Goal: Task Accomplishment & Management: Complete application form

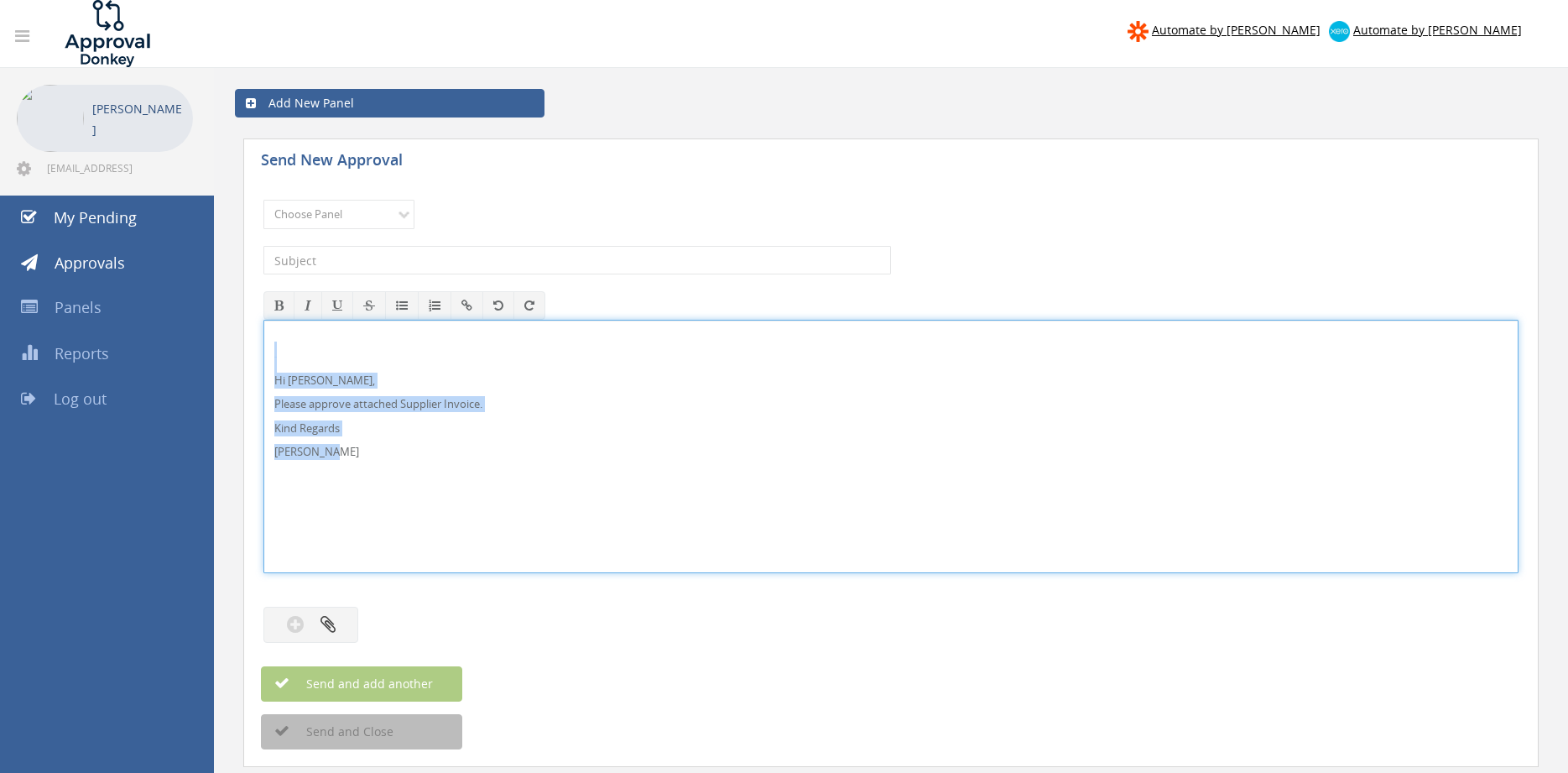
drag, startPoint x: 302, startPoint y: 415, endPoint x: 282, endPoint y: 361, distance: 57.6
click at [266, 354] on div "Hi [PERSON_NAME], Please approve attached Supplier Invoice. Kind Regards [PERSO…" at bounding box center [890, 446] width 1253 height 252
copy div "Hi [PERSON_NAME], Please approve attached Supplier Invoice. Kind Regards [PERSO…"
click at [263, 200] on select "Choose Panel Alarm Credits RG - 3 NZ Utilities Cable and SAI Global NZ Alarms-1…" at bounding box center [338, 214] width 151 height 29
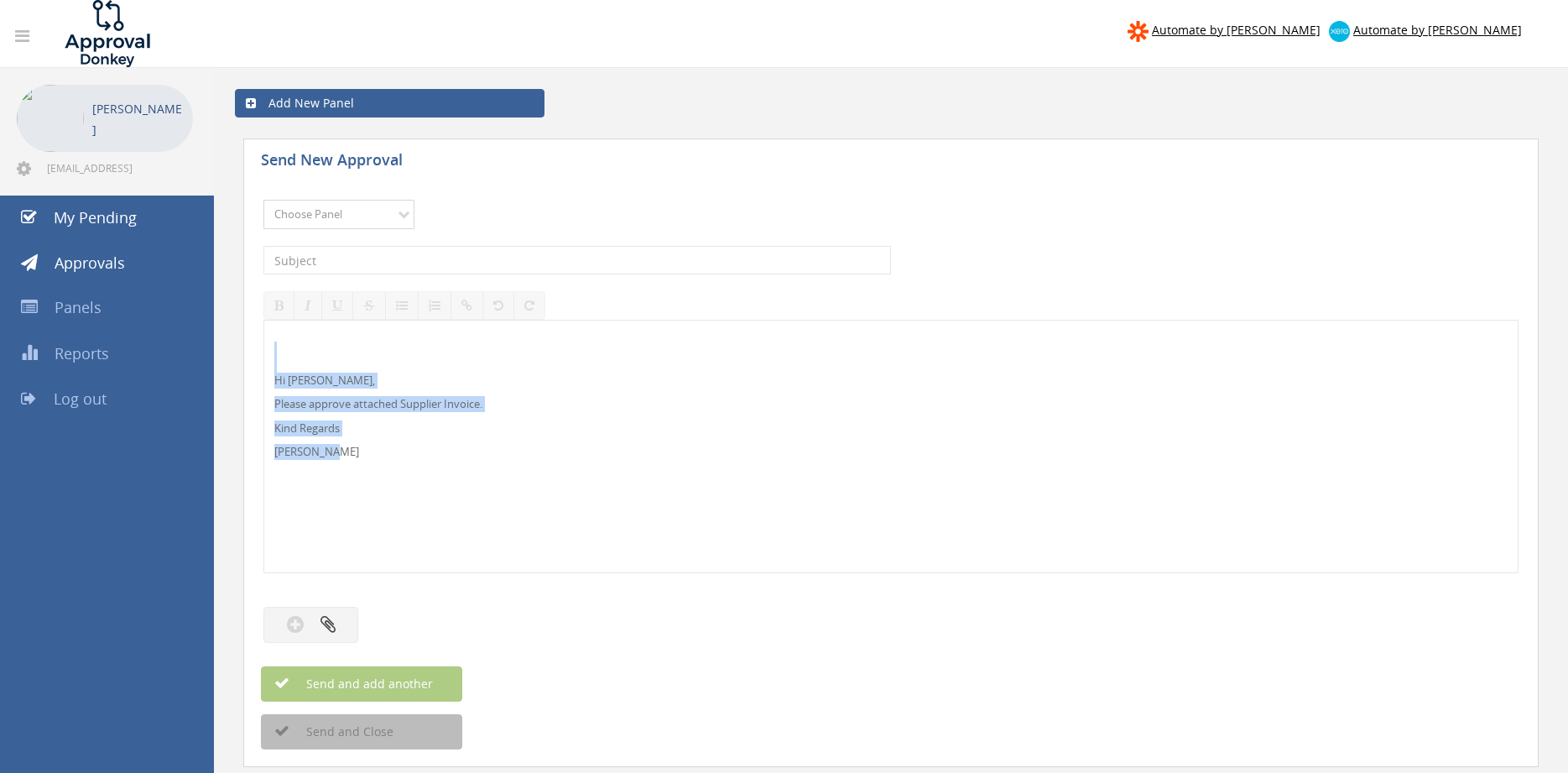
select select "9680"
click option "Alarm Suppliers - 2" at bounding box center [0, 0] width 0 height 0
click at [544, 267] on input "text" at bounding box center [577, 261] width 627 height 29
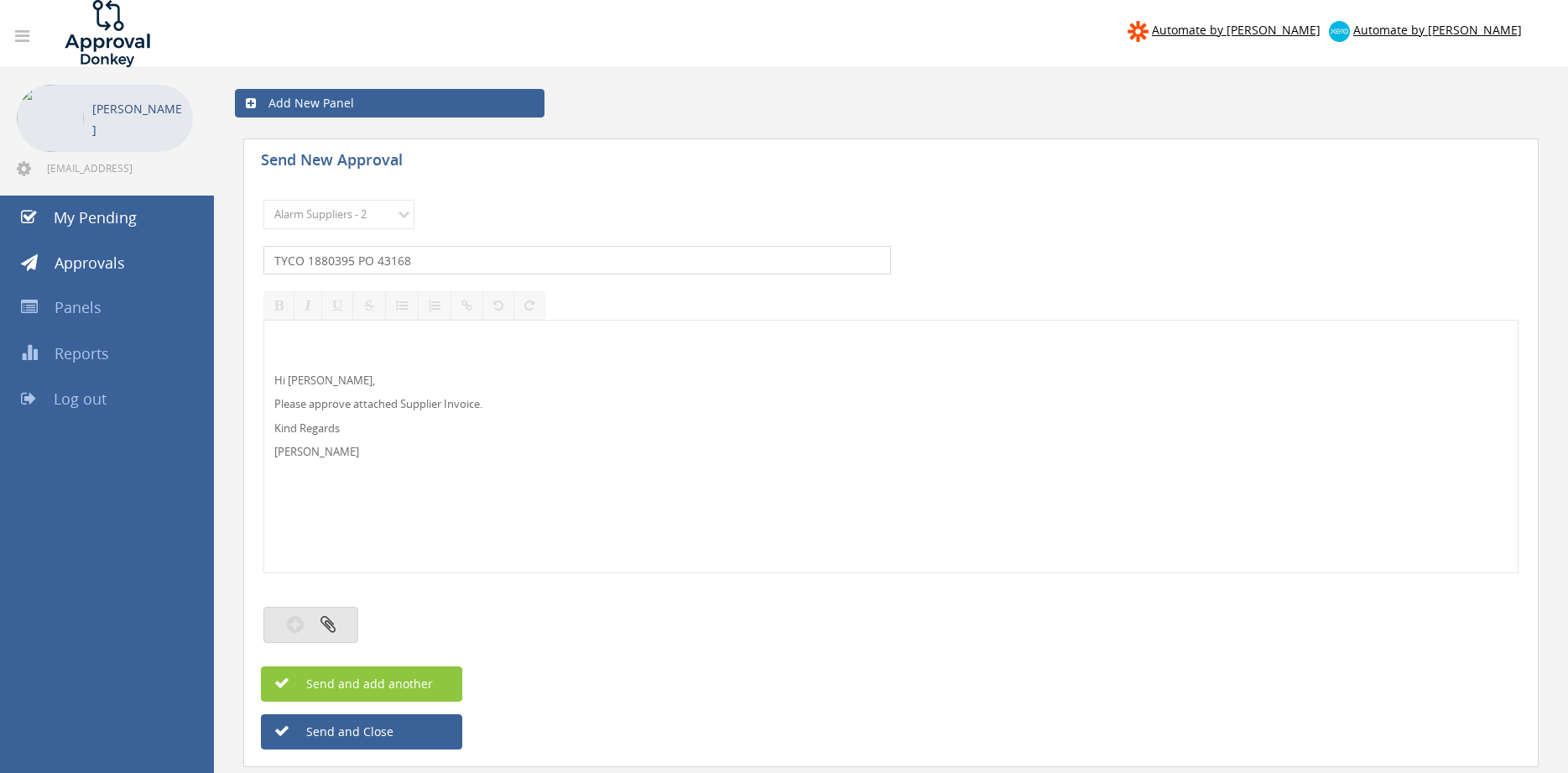
type input "TYCO 1880395 PO 43168"
click at [316, 625] on button "button" at bounding box center [311, 625] width 95 height 36
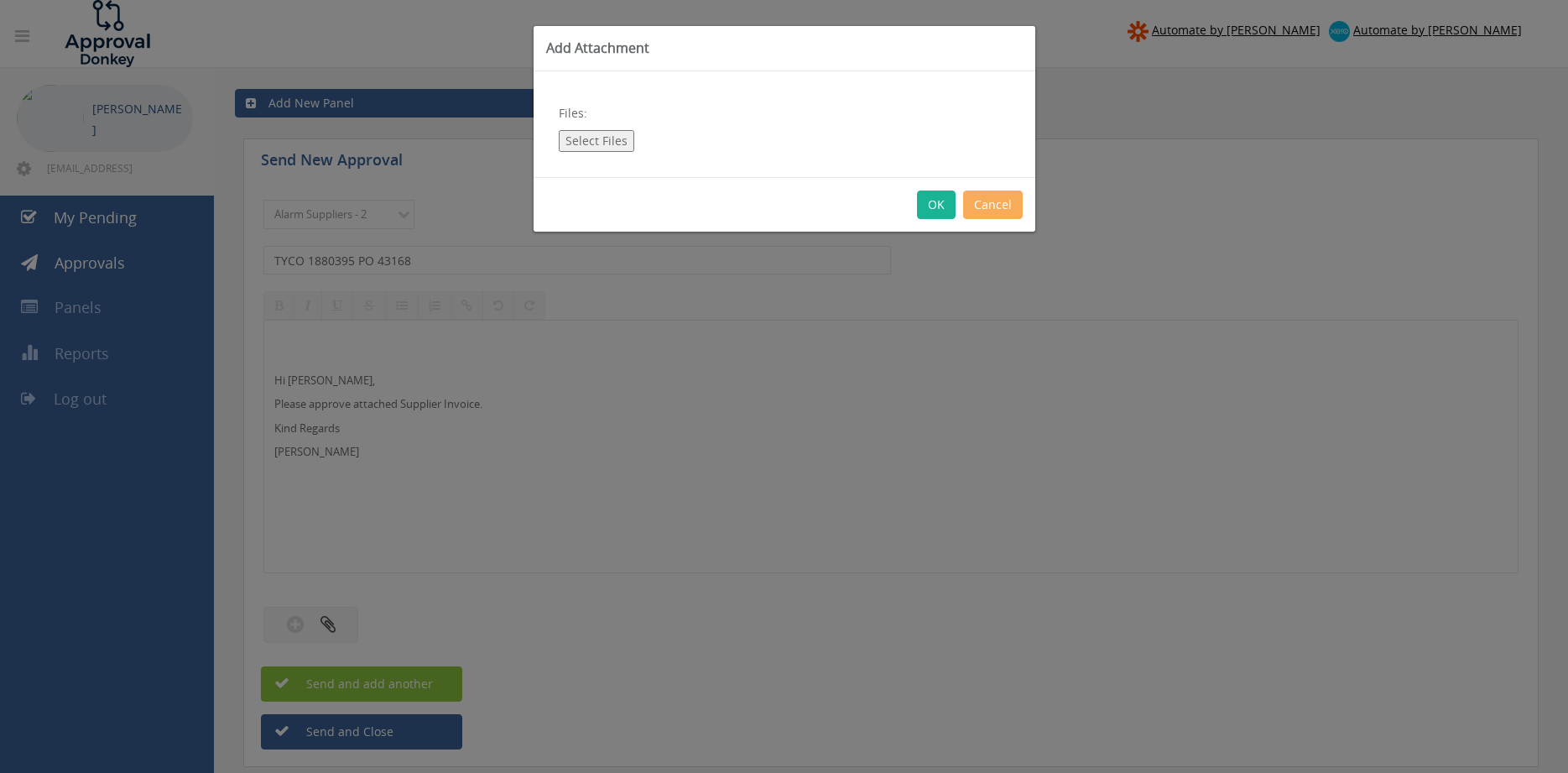
click at [588, 144] on button "Select Files" at bounding box center [596, 141] width 75 height 22
type input "C:\fakepath\TYCO 1880395 [DATE] PO 43168.pdf"
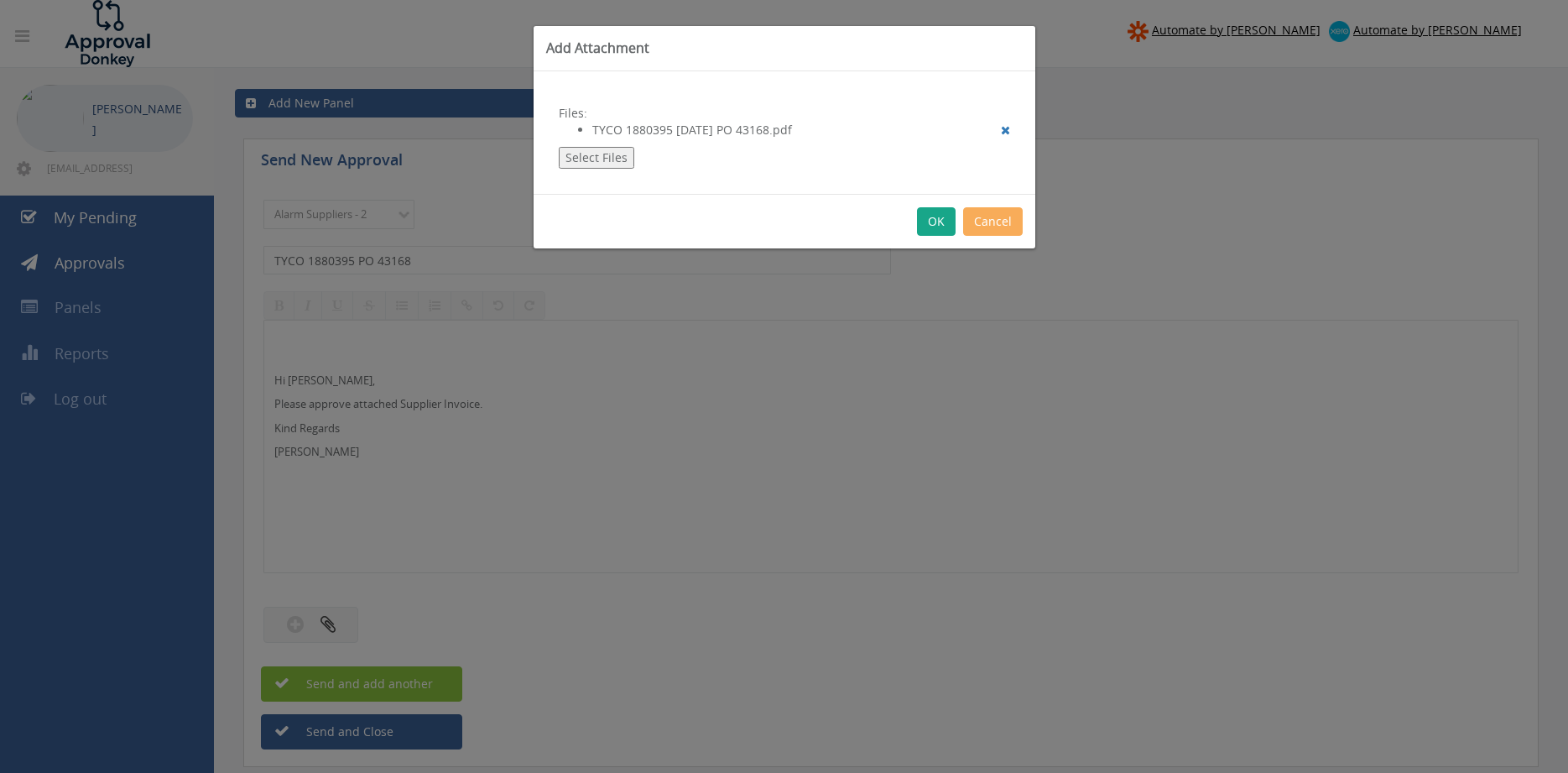
click at [933, 223] on button "OK" at bounding box center [936, 222] width 39 height 29
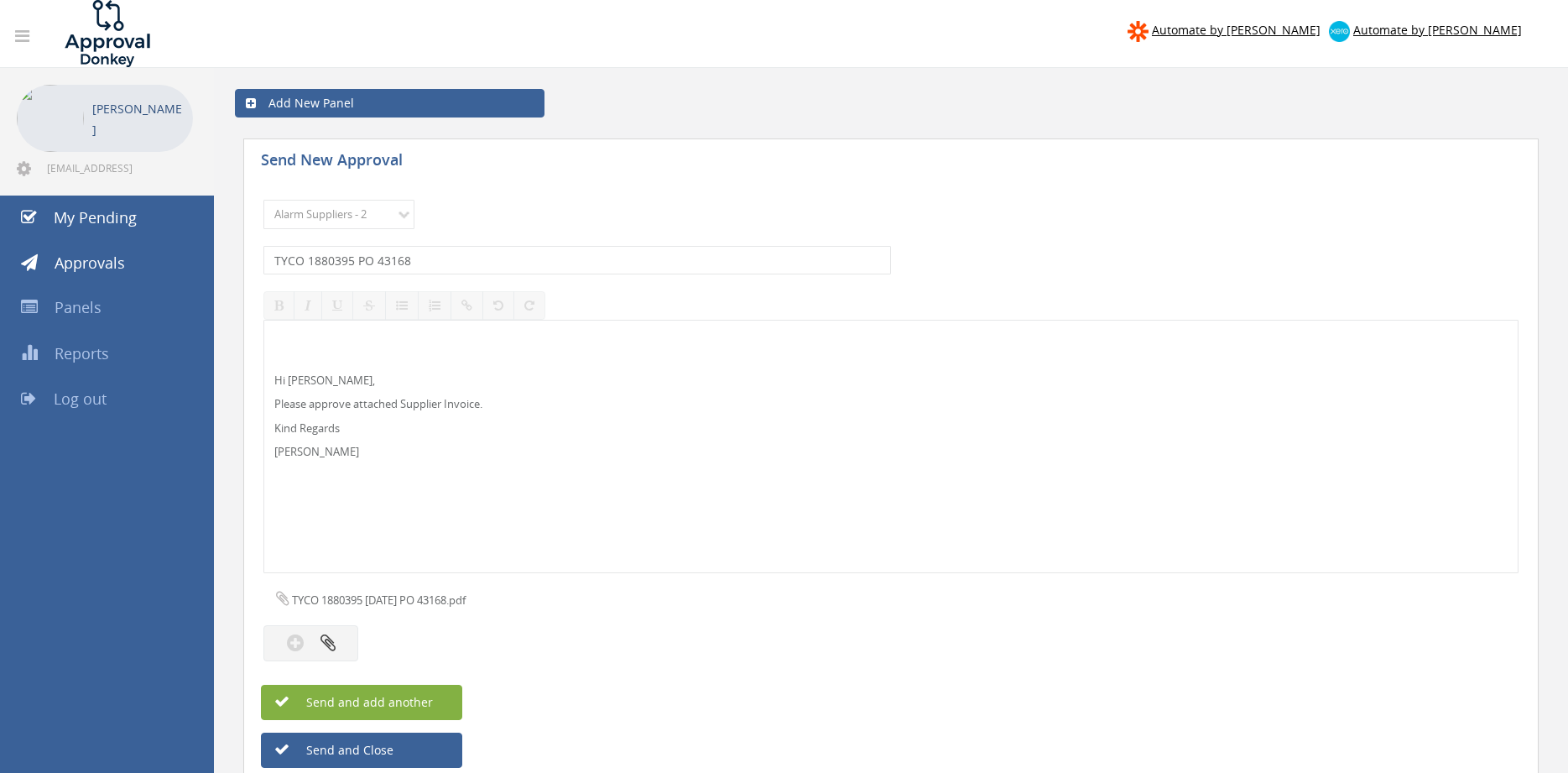
click at [424, 697] on span "Send and add another" at bounding box center [351, 702] width 163 height 16
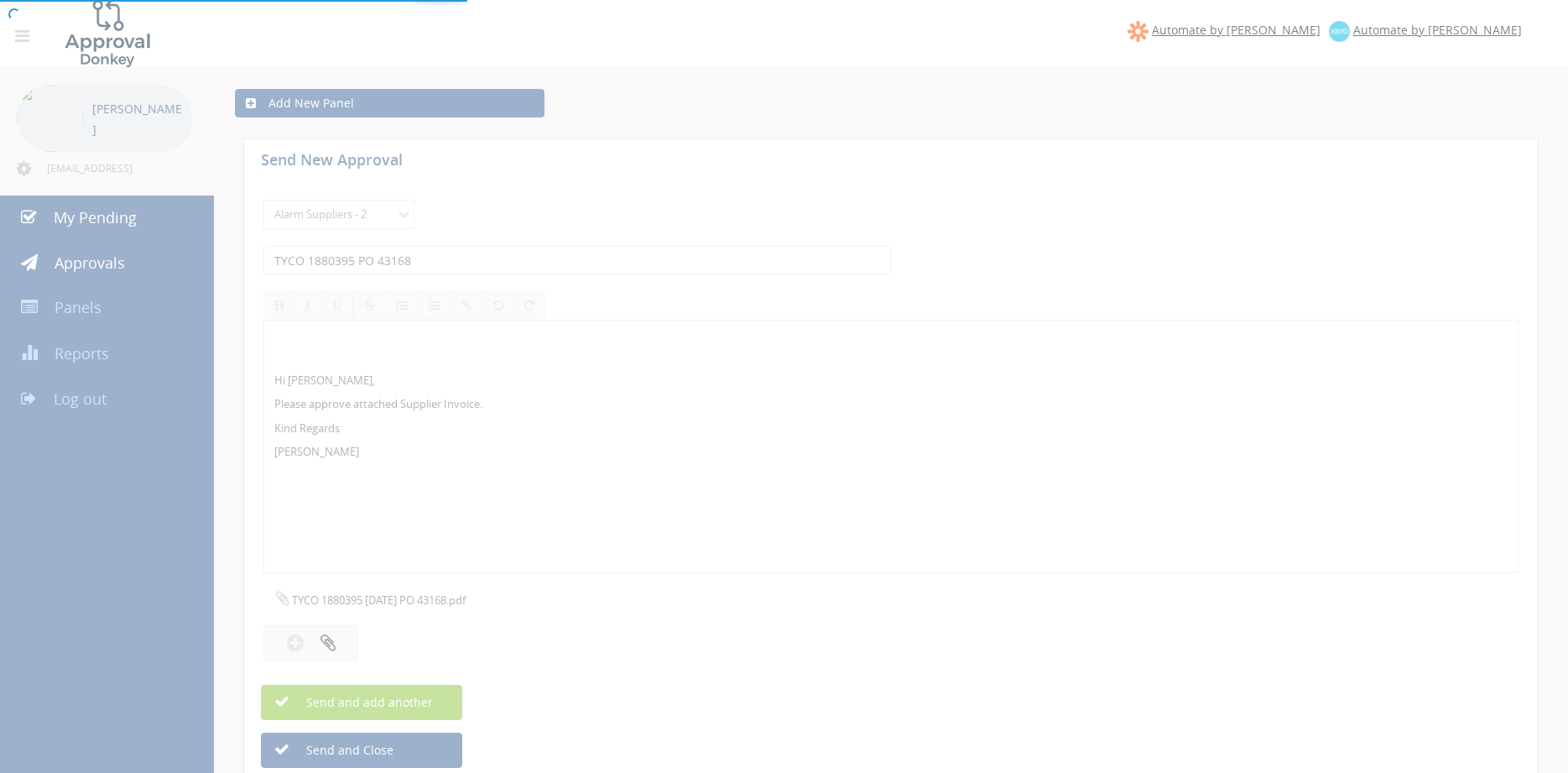
select select
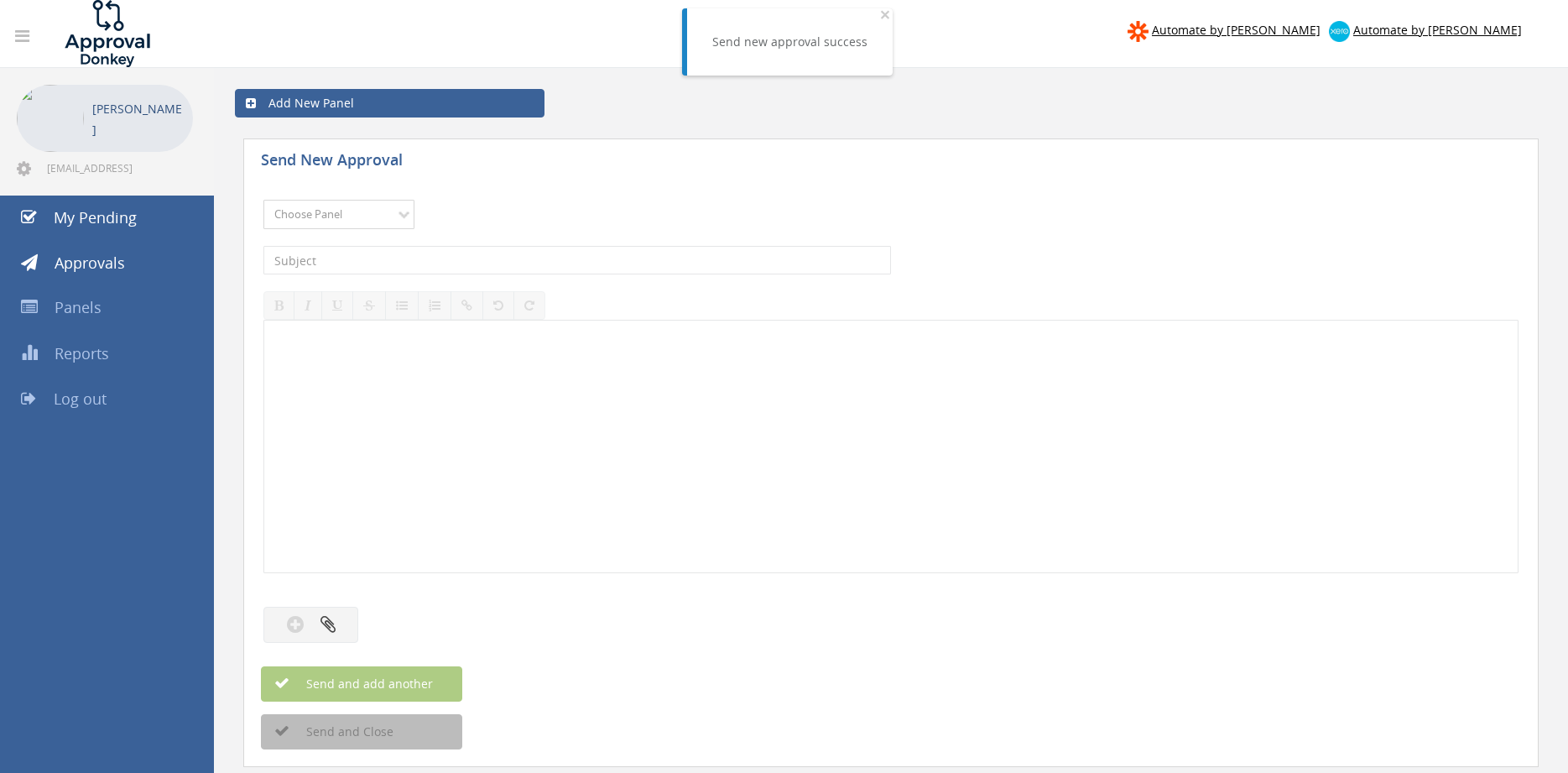
select select "9680"
click option "Alarm Suppliers - 2" at bounding box center [0, 0] width 0 height 0
click at [467, 267] on input "text" at bounding box center [577, 261] width 627 height 29
type input "TYCO 1880281 PO 43148"
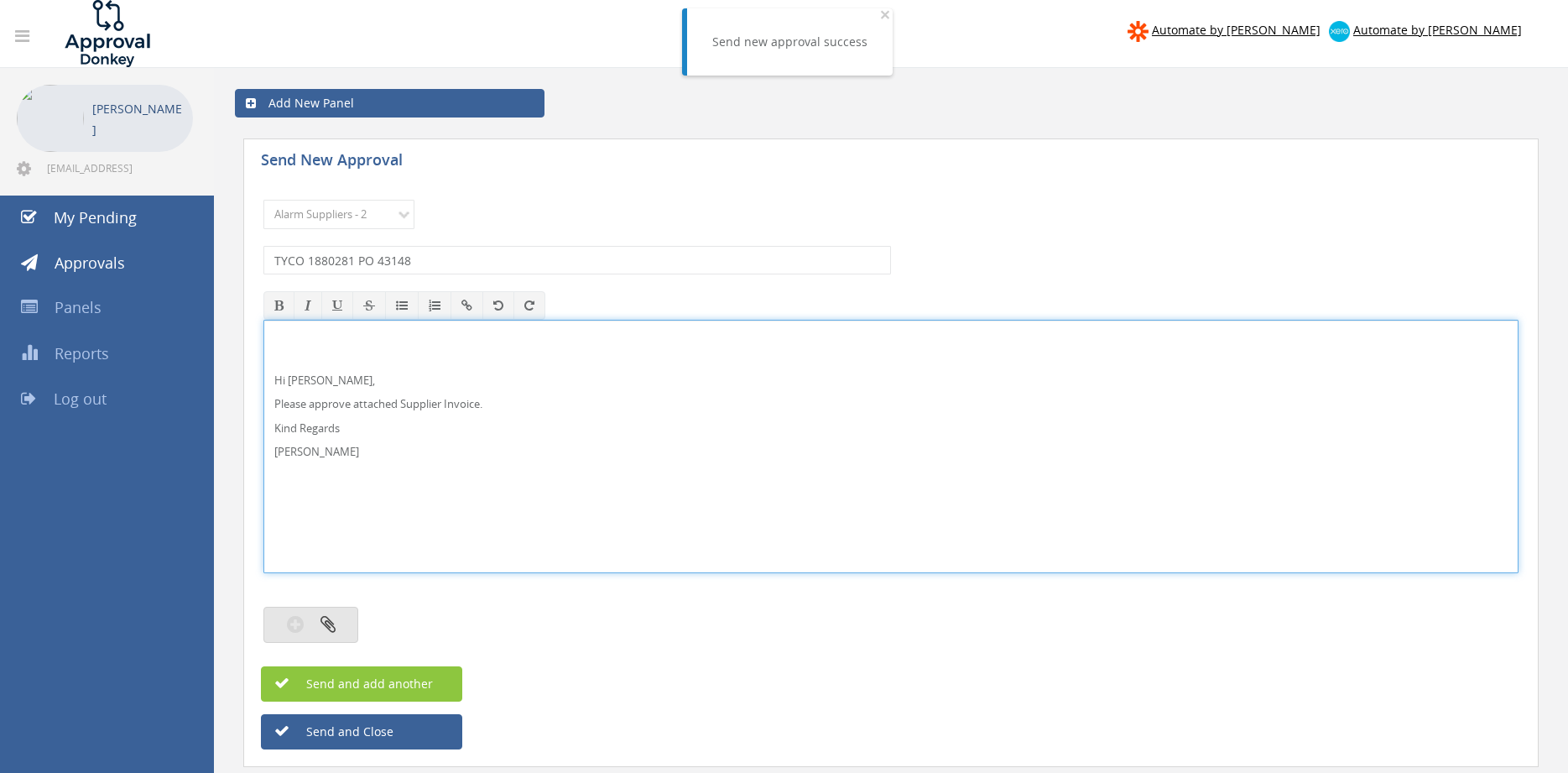
click at [339, 626] on button "button" at bounding box center [311, 625] width 95 height 36
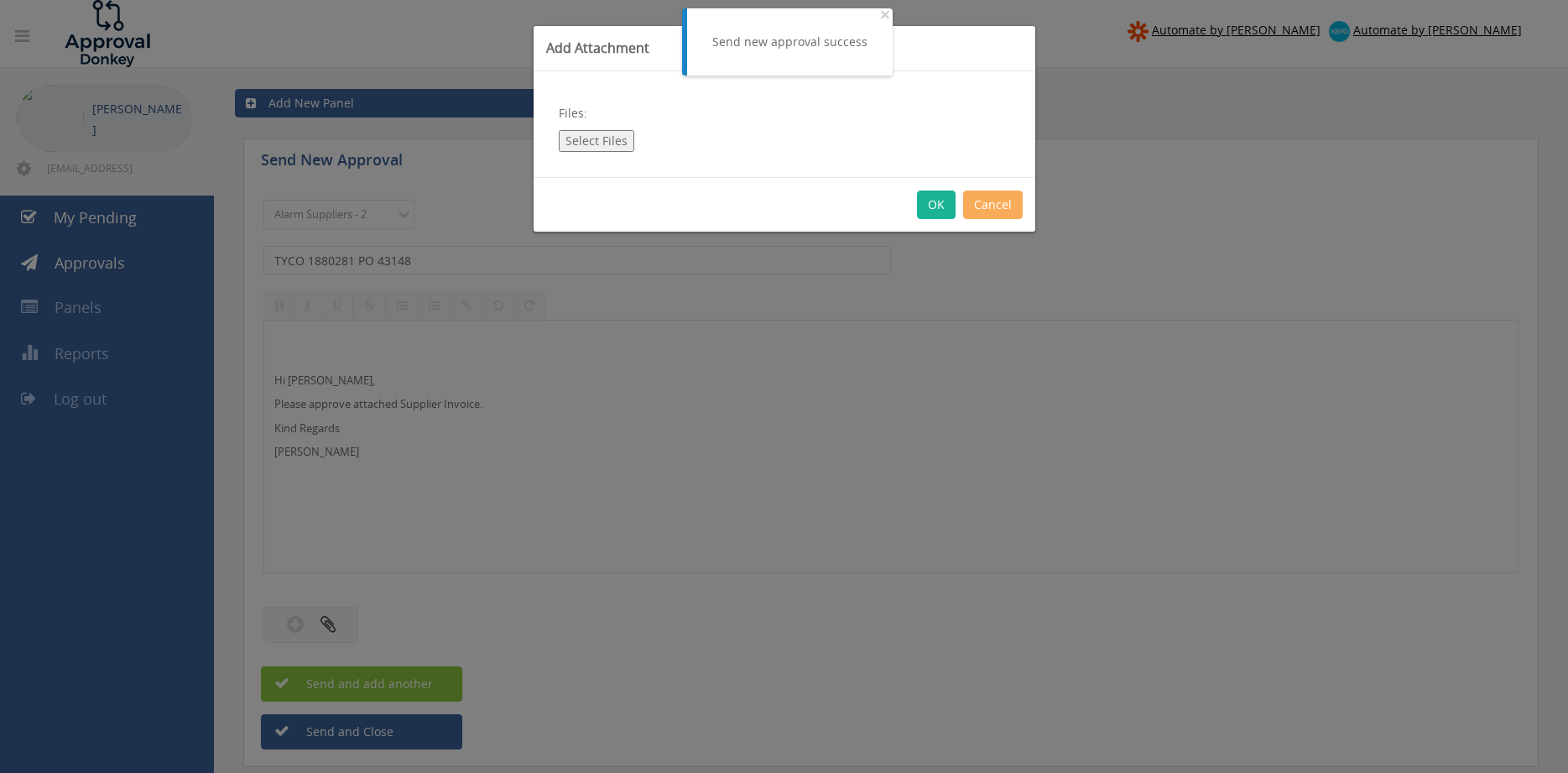
click at [572, 140] on button "Select Files" at bounding box center [596, 141] width 75 height 22
type input "C:\fakepath\TYCO 1880281 [DATE] PO 43148.pdf"
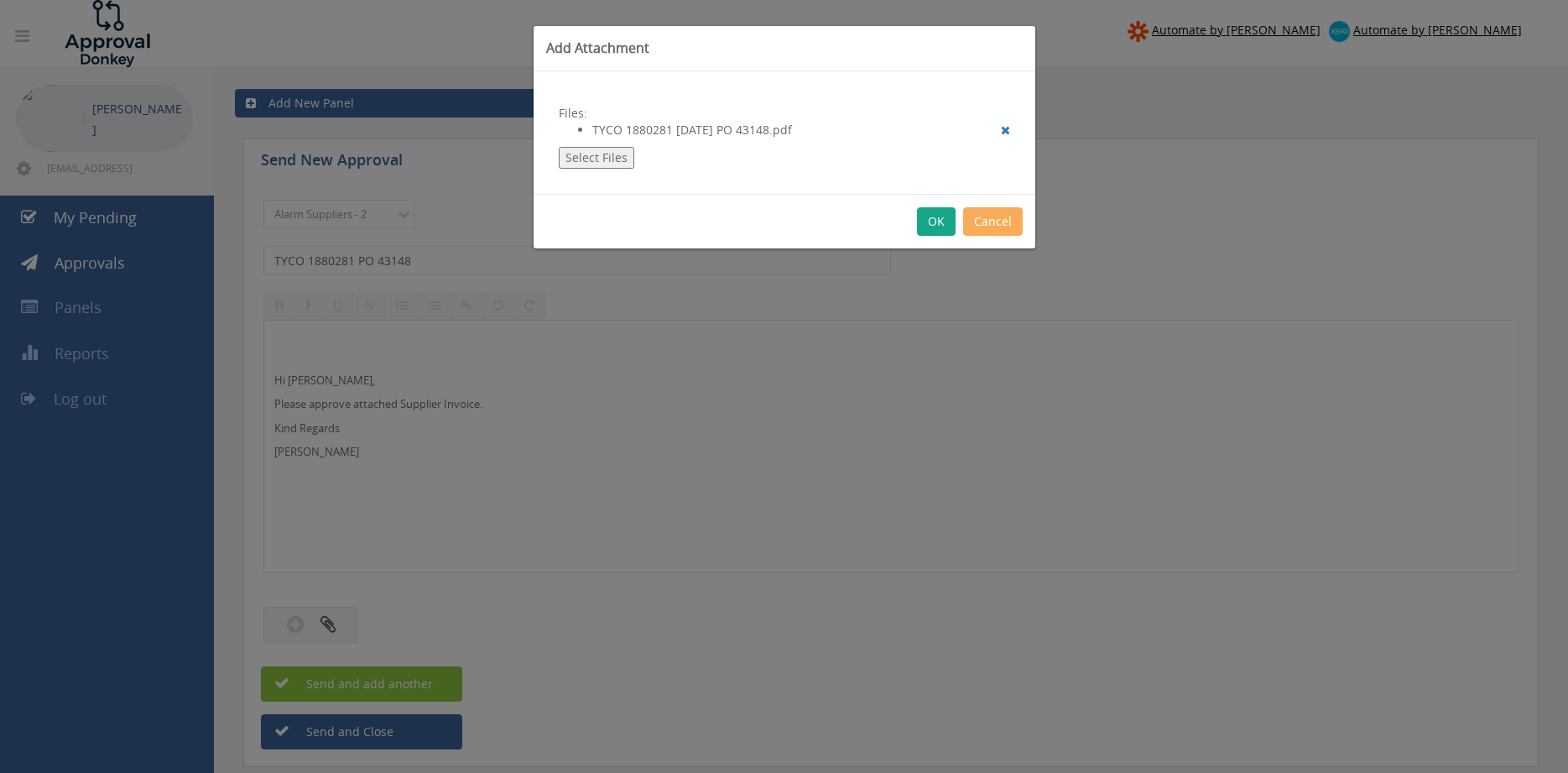
click at [933, 224] on button "OK" at bounding box center [936, 222] width 39 height 29
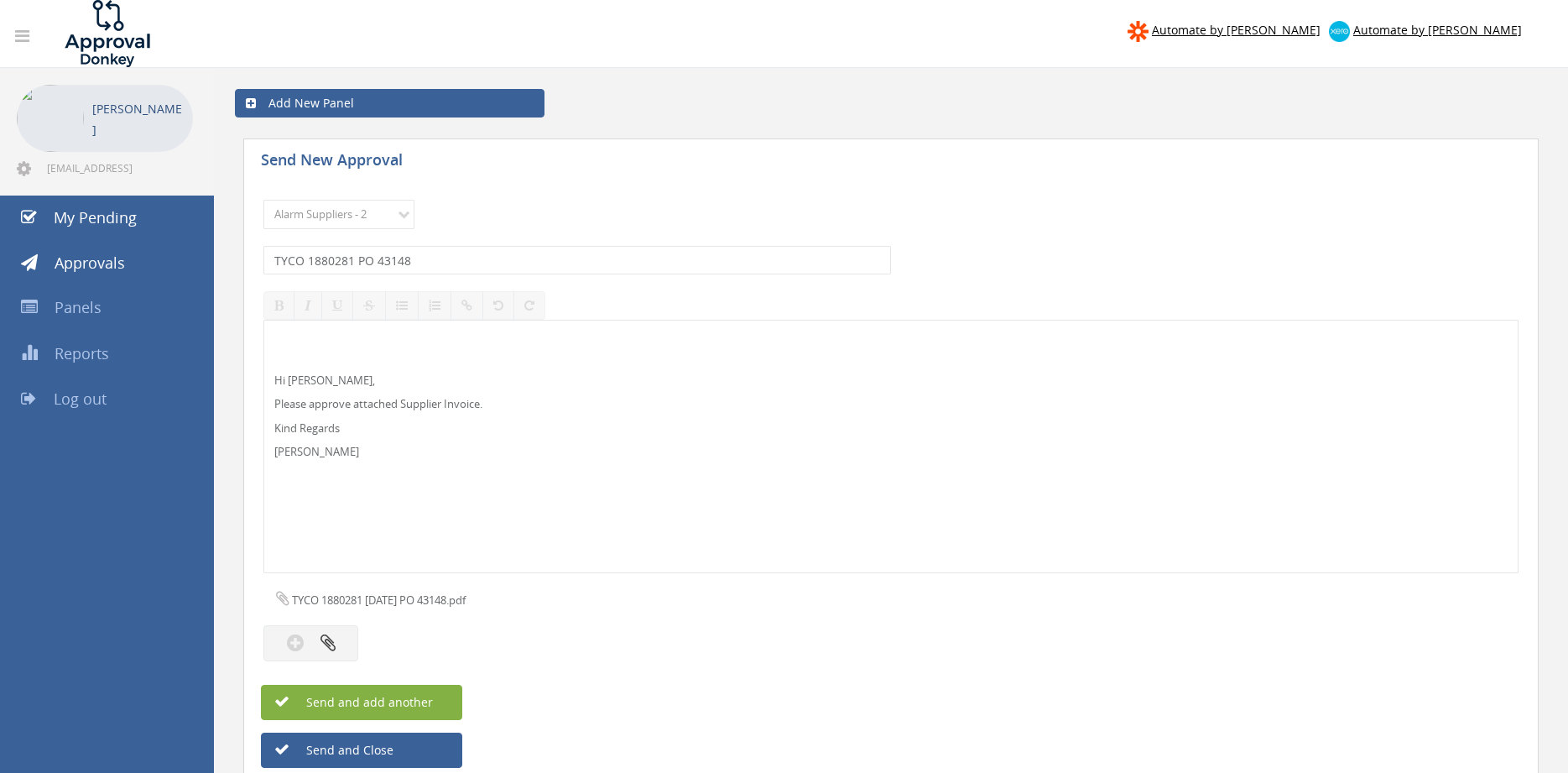
drag, startPoint x: 439, startPoint y: 709, endPoint x: 450, endPoint y: 702, distance: 13.0
click at [439, 708] on button "Send and add another" at bounding box center [361, 702] width 201 height 35
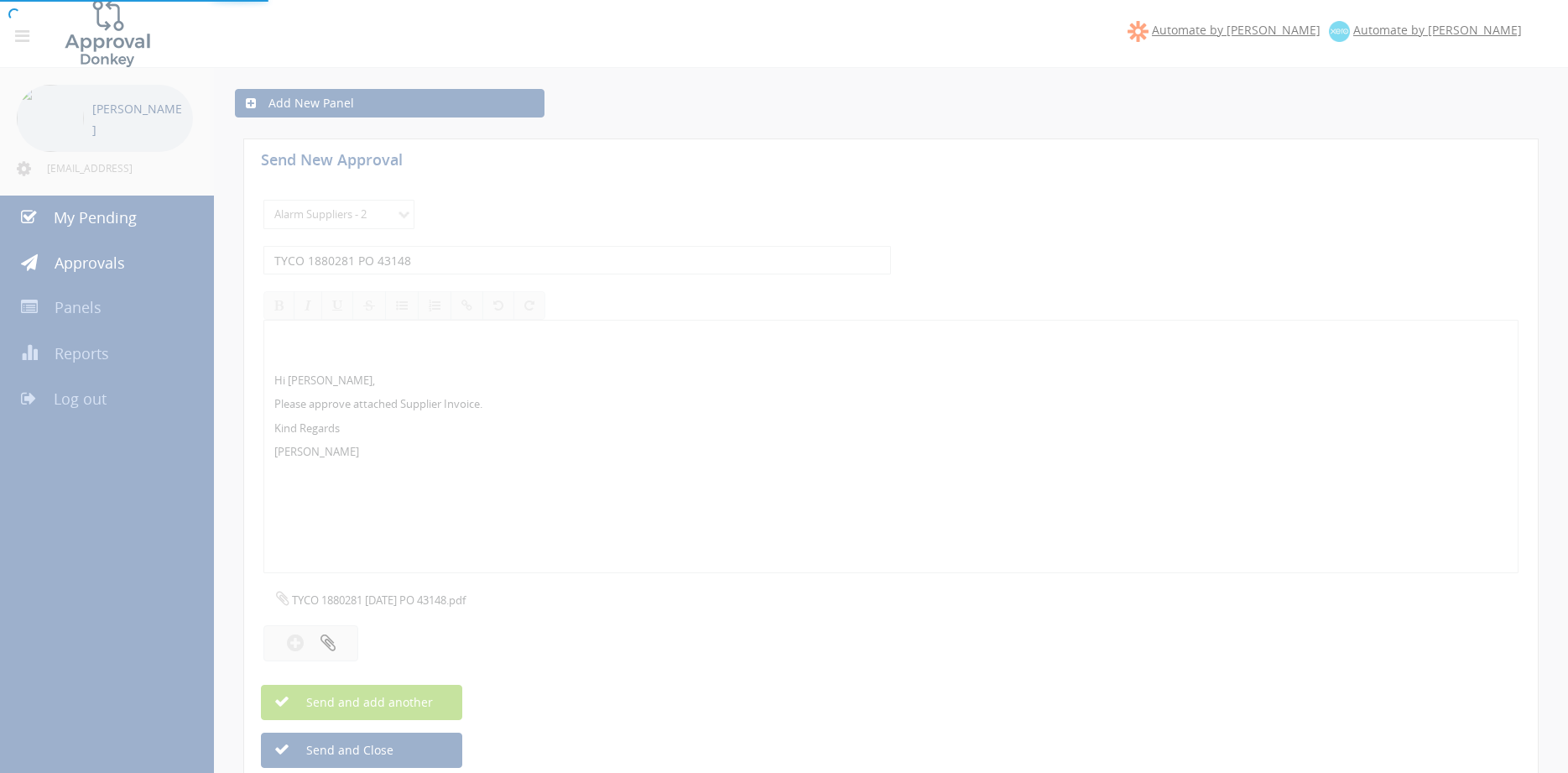
select select
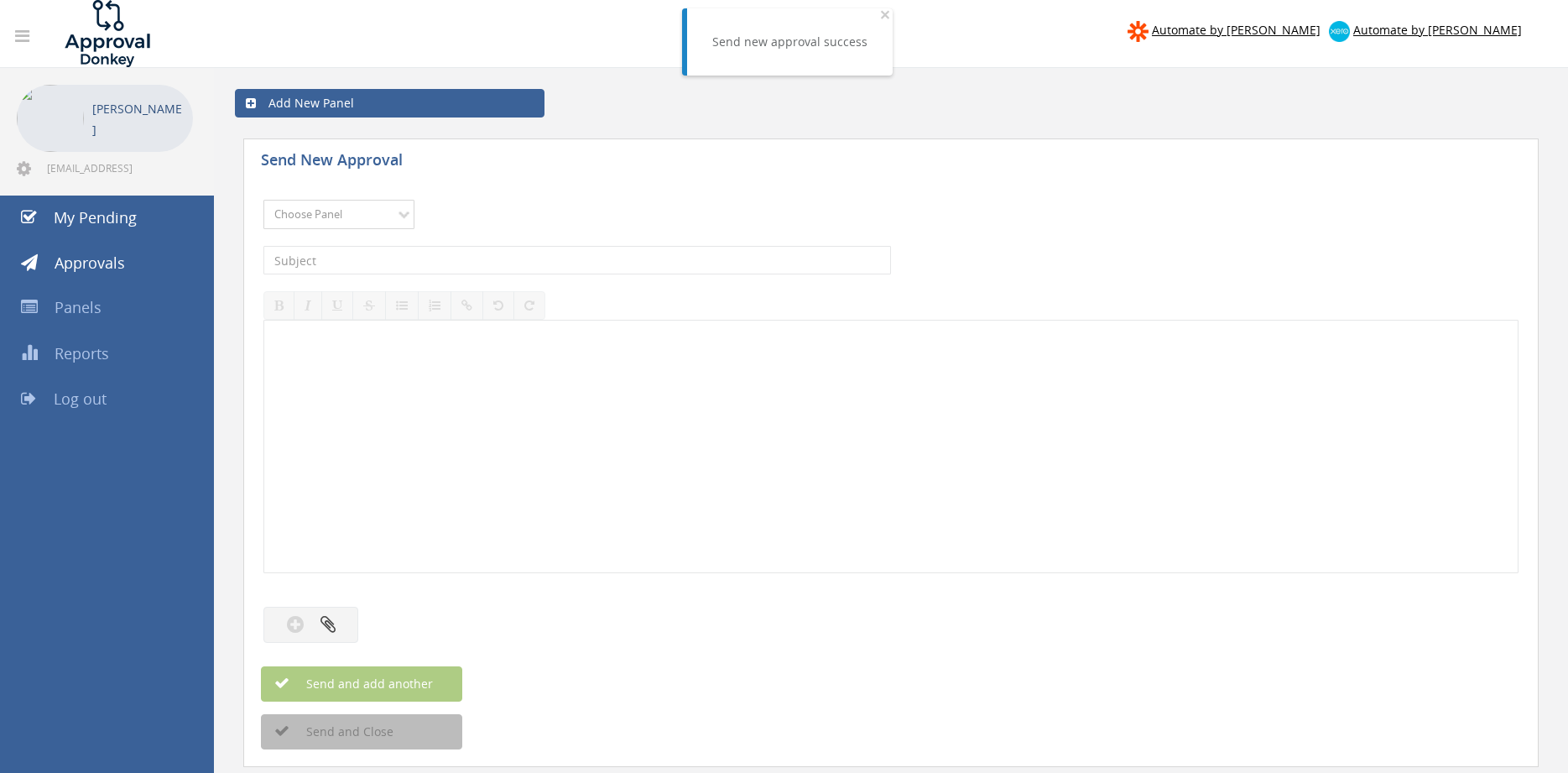
select select "9680"
click option "Alarm Suppliers - 2" at bounding box center [0, 0] width 0 height 0
click at [460, 251] on input "text" at bounding box center [577, 261] width 627 height 29
type input "TYCO 1880273 PO 43101"
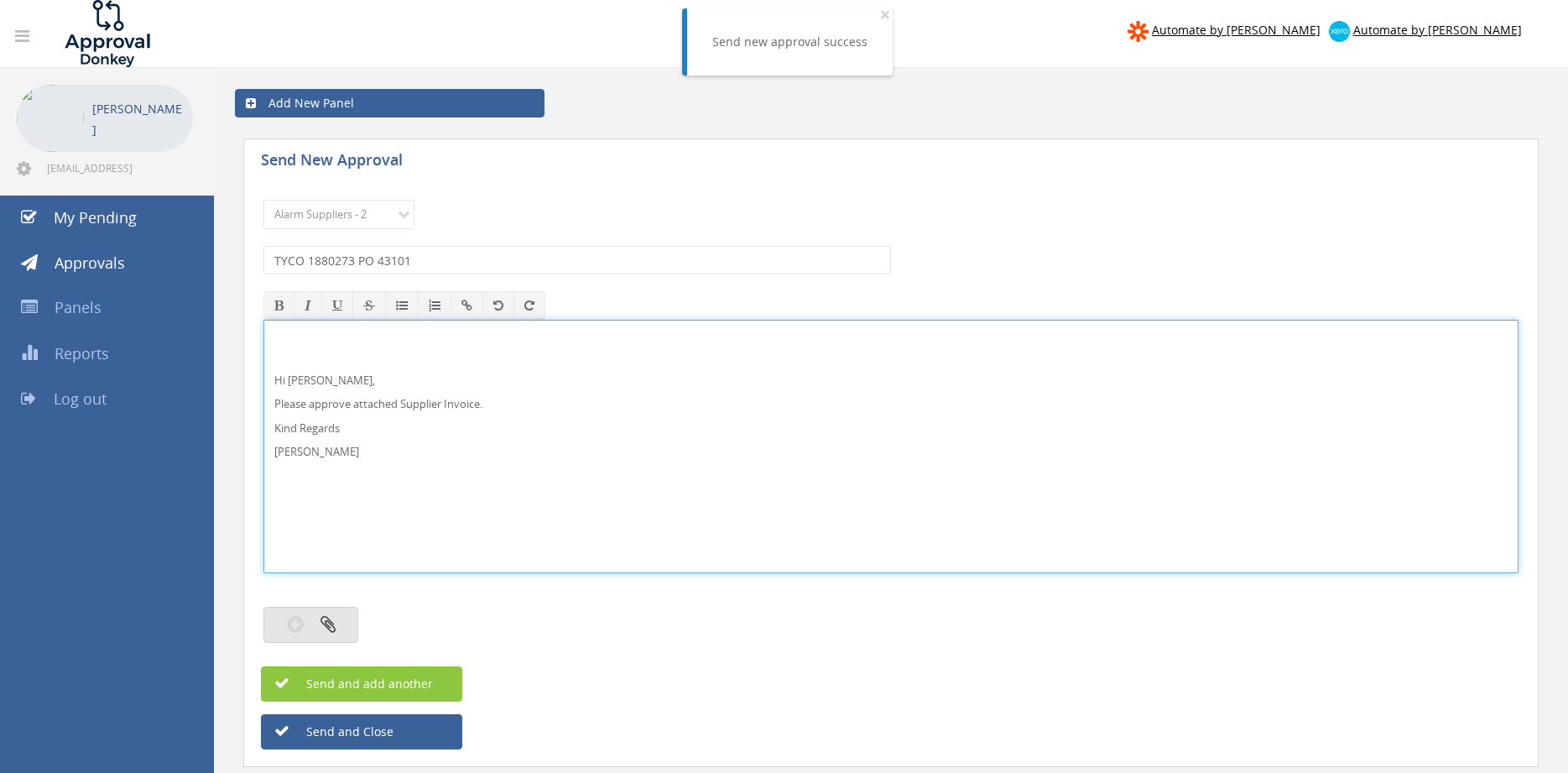
click at [341, 626] on button "button" at bounding box center [311, 625] width 95 height 36
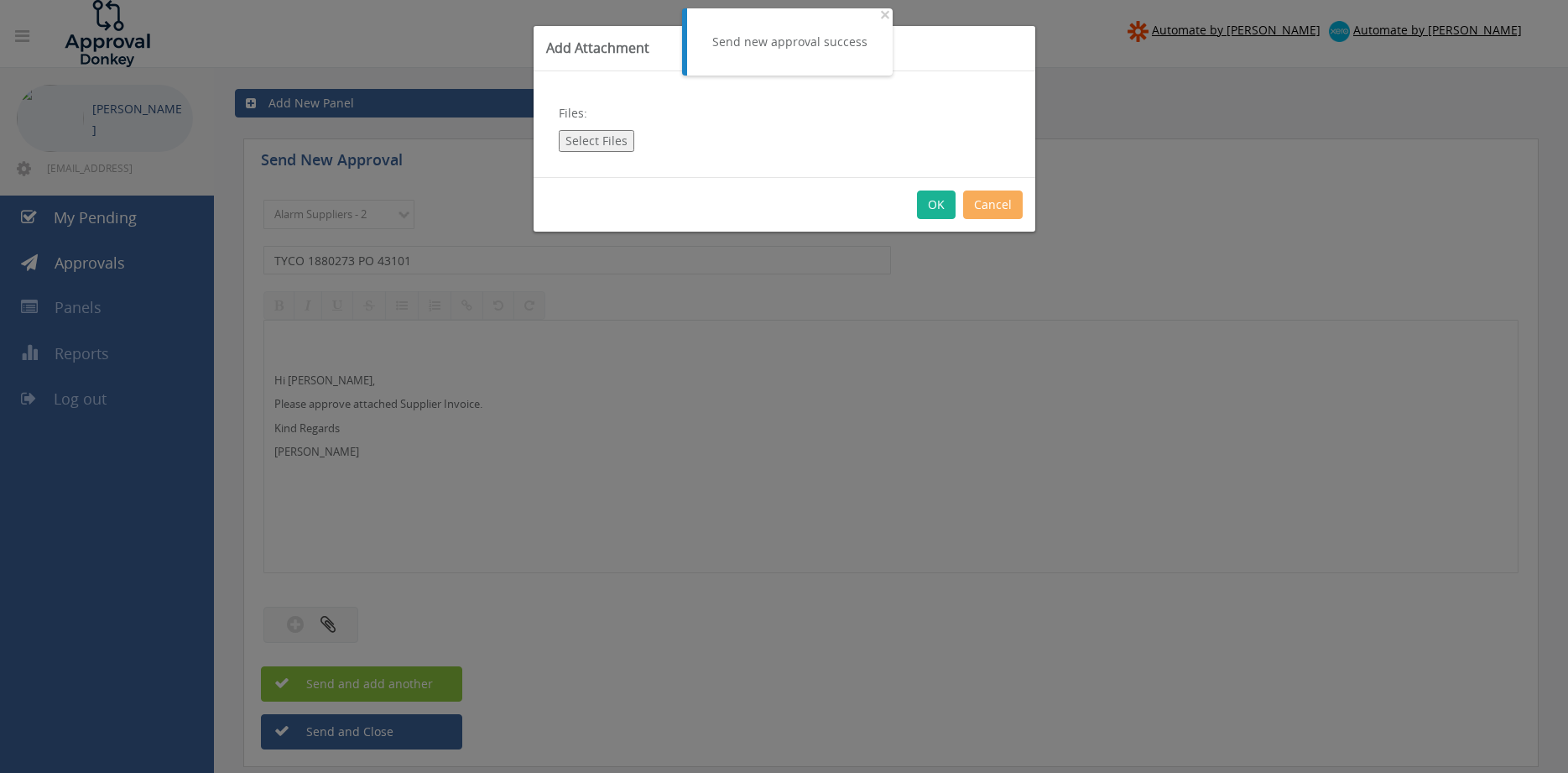
click at [596, 135] on button "Select Files" at bounding box center [596, 141] width 75 height 22
type input "C:\fakepath\TYCO 1880273 [DATE] PO 43101.pdf"
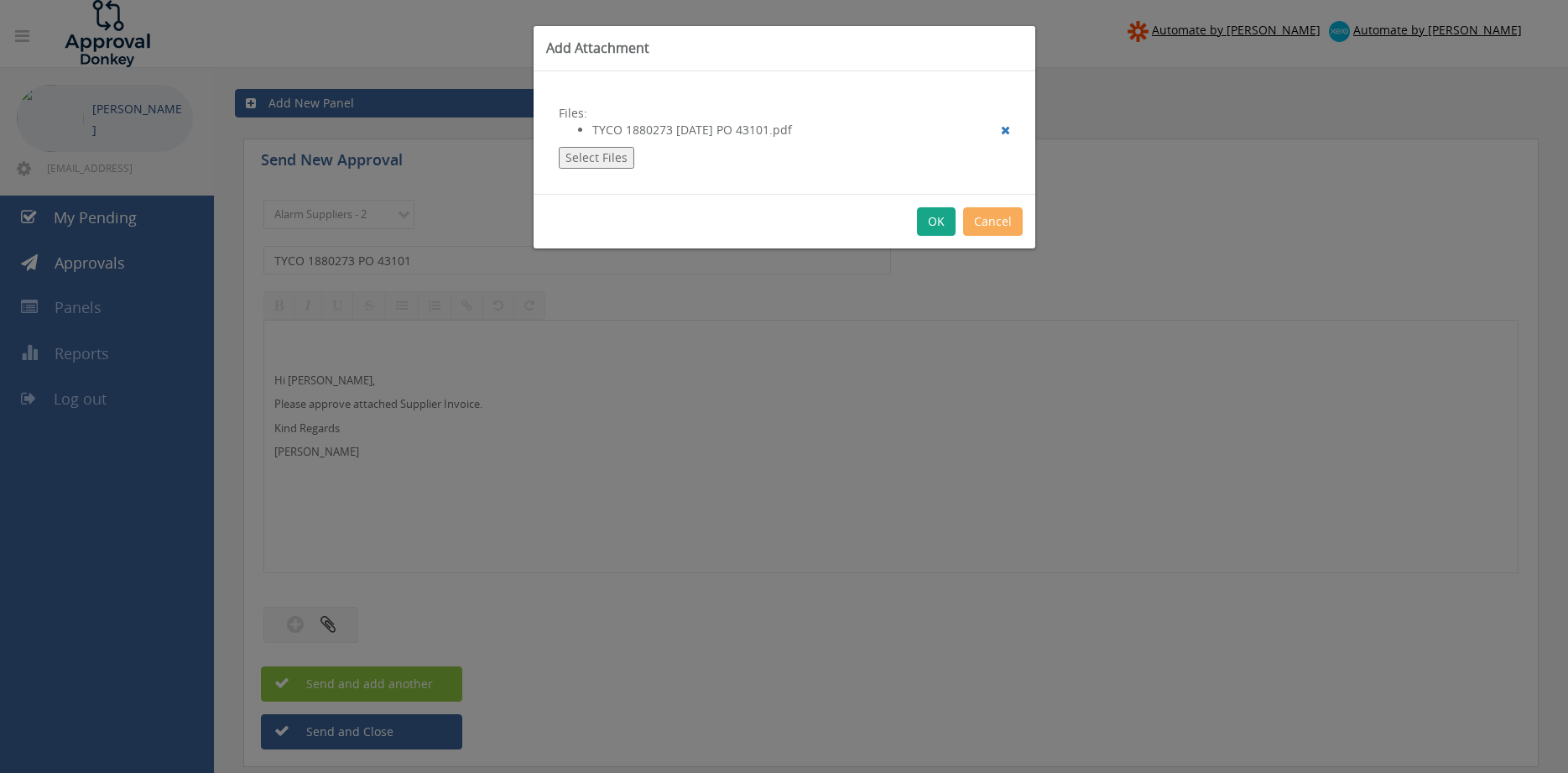
click at [932, 221] on button "OK" at bounding box center [936, 222] width 39 height 29
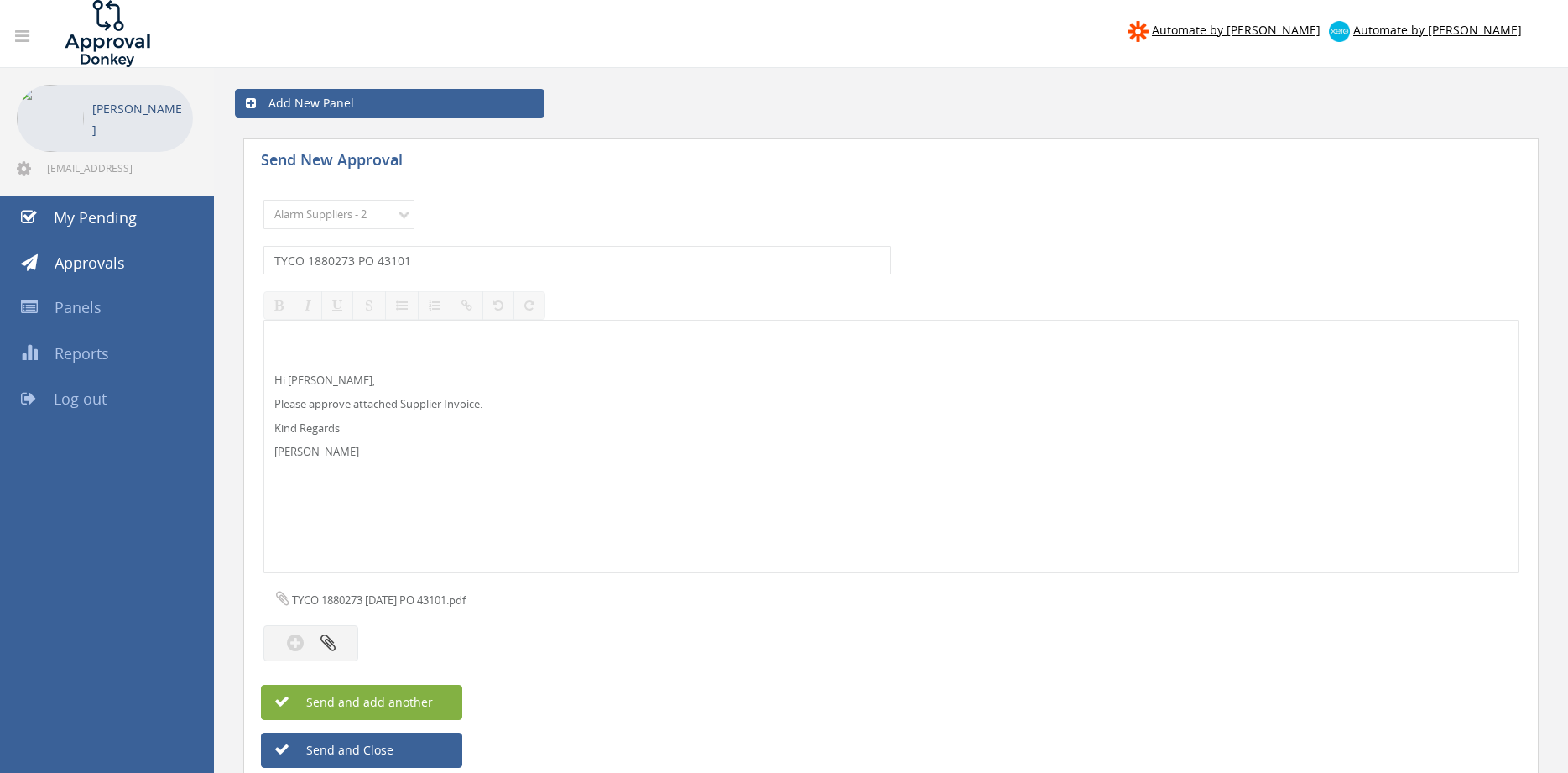
click at [422, 694] on span "Send and add another" at bounding box center [351, 702] width 163 height 16
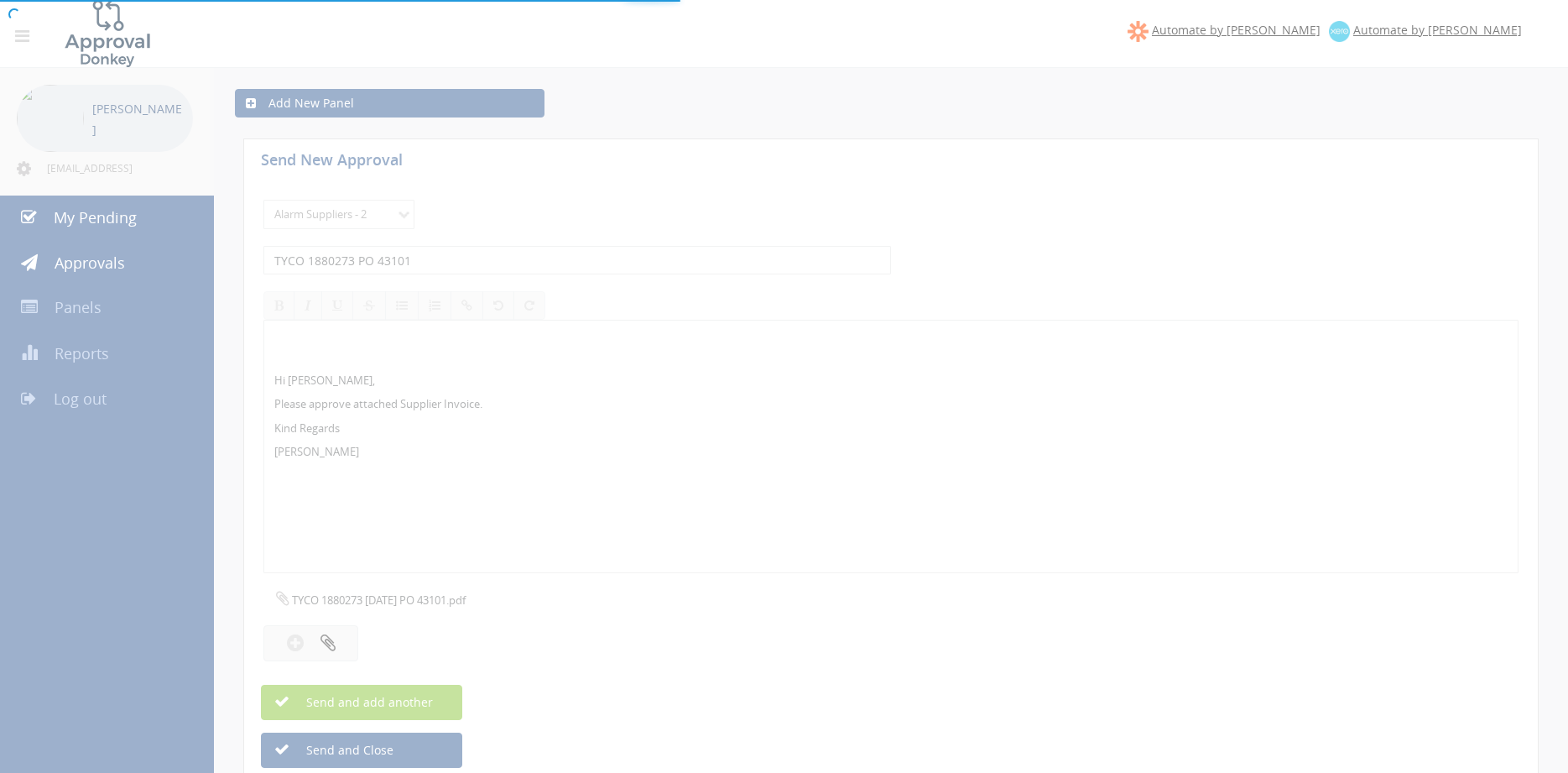
select select
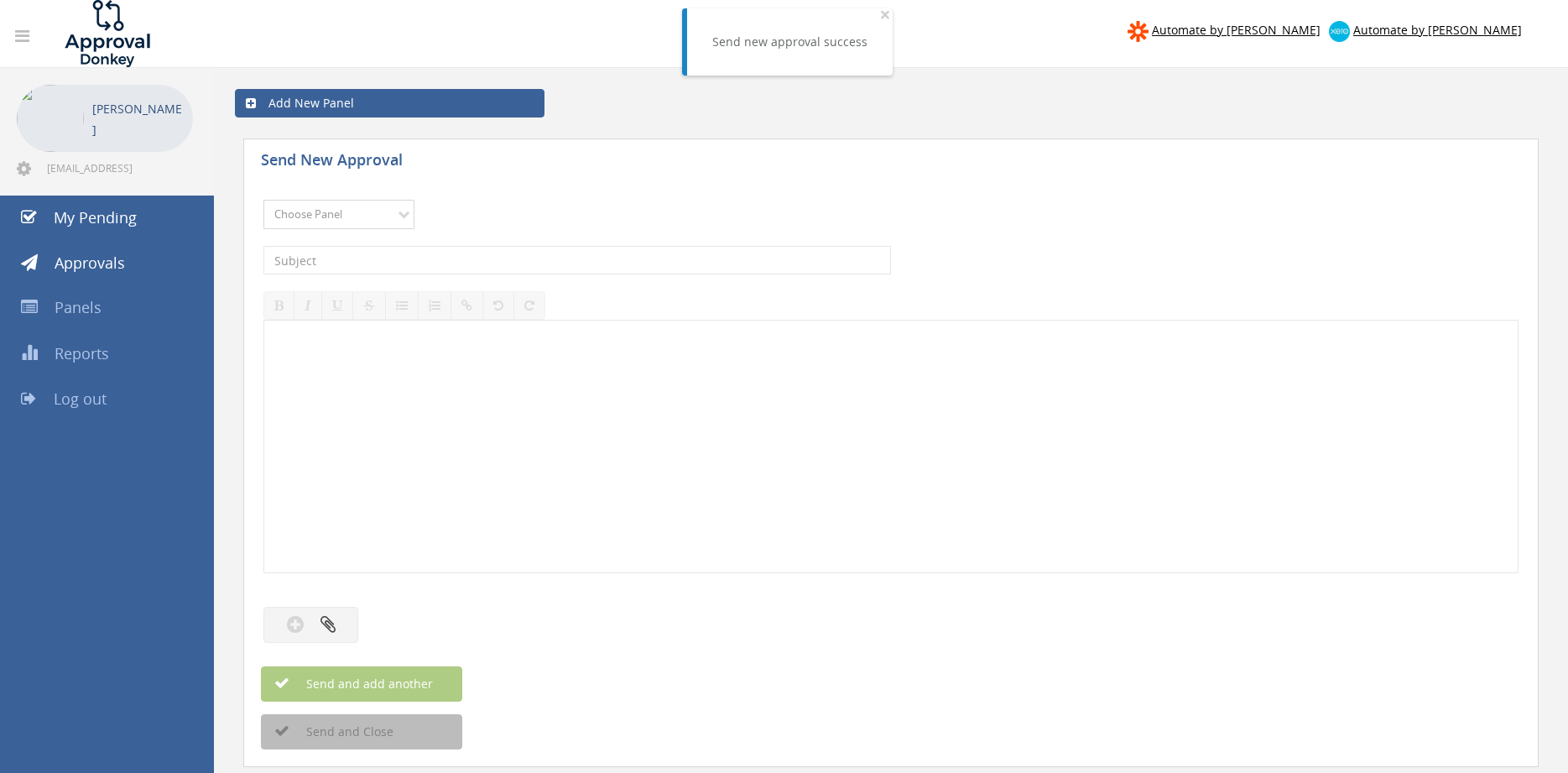
select select "9680"
click option "Alarm Suppliers - 2" at bounding box center [0, 0] width 0 height 0
click at [463, 248] on input "text" at bounding box center [577, 261] width 627 height 29
type input "TYCO 1880233 PO 43139"
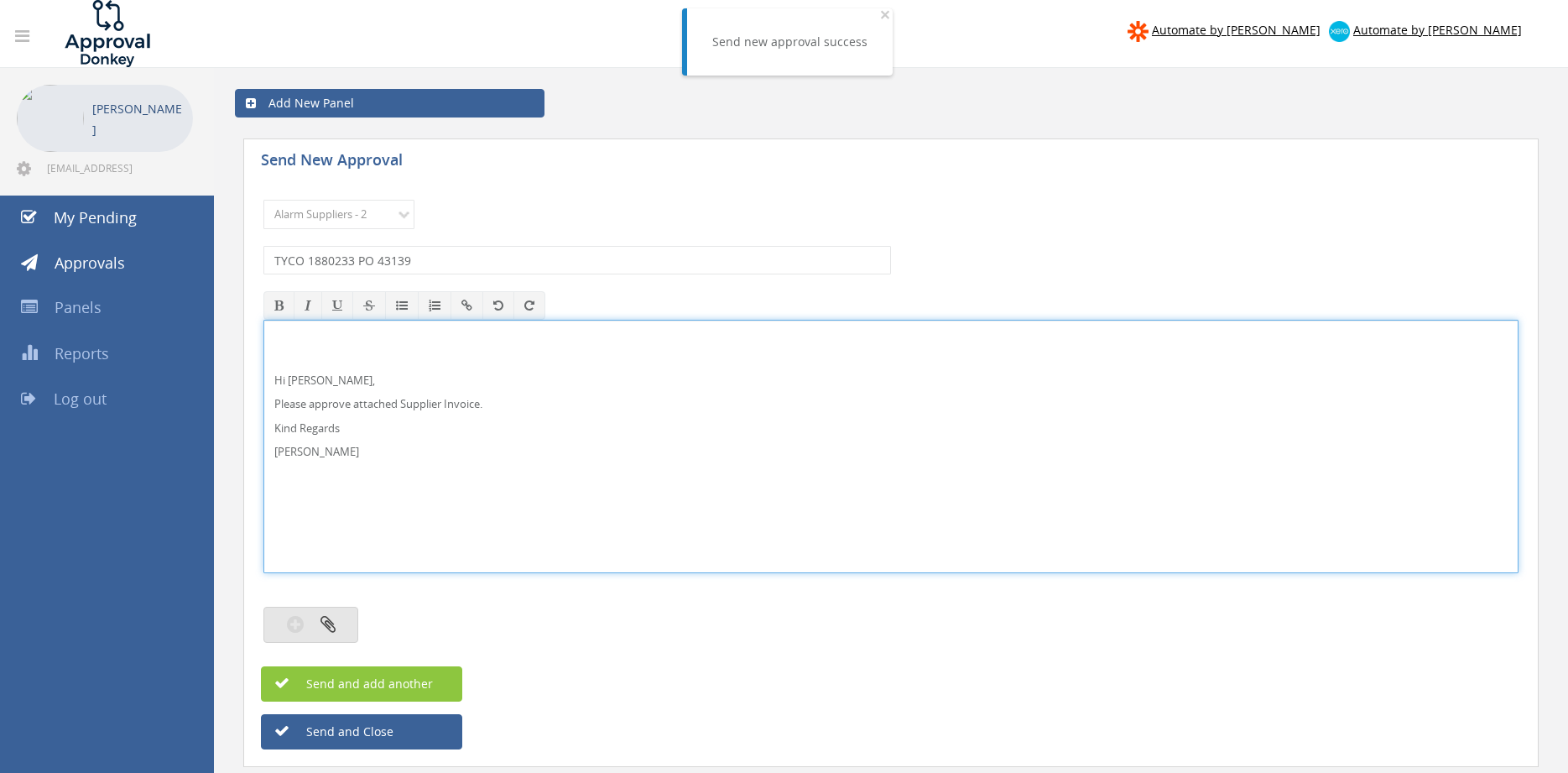
click at [347, 620] on button "button" at bounding box center [311, 625] width 95 height 36
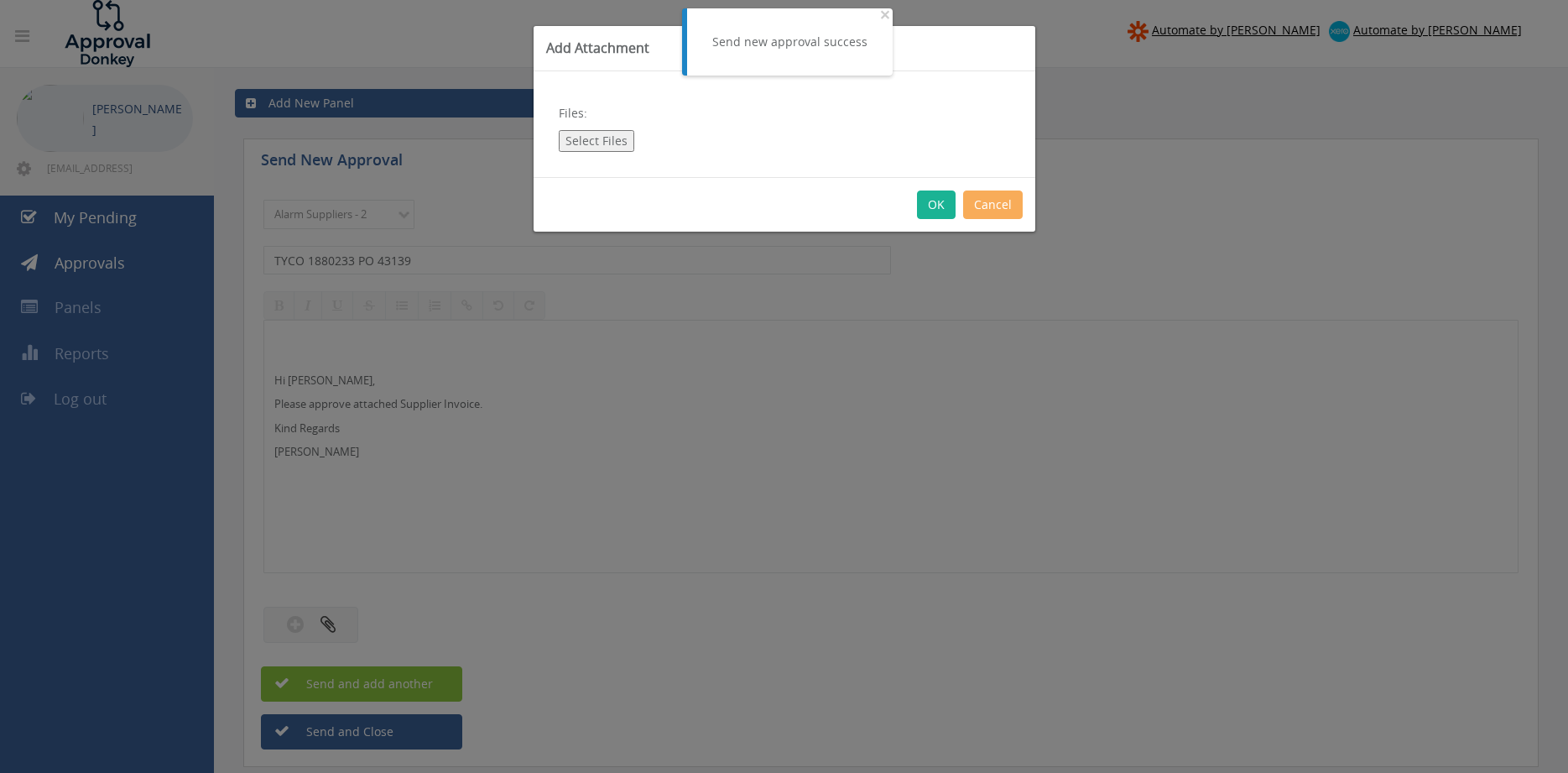
click at [614, 145] on button "Select Files" at bounding box center [596, 141] width 75 height 22
type input "C:\fakepath\TYCO 1880233 [DATE] PO 43139.pdf"
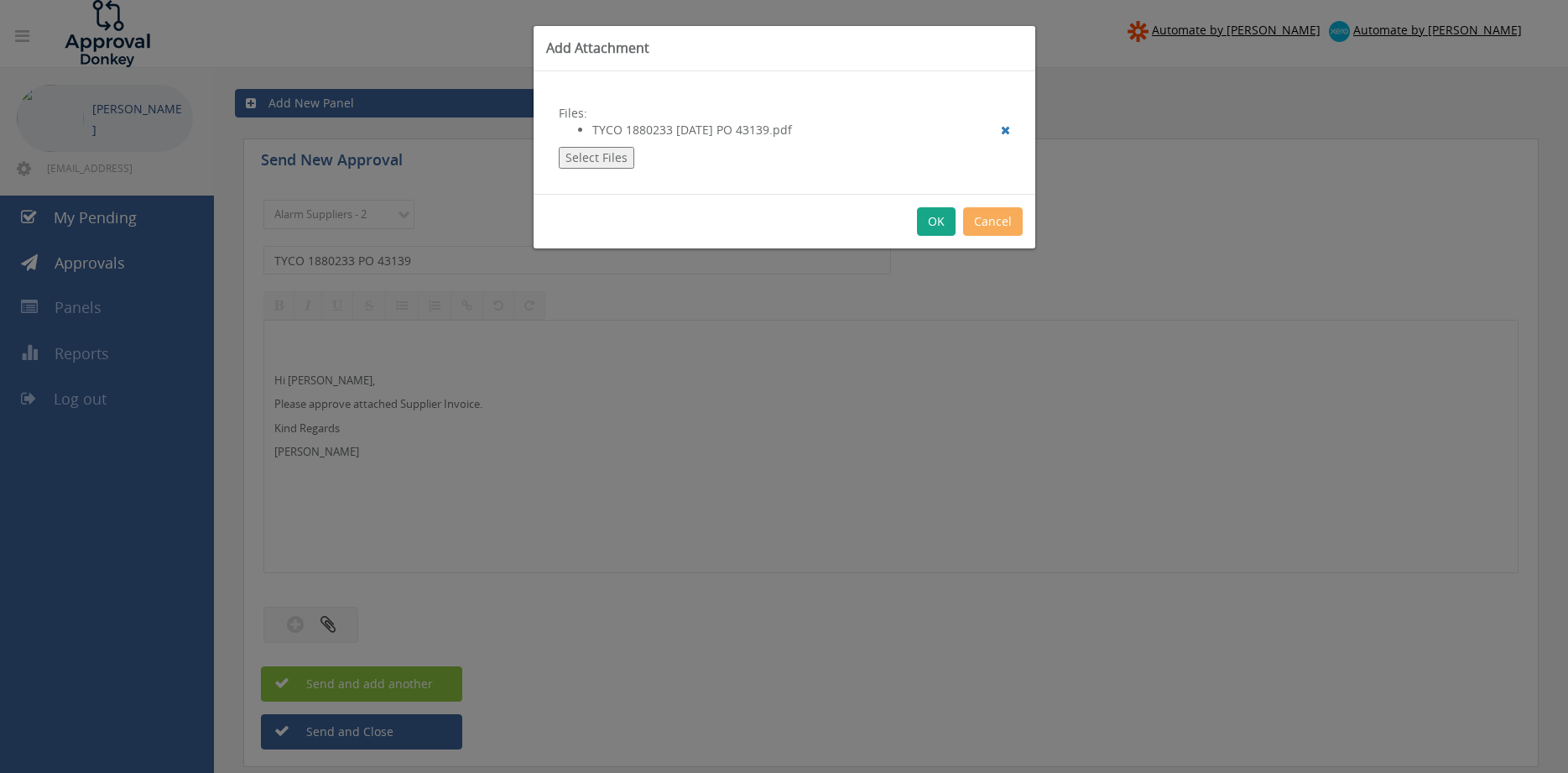
drag, startPoint x: 933, startPoint y: 223, endPoint x: 949, endPoint y: 265, distance: 44.9
click at [932, 222] on button "OK" at bounding box center [936, 222] width 39 height 29
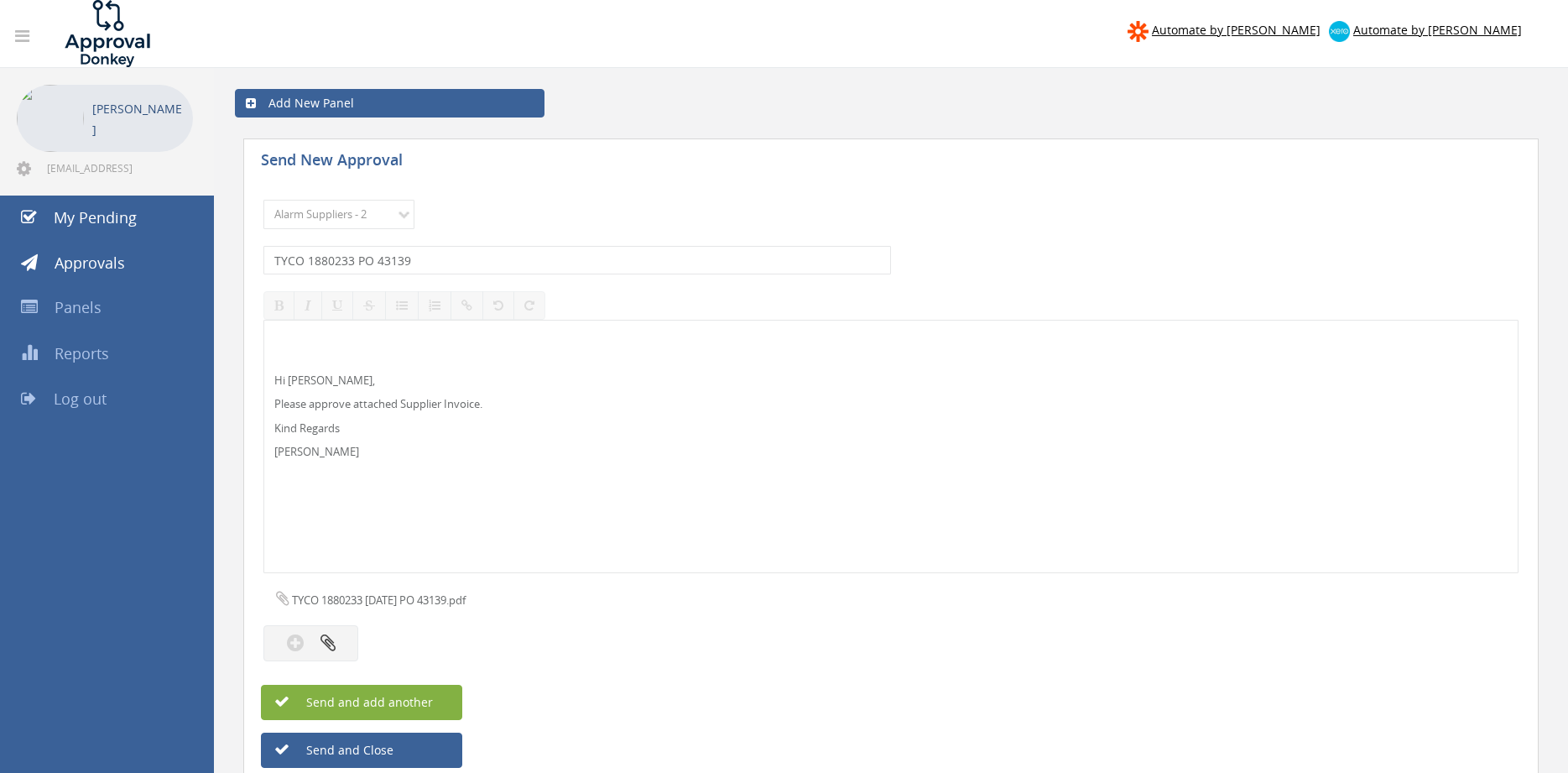
click at [414, 701] on span "Send and add another" at bounding box center [351, 702] width 163 height 16
select select
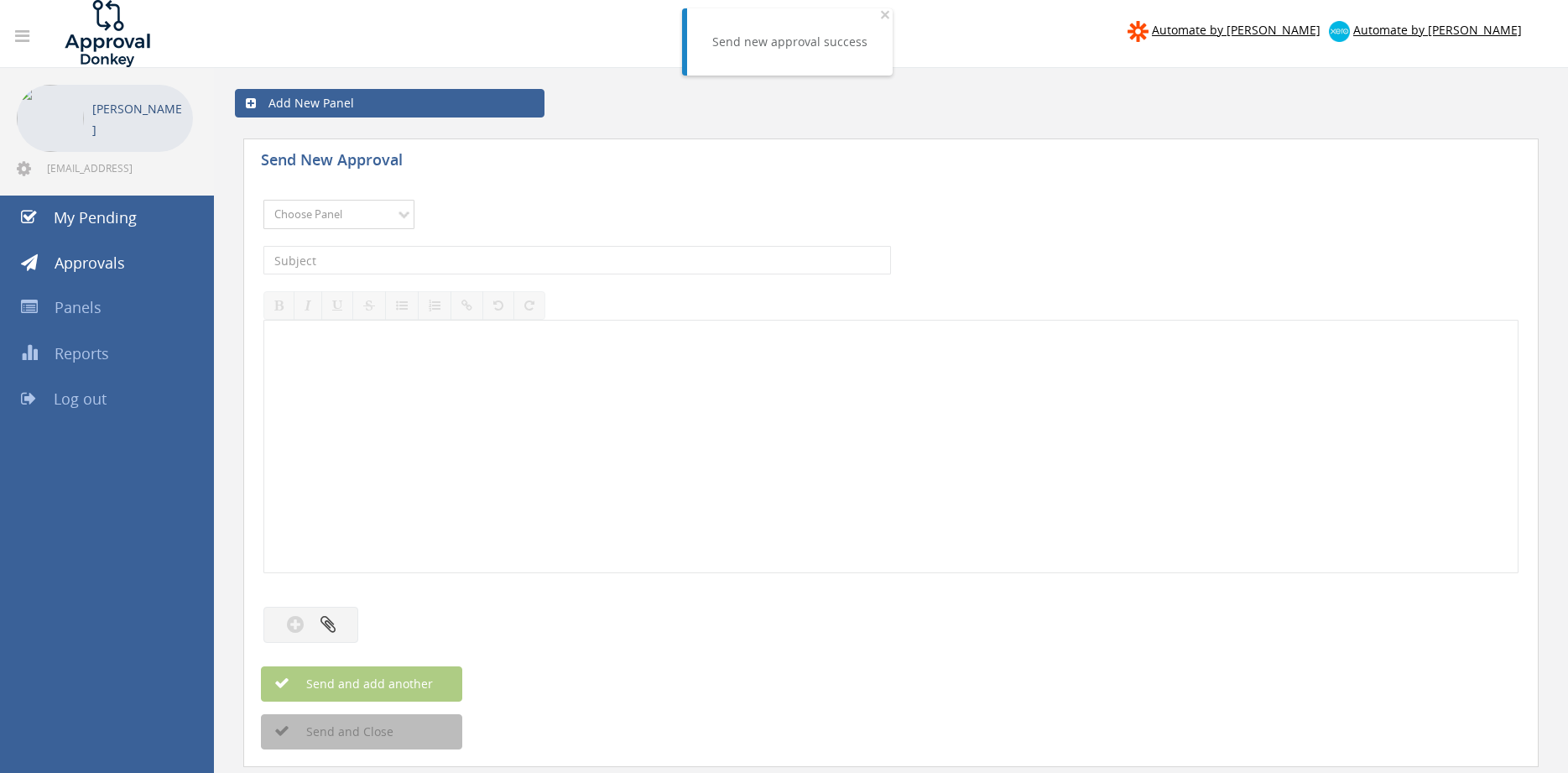
click at [263, 200] on select "Choose Panel Alarm Credits RG - 3 NZ Utilities Cable and SAI Global NZ Alarms-1…" at bounding box center [338, 214] width 151 height 29
select select "9680"
click option "Alarm Suppliers - 2" at bounding box center [0, 0] width 0 height 0
click at [453, 269] on input "text" at bounding box center [577, 261] width 627 height 29
type input "TYCO 1880194 PO 43119"
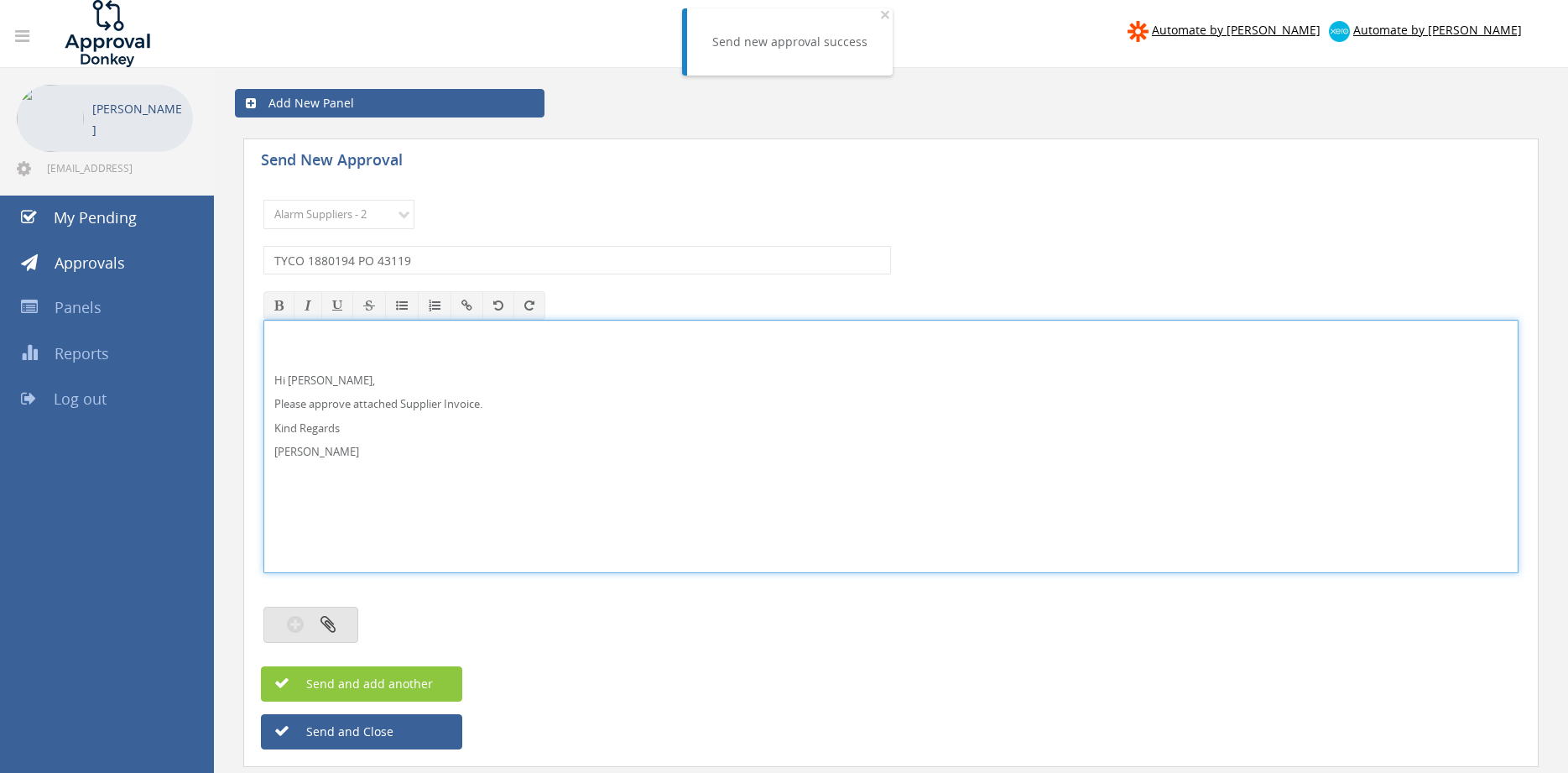
click at [351, 627] on button "button" at bounding box center [311, 625] width 95 height 36
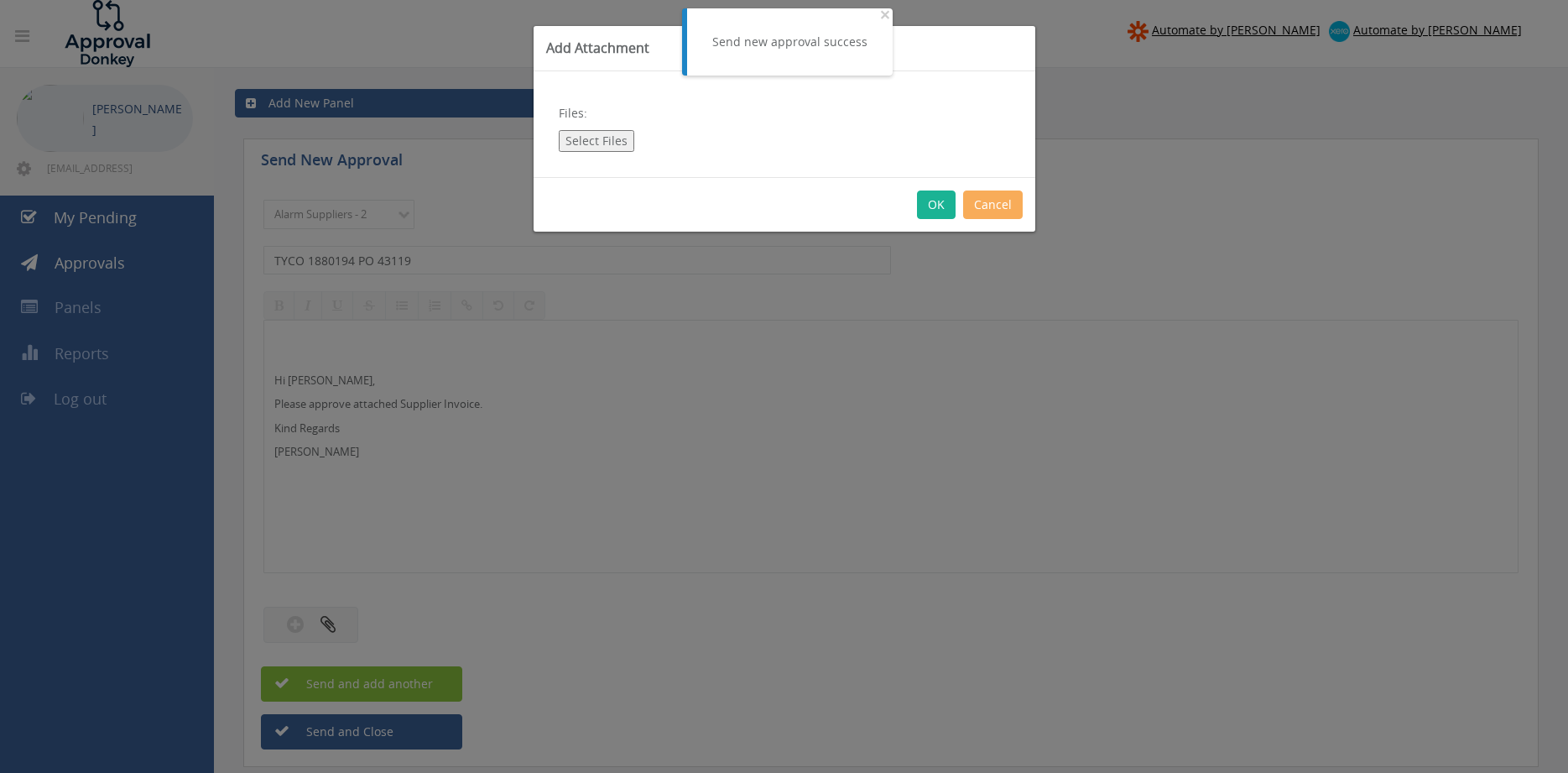
click at [597, 141] on button "Select Files" at bounding box center [596, 141] width 75 height 22
type input "C:\fakepath\TYCO 1880194 [DATE] PO 43119.pdf"
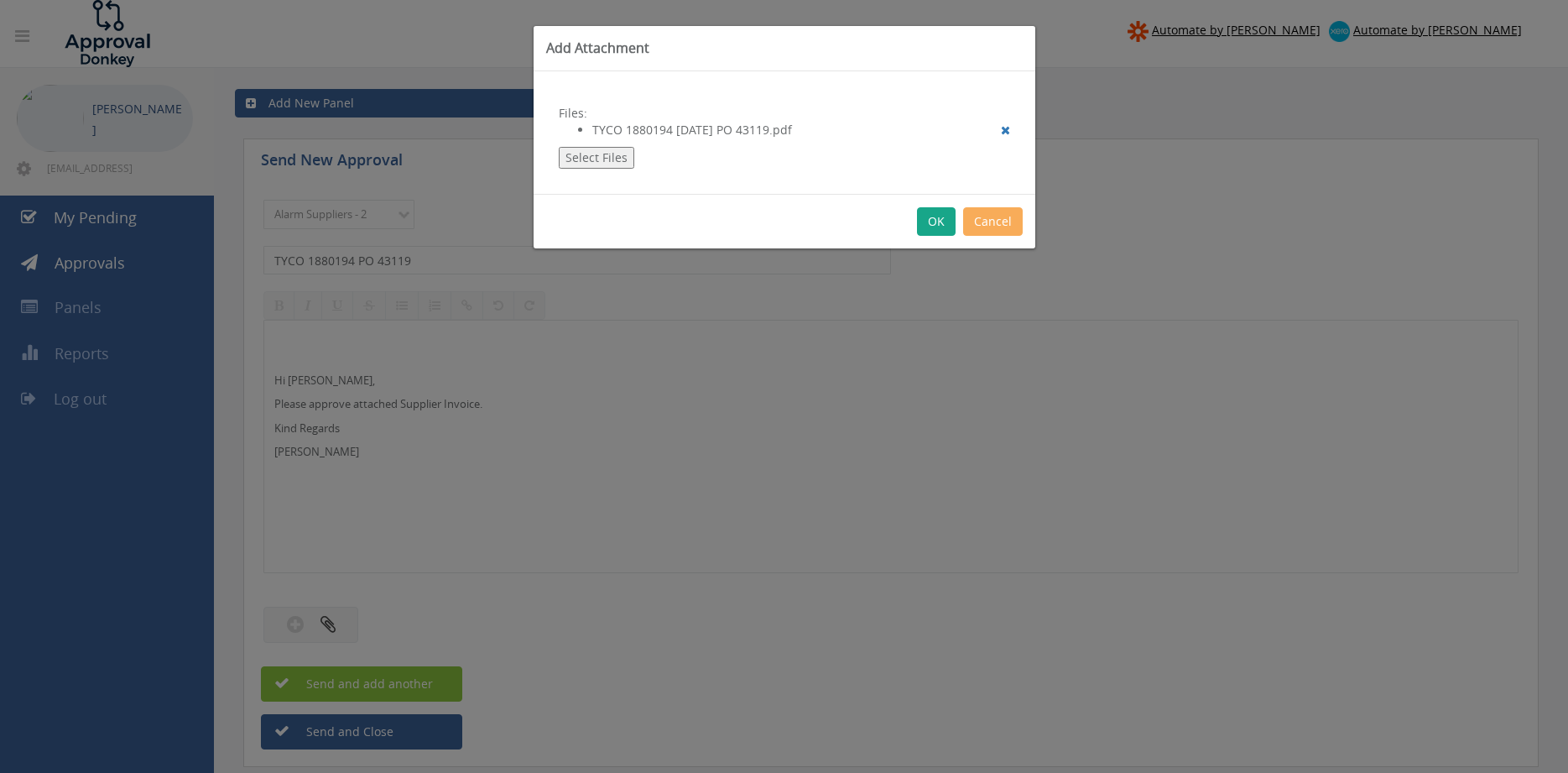
click at [929, 218] on button "OK" at bounding box center [936, 222] width 39 height 29
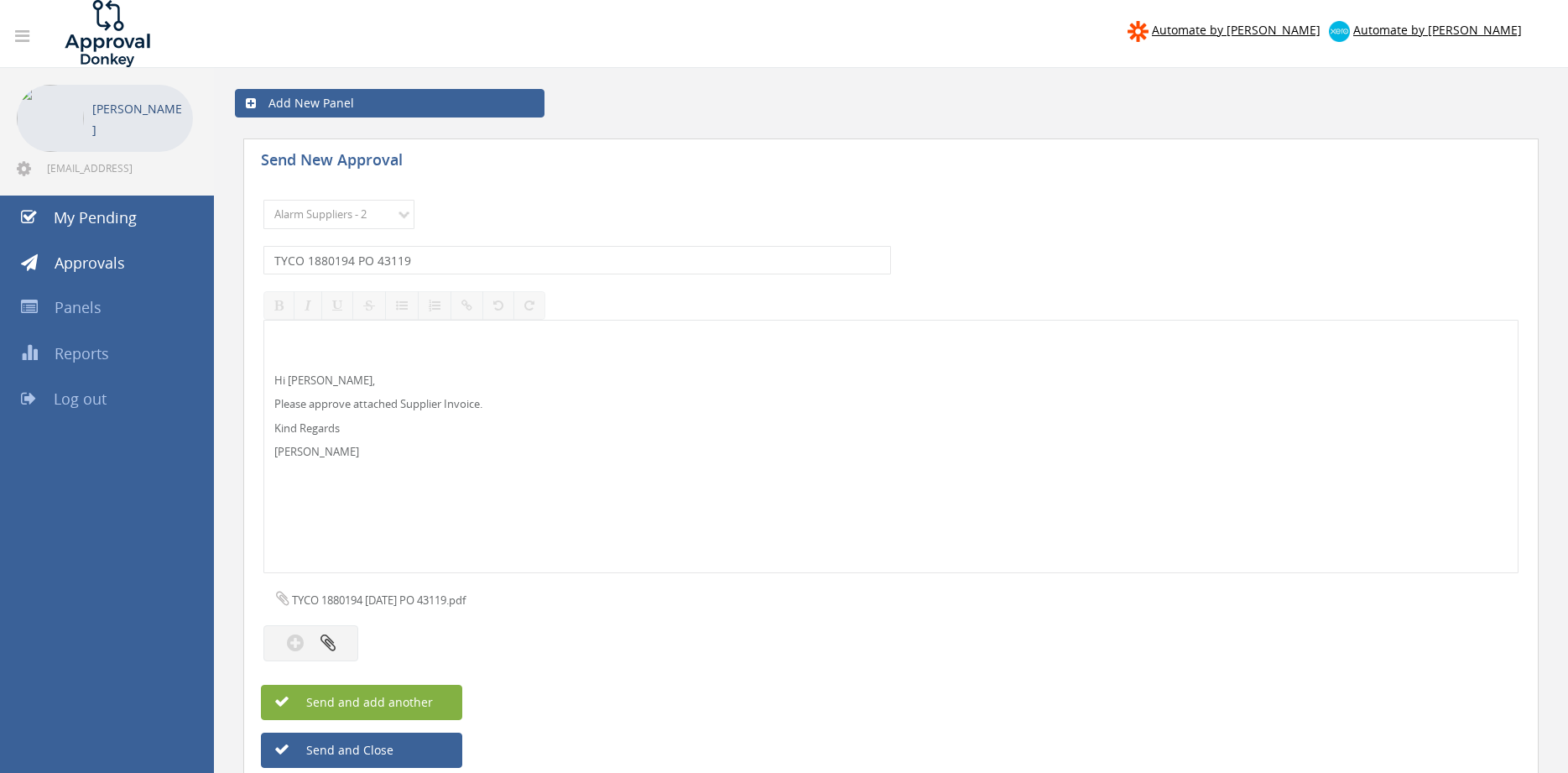
click at [444, 705] on button "Send and add another" at bounding box center [361, 702] width 201 height 35
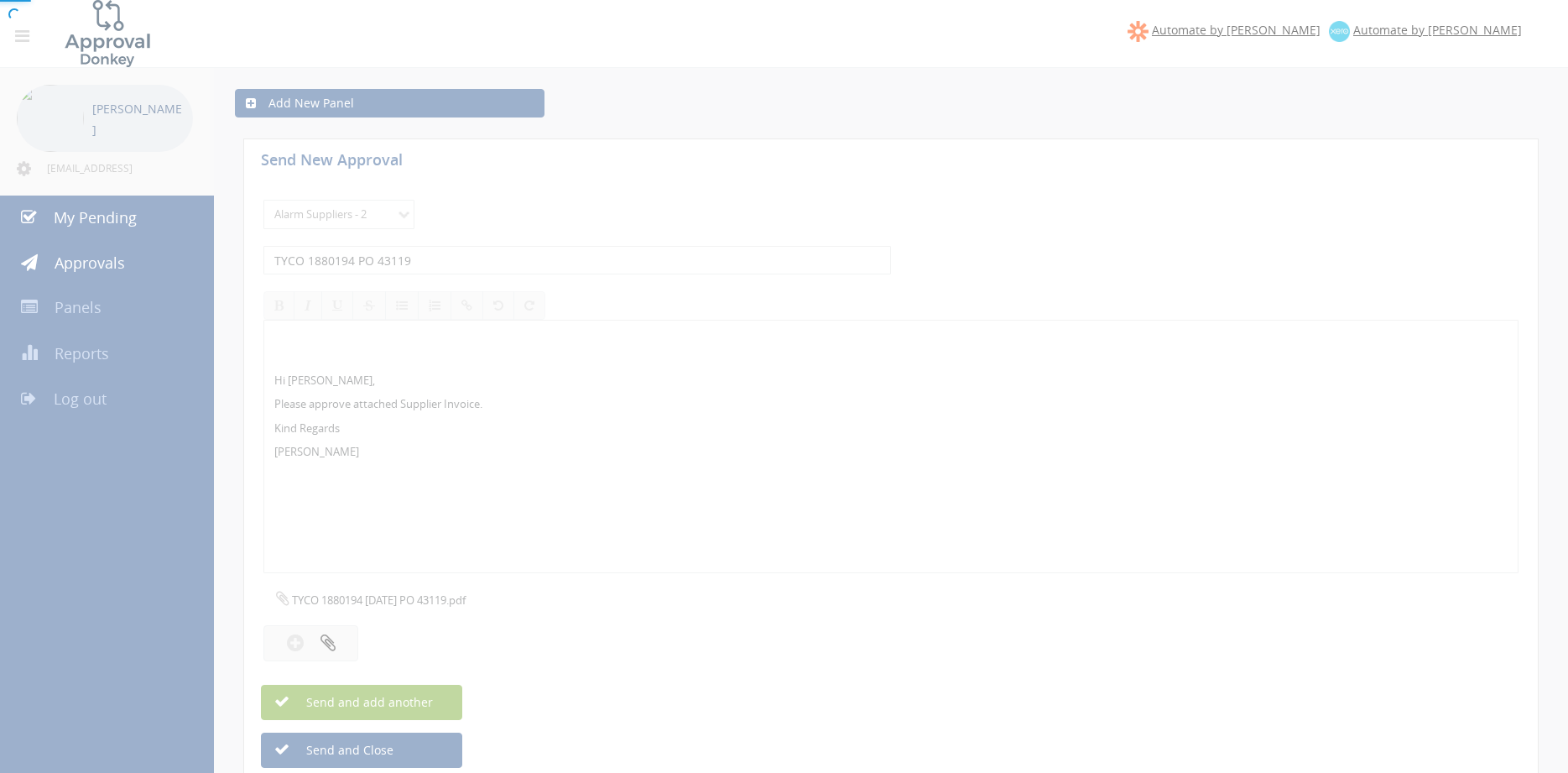
select select
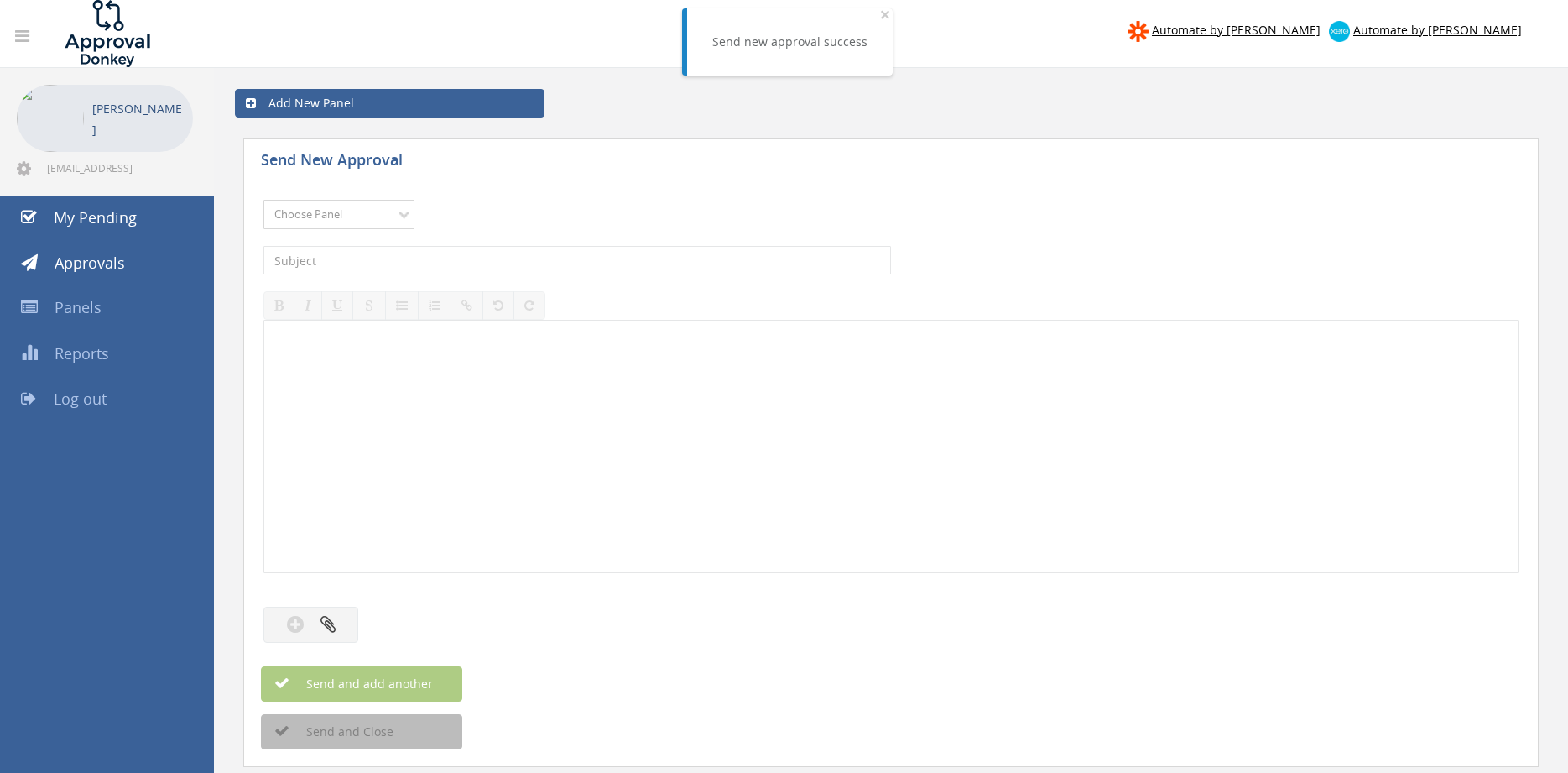
select select "9680"
click option "Alarm Suppliers - 2" at bounding box center [0, 0] width 0 height 0
click at [423, 259] on input "text" at bounding box center [577, 261] width 627 height 29
type input "TYCO 1880175 PO 43120"
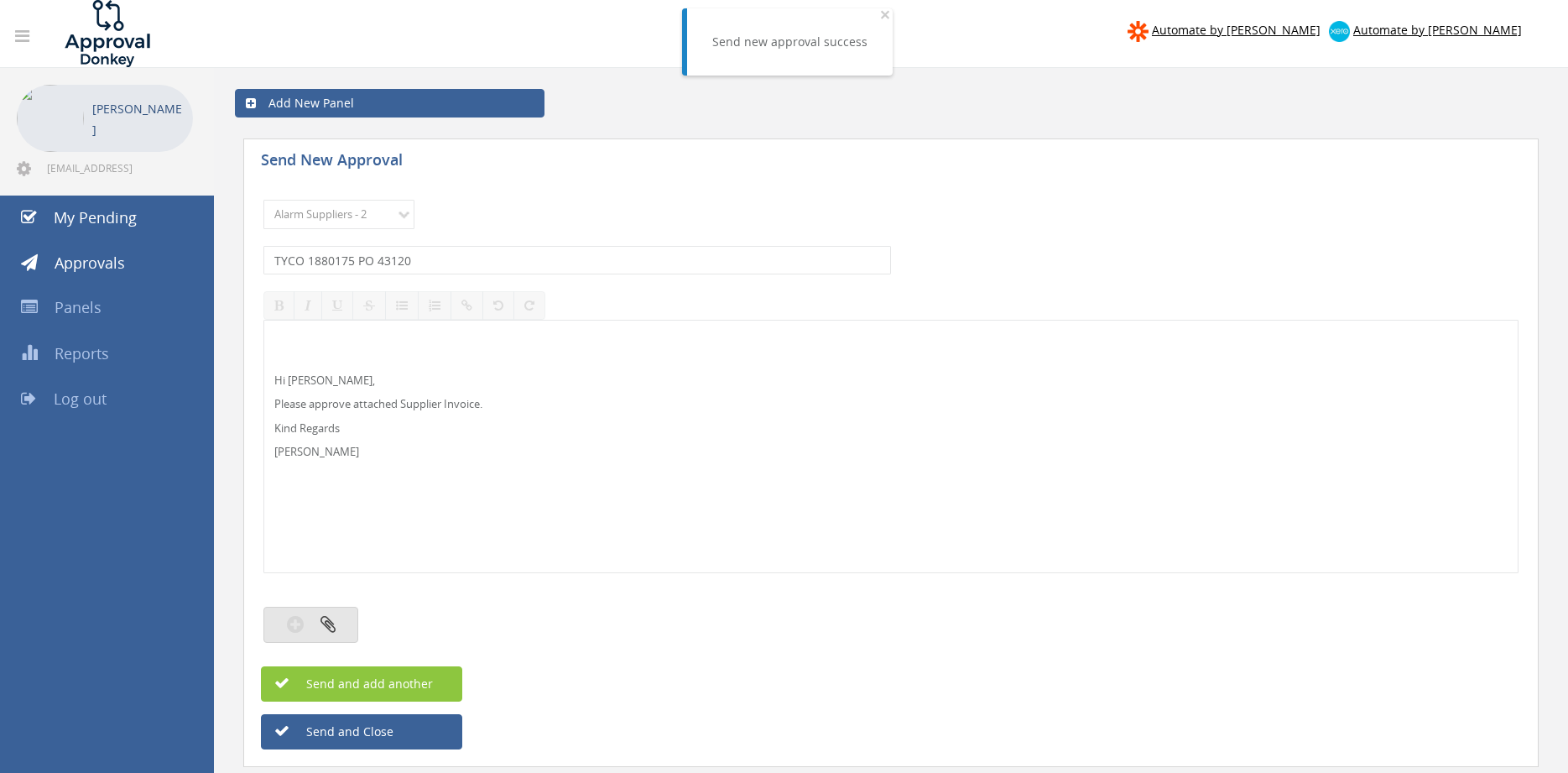
click at [331, 621] on icon "button" at bounding box center [328, 624] width 15 height 19
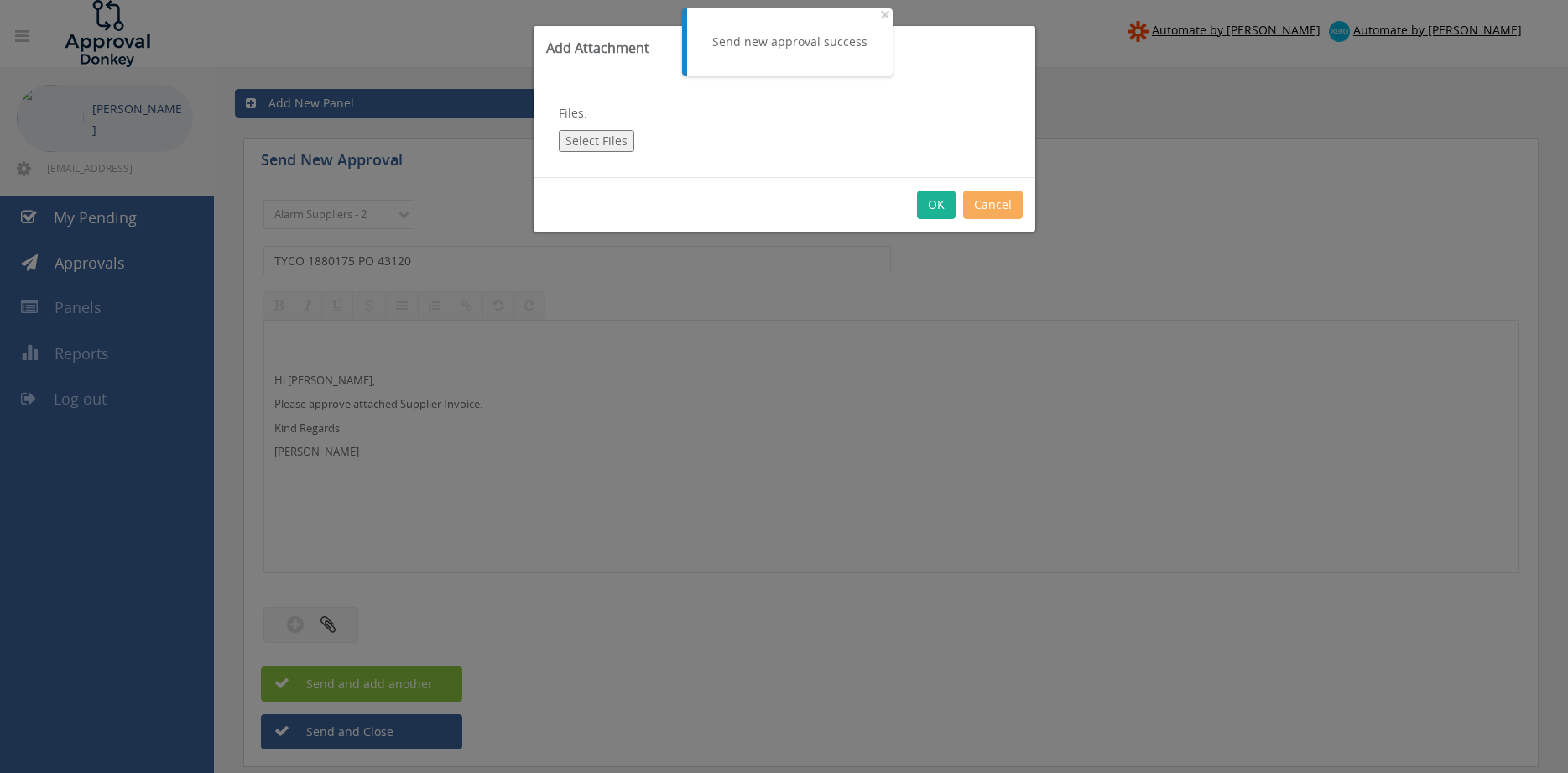
click at [613, 140] on button "Select Files" at bounding box center [596, 141] width 75 height 22
type input "C:\fakepath\TYCO 1880175 [DATE] PO 43120.pdf"
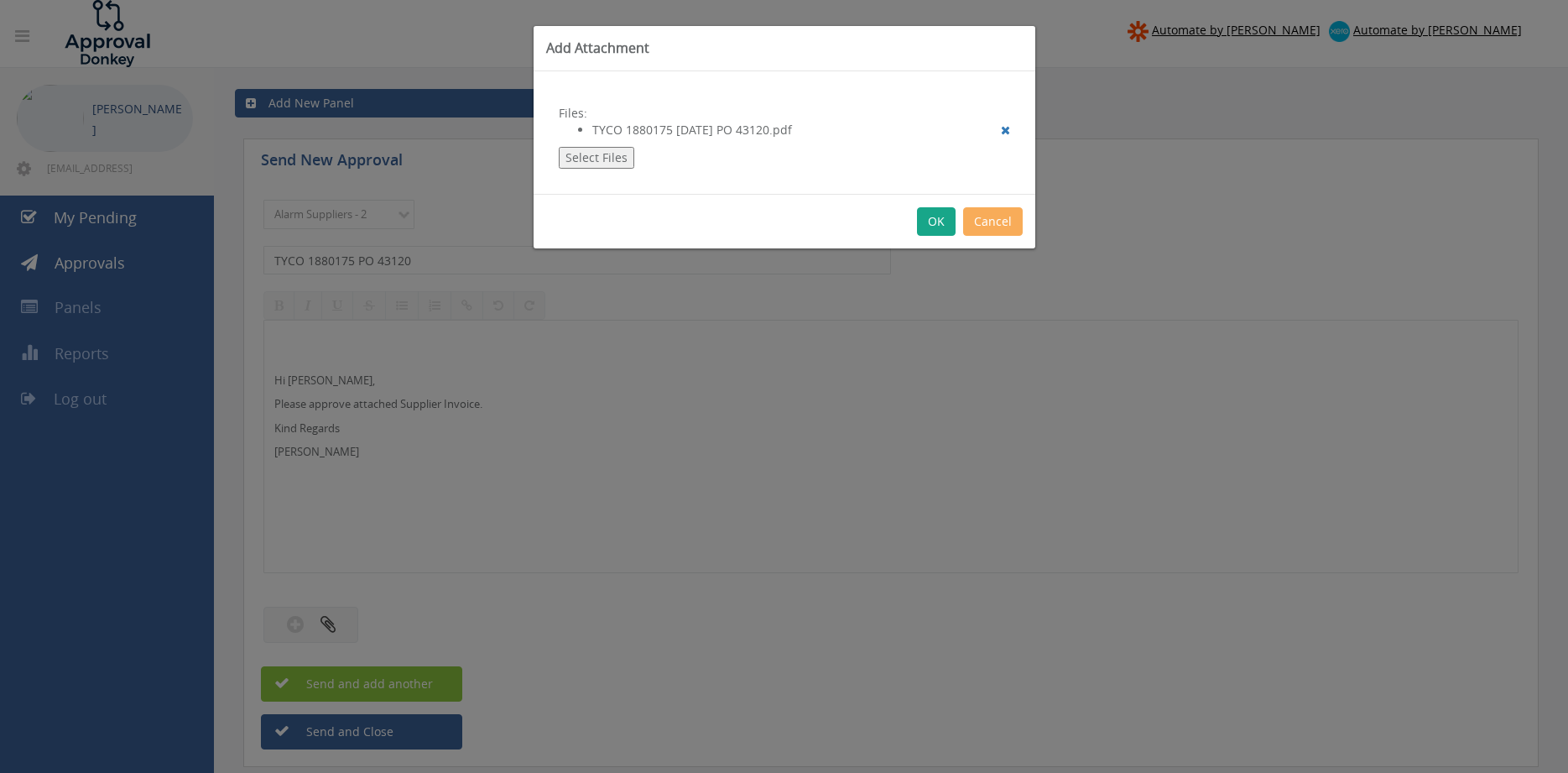
click at [931, 225] on button "OK" at bounding box center [936, 222] width 39 height 29
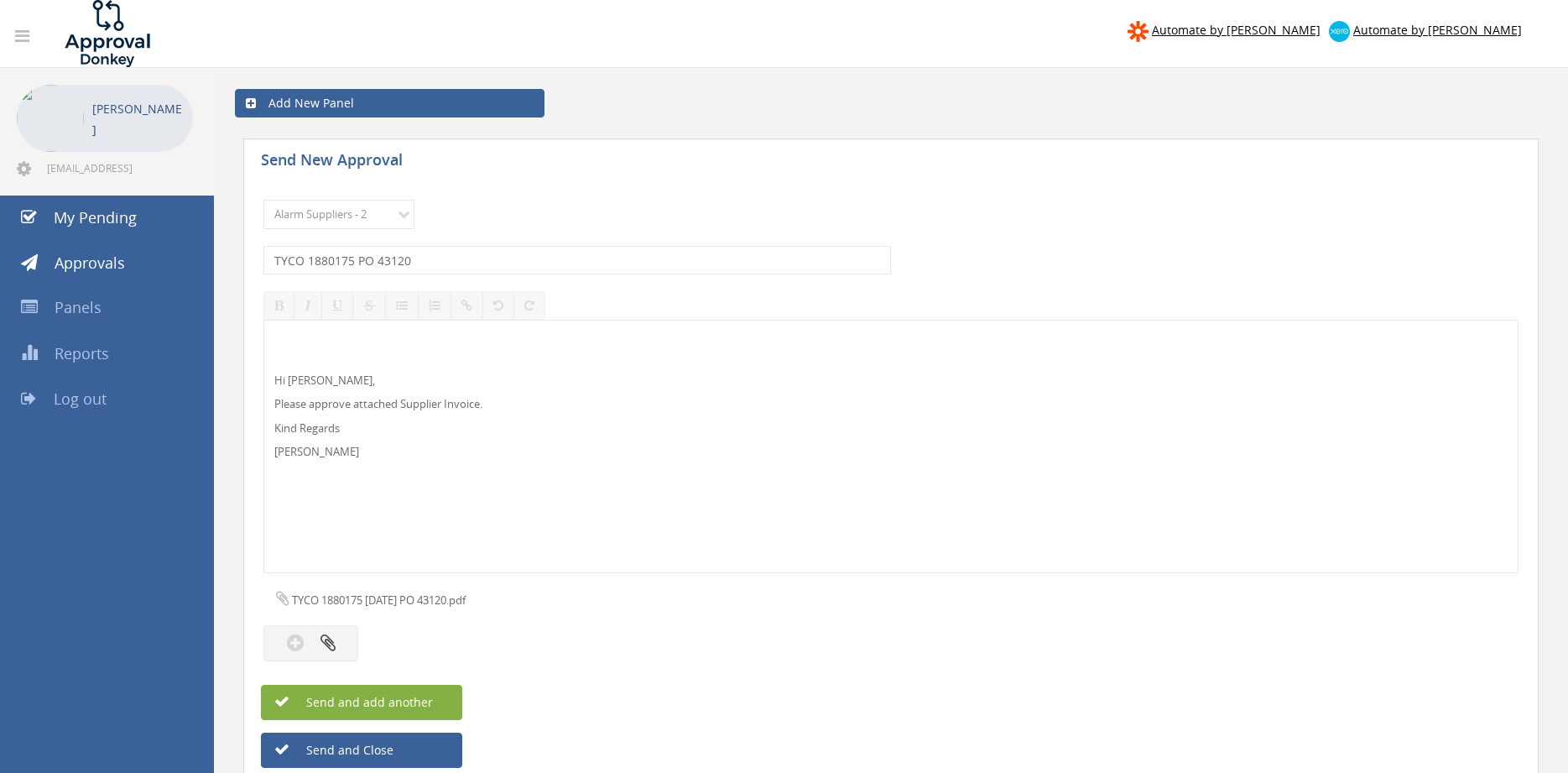
click at [444, 705] on button "Send and add another" at bounding box center [361, 702] width 201 height 35
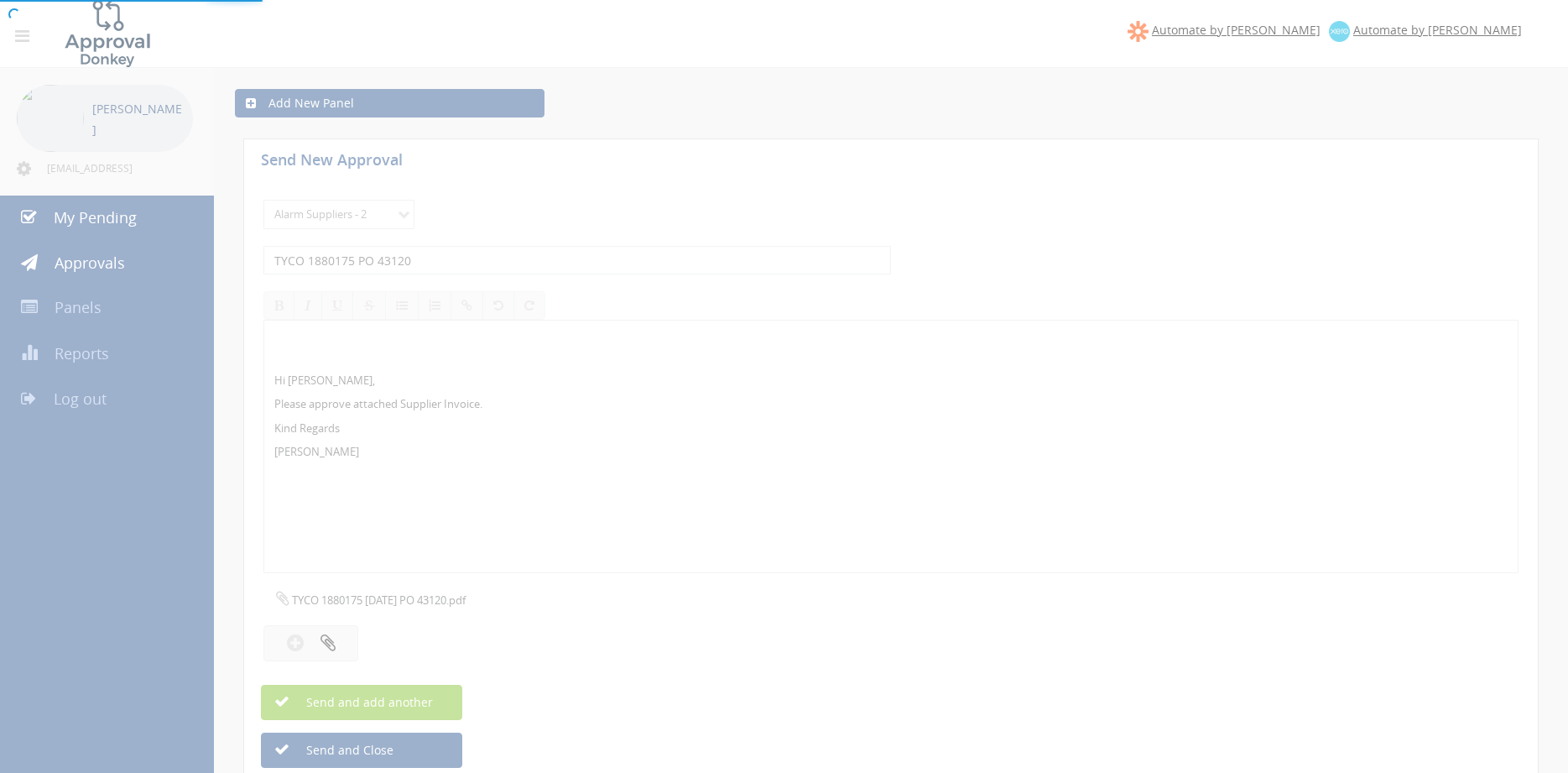
select select
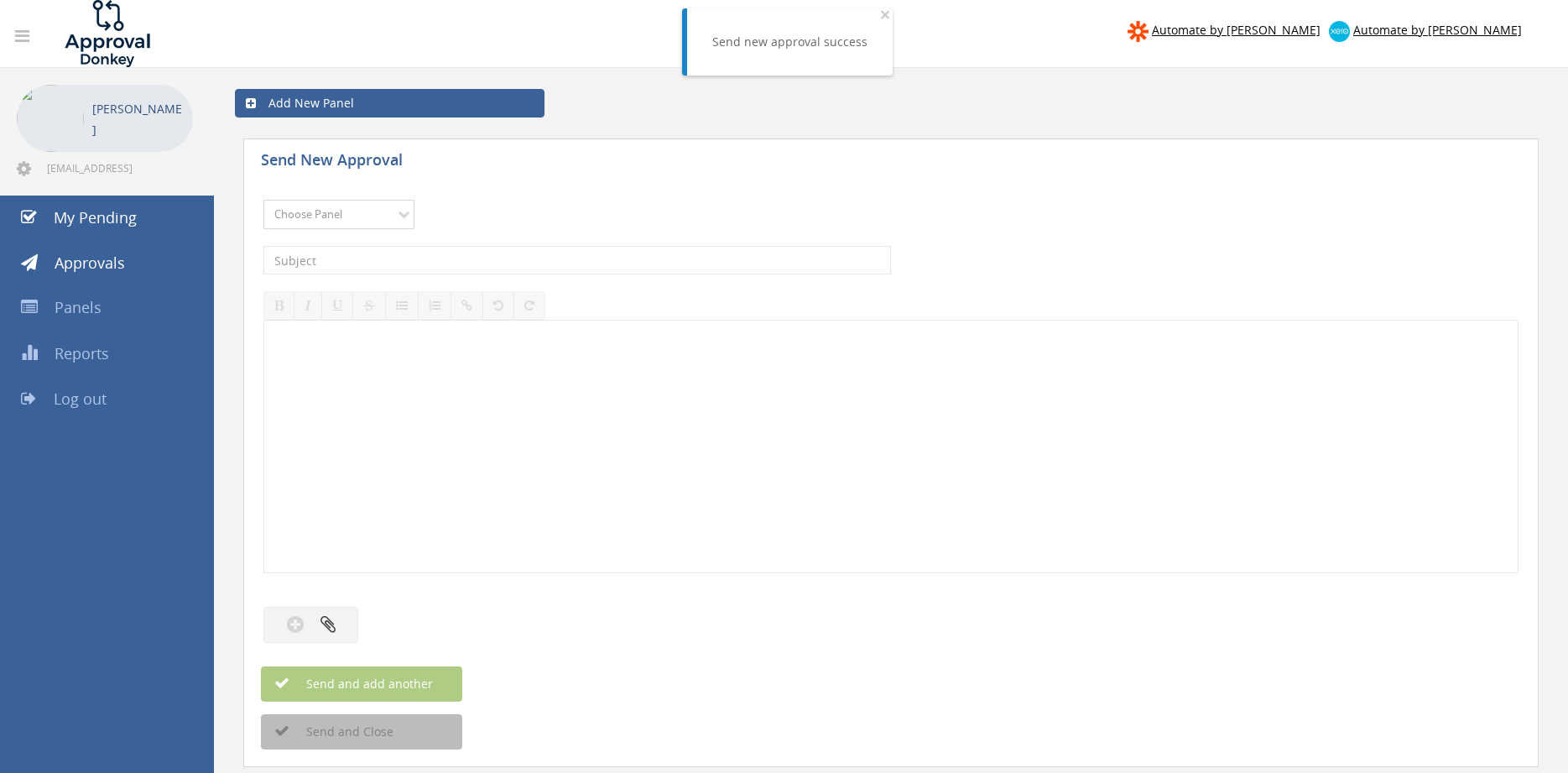
select select "9680"
click option "Alarm Suppliers - 2" at bounding box center [0, 0] width 0 height 0
click at [433, 249] on input "text" at bounding box center [577, 261] width 627 height 29
type input "TYCO 1880128 PO 43109"
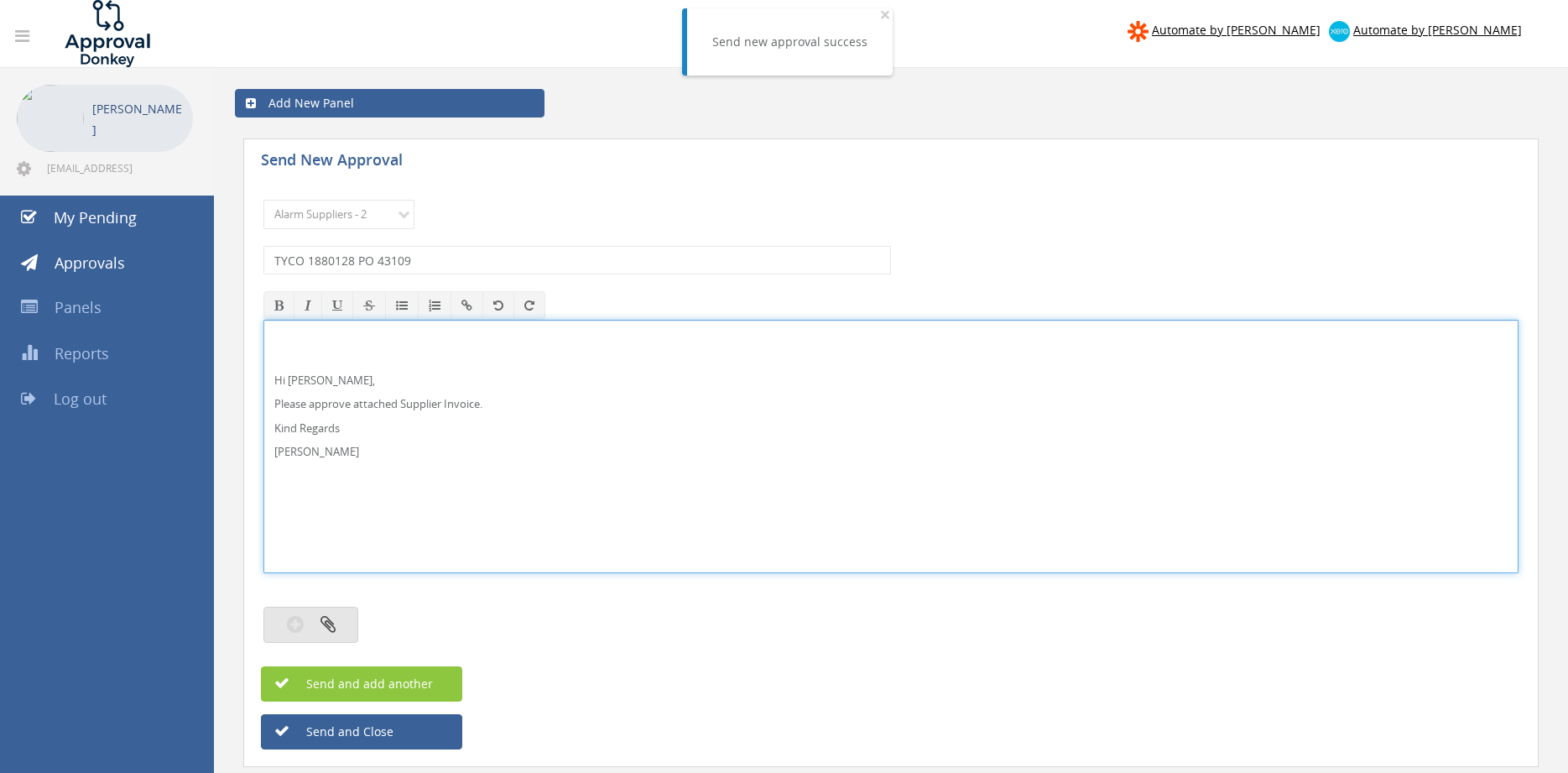
click at [336, 618] on button "button" at bounding box center [311, 625] width 95 height 36
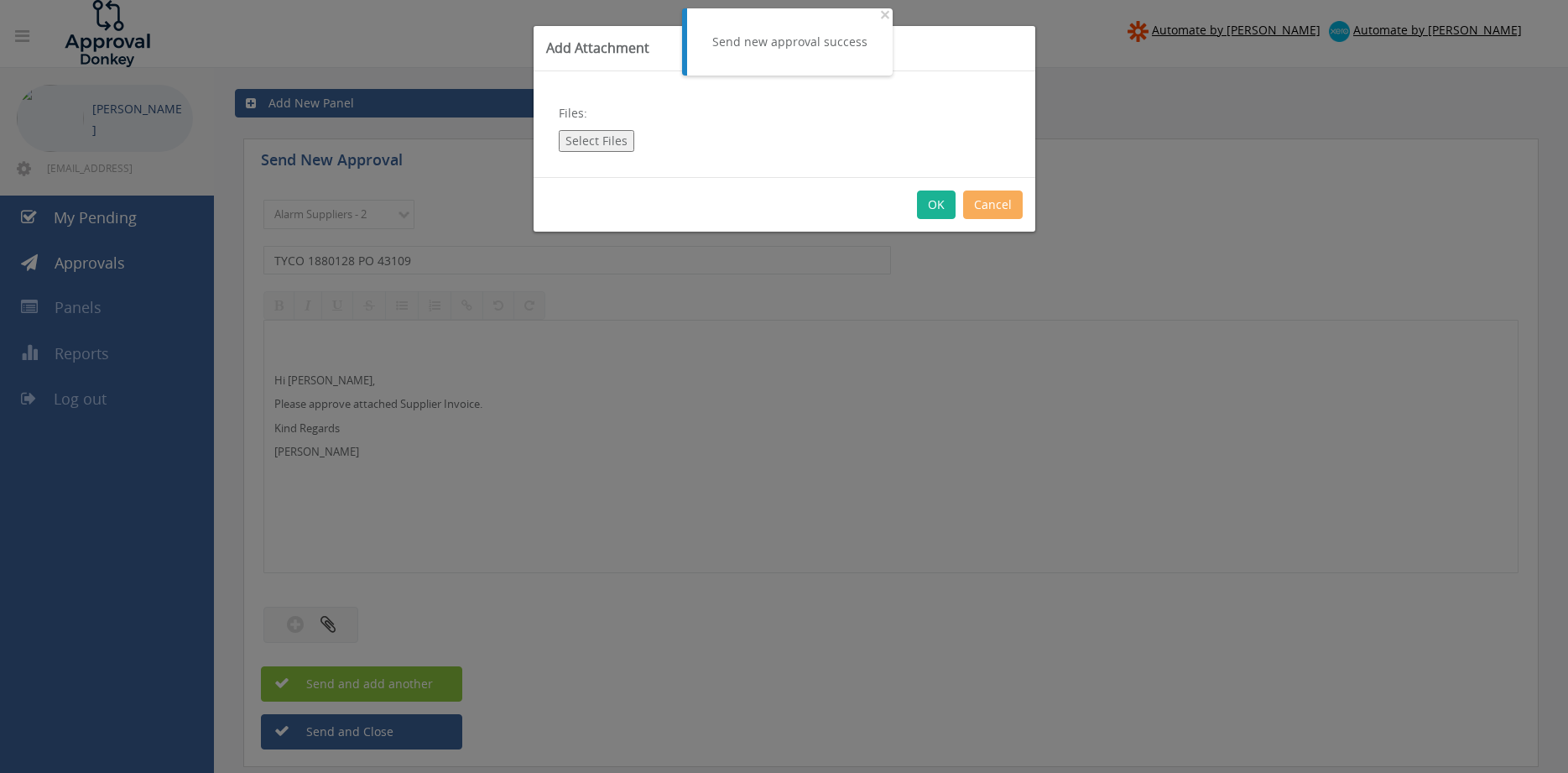
click at [598, 136] on button "Select Files" at bounding box center [596, 141] width 75 height 22
type input "C:\fakepath\TYCO 1880128 [DATE] PO 43109.pdf"
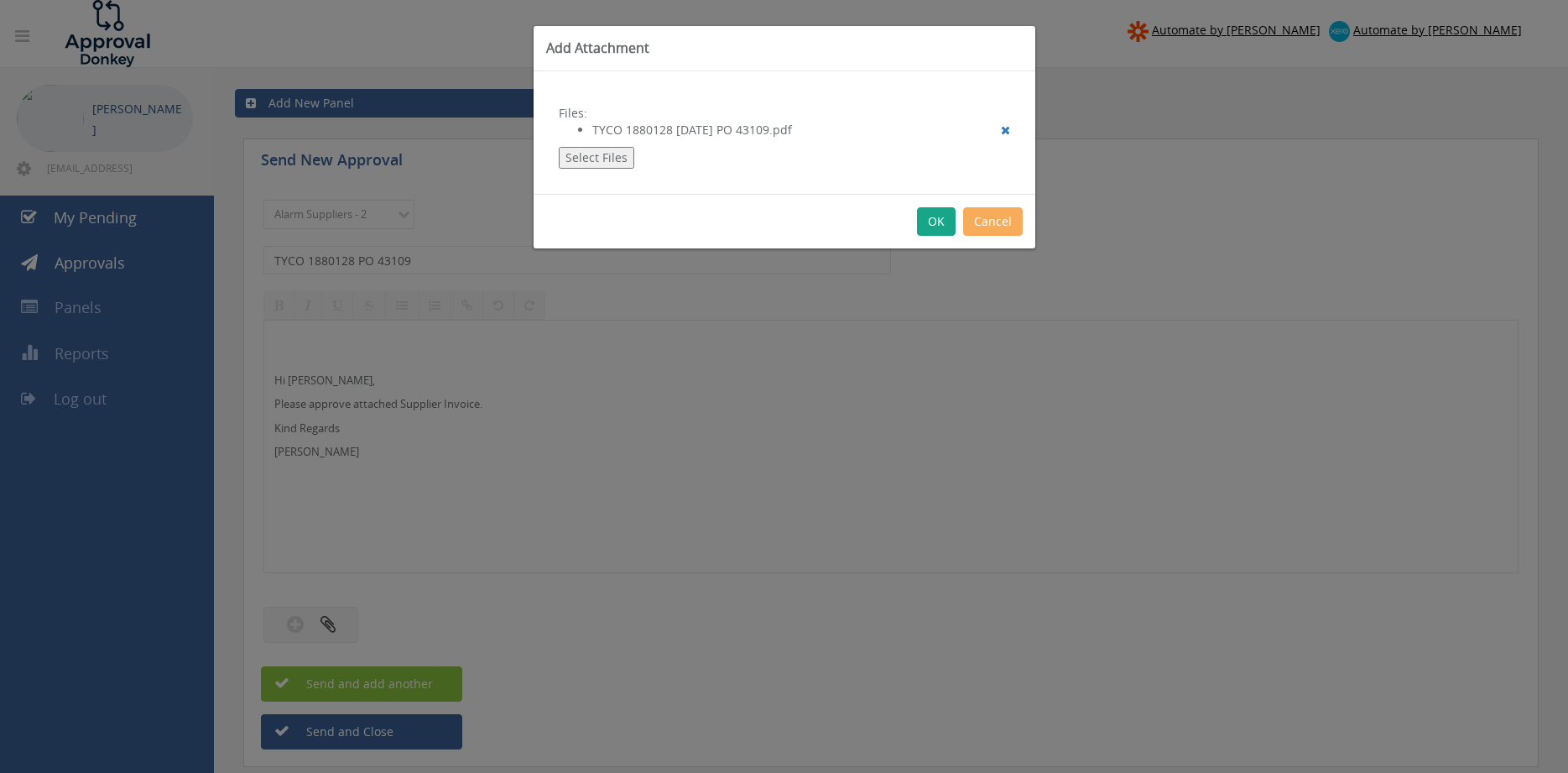
click at [939, 216] on button "OK" at bounding box center [936, 222] width 39 height 29
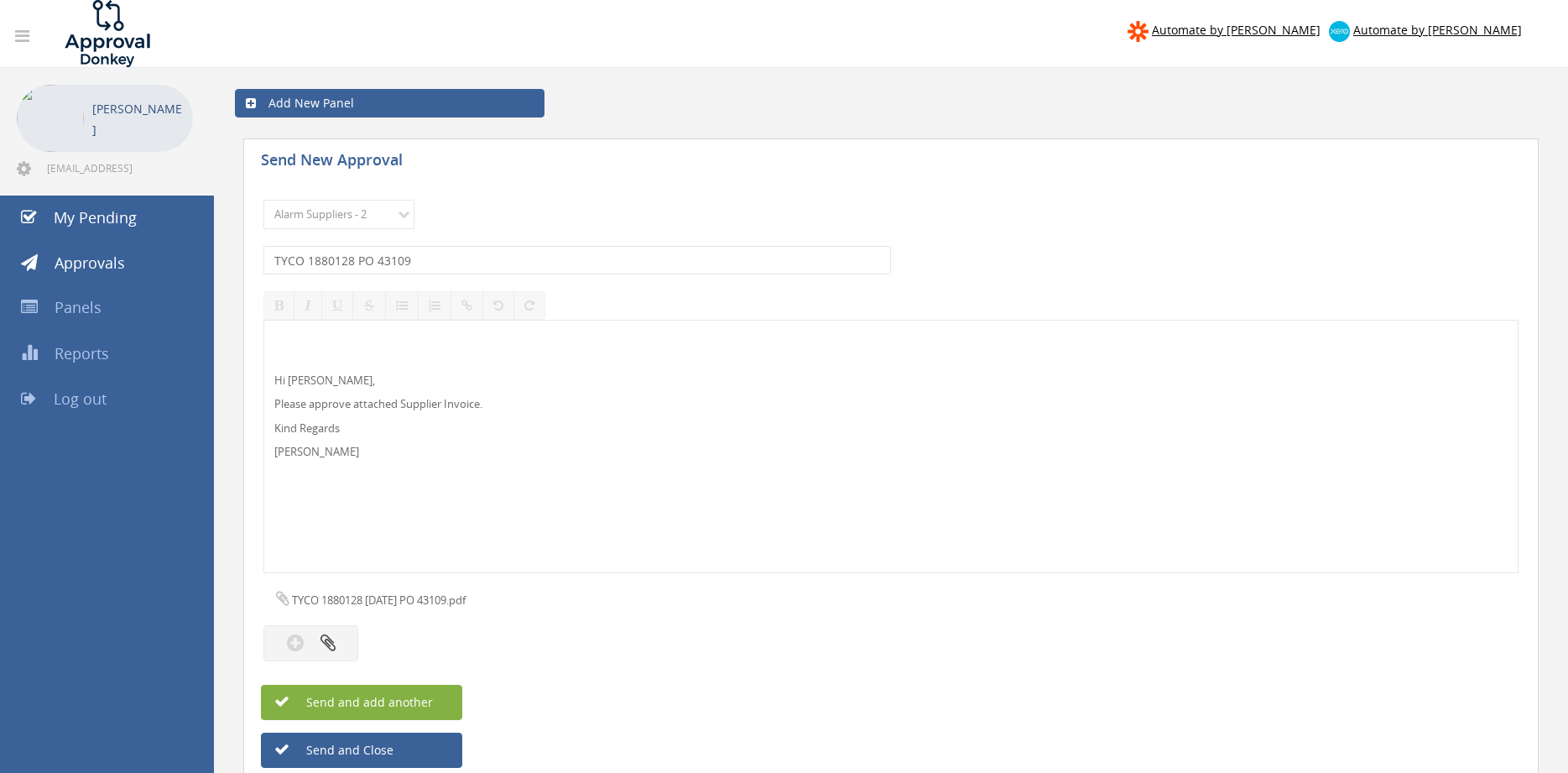
click at [396, 701] on span "Send and add another" at bounding box center [351, 702] width 163 height 16
select select
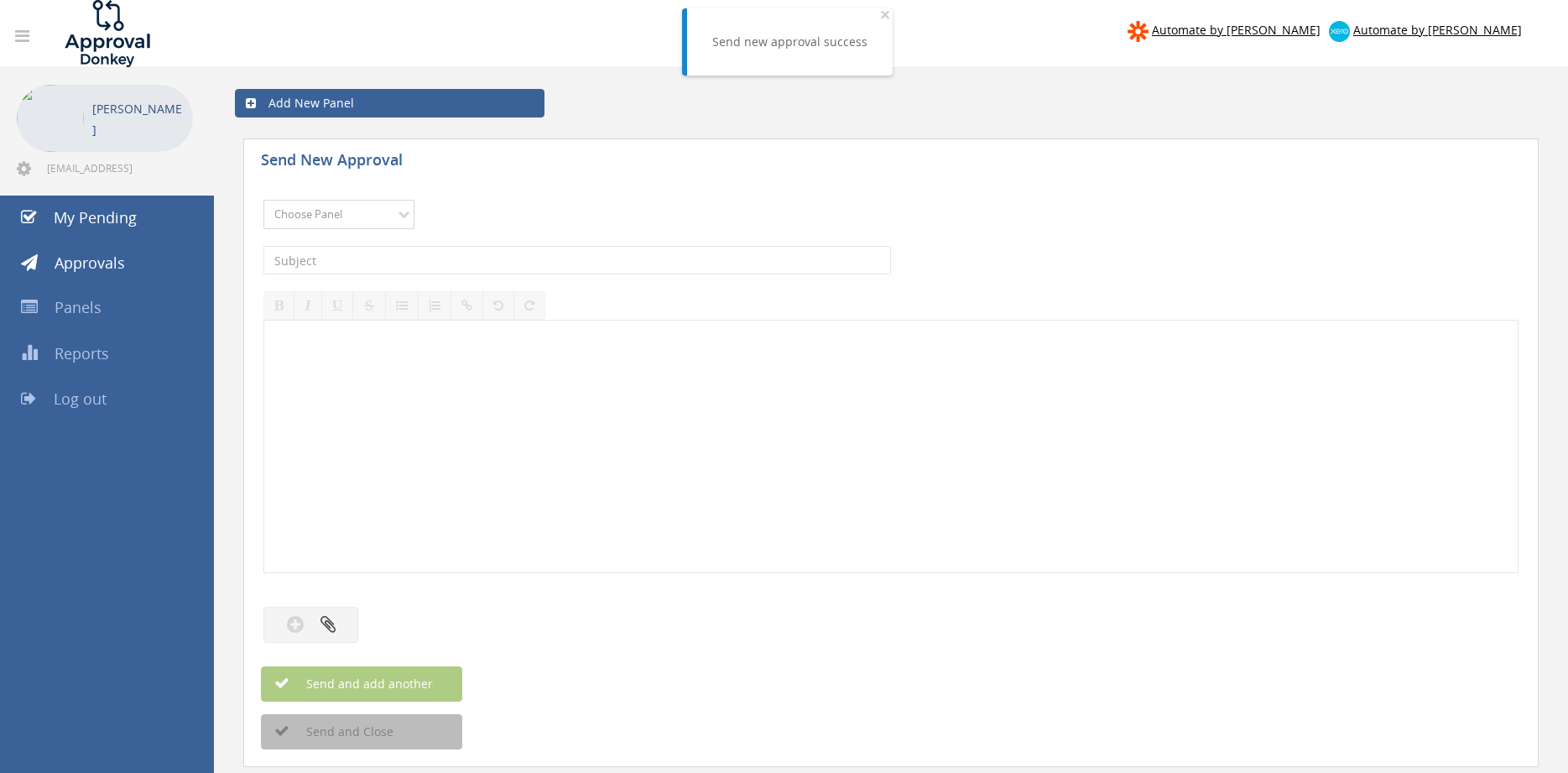
select select "9680"
click option "Alarm Suppliers - 2" at bounding box center [0, 0] width 0 height 0
click at [424, 261] on input "text" at bounding box center [577, 261] width 627 height 29
type input "TYCO 1880032 PO 42866"
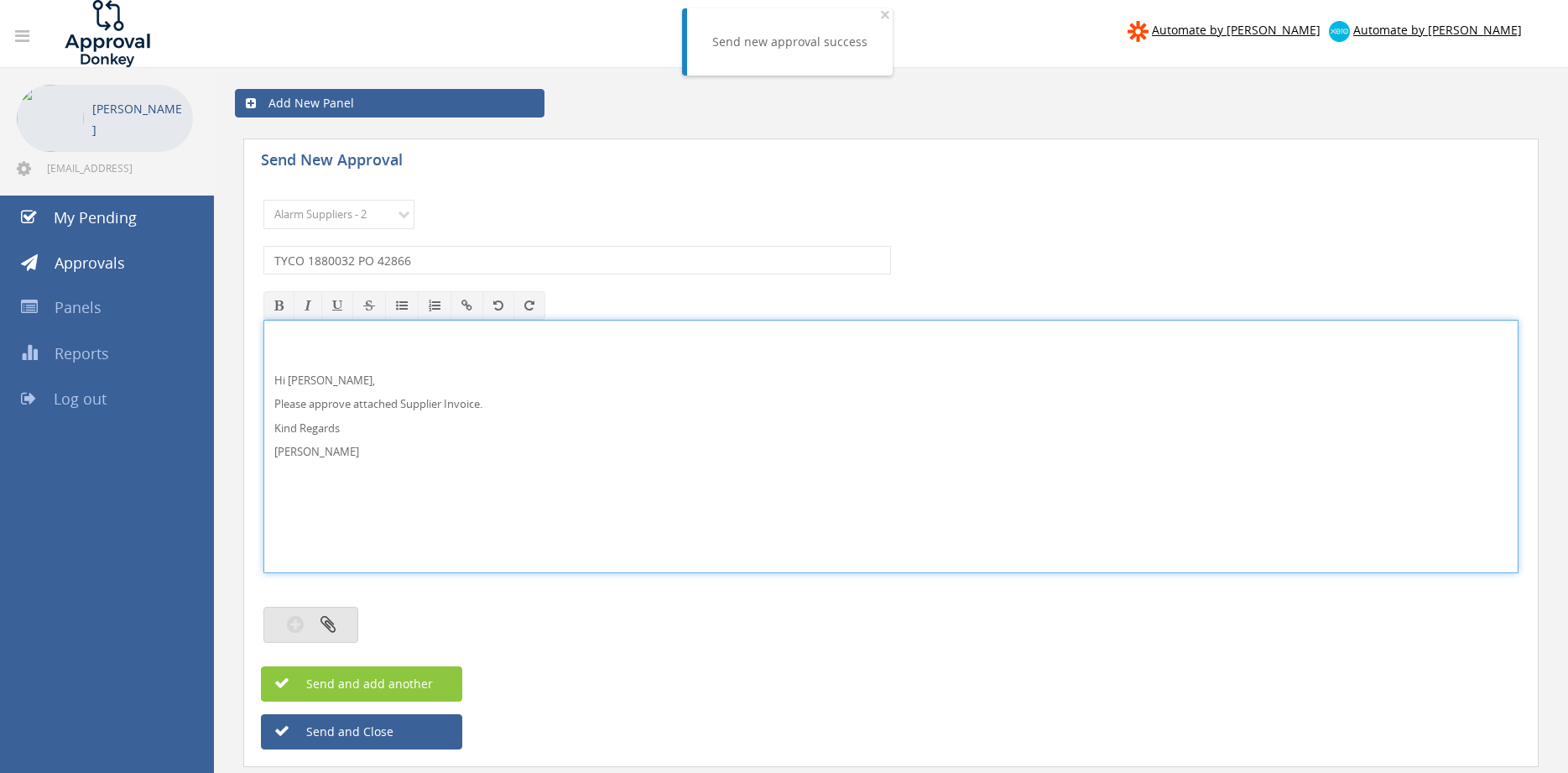
click at [346, 622] on button "button" at bounding box center [311, 625] width 95 height 36
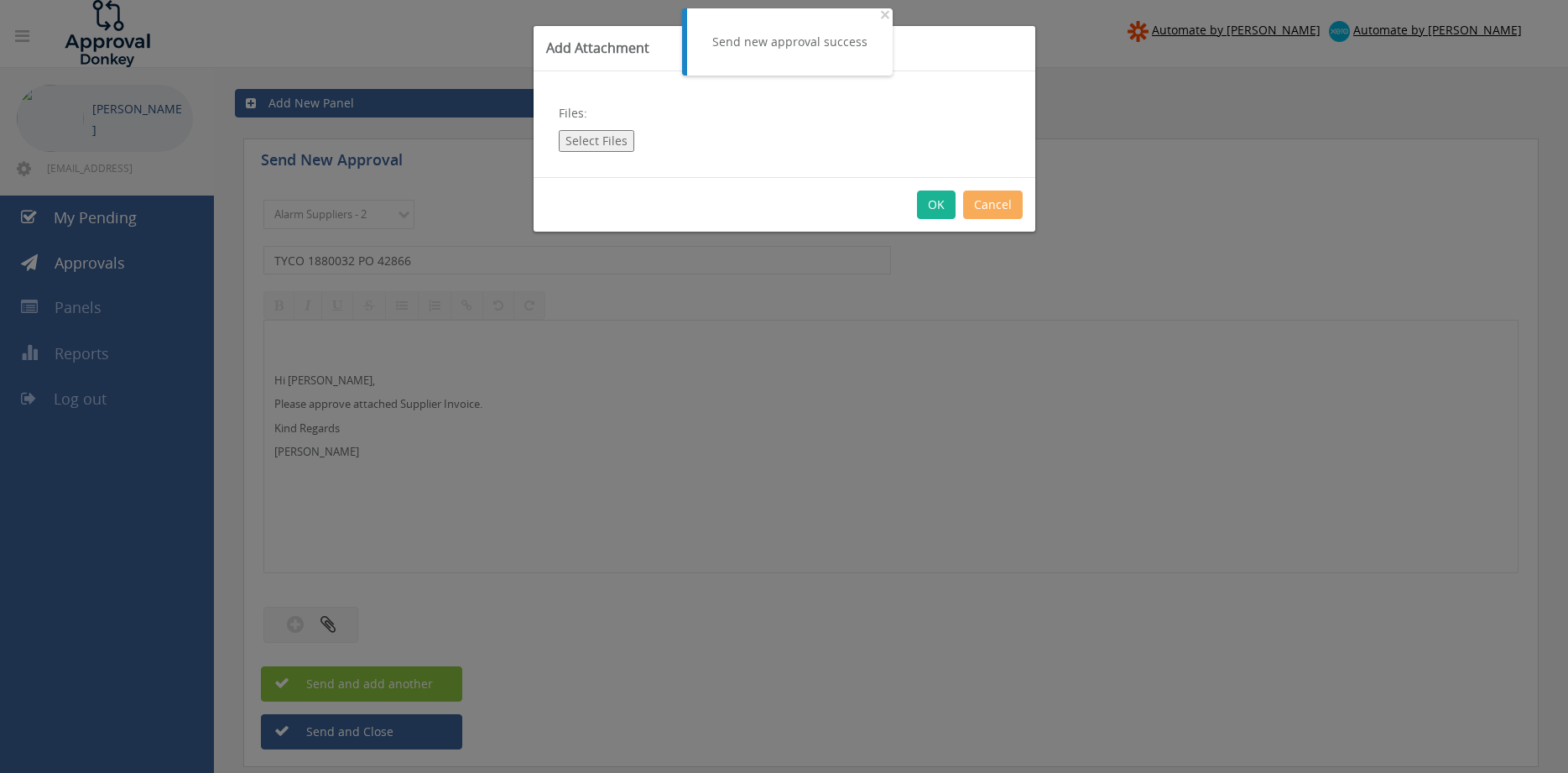
click at [608, 140] on button "Select Files" at bounding box center [596, 141] width 75 height 22
type input "C:\fakepath\TYCO 1880032 [DATE] PO 42866.pdf"
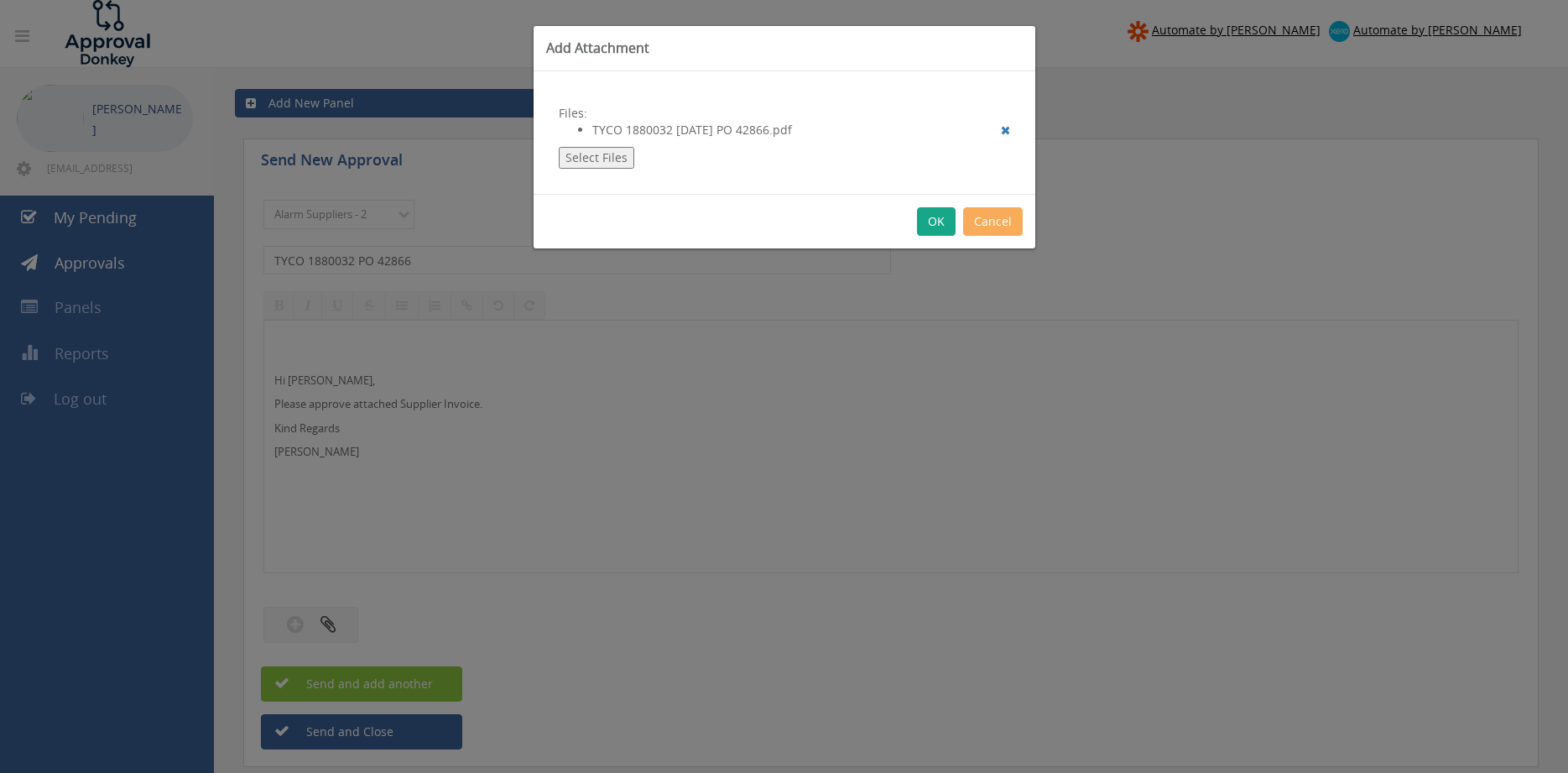
click at [922, 225] on button "OK" at bounding box center [936, 222] width 39 height 29
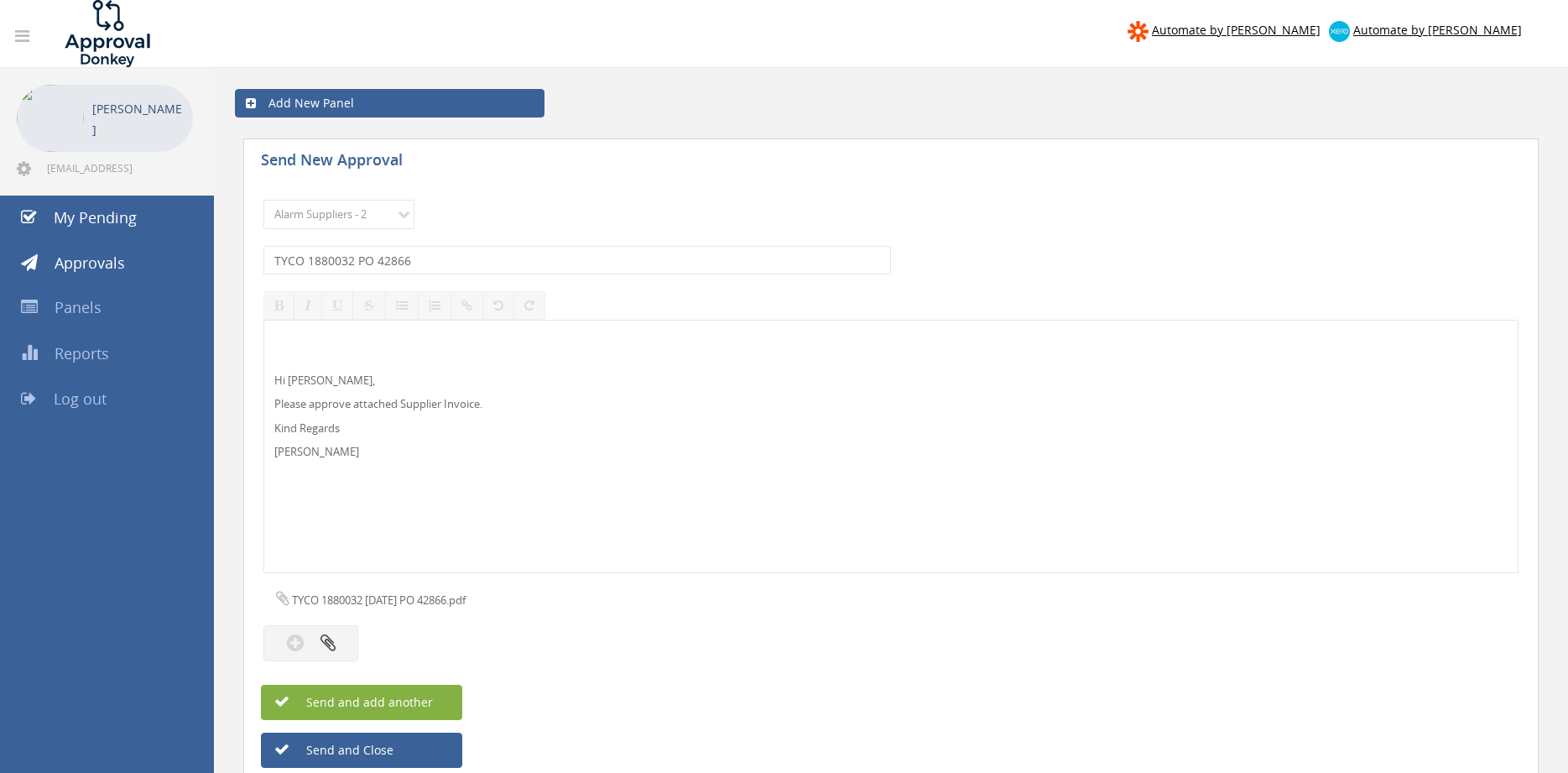
click at [436, 697] on button "Send and add another" at bounding box center [361, 702] width 201 height 35
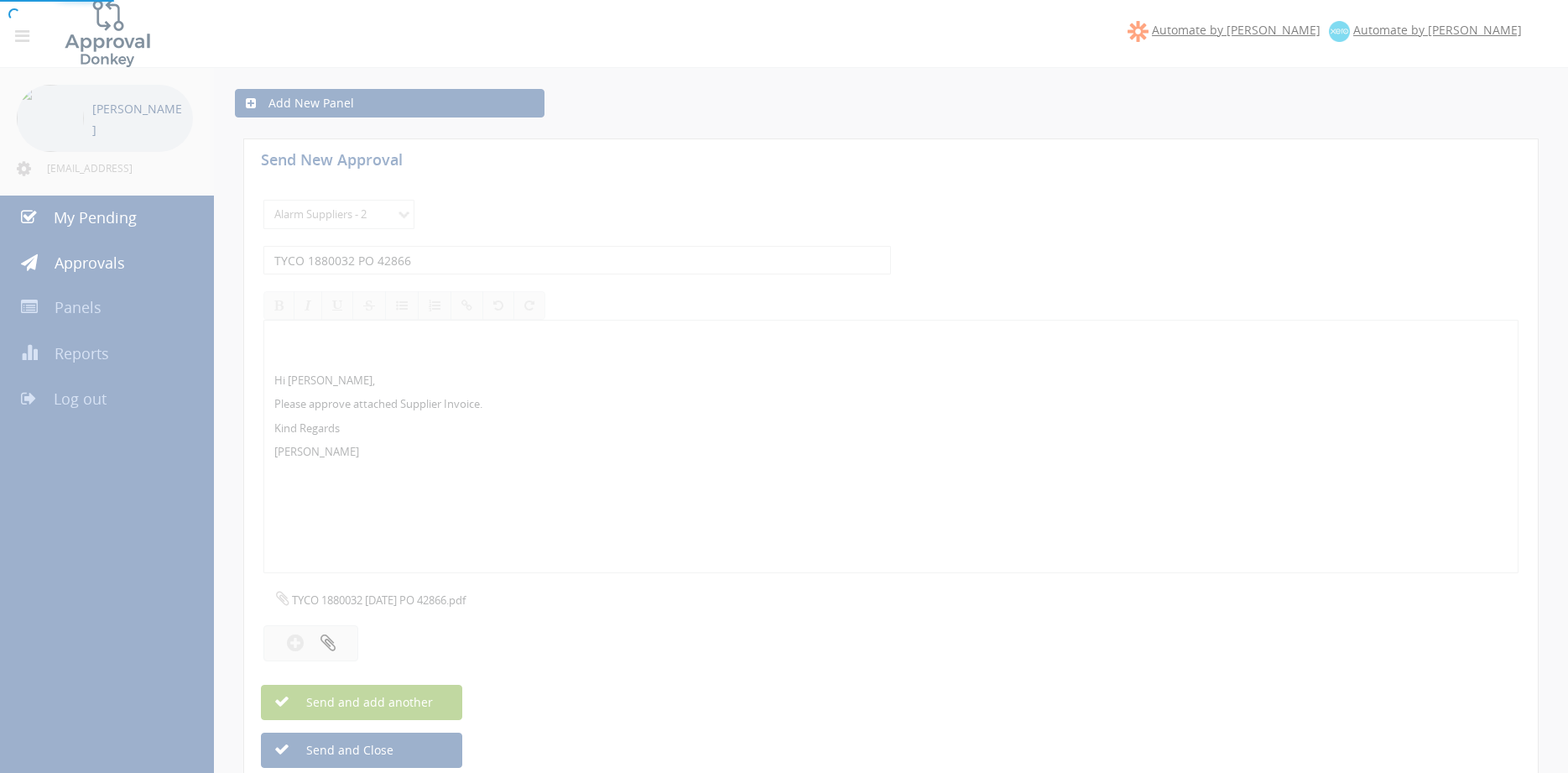
select select
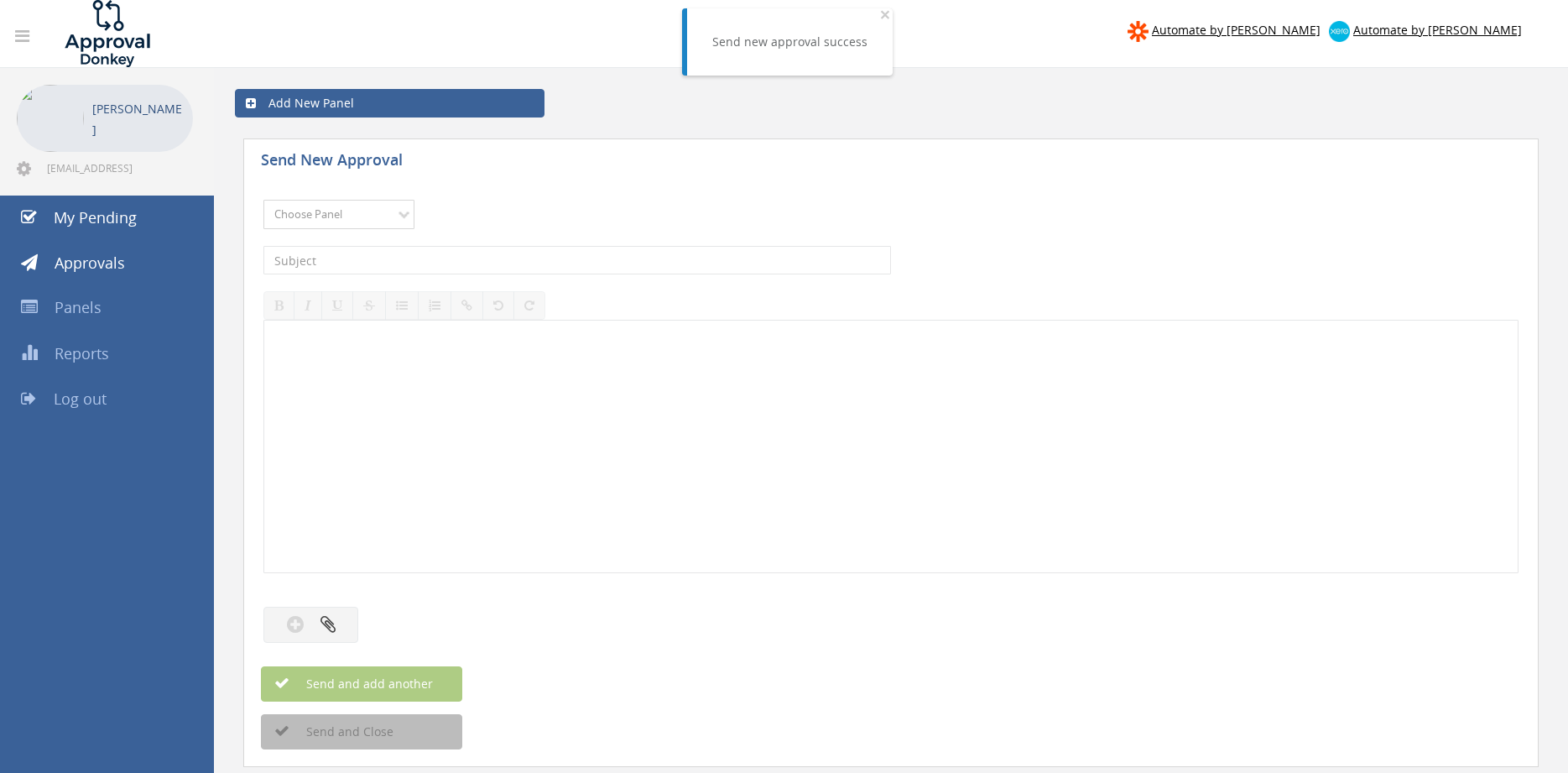
select select "9680"
click option "Alarm Suppliers - 2" at bounding box center [0, 0] width 0 height 0
click at [475, 258] on input "text" at bounding box center [577, 261] width 627 height 29
type input "TYCO 1879942 PO 43071"
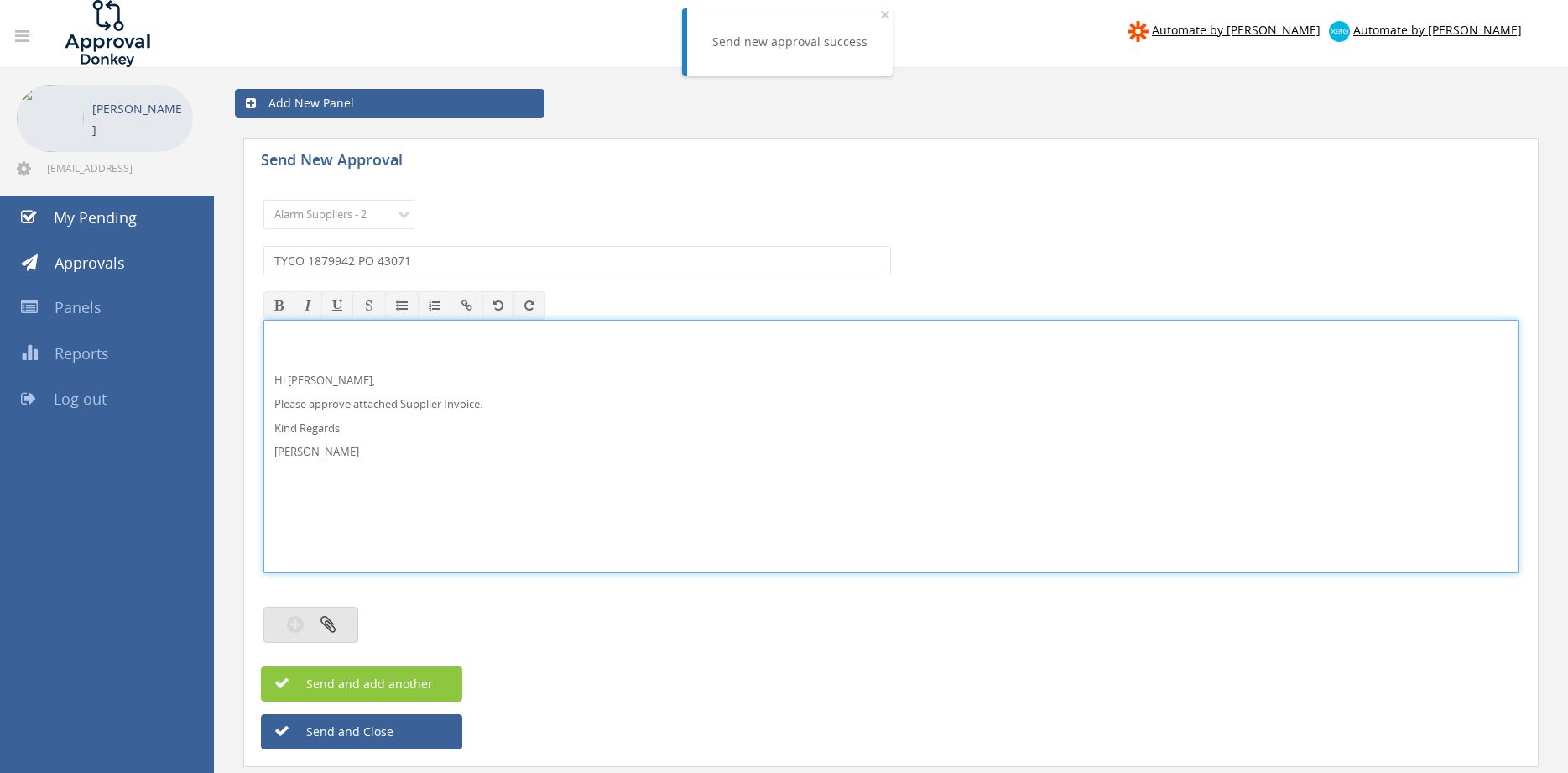
click at [333, 615] on button "button" at bounding box center [311, 625] width 95 height 36
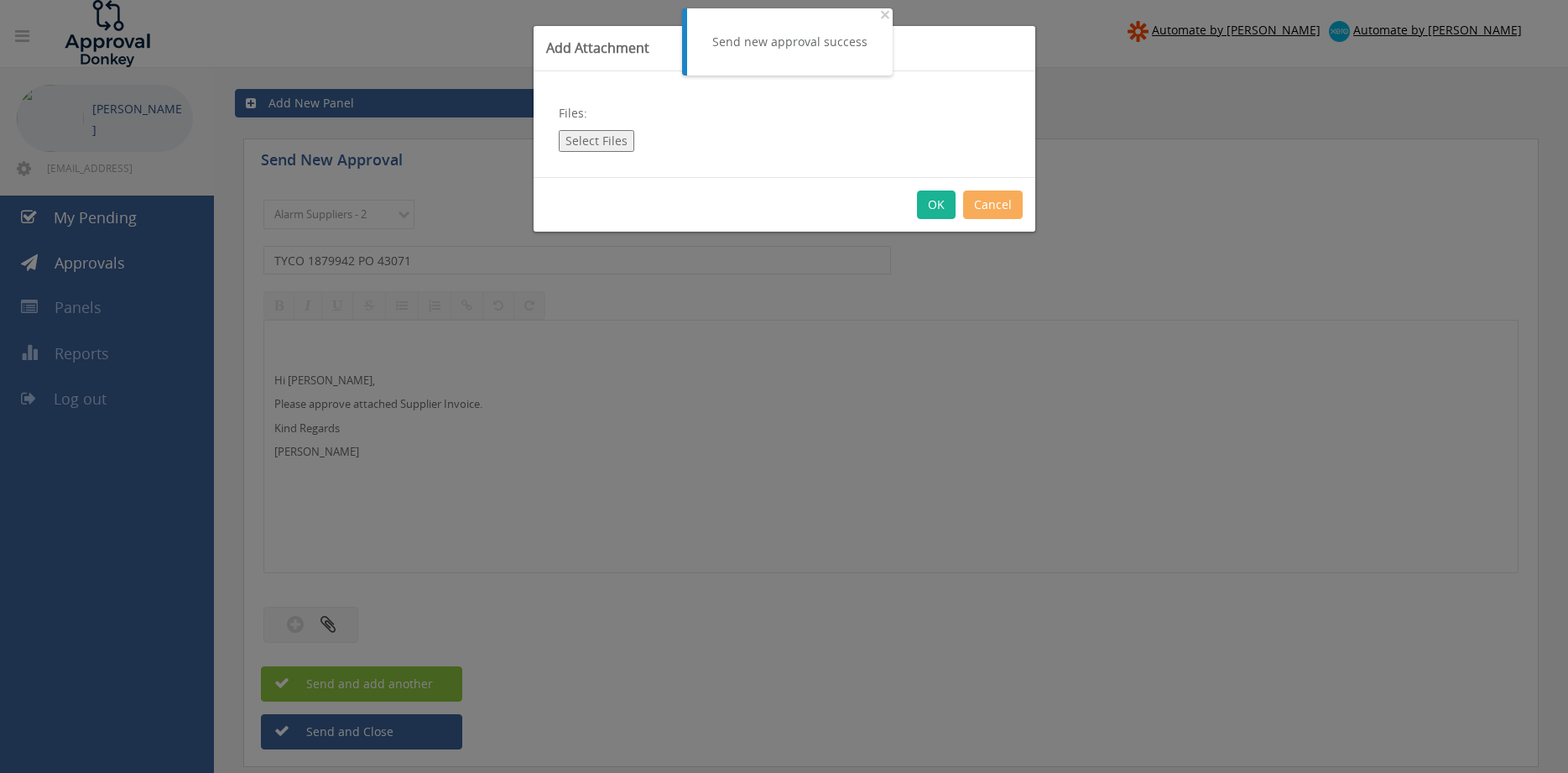
click at [602, 145] on button "Select Files" at bounding box center [596, 141] width 75 height 22
type input "C:\fakepath\TYCO 1879942 [DATE] PO 43071.pdf"
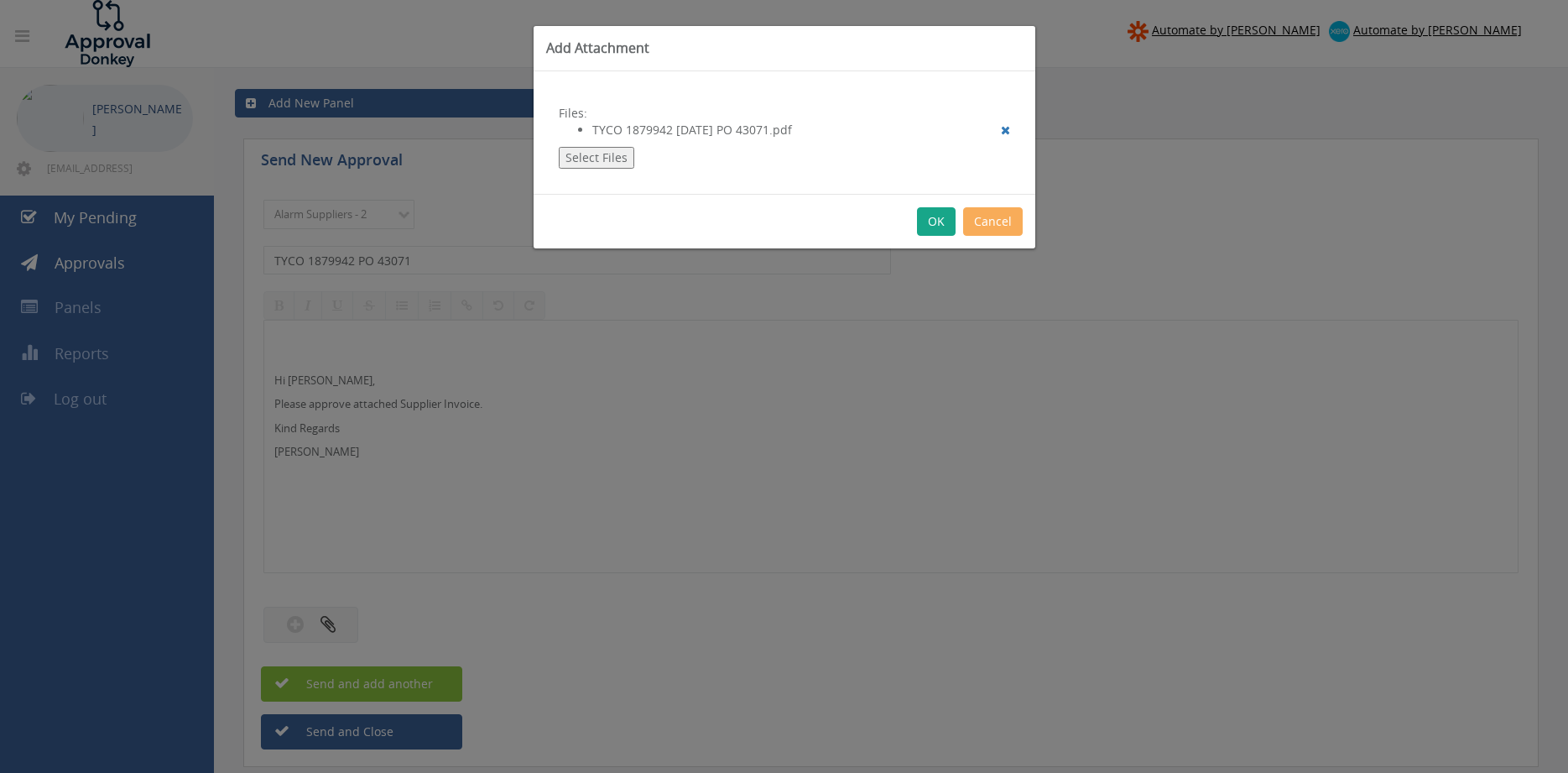
click at [937, 226] on button "OK" at bounding box center [936, 222] width 39 height 29
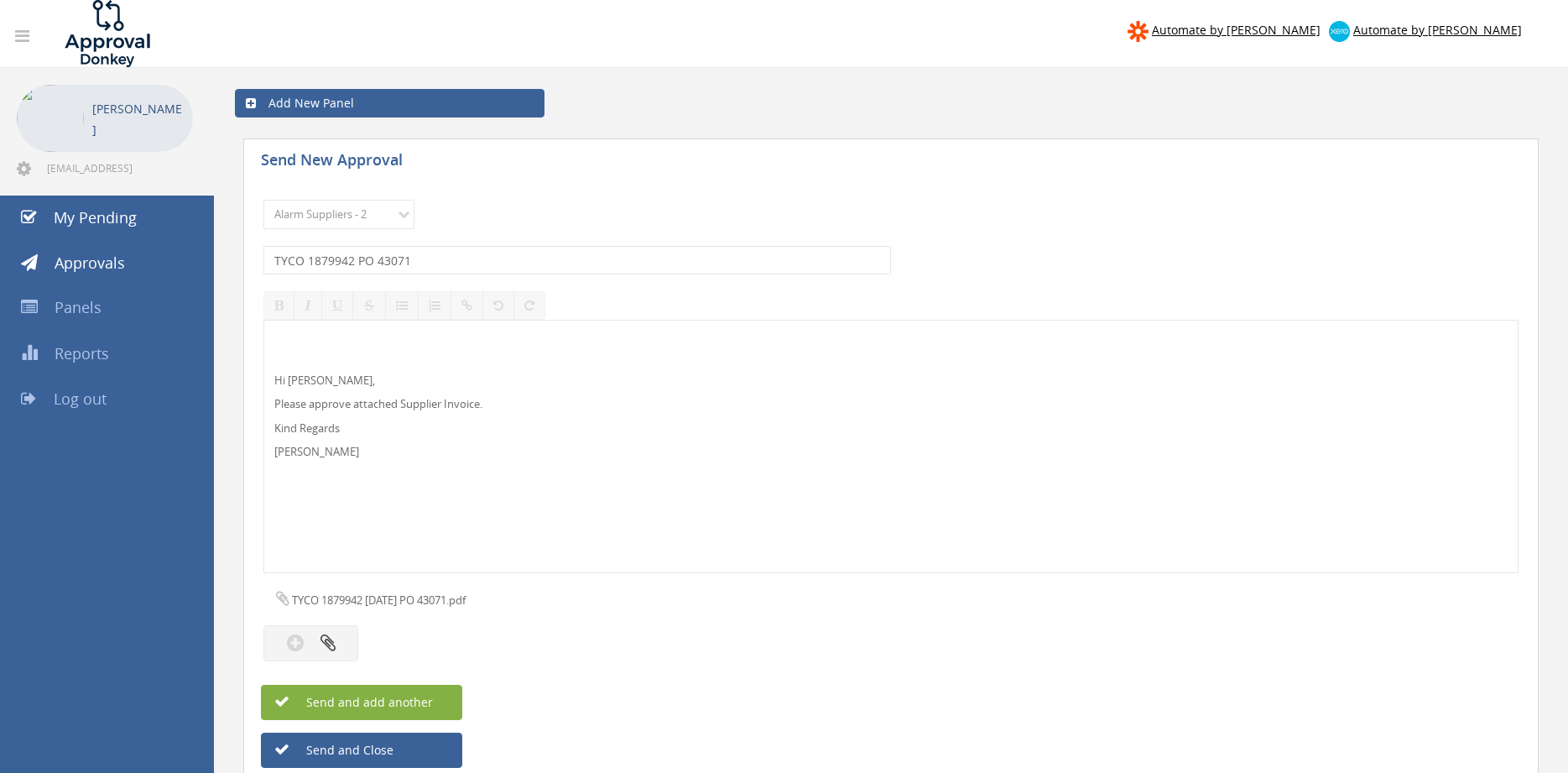
click at [426, 701] on span "Send and add another" at bounding box center [351, 702] width 163 height 16
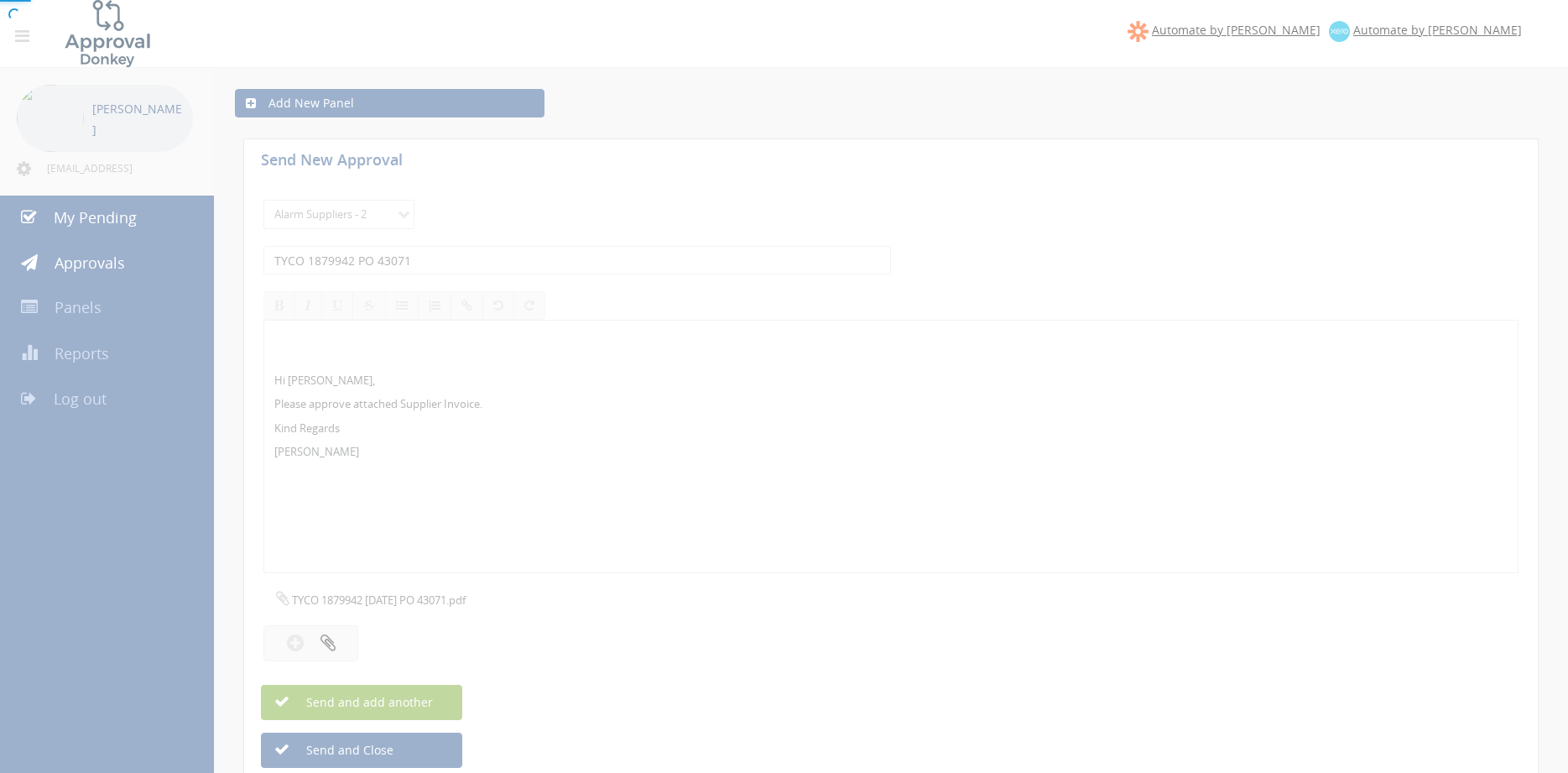
select select
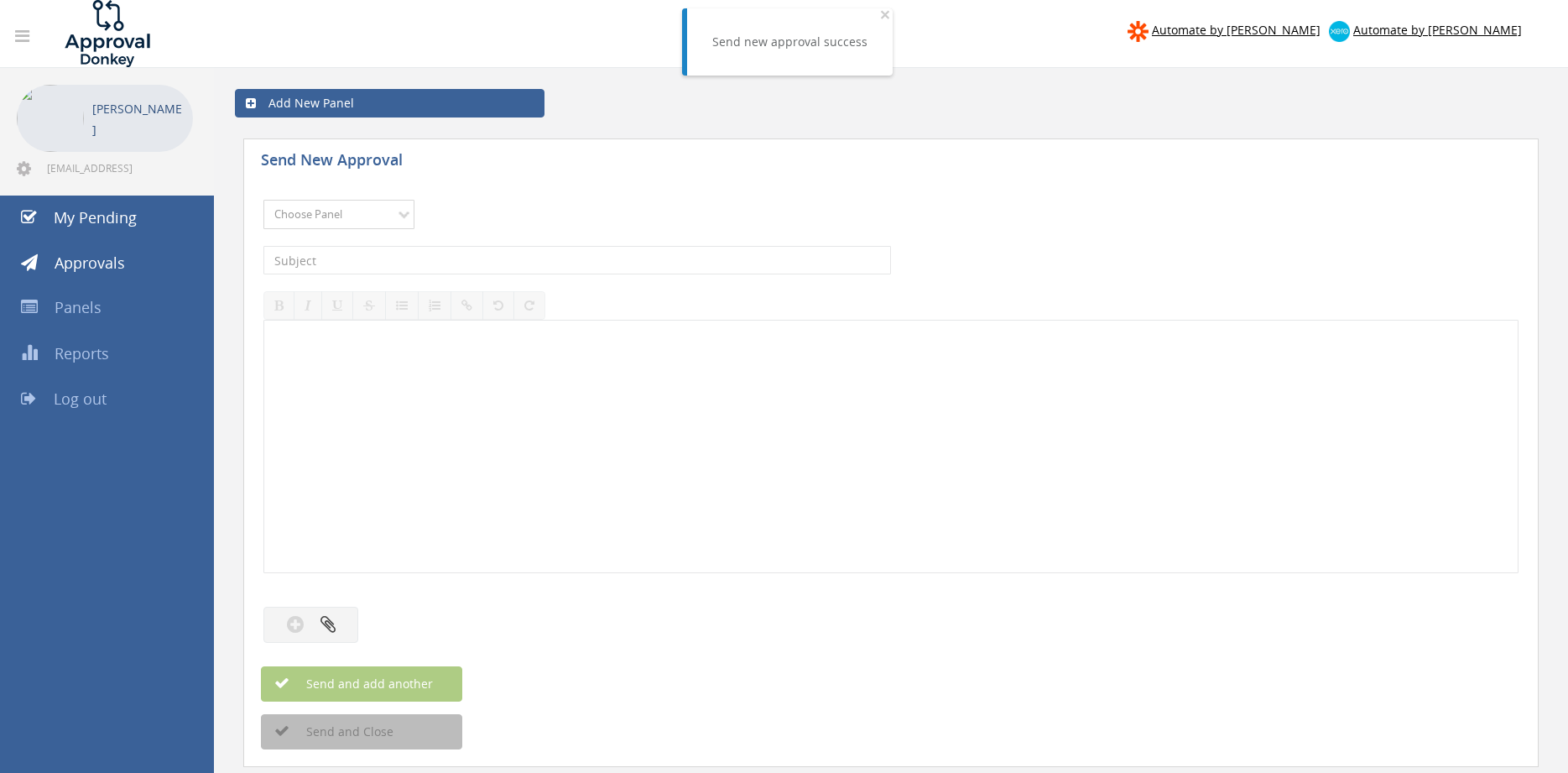
select select "9680"
click option "Alarm Suppliers - 2" at bounding box center [0, 0] width 0 height 0
click at [456, 261] on input "text" at bounding box center [577, 261] width 627 height 29
type input "TYCO 1879356 PO 42915"
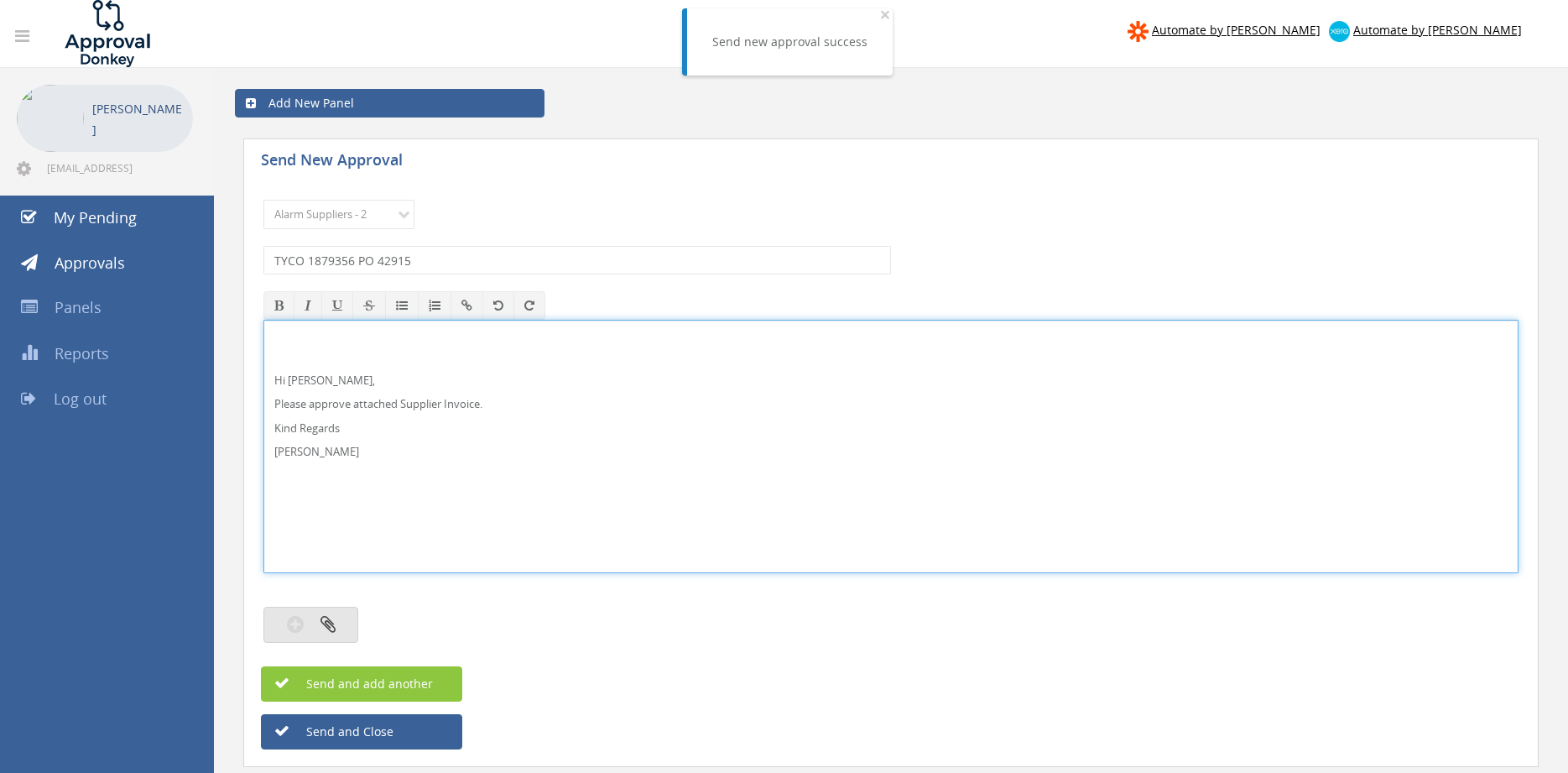
click at [335, 617] on icon "button" at bounding box center [328, 624] width 15 height 19
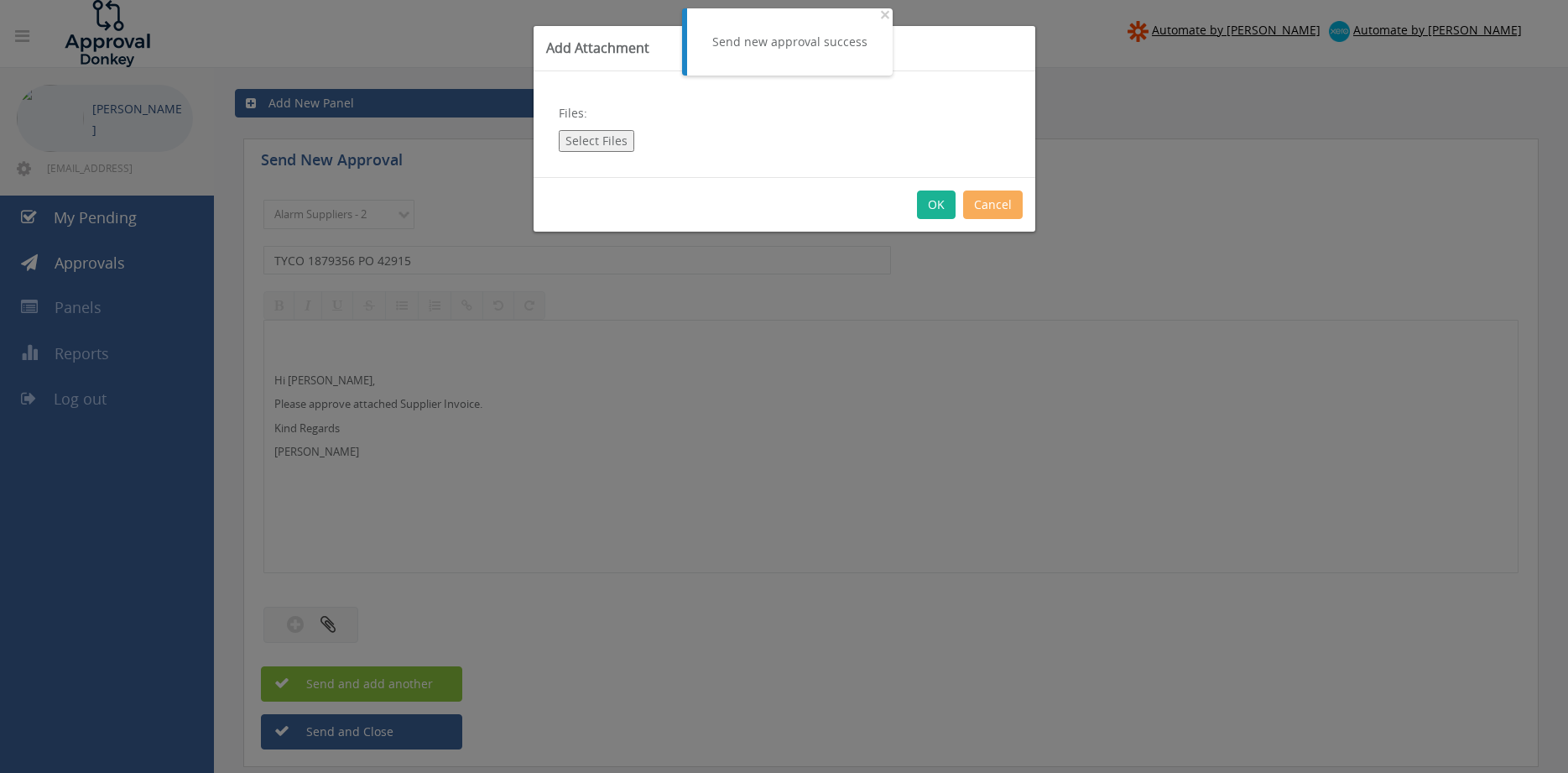
click at [589, 144] on button "Select Files" at bounding box center [596, 141] width 75 height 22
type input "C:\fakepath\TYCO 1879356 [DATE] PO 42915.pdf"
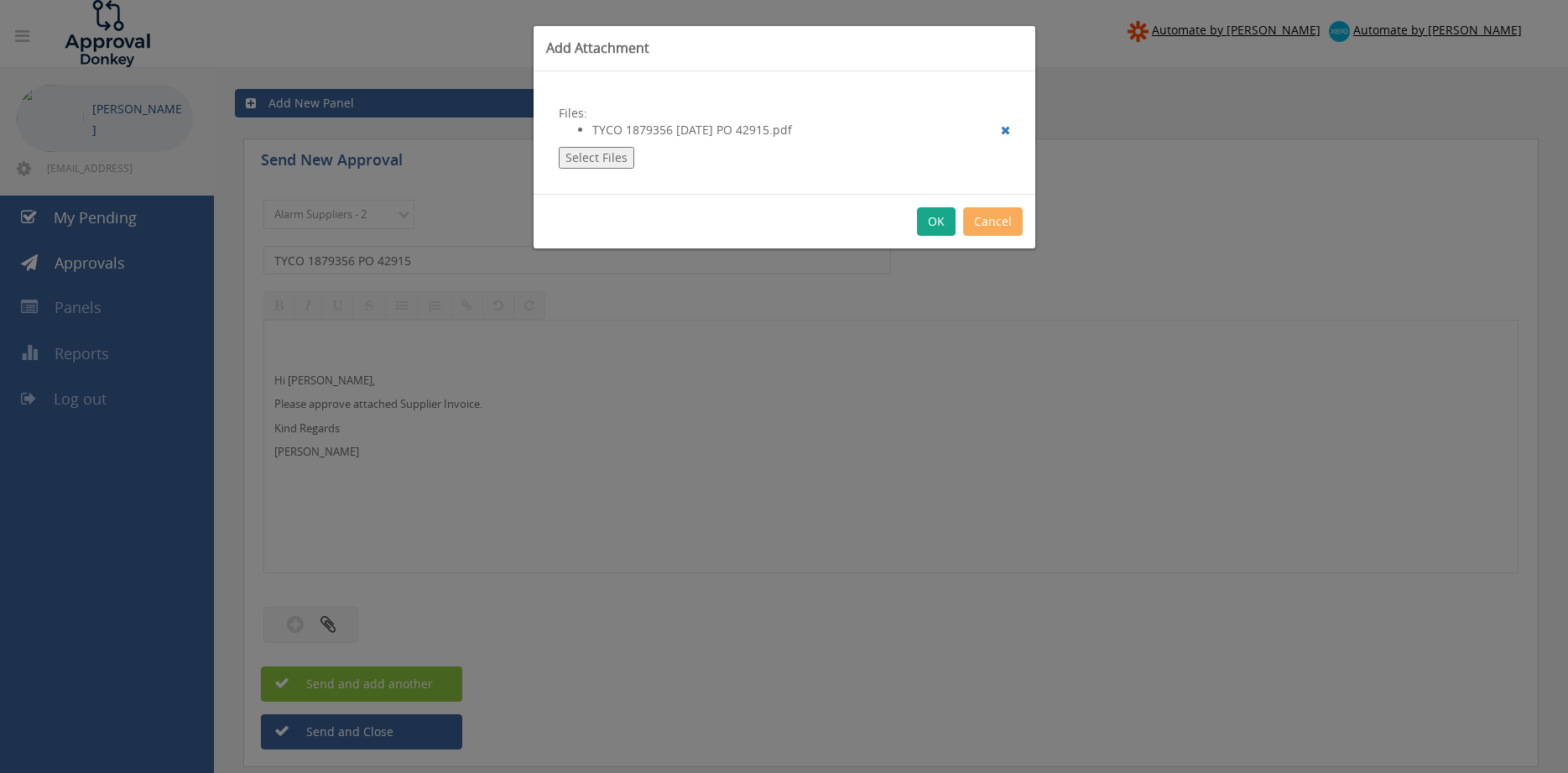
click at [938, 224] on button "OK" at bounding box center [936, 222] width 39 height 29
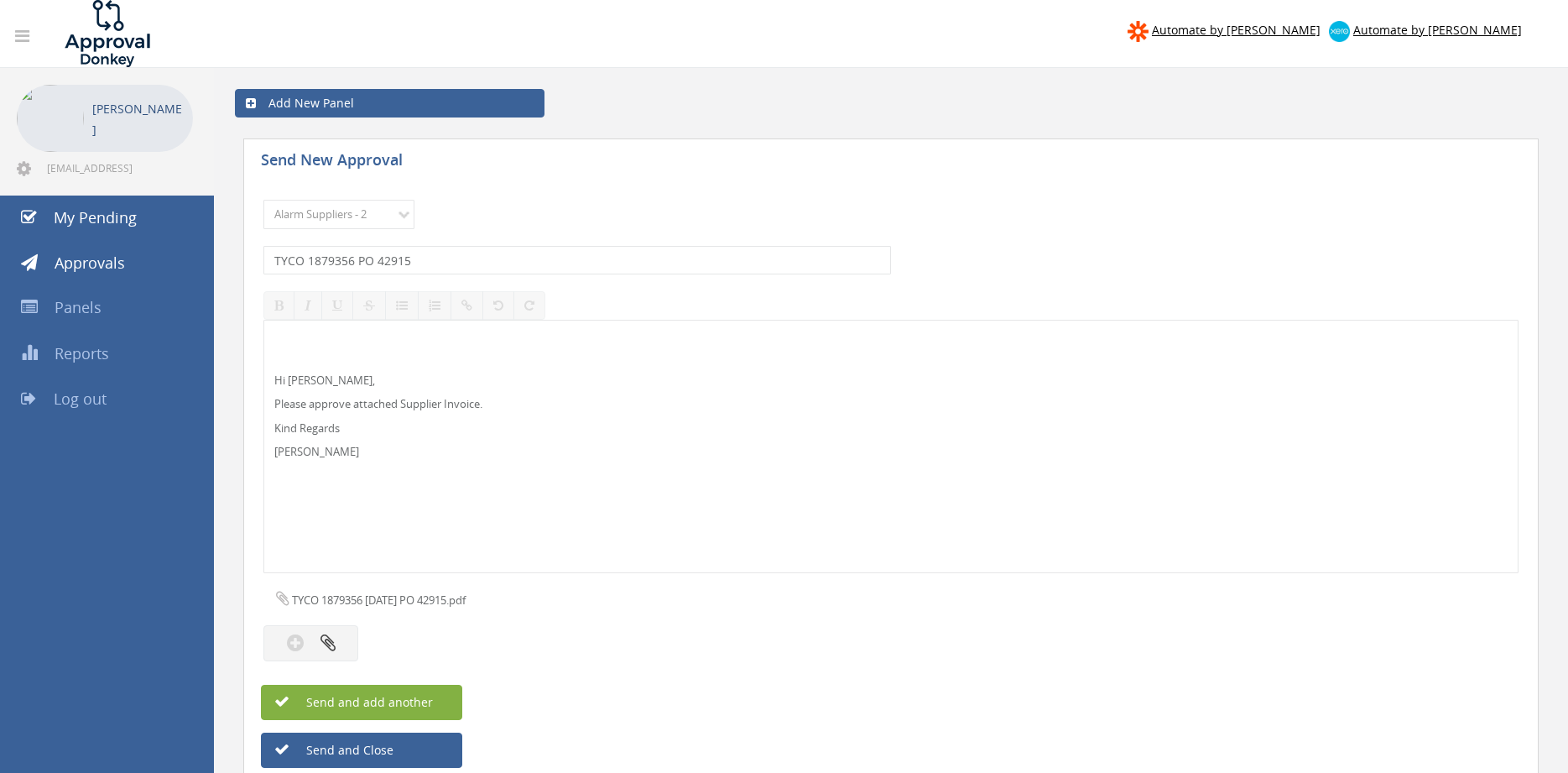
click at [447, 707] on button "Send and add another" at bounding box center [361, 702] width 201 height 35
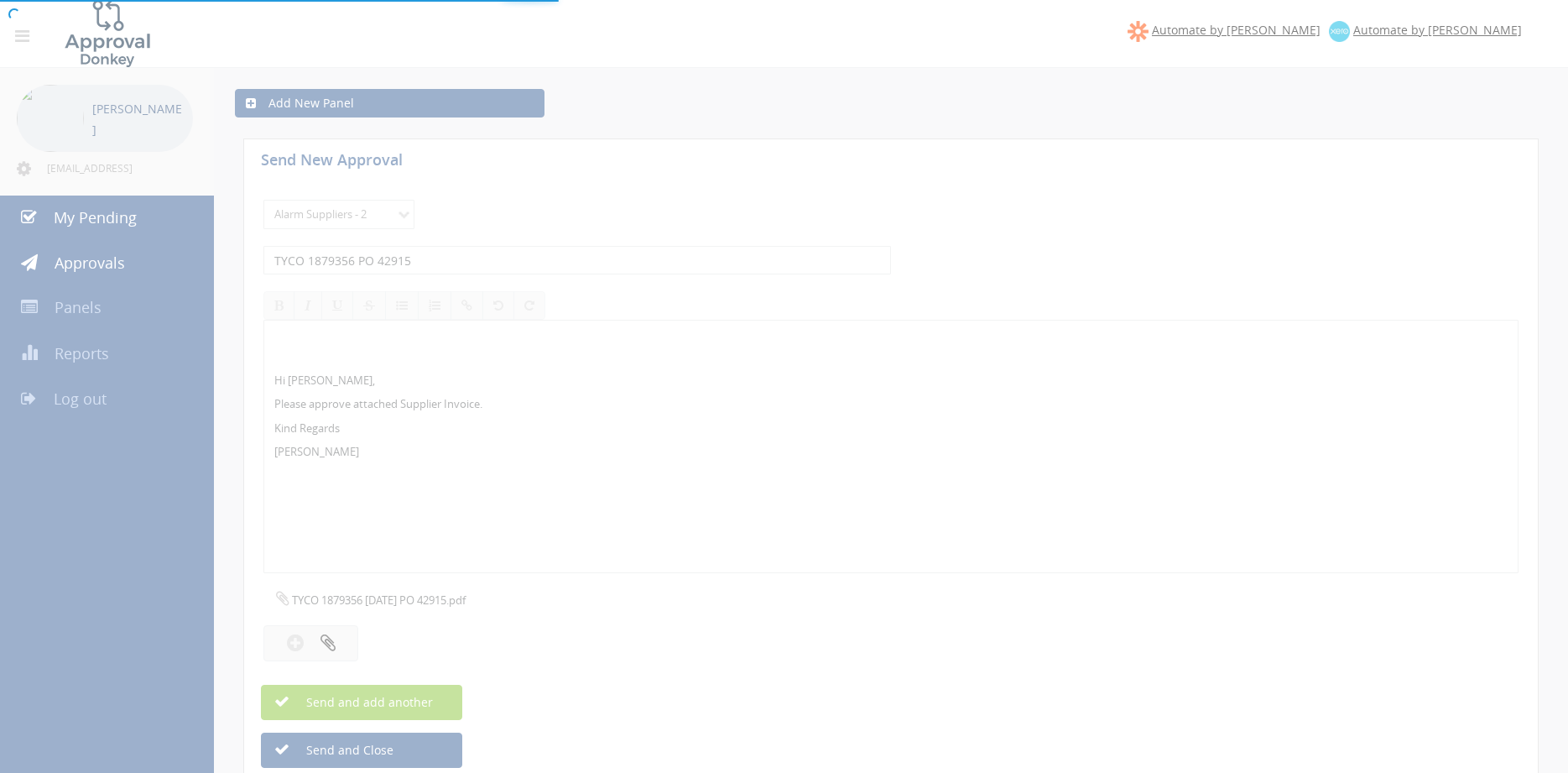
select select
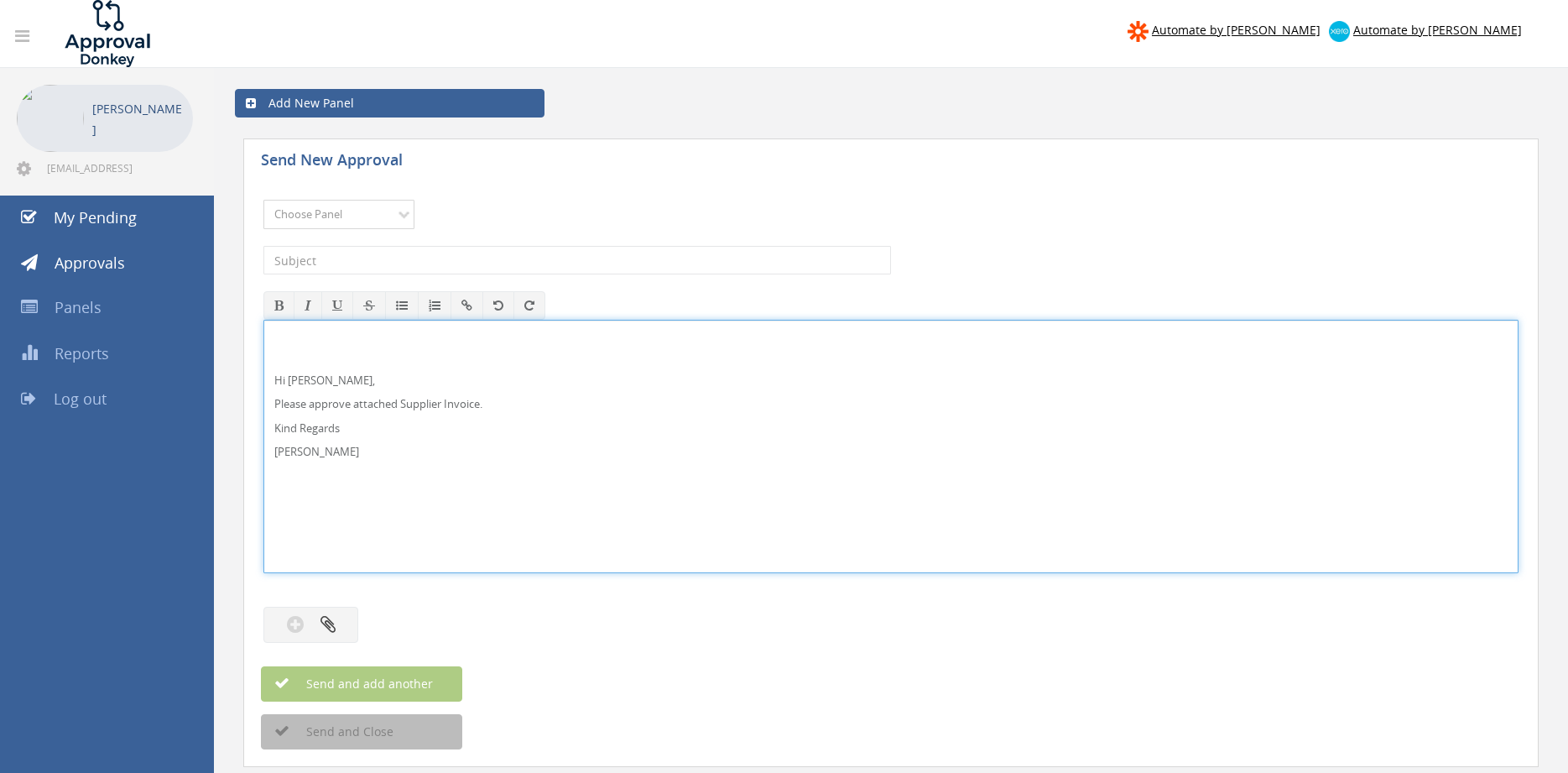
click at [383, 222] on select "Choose Panel Alarm Credits RG - 3 NZ Utilities Cable and SAI Global NZ Alarms-1…" at bounding box center [338, 214] width 151 height 29
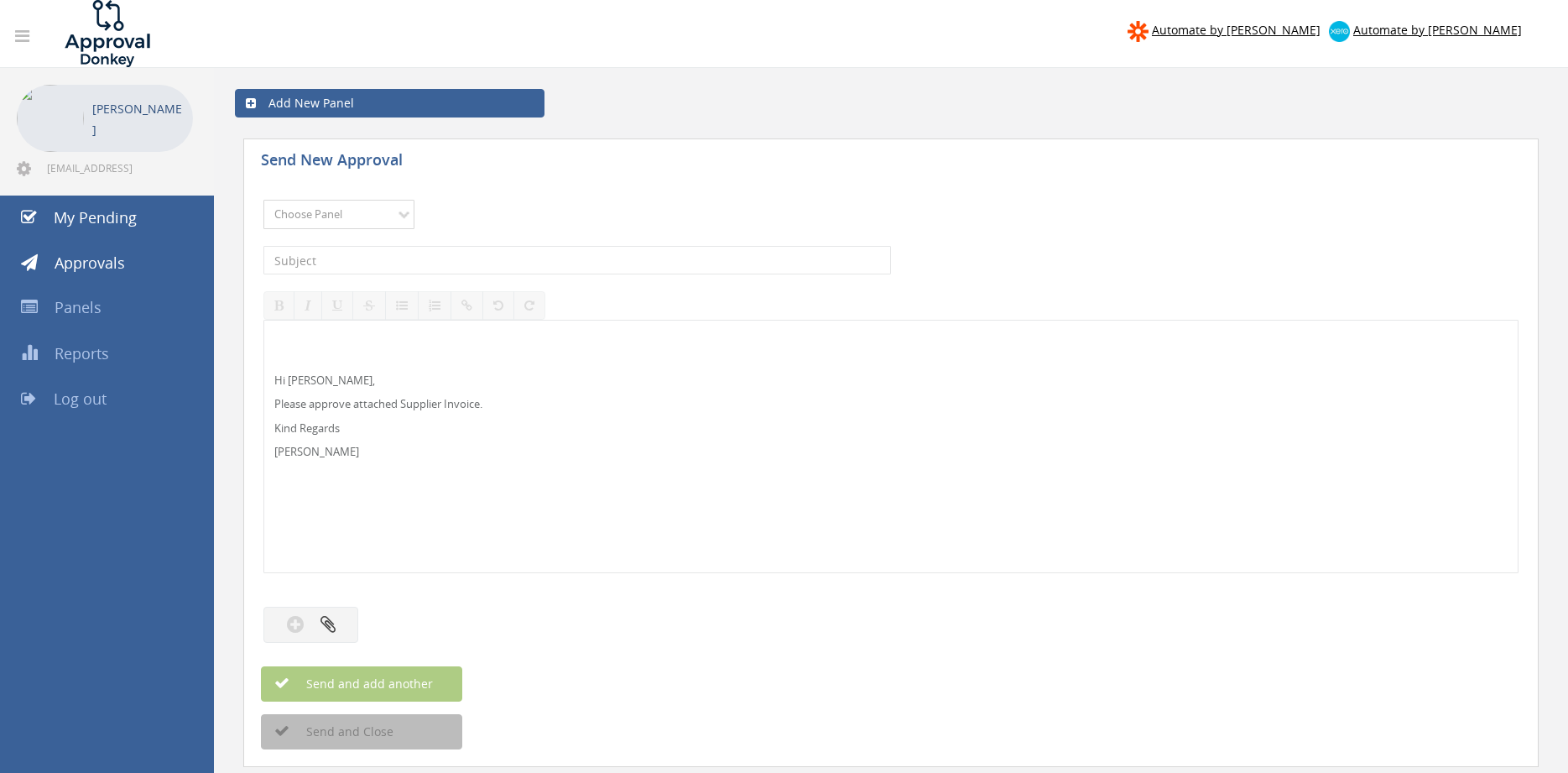
select select "9632"
click option "Suppliers" at bounding box center [0, 0] width 0 height 0
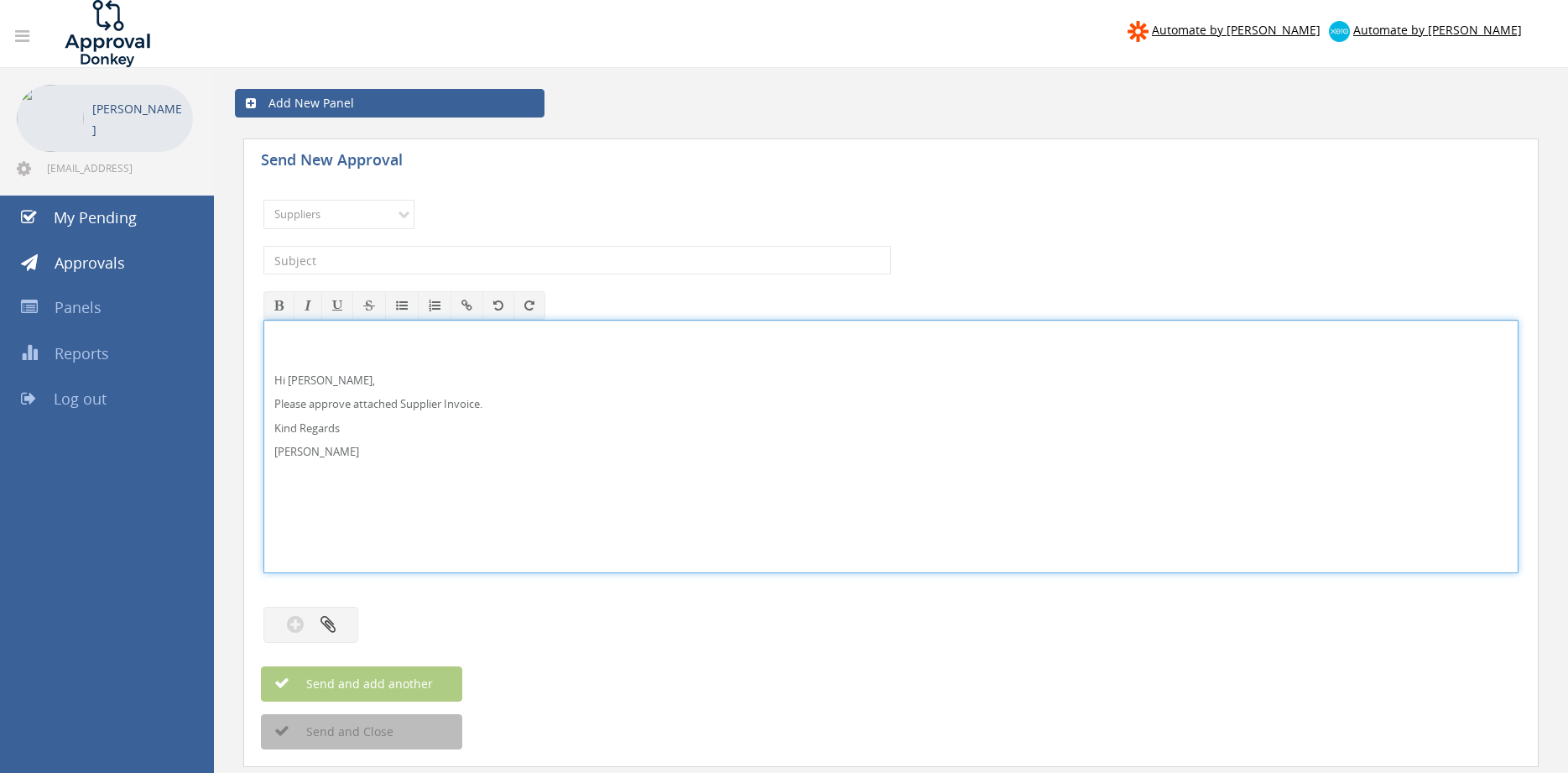
click at [317, 380] on p "Hi [PERSON_NAME]," at bounding box center [890, 380] width 1233 height 16
drag, startPoint x: 347, startPoint y: 464, endPoint x: 268, endPoint y: 344, distance: 143.7
click at [263, 329] on div "Hi [PERSON_NAME] and [PERSON_NAME], Please approve attached Supplier Invoice. K…" at bounding box center [890, 446] width 1254 height 254
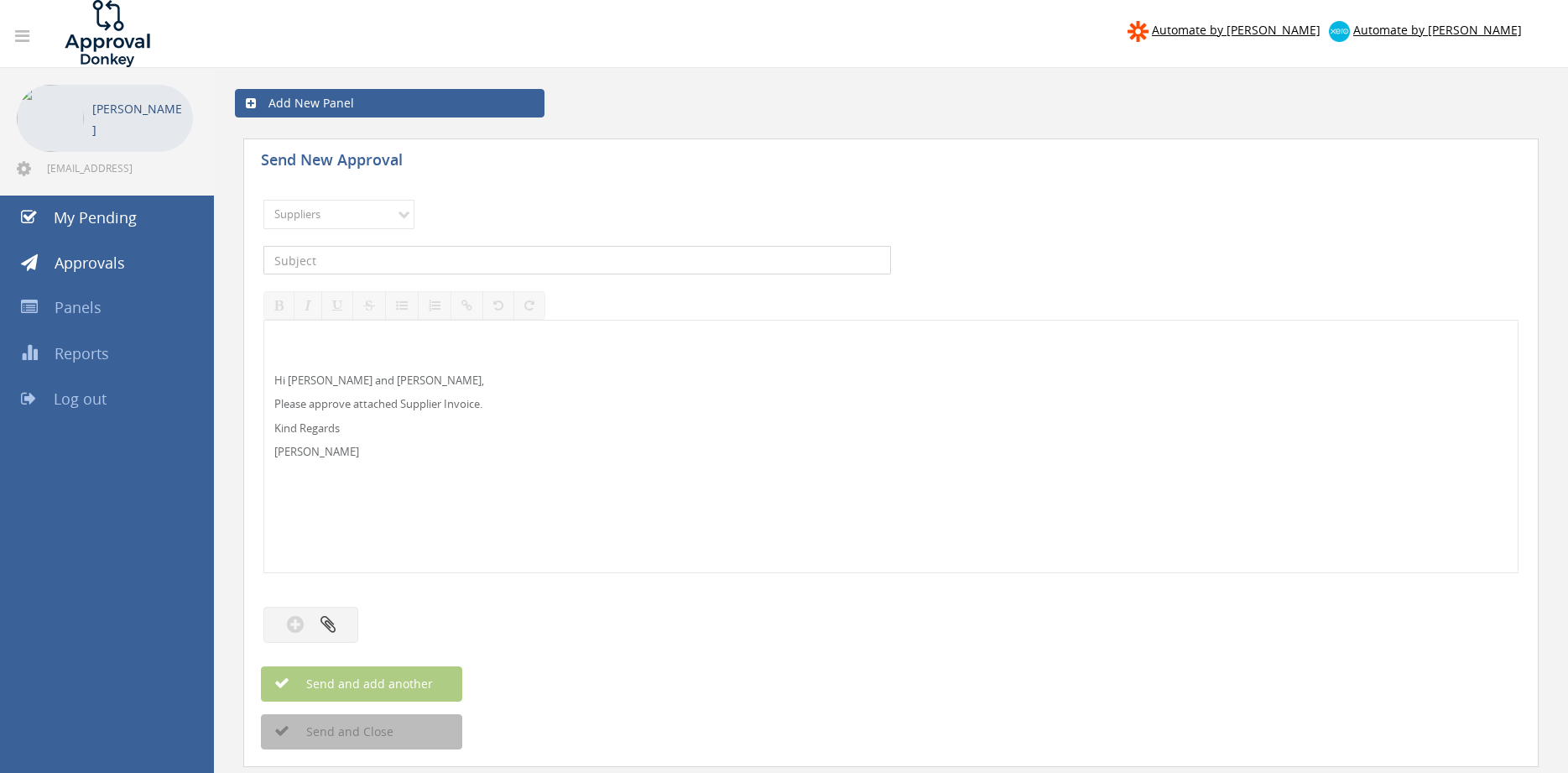
click at [361, 266] on input "text" at bounding box center [577, 261] width 627 height 29
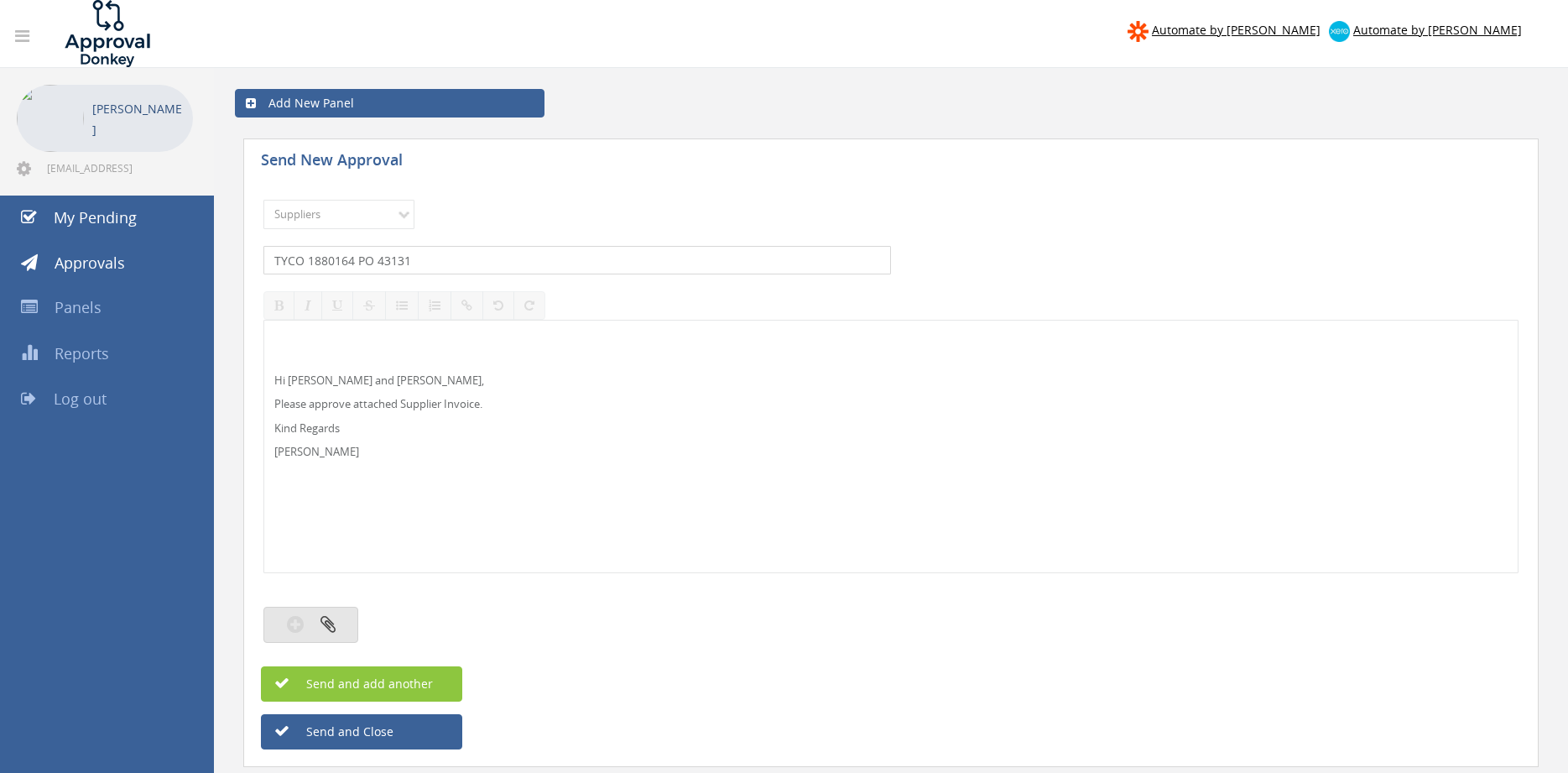
type input "TYCO 1880164 PO 43131"
click at [311, 625] on button "button" at bounding box center [311, 625] width 95 height 36
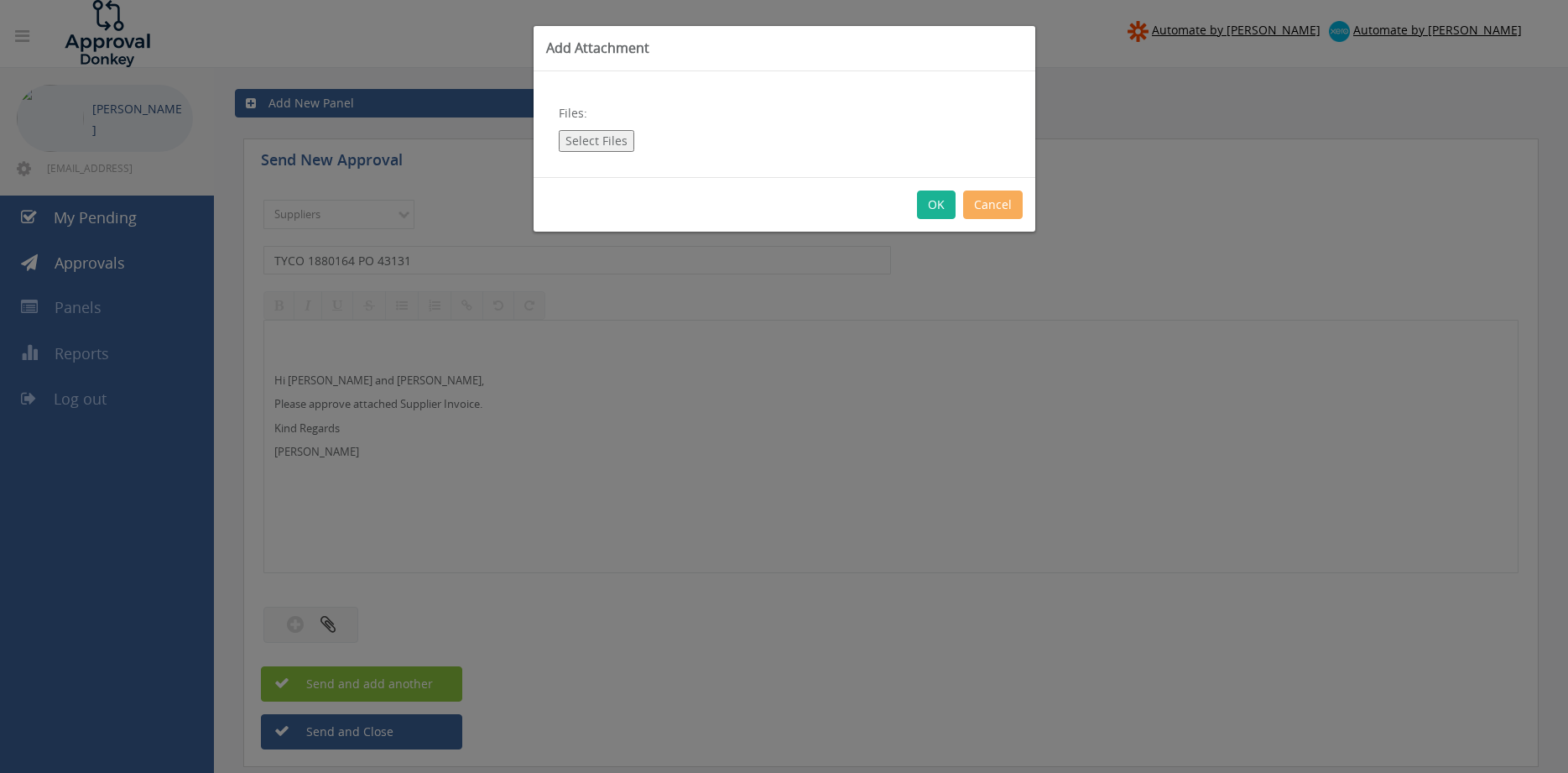
click at [593, 144] on button "Select Files" at bounding box center [596, 141] width 75 height 22
type input "C:\fakepath\TYCO 1880164 [DATE] PO 43131.pdf"
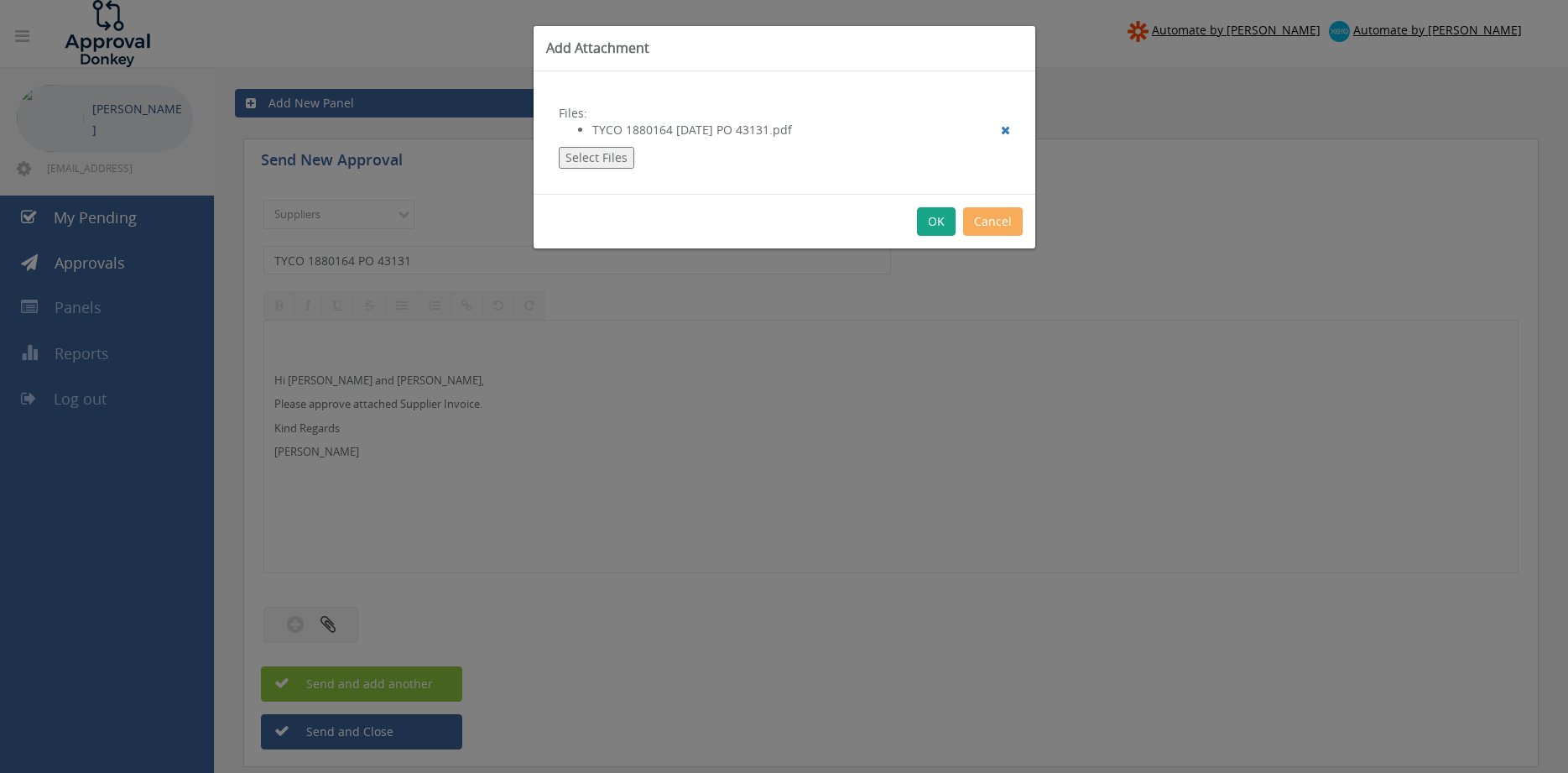
click at [934, 223] on button "OK" at bounding box center [936, 222] width 39 height 29
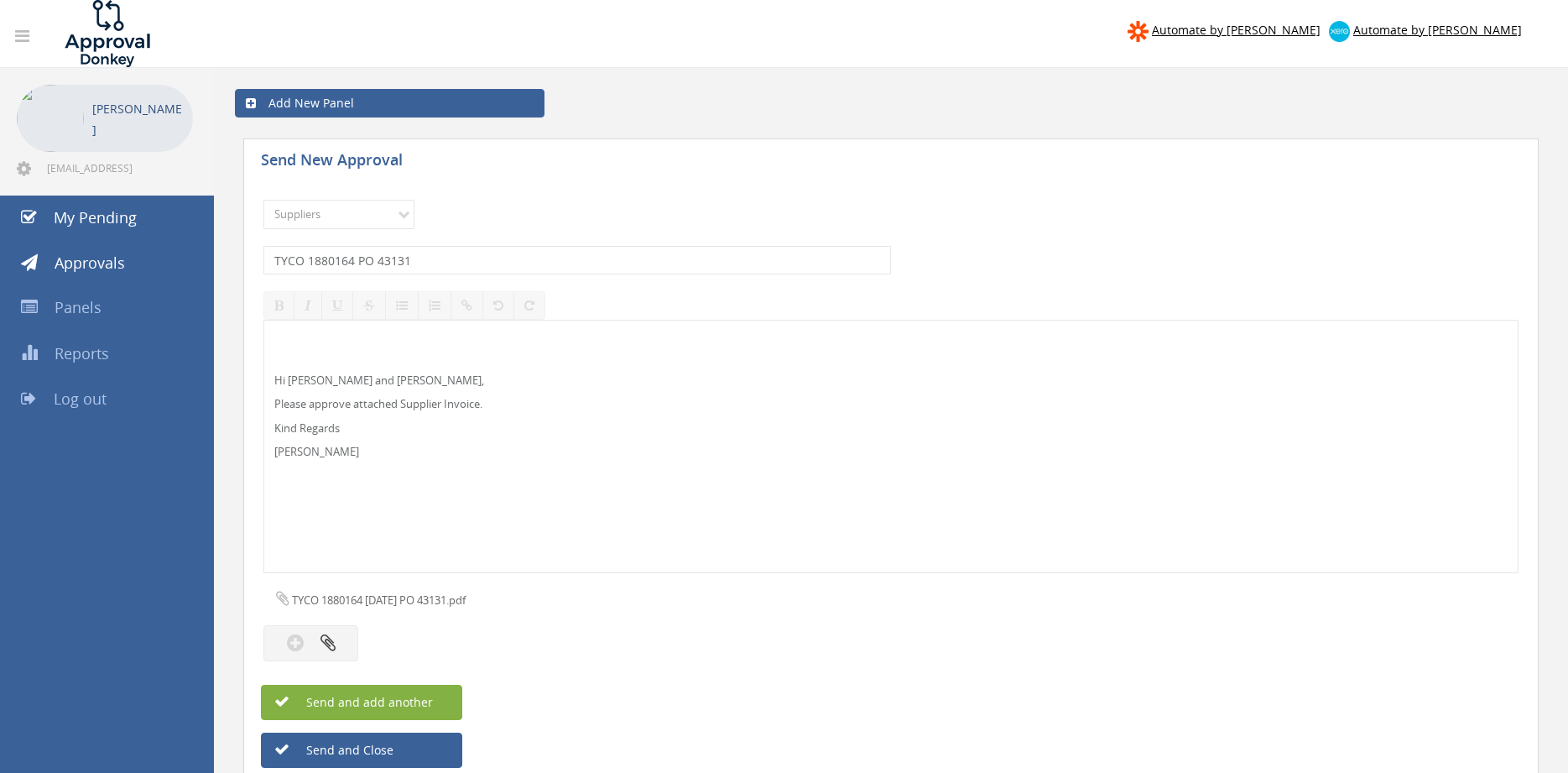
click at [434, 700] on button "Send and add another" at bounding box center [361, 702] width 201 height 35
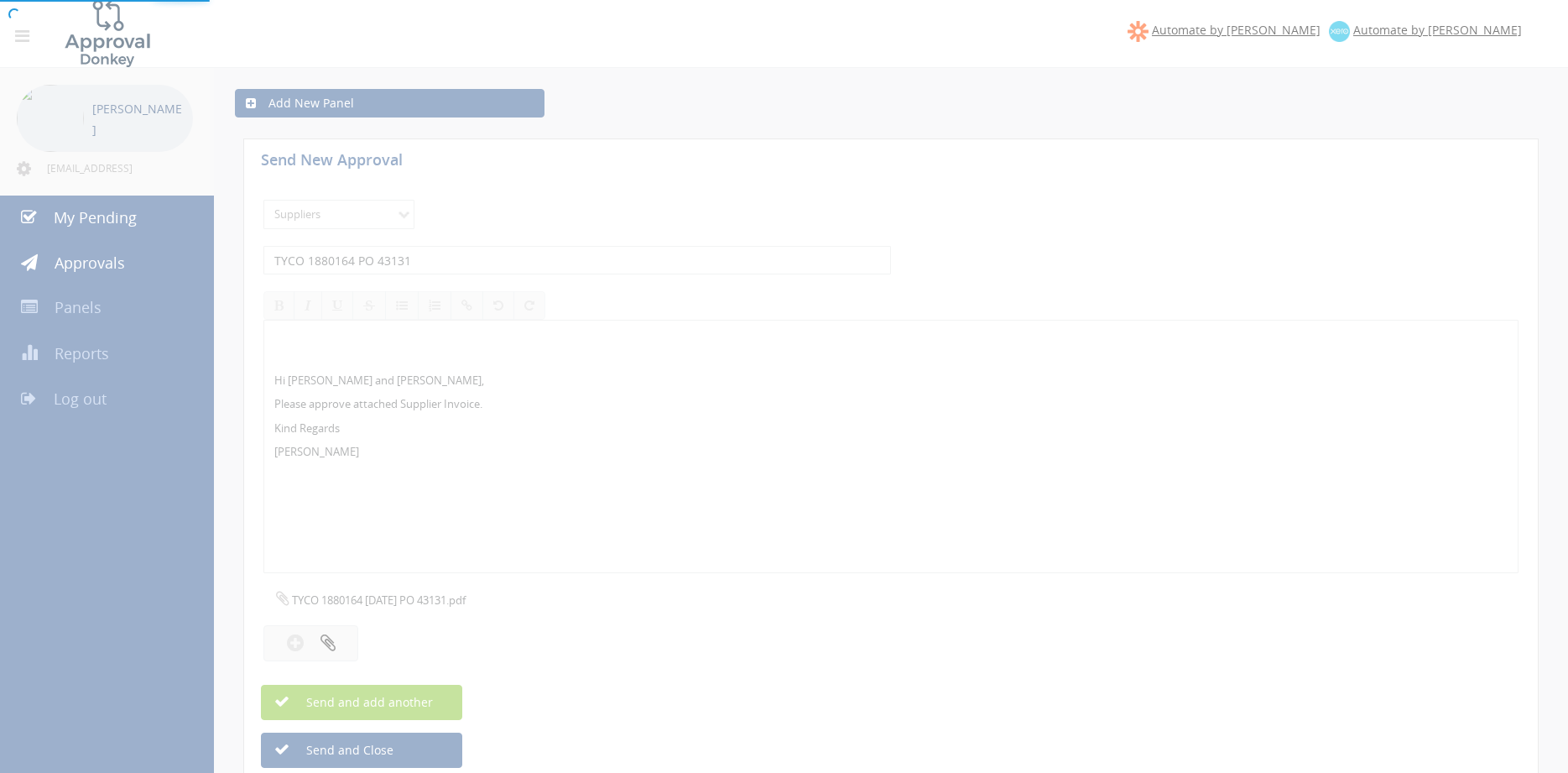
select select
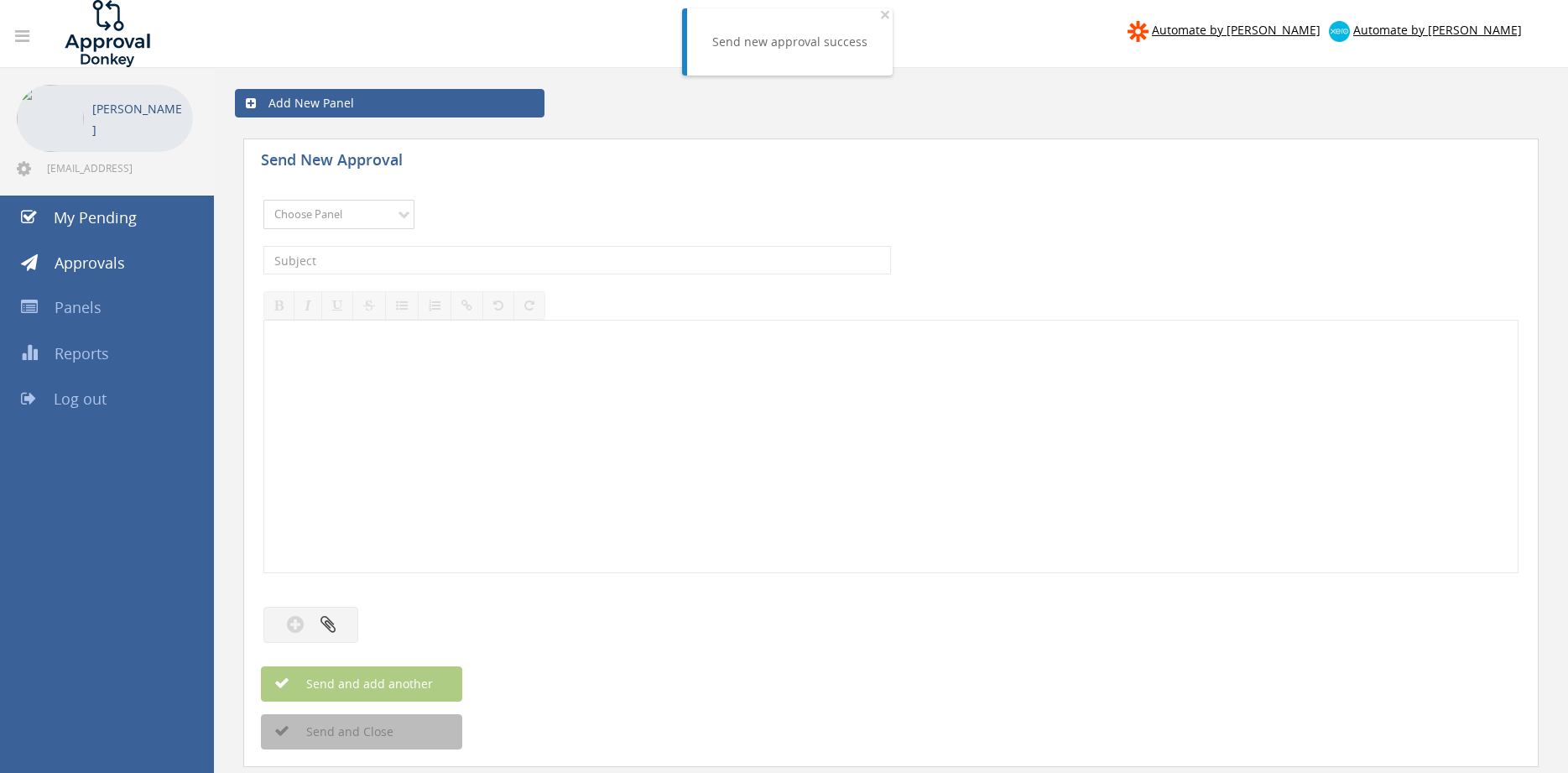
click at [263, 200] on select "Choose Panel Alarm Credits RG - 3 NZ Utilities Cable and SAI Global NZ Alarms-1…" at bounding box center [338, 214] width 151 height 29
select select "9632"
click option "Suppliers" at bounding box center [0, 0] width 0 height 0
click at [492, 264] on input "text" at bounding box center [577, 261] width 627 height 29
type input "RWC 94573575 $1,257.92"
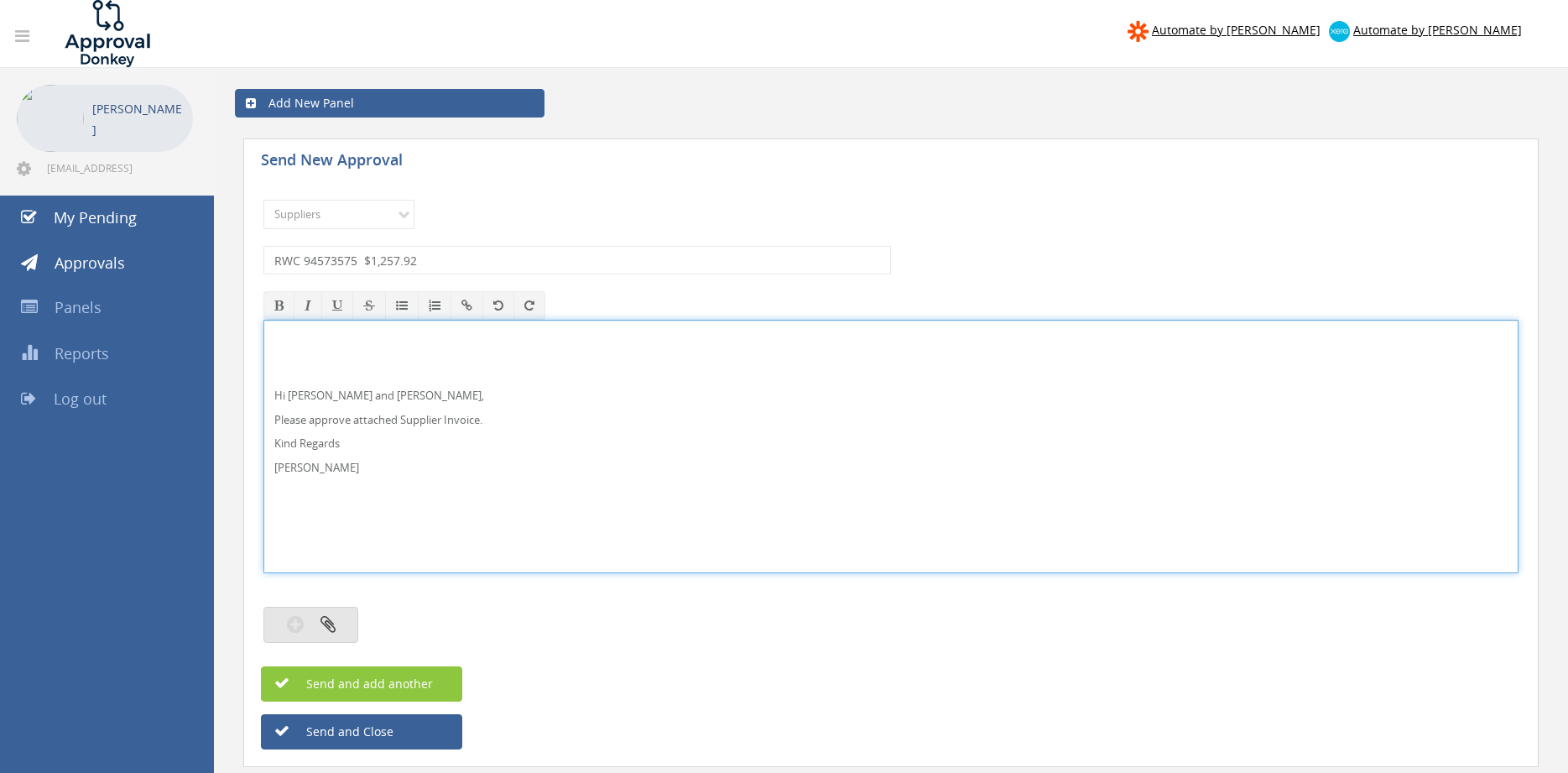
click at [337, 622] on button "button" at bounding box center [311, 625] width 95 height 36
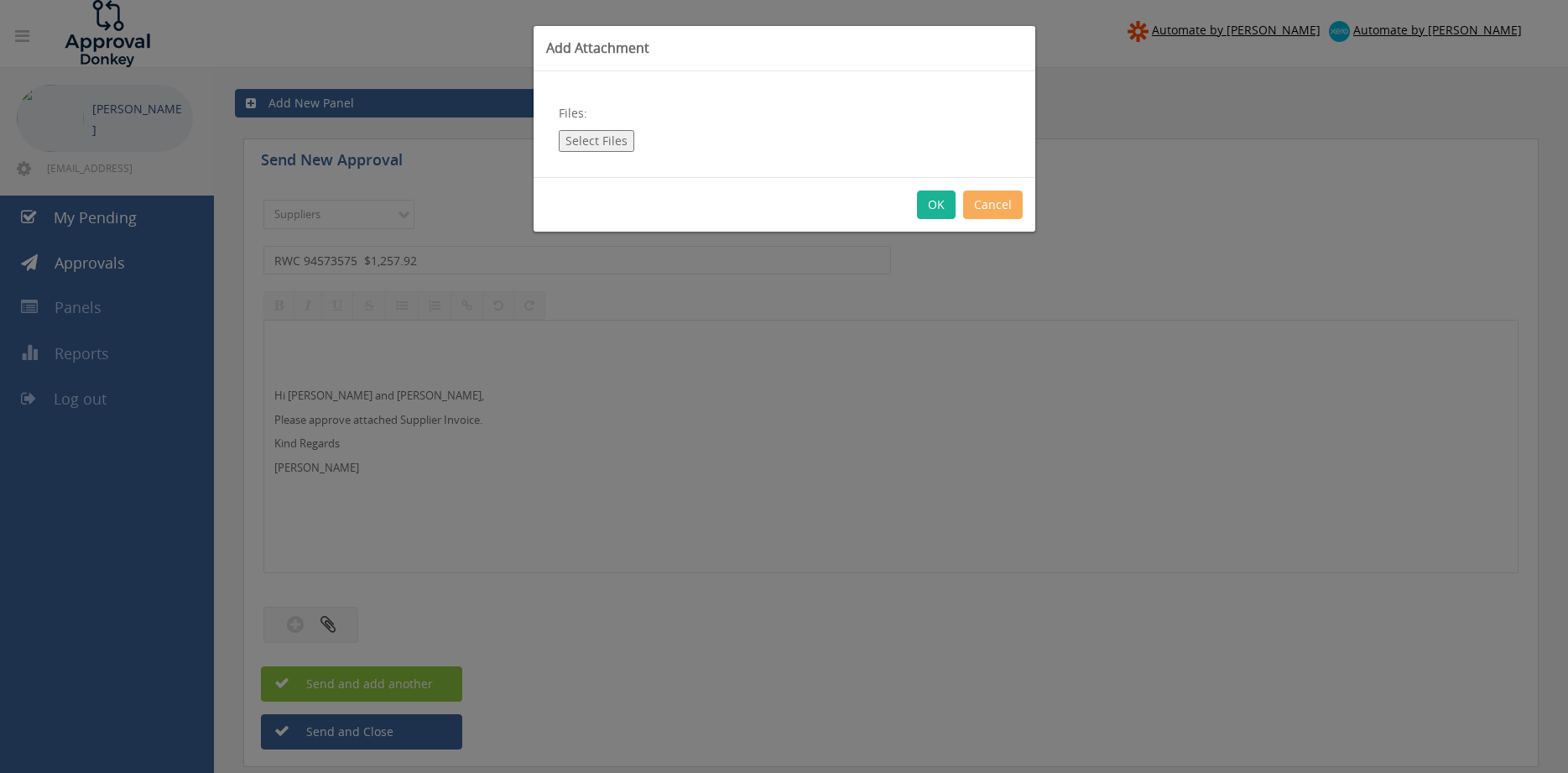
click at [613, 143] on button "Select Files" at bounding box center [596, 141] width 75 height 22
type input "C:\fakepath\RWC 94573575 [DATE] PO 43102.pdf"
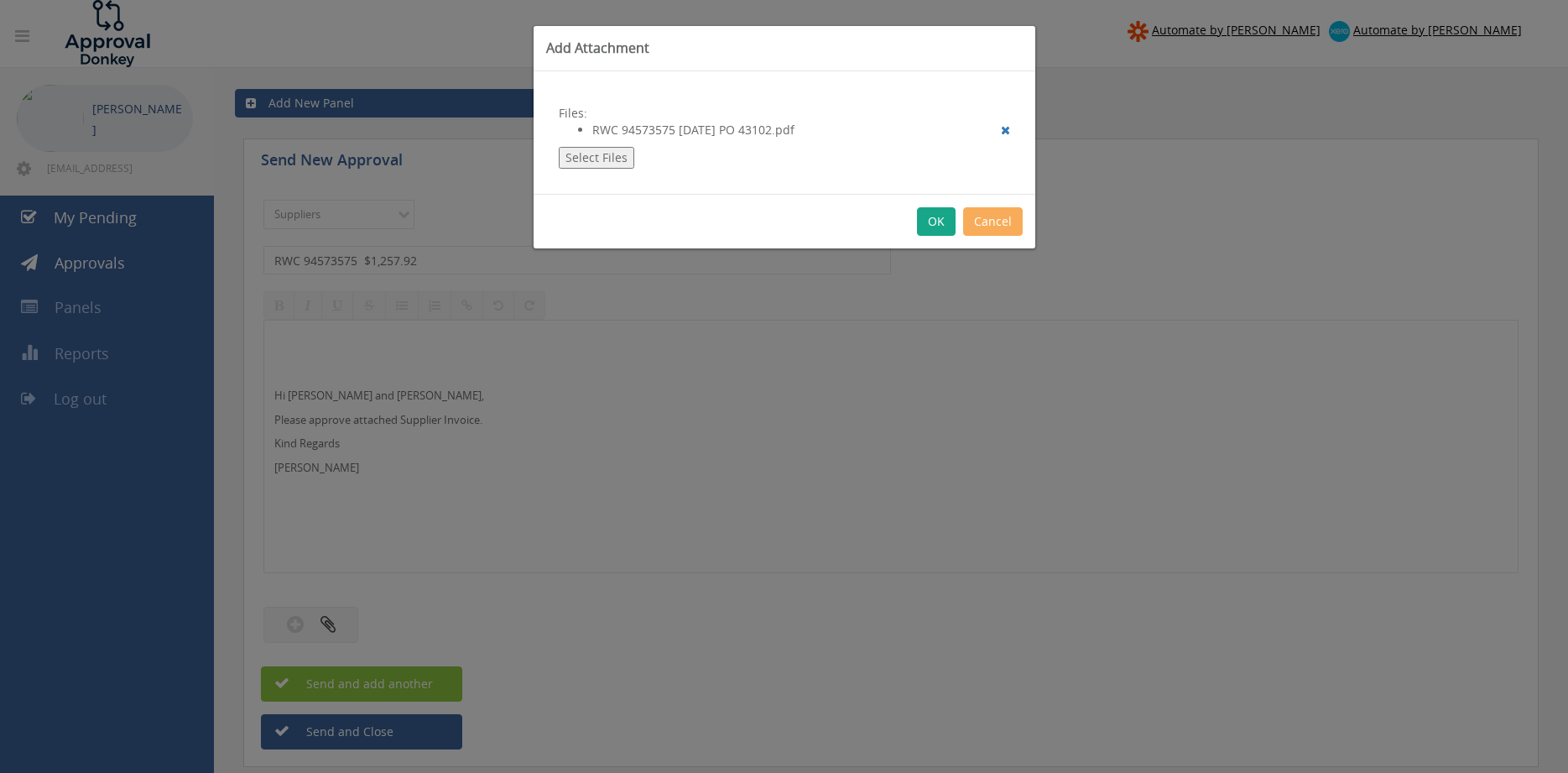
click at [938, 224] on button "OK" at bounding box center [936, 222] width 39 height 29
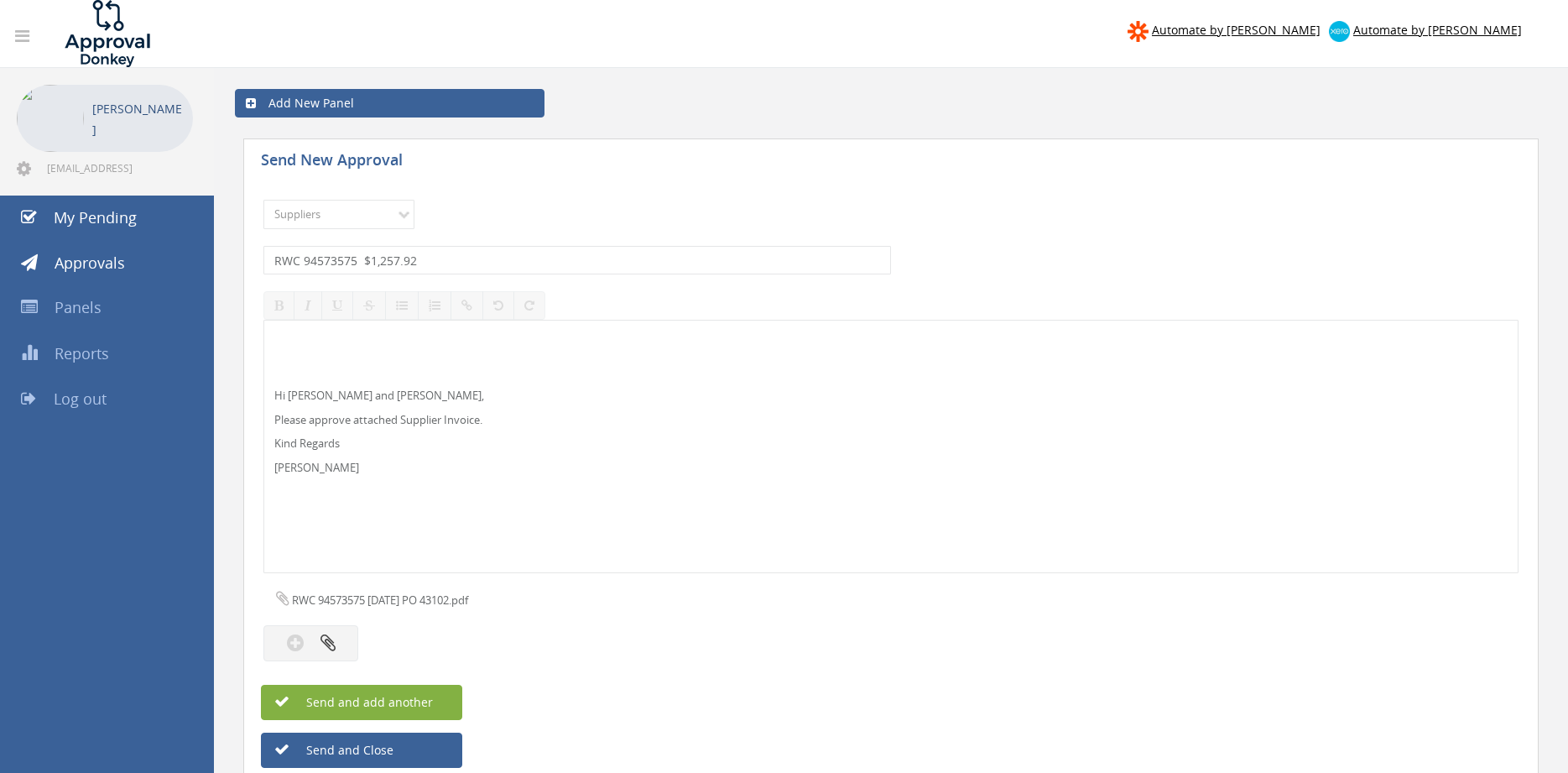
click at [419, 697] on span "Send and add another" at bounding box center [351, 702] width 163 height 16
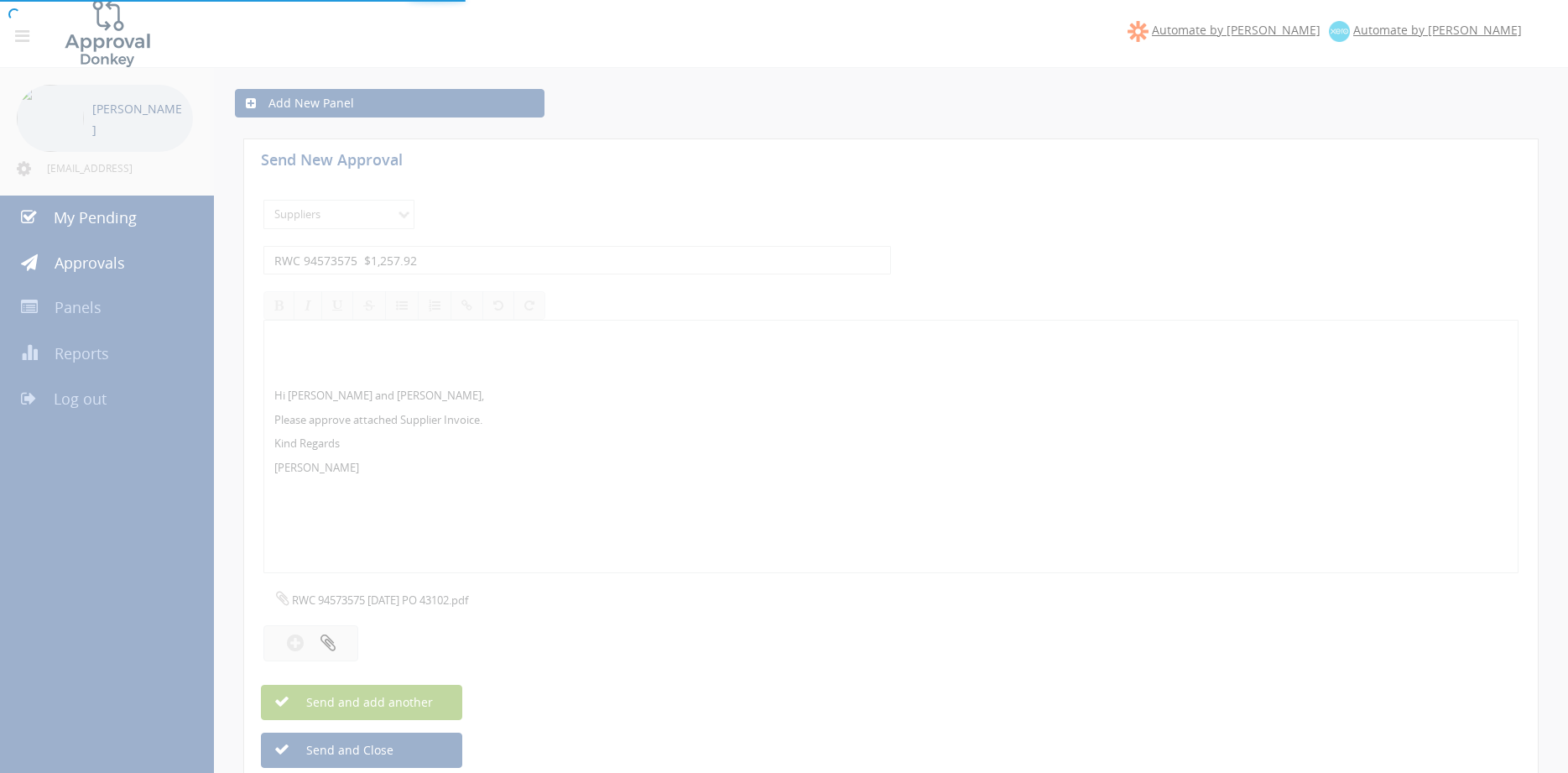
select select
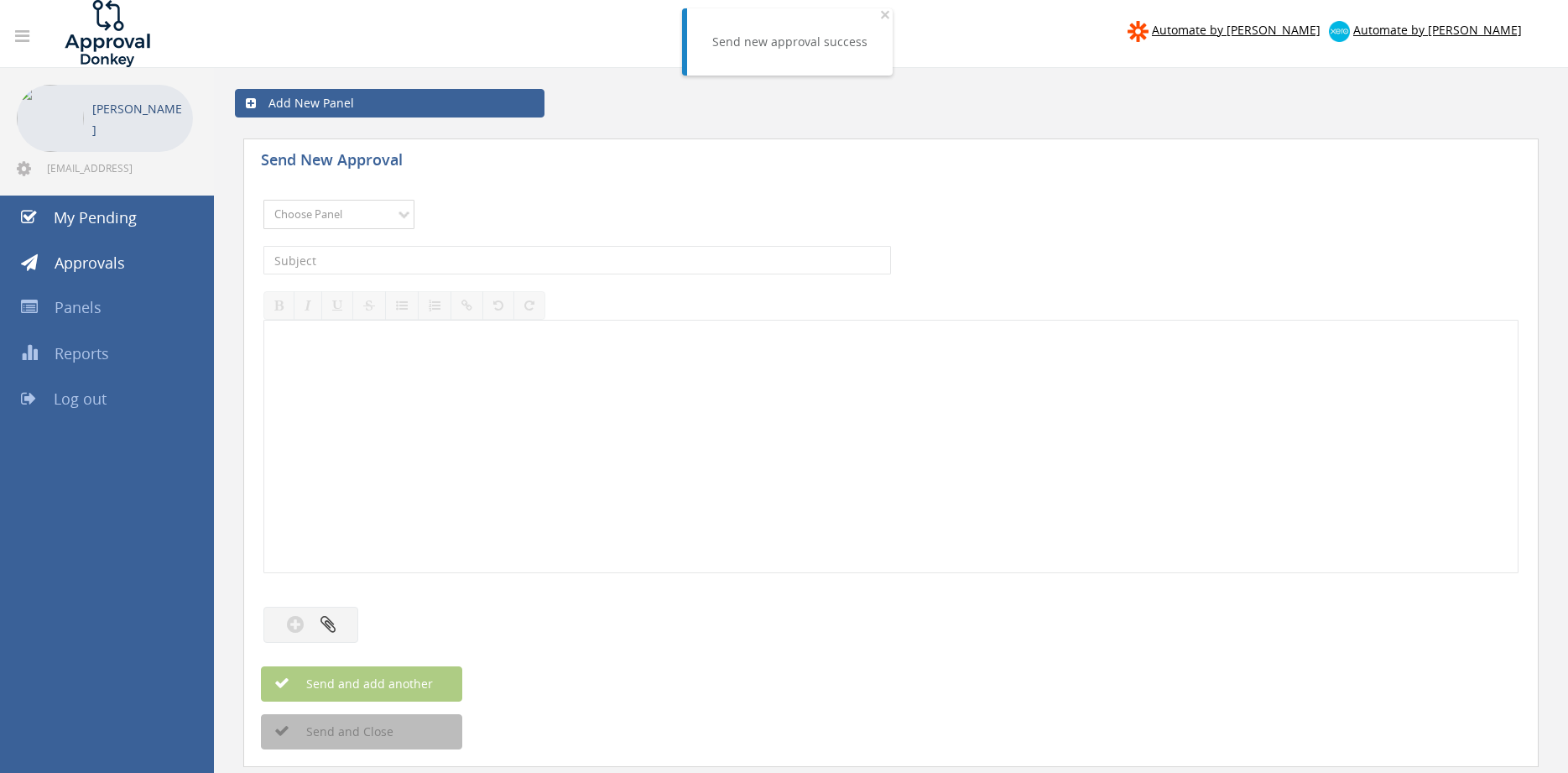
click at [263, 200] on select "Choose Panel Alarm Credits RG - 3 NZ Utilities Cable and SAI Global NZ Alarms-1…" at bounding box center [338, 214] width 151 height 29
select select "9632"
click option "Suppliers" at bounding box center [0, 0] width 0 height 0
click at [471, 261] on input "text" at bounding box center [577, 261] width 627 height 29
type input "[PERSON_NAME] 401064 $501.72"
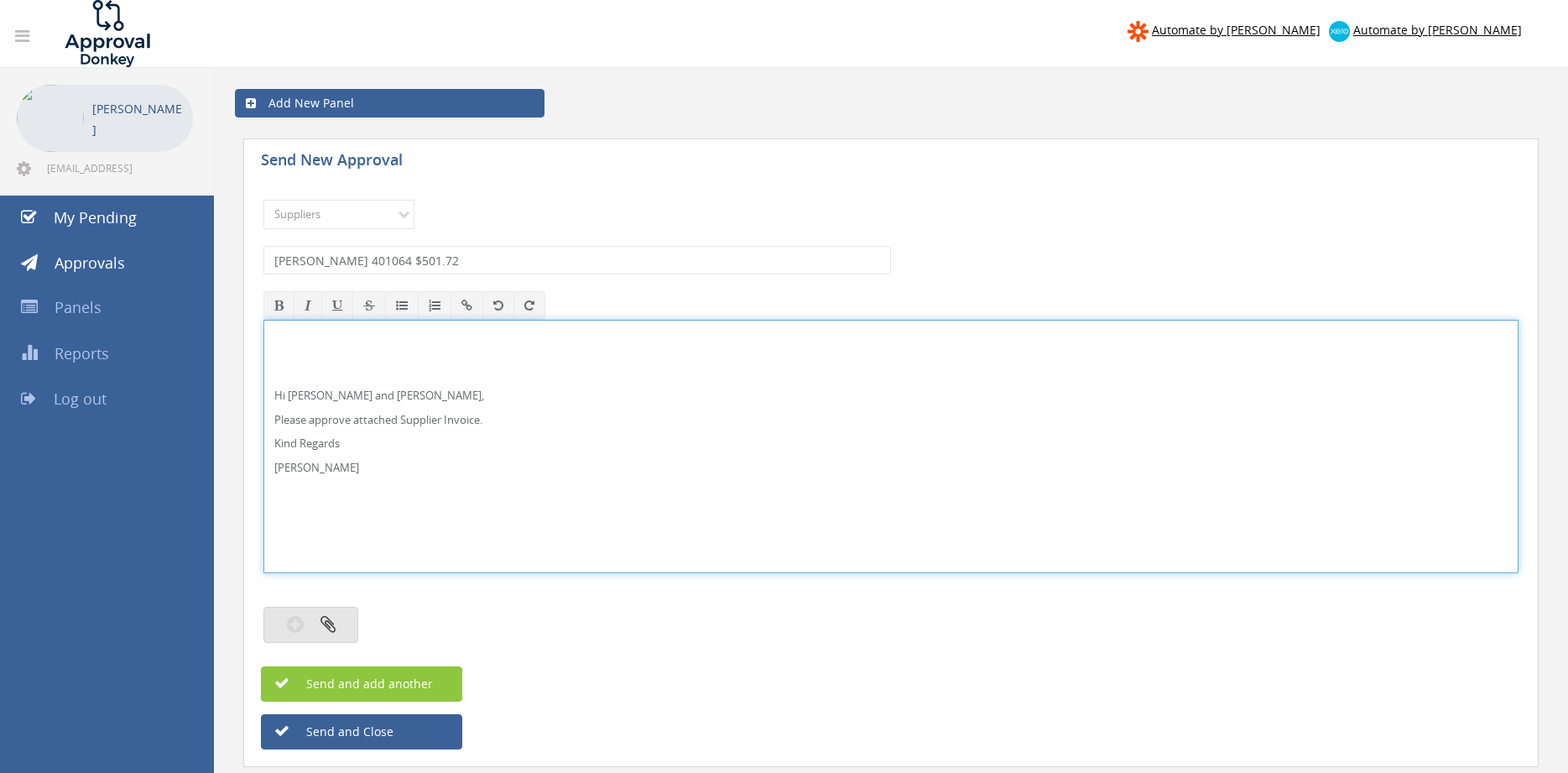
click at [331, 623] on icon "button" at bounding box center [328, 624] width 15 height 19
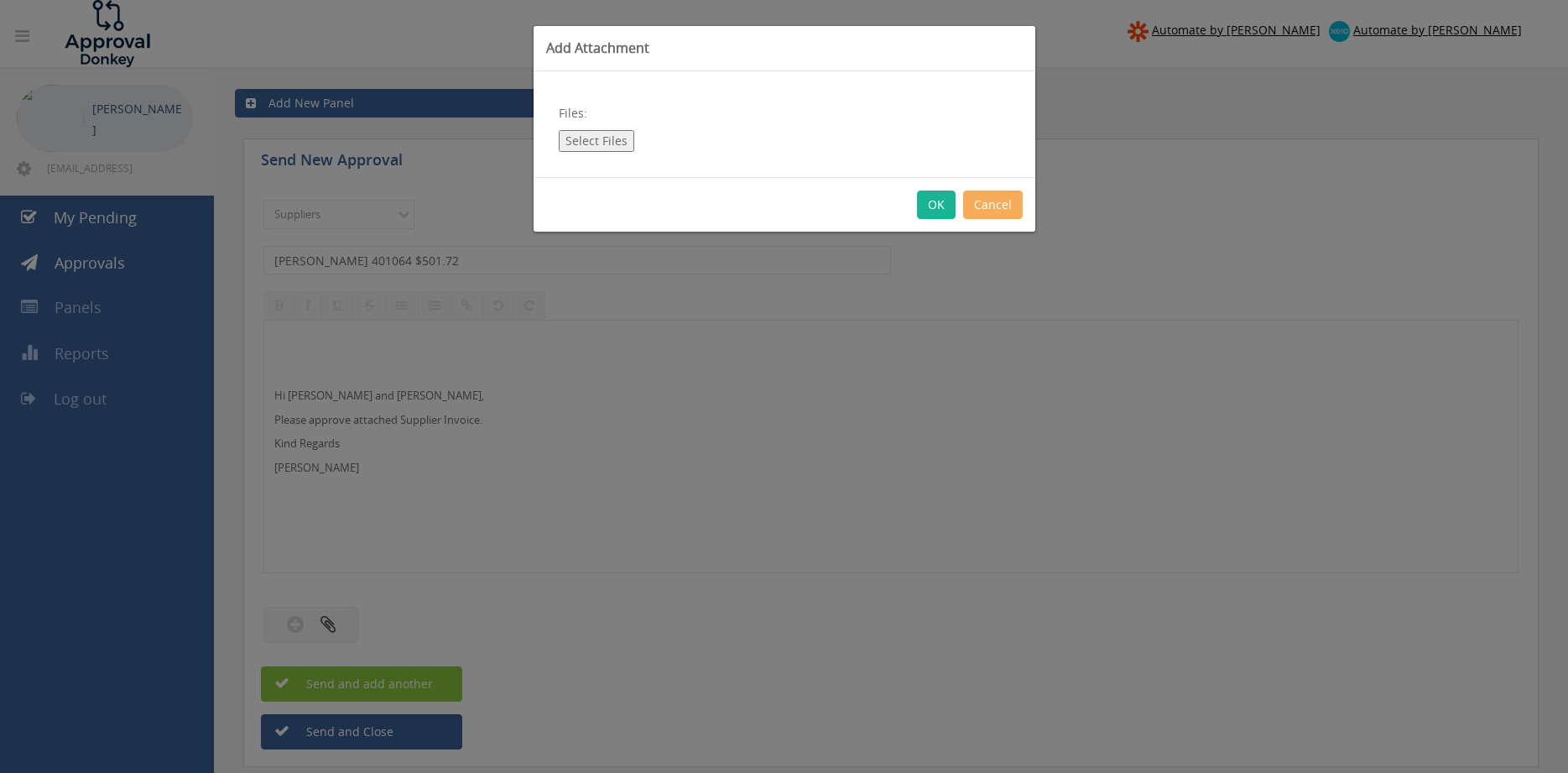
click at [617, 139] on button "Select Files" at bounding box center [596, 141] width 75 height 22
type input "C:\fakepath\[PERSON_NAME] 401064 [DATE] PO 43056.pdf"
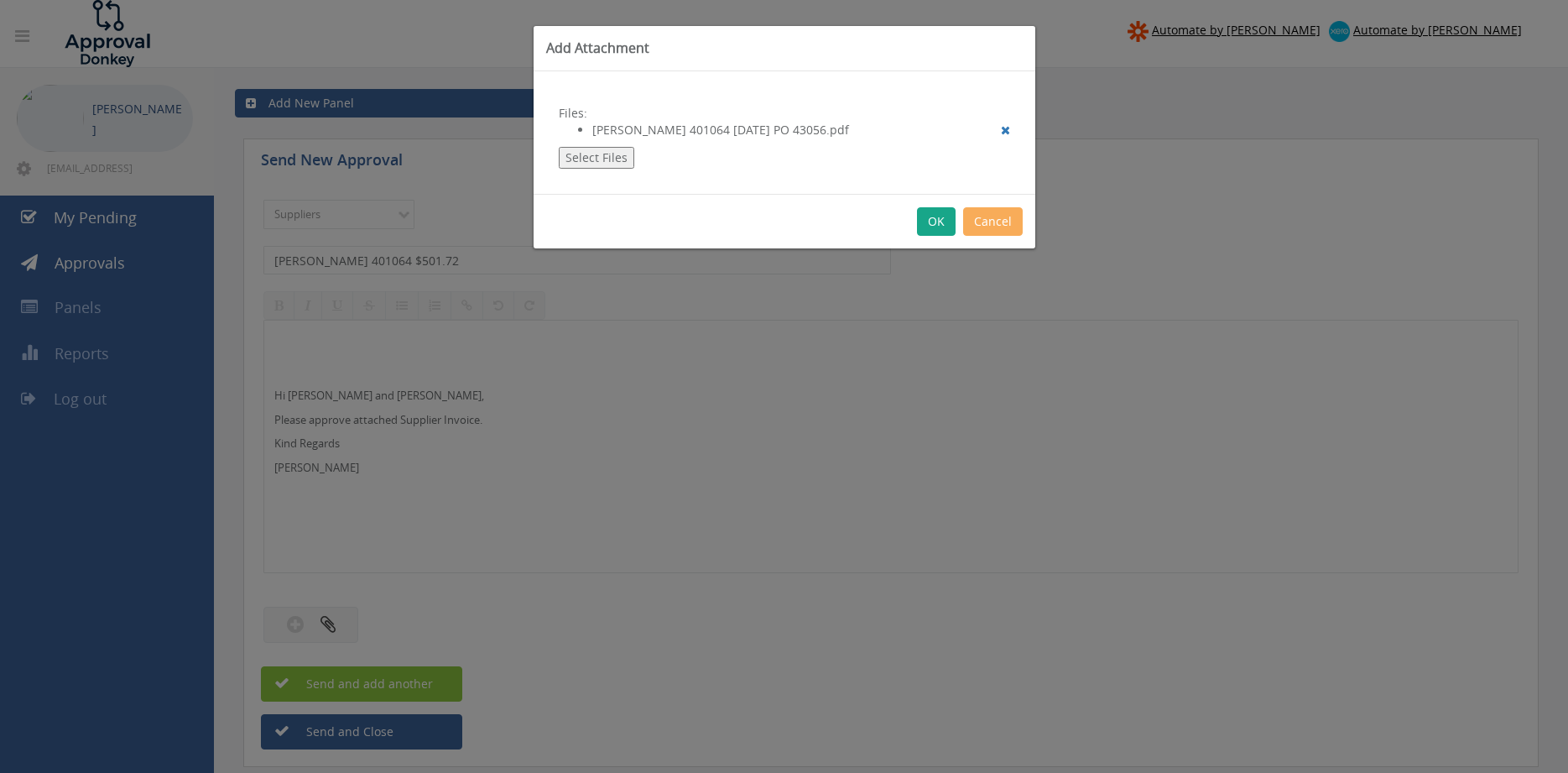
click at [937, 218] on button "OK" at bounding box center [936, 222] width 39 height 29
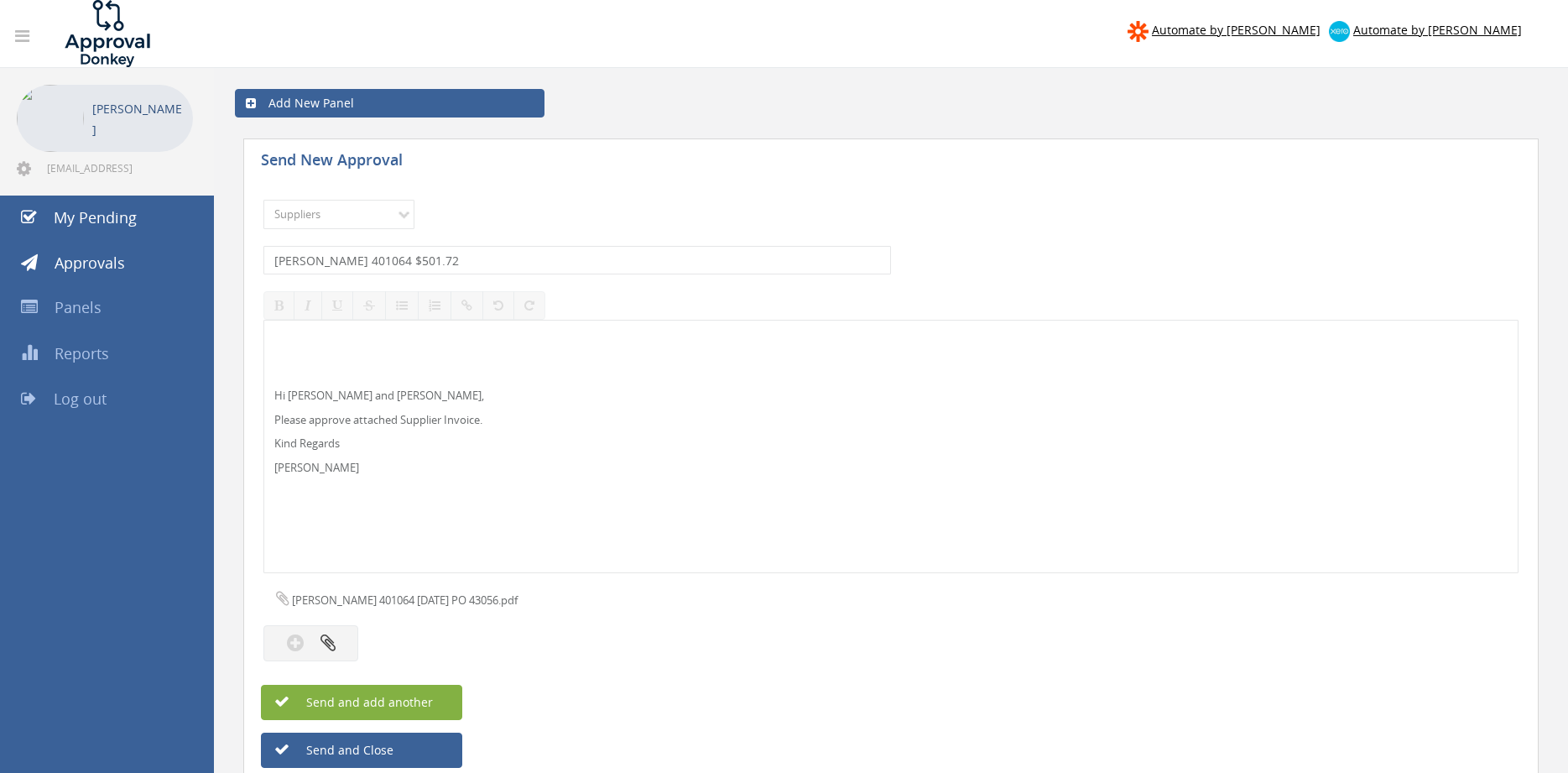
click at [445, 703] on button "Send and add another" at bounding box center [361, 702] width 201 height 35
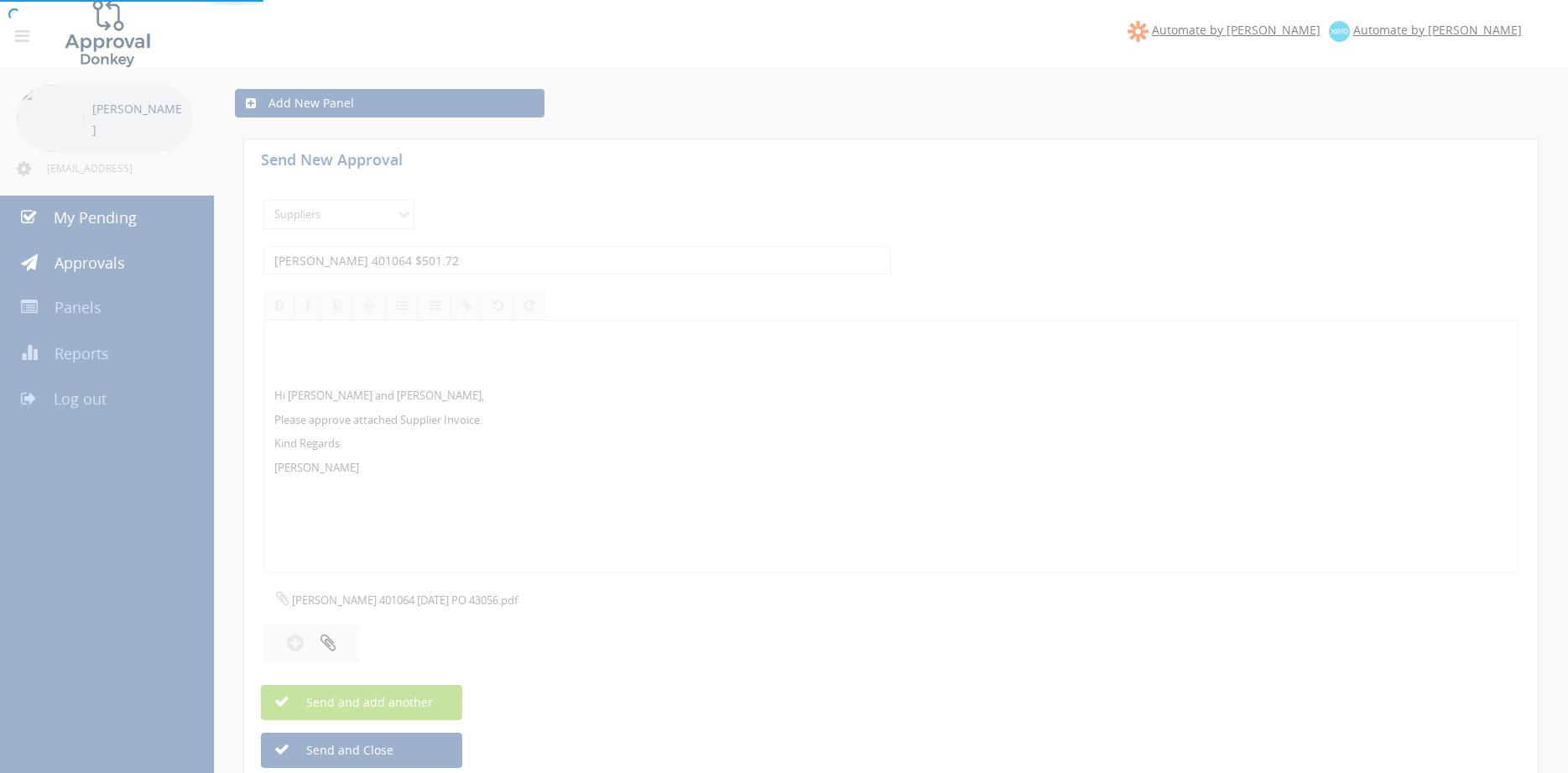
select select
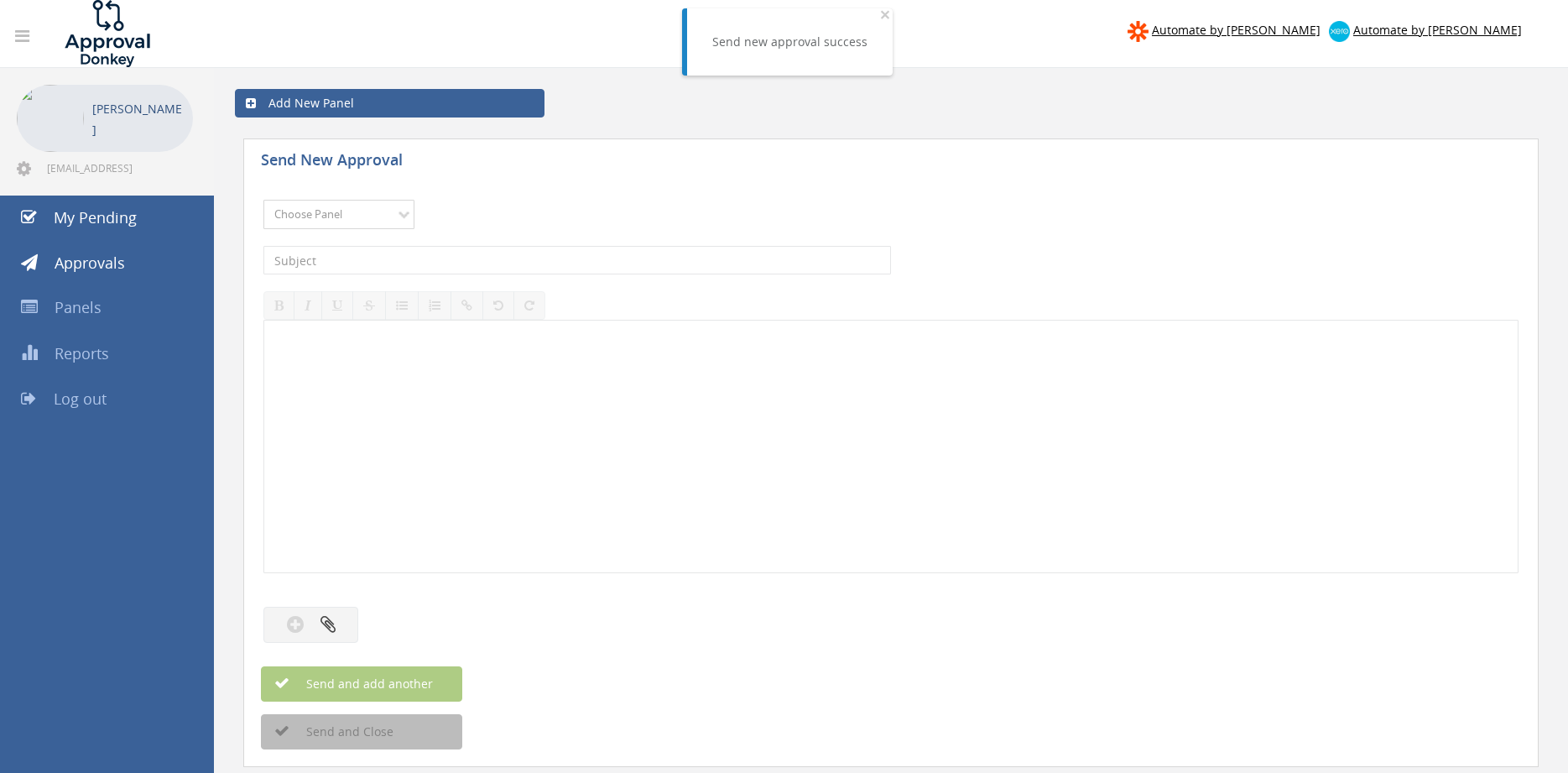
click at [263, 200] on select "Choose Panel Alarm Credits RG - 3 NZ Utilities Cable and SAI Global NZ Alarms-1…" at bounding box center [338, 214] width 151 height 29
select select "9632"
click option "Suppliers" at bounding box center [0, 0] width 0 height 0
click at [483, 262] on input "text" at bounding box center [577, 261] width 627 height 29
type input "RELIABLE 460000053524 $114.53"
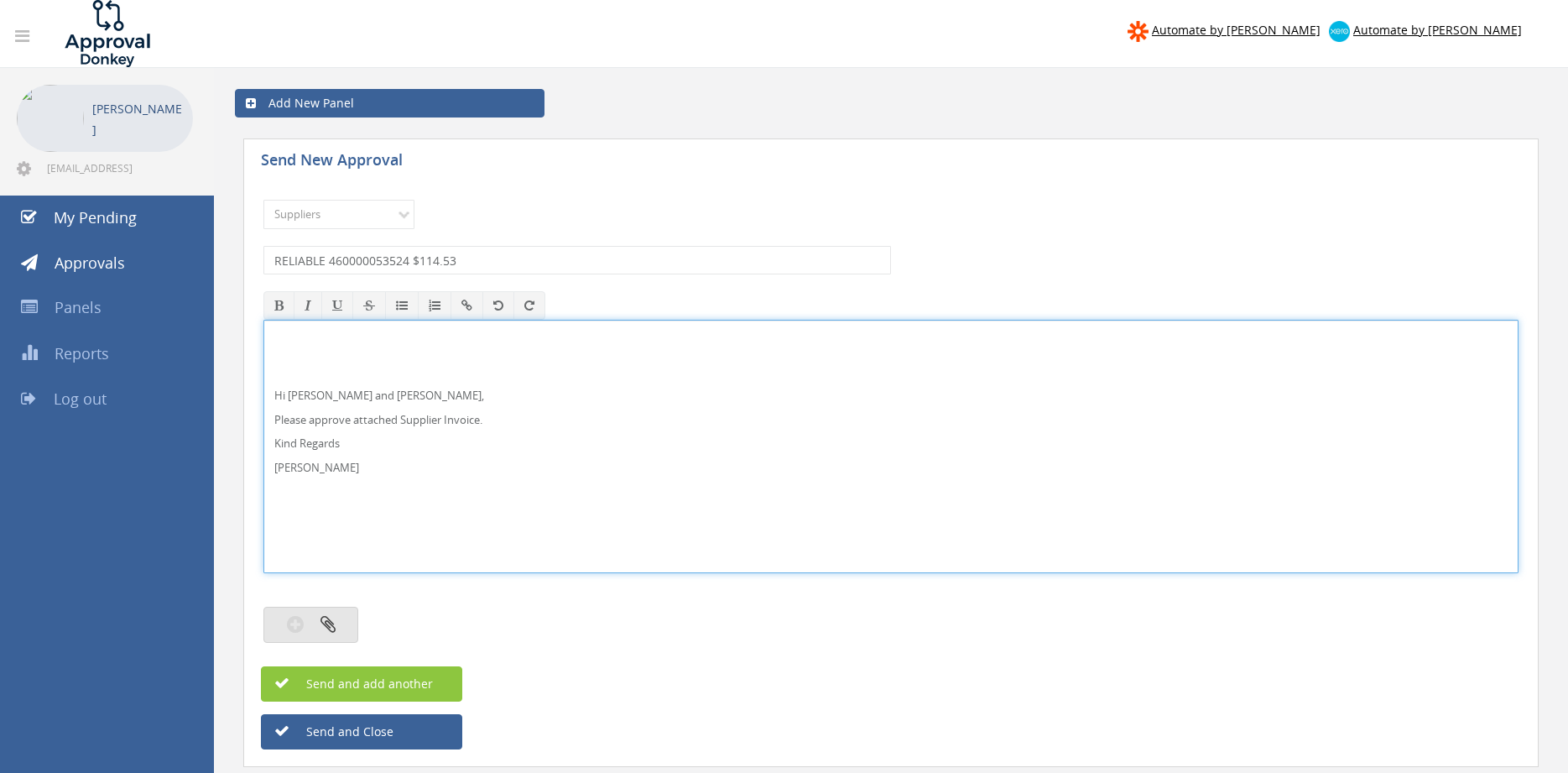
click at [322, 621] on icon "button" at bounding box center [328, 624] width 15 height 19
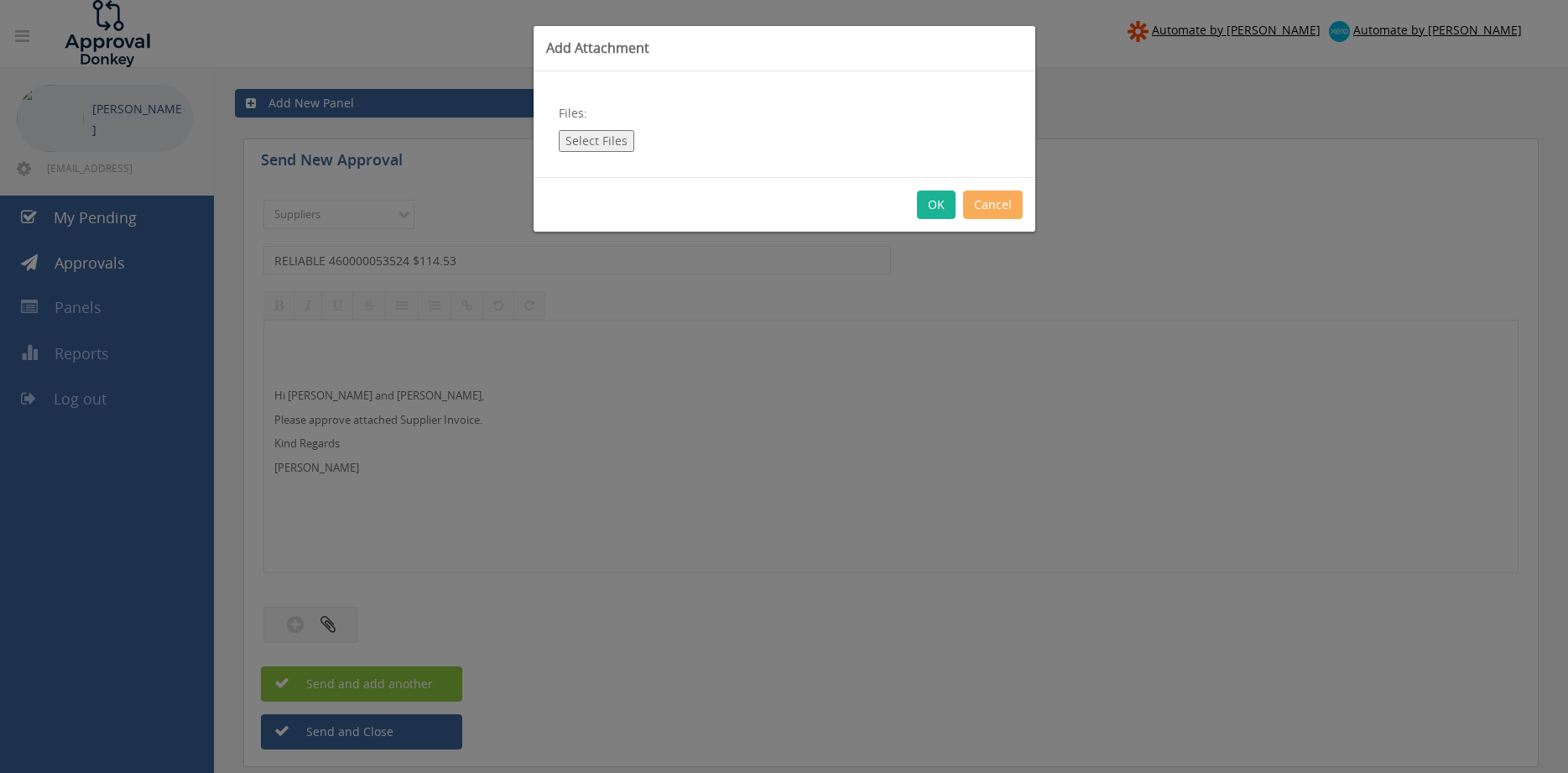
click at [608, 135] on button "Select Files" at bounding box center [596, 141] width 75 height 22
type input "C:\fakepath\RELIABLE 460000053524 [DATE] PO 43182.pdf"
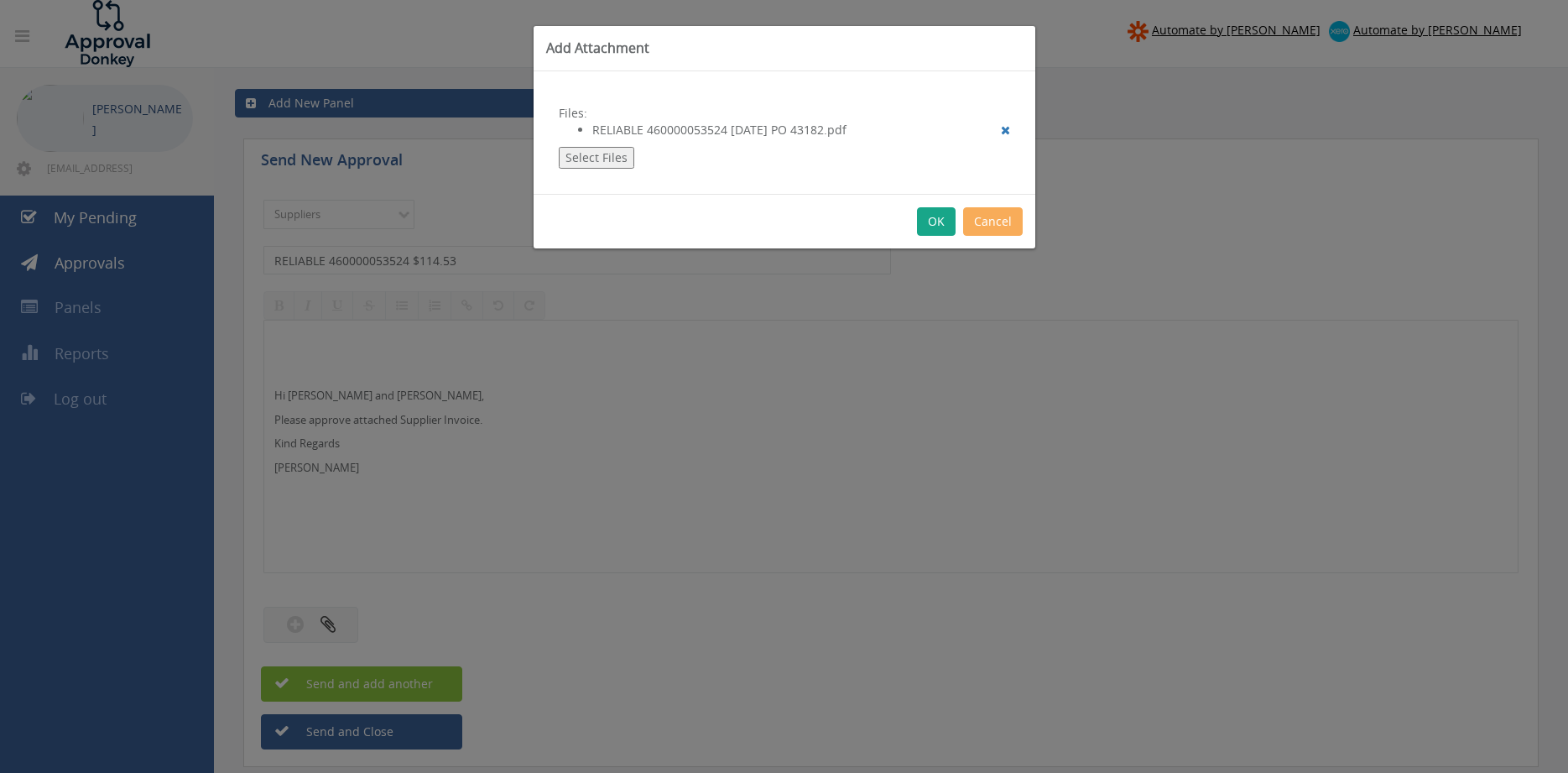
drag, startPoint x: 927, startPoint y: 225, endPoint x: 971, endPoint y: 319, distance: 103.8
click at [927, 225] on button "OK" at bounding box center [936, 222] width 39 height 29
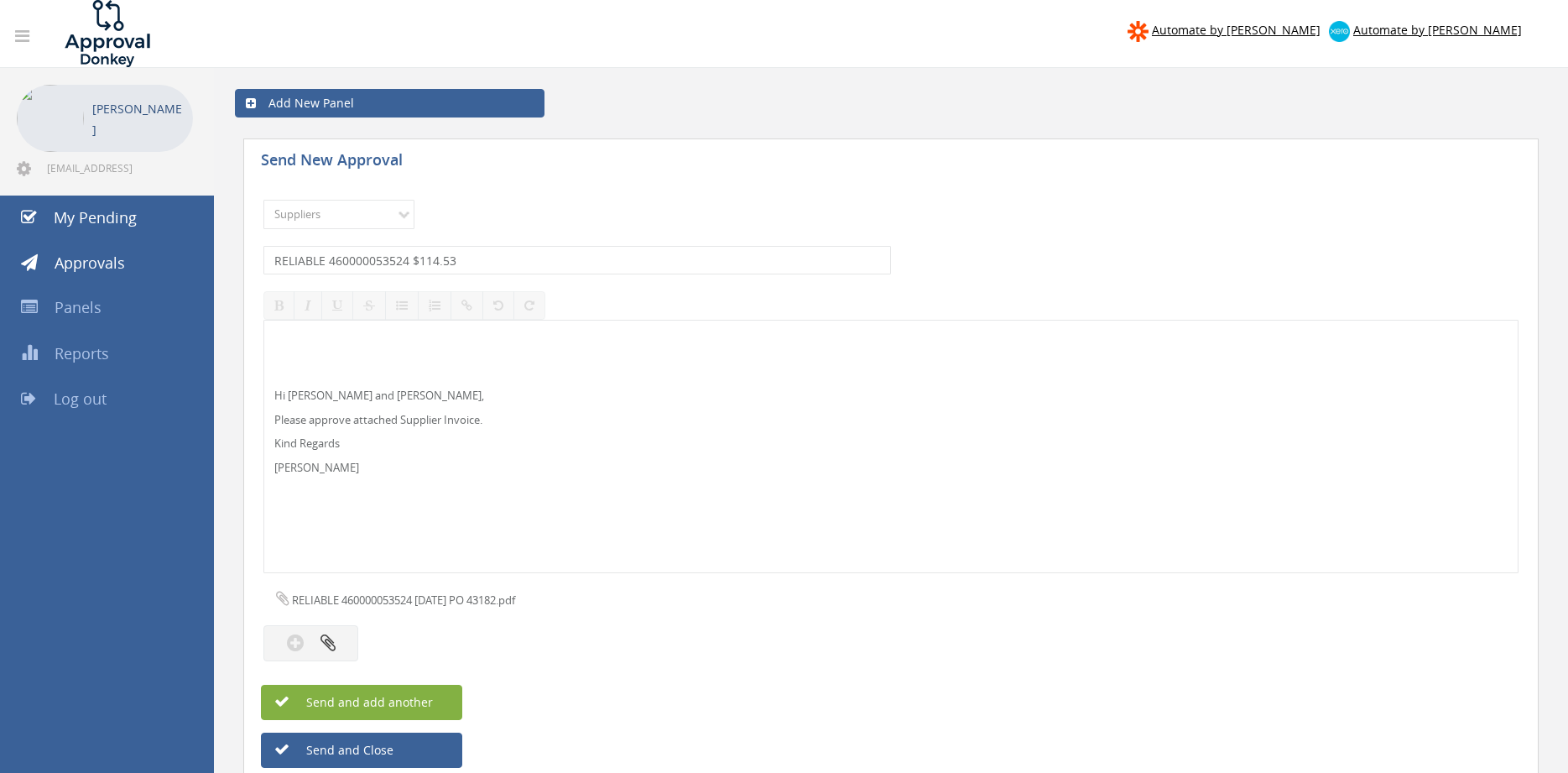
click at [438, 697] on button "Send and add another" at bounding box center [361, 702] width 201 height 35
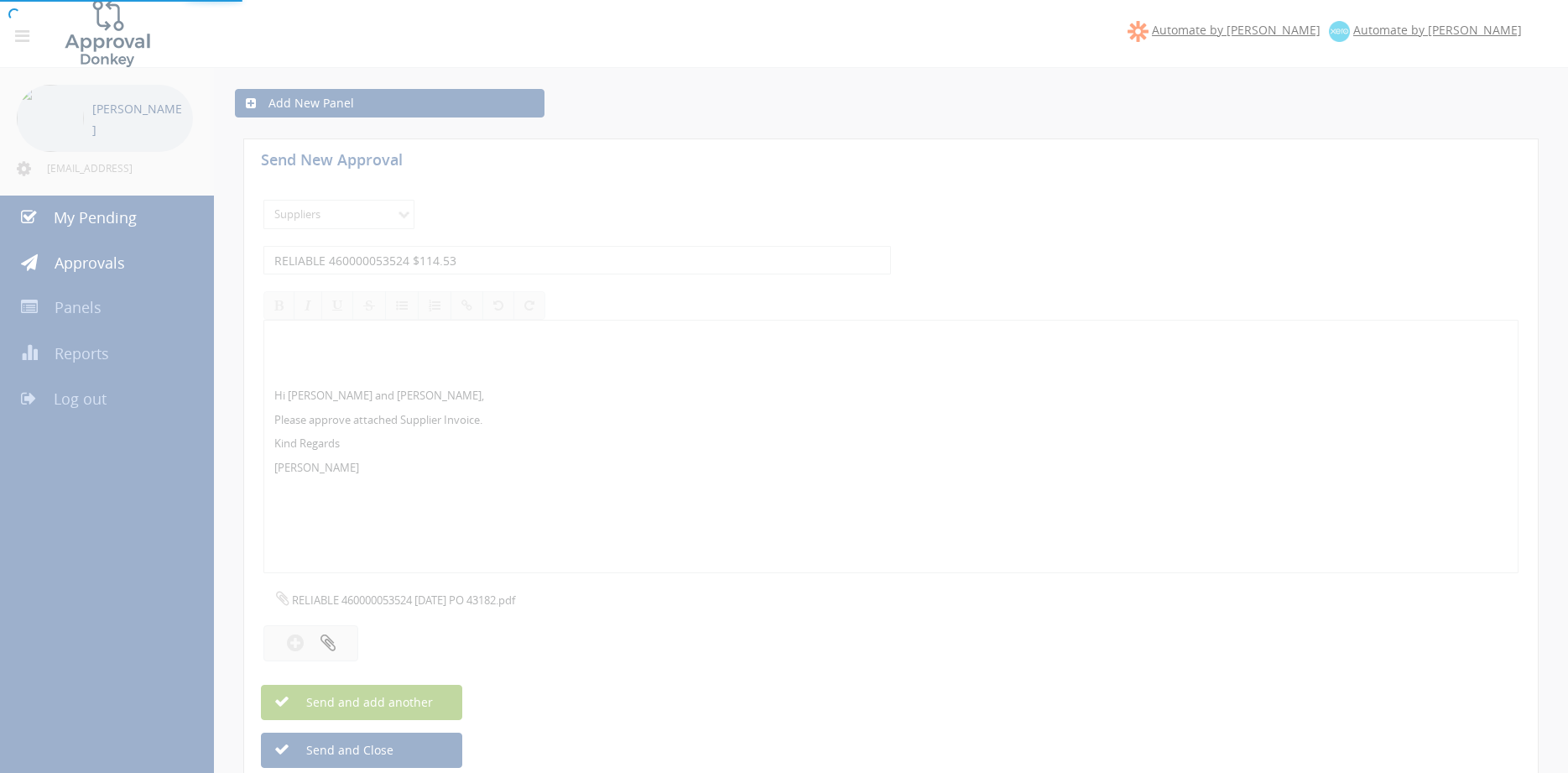
select select
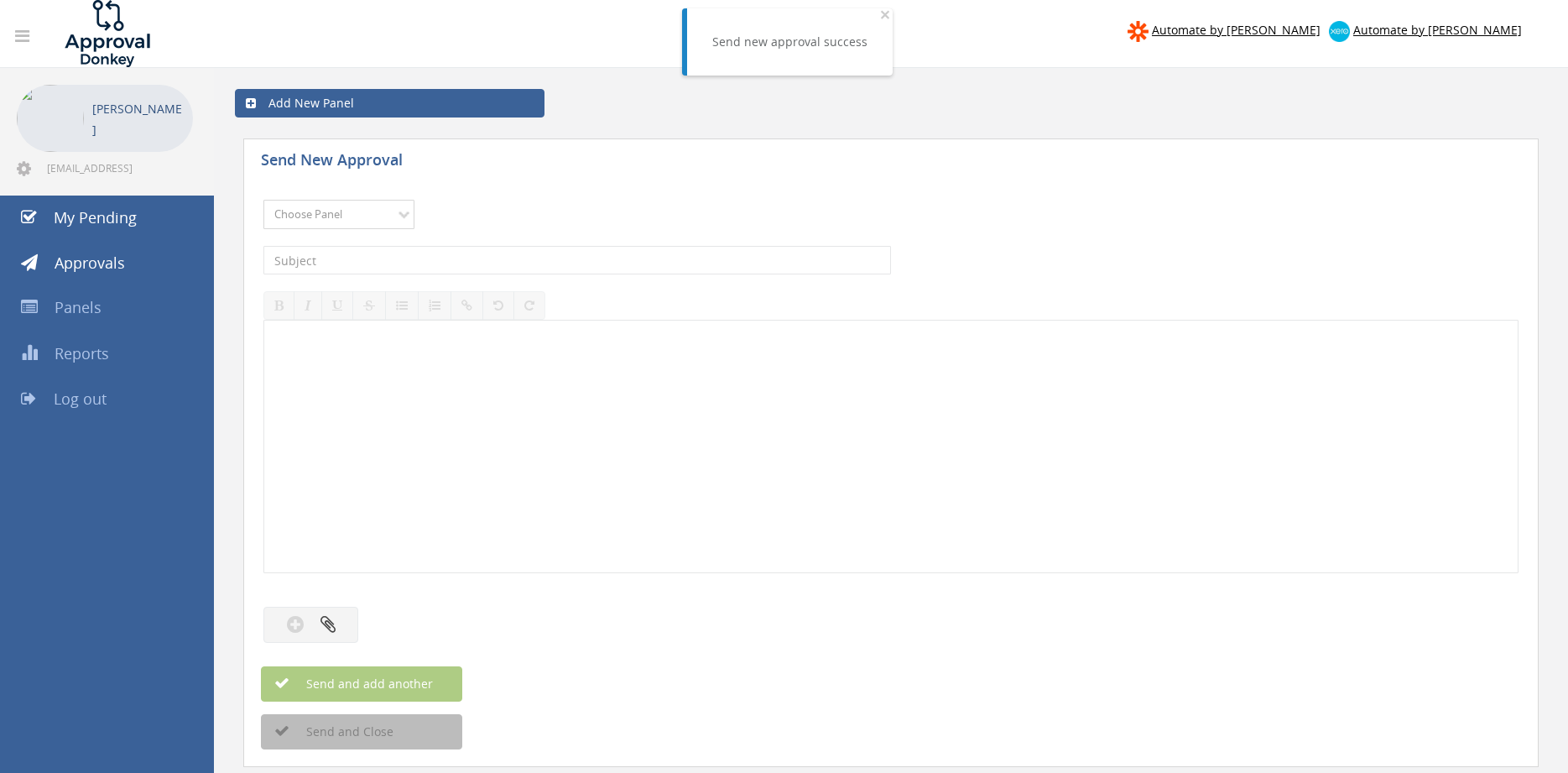
click at [263, 200] on select "Choose Panel Alarm Credits RG - 3 NZ Utilities Cable and SAI Global NZ Alarms-1…" at bounding box center [338, 214] width 151 height 29
select select "9632"
click option "Suppliers" at bounding box center [0, 0] width 0 height 0
click at [468, 261] on input "text" at bounding box center [577, 261] width 627 height 29
type input "RELIABLE 460000053455 $2,051.53"
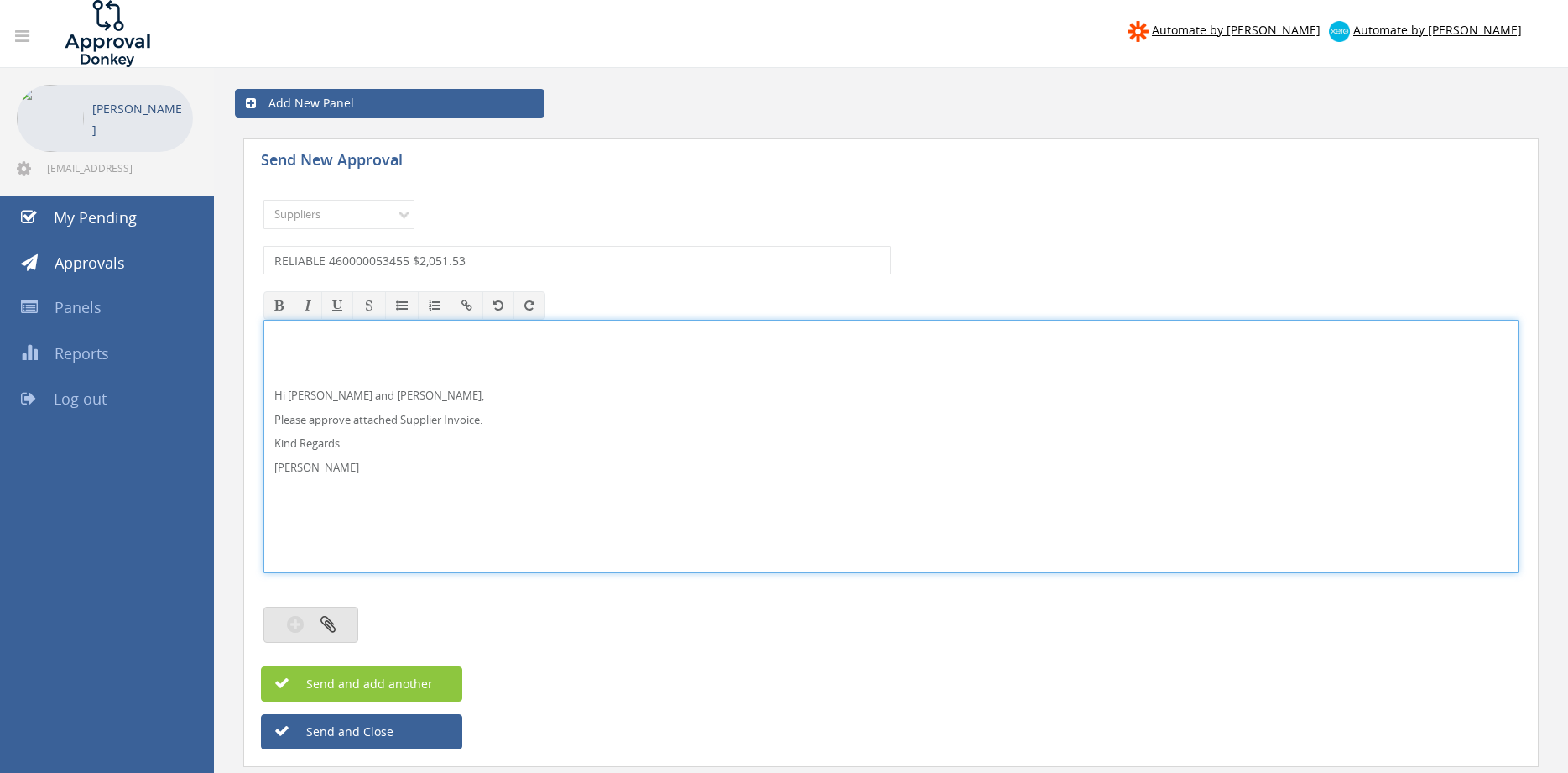
click at [339, 620] on button "button" at bounding box center [311, 625] width 95 height 36
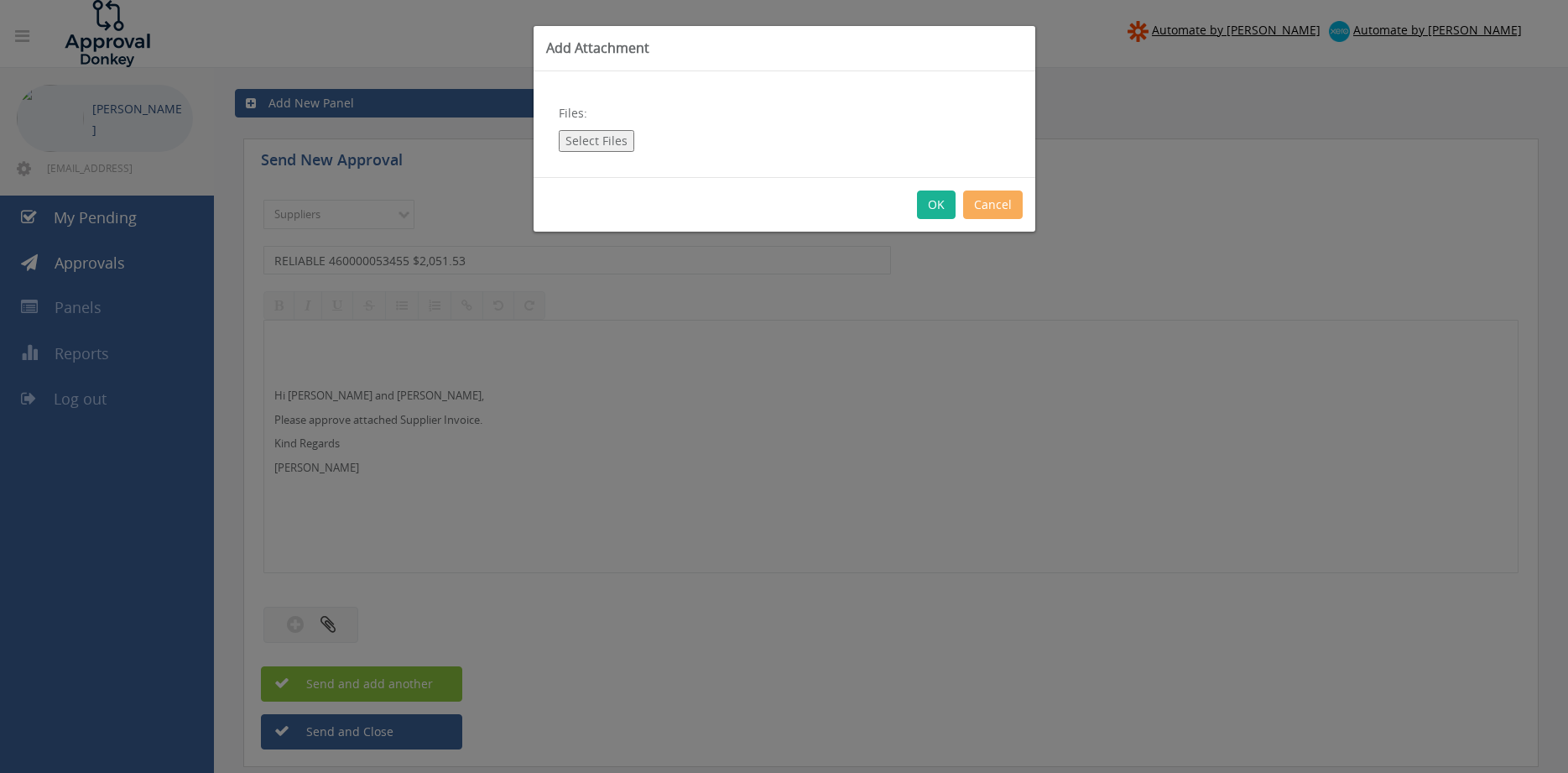
click at [604, 140] on button "Select Files" at bounding box center [596, 141] width 75 height 22
type input "C:\fakepath\RELIABLE 460000053455 [DATE] PO 43129.pdf"
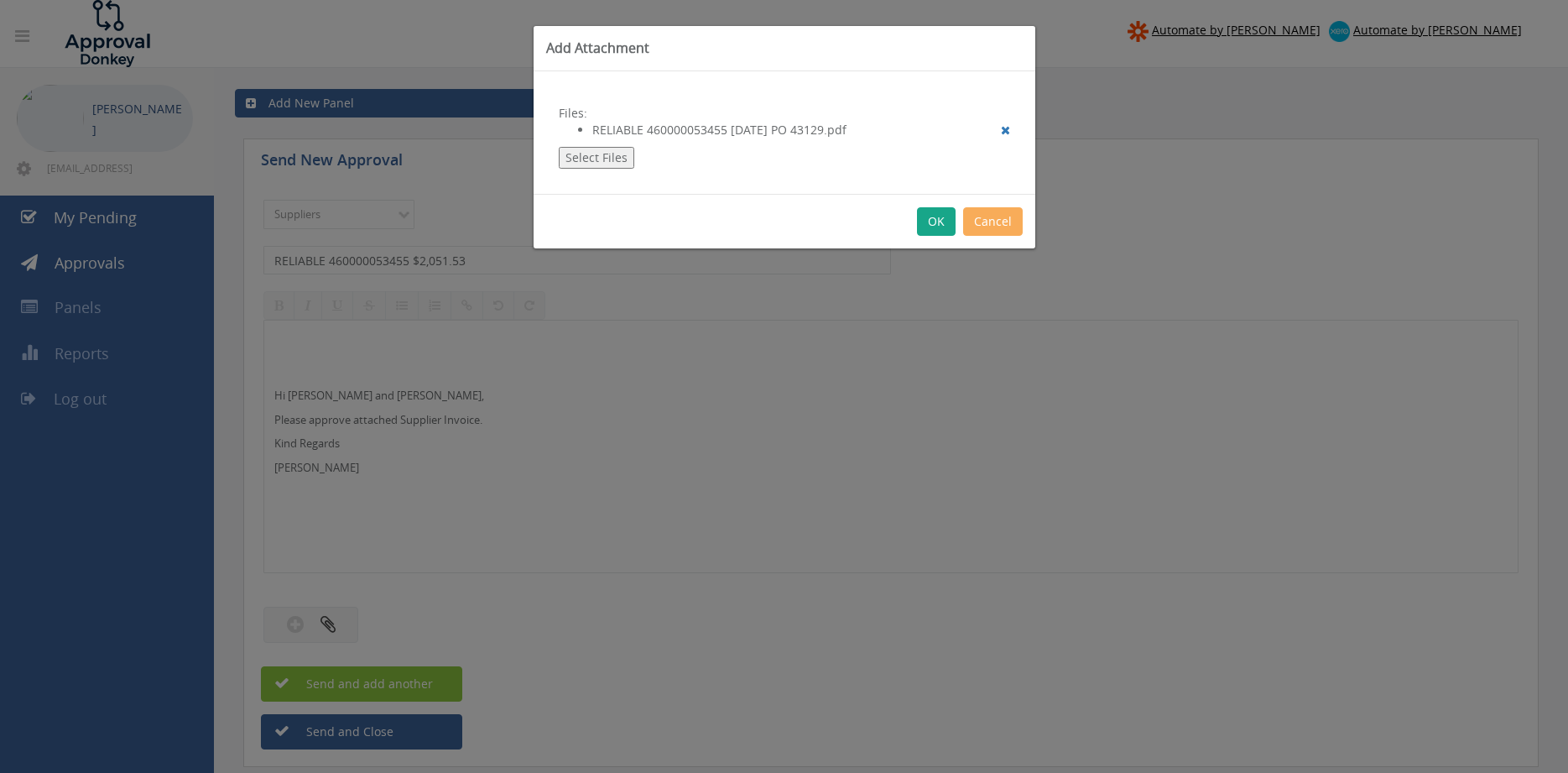
click at [932, 220] on button "OK" at bounding box center [936, 222] width 39 height 29
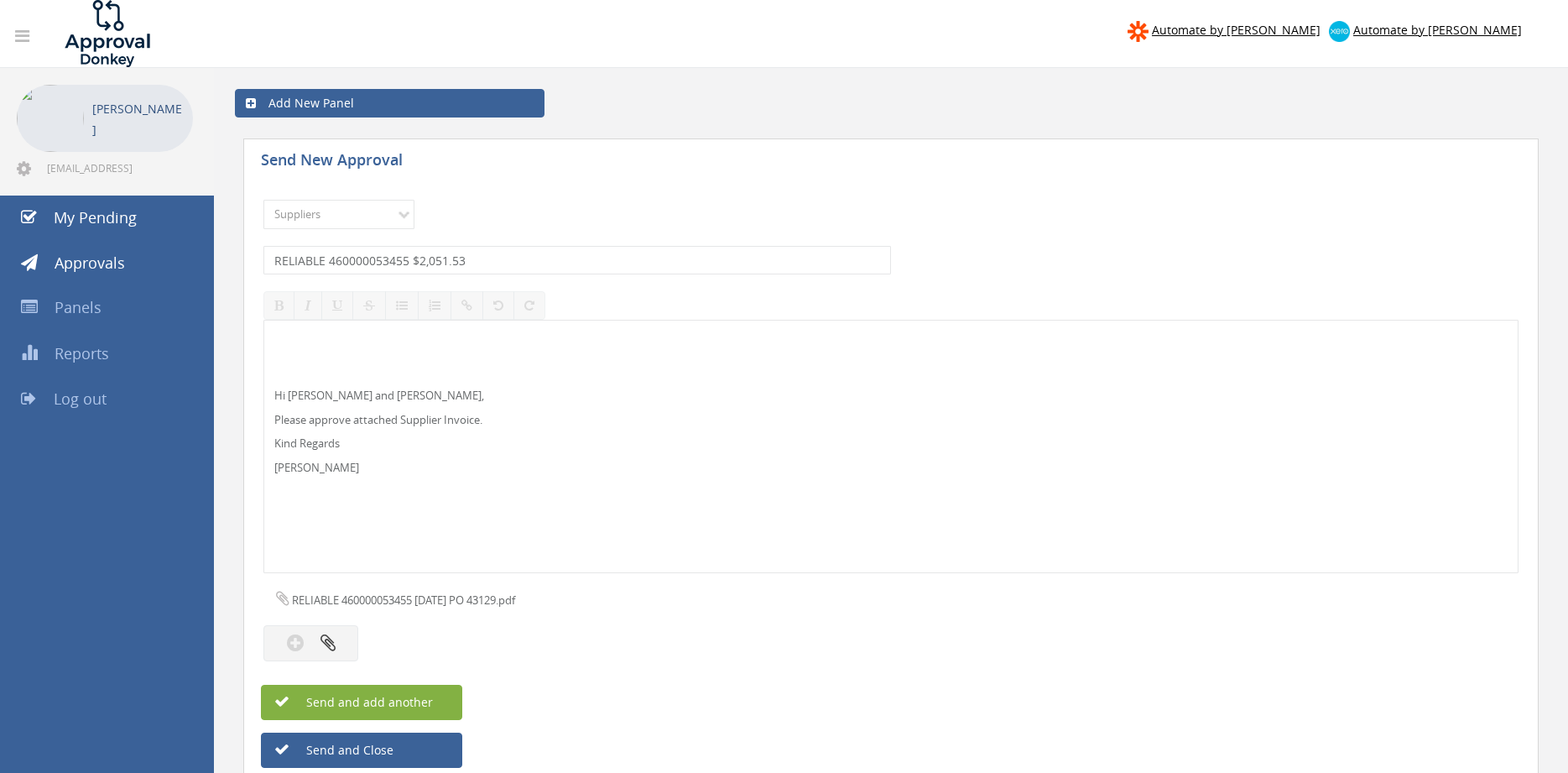
click at [434, 697] on button "Send and add another" at bounding box center [361, 702] width 201 height 35
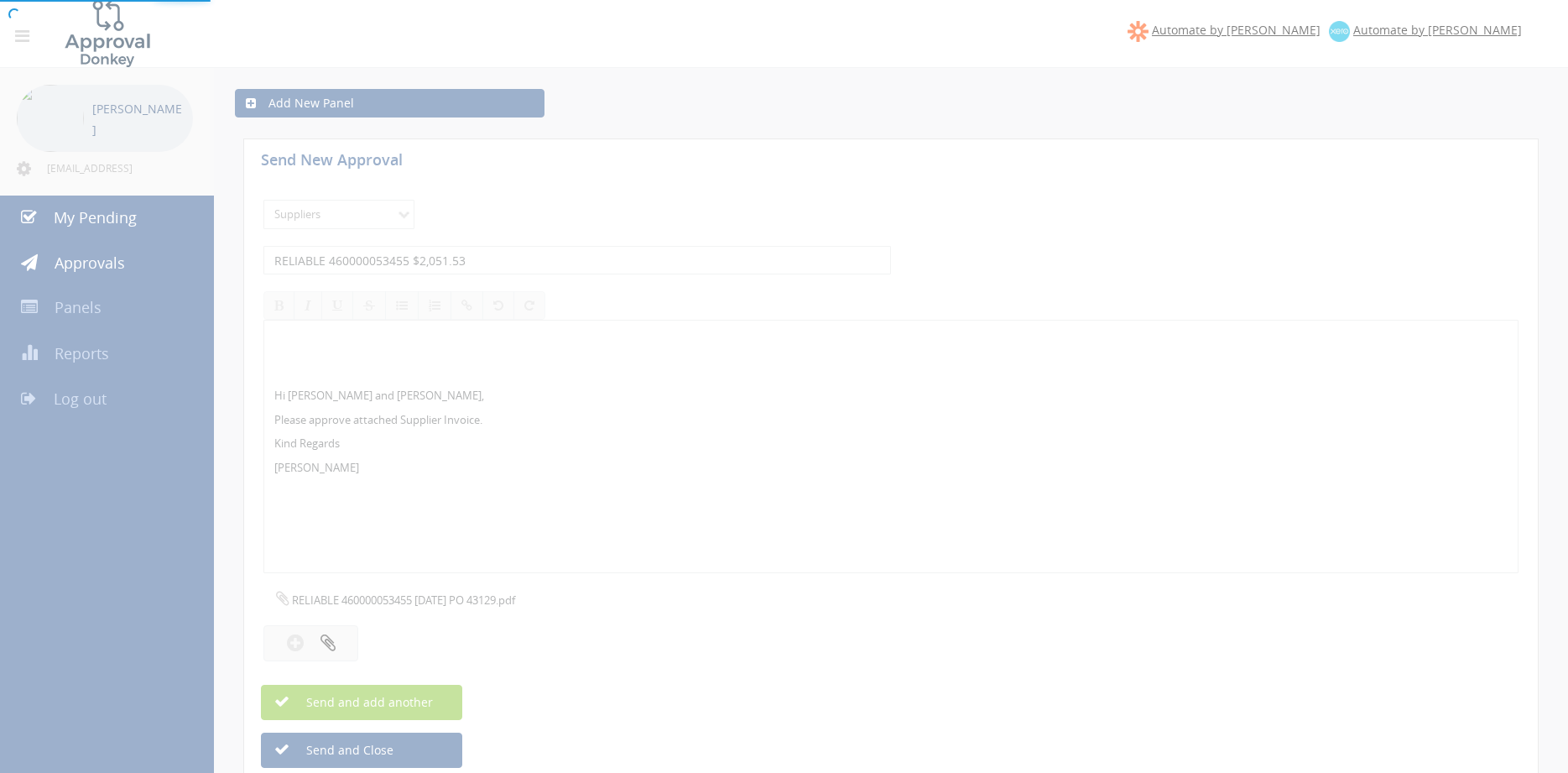
select select
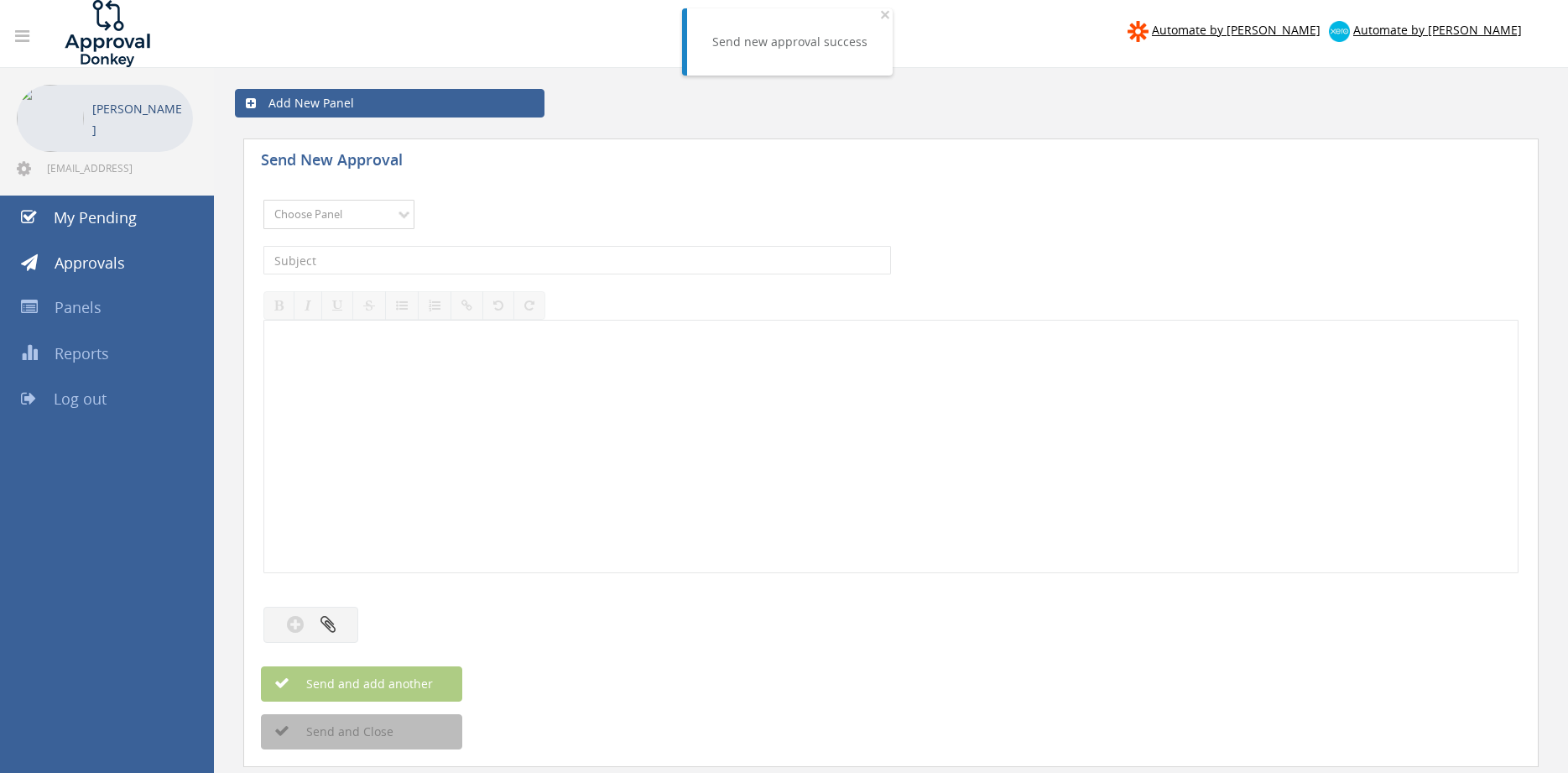
click at [263, 200] on select "Choose Panel Alarm Credits RG - 3 NZ Utilities Cable and SAI Global NZ Alarms-1…" at bounding box center [338, 214] width 151 height 29
select select "9632"
click option "Suppliers" at bounding box center [0, 0] width 0 height 0
click at [468, 267] on input "text" at bounding box center [577, 261] width 627 height 29
type input "ORRCON STEEL 57657314 $4,278.21"
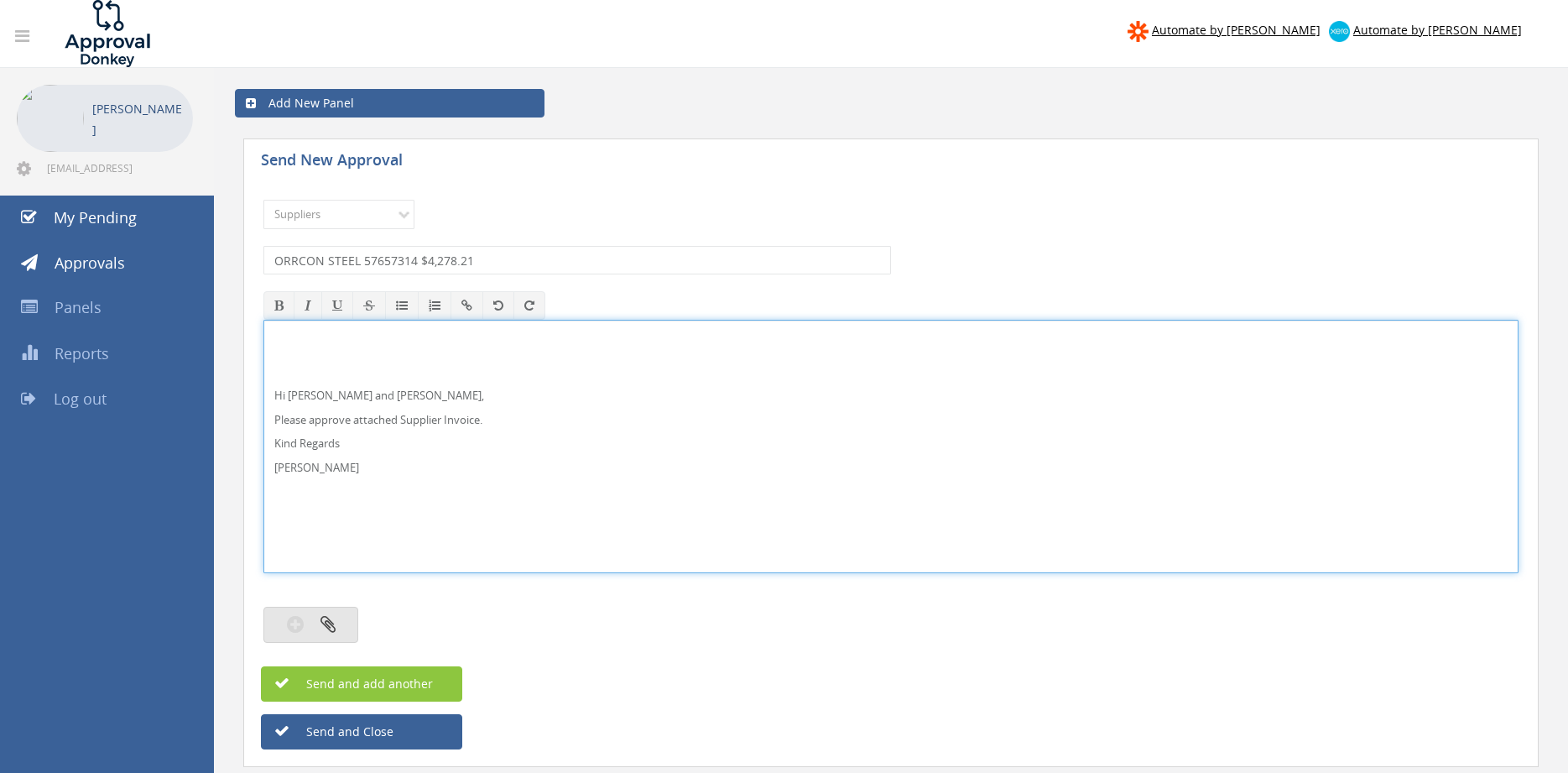
click at [344, 627] on button "button" at bounding box center [311, 625] width 95 height 36
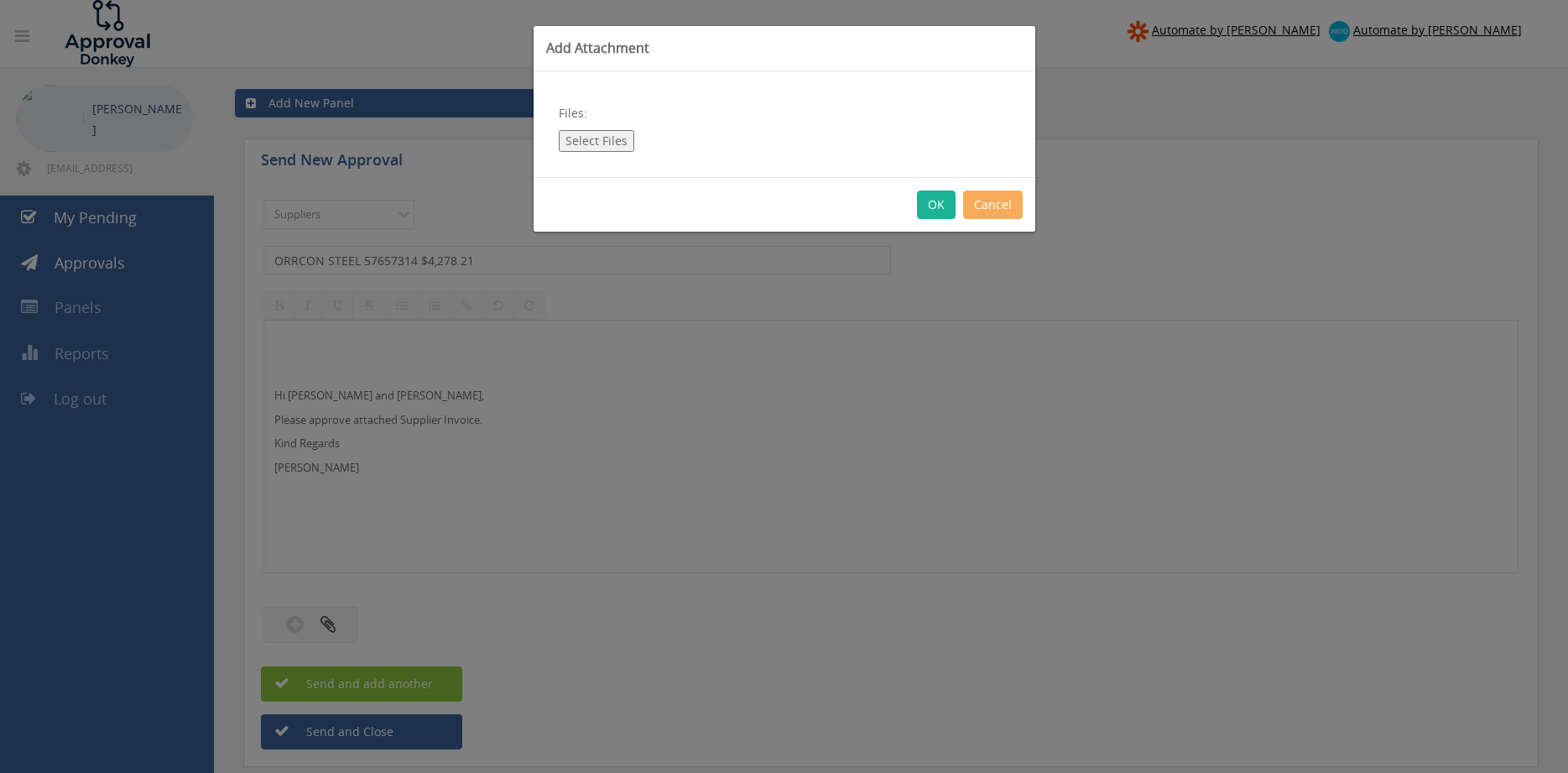
click at [608, 132] on button "Select Files" at bounding box center [596, 141] width 75 height 22
type input "C:\fakepath\ORRCON STEEL 57657314 [DATE] PO 42774.pdf"
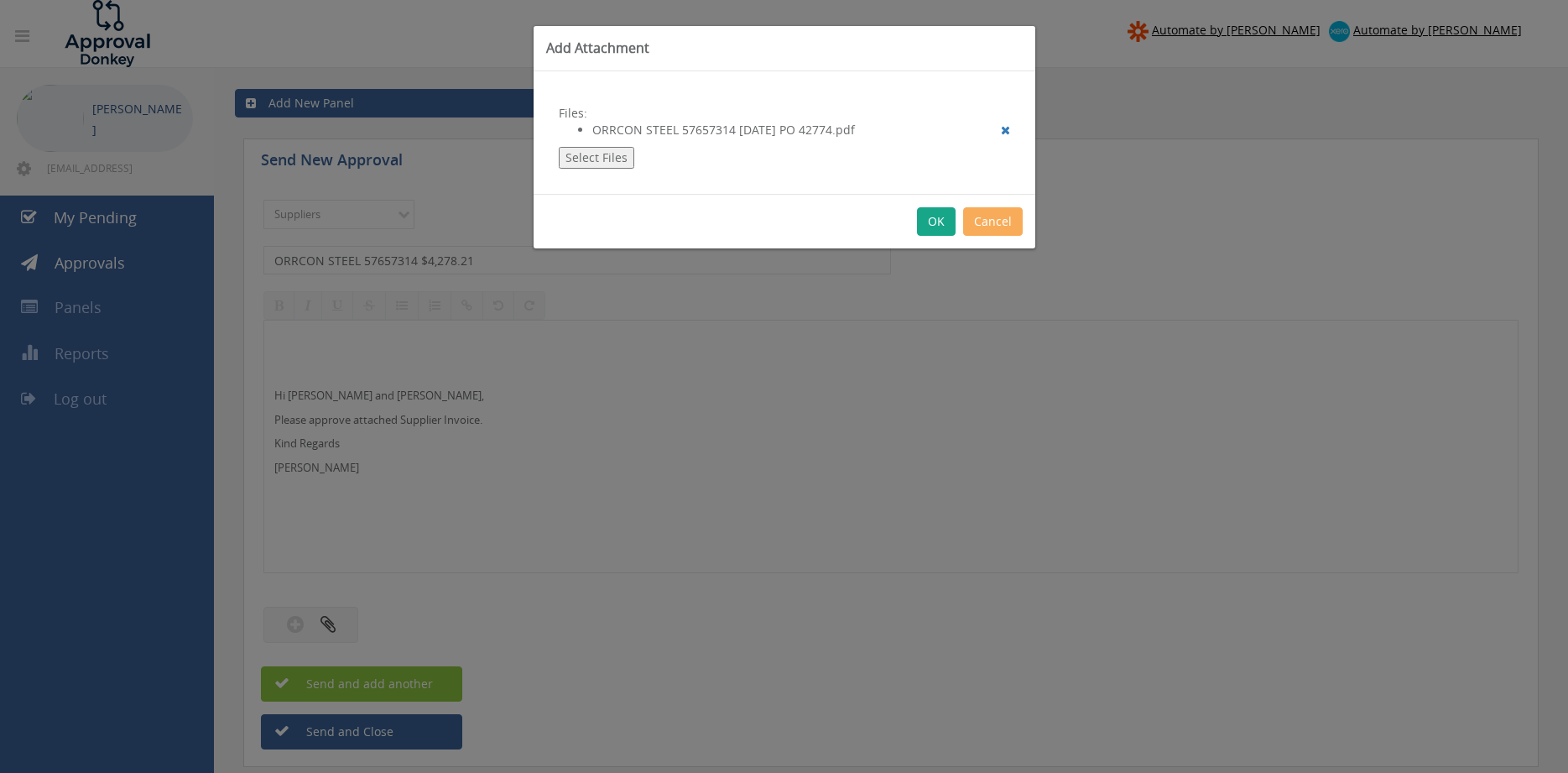
click at [936, 227] on button "OK" at bounding box center [936, 222] width 39 height 29
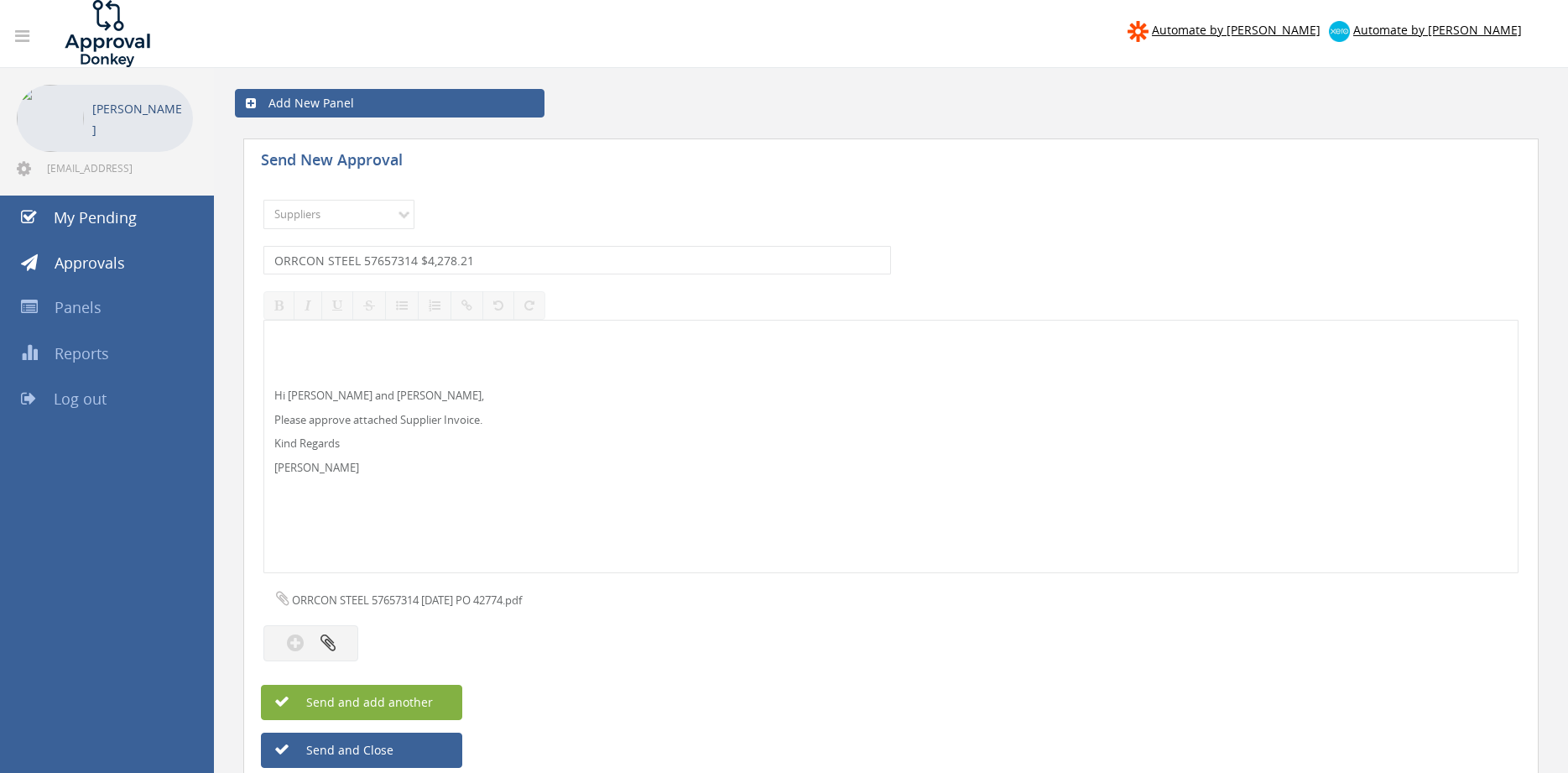
click at [441, 705] on button "Send and add another" at bounding box center [361, 702] width 201 height 35
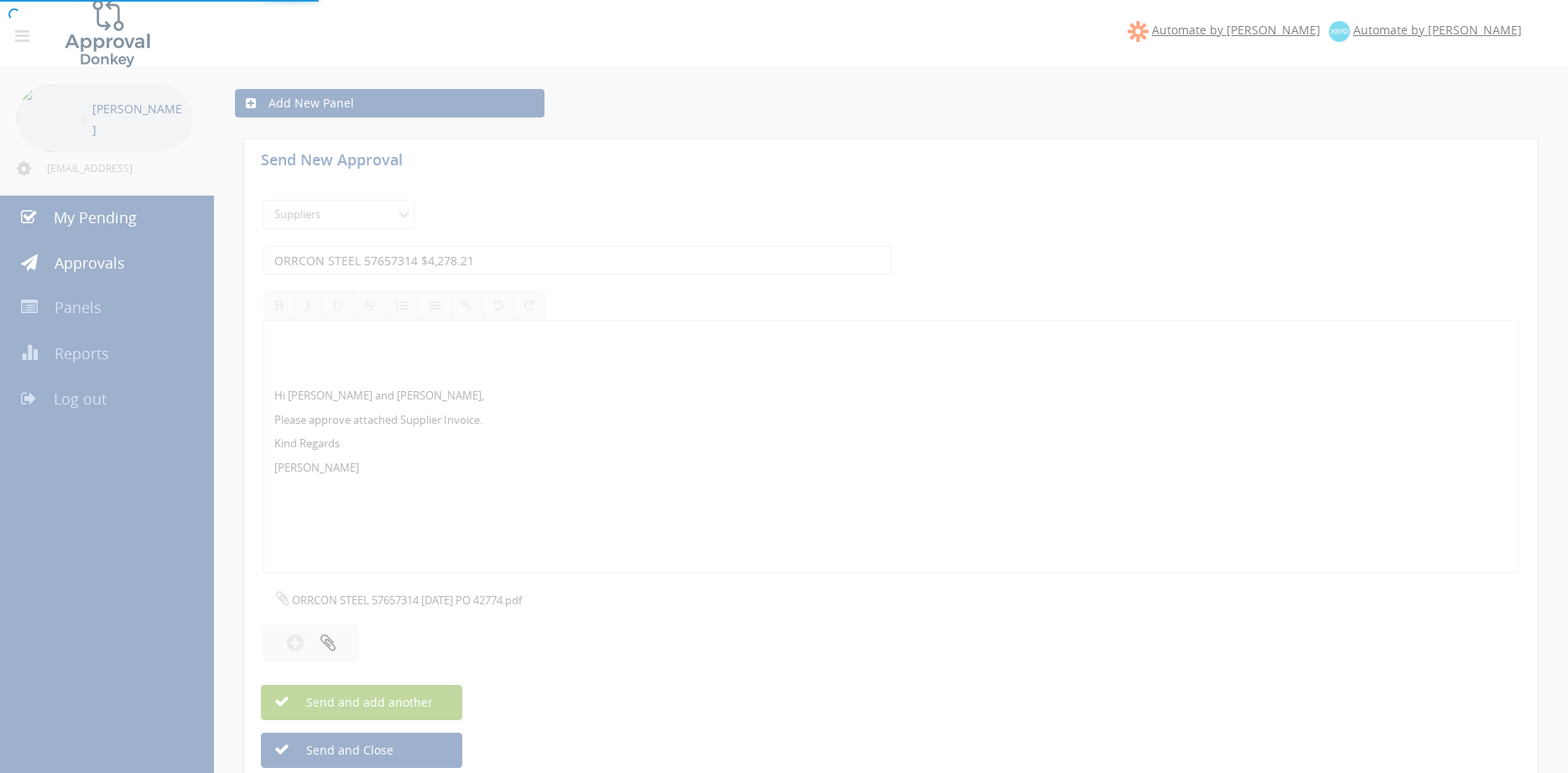
select select
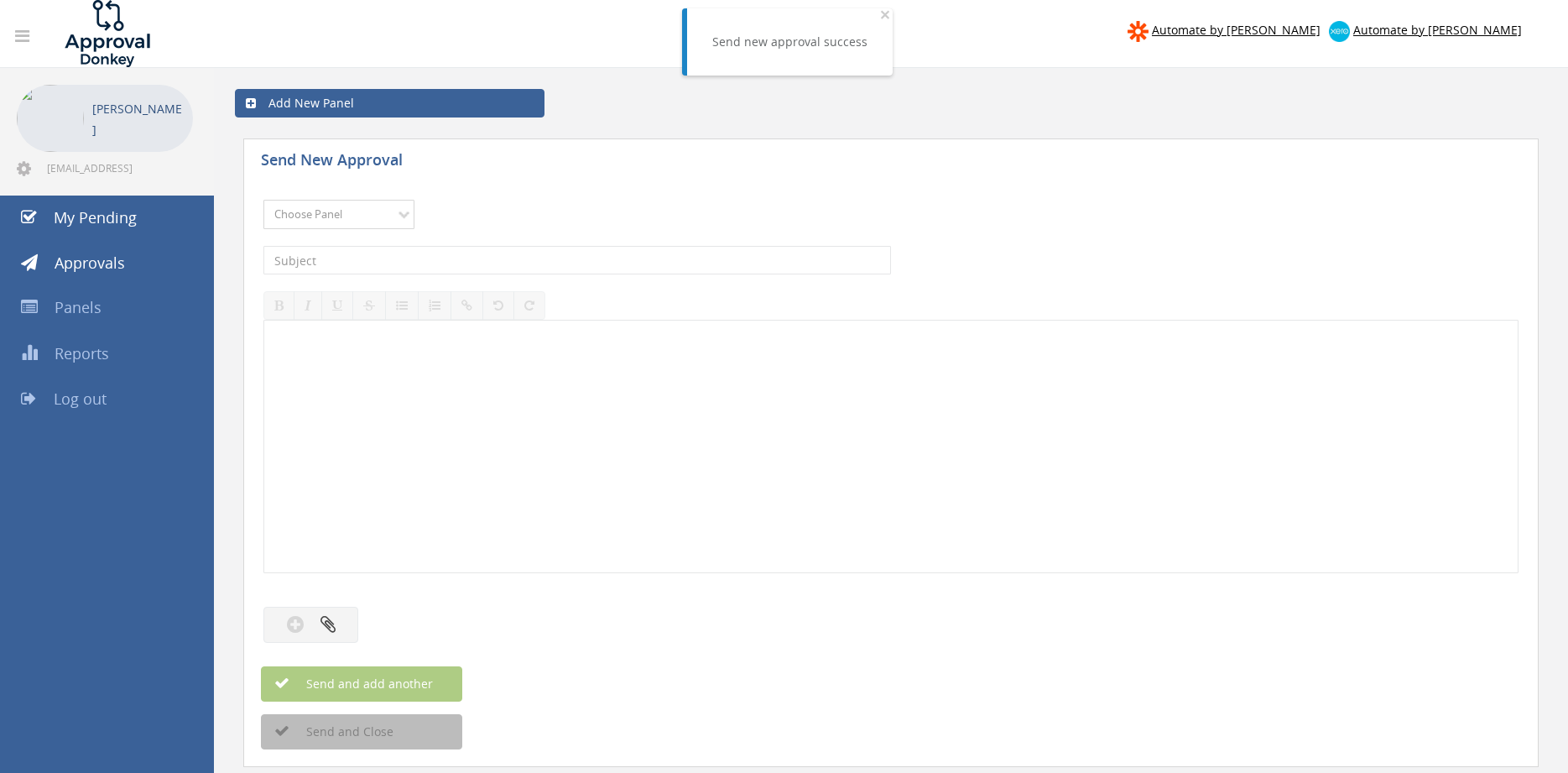
select select "9632"
click option "Suppliers" at bounding box center [0, 0] width 0 height 0
click at [445, 261] on input "text" at bounding box center [577, 261] width 627 height 29
type input "FLEXISTRUT INV01230373 $228.25"
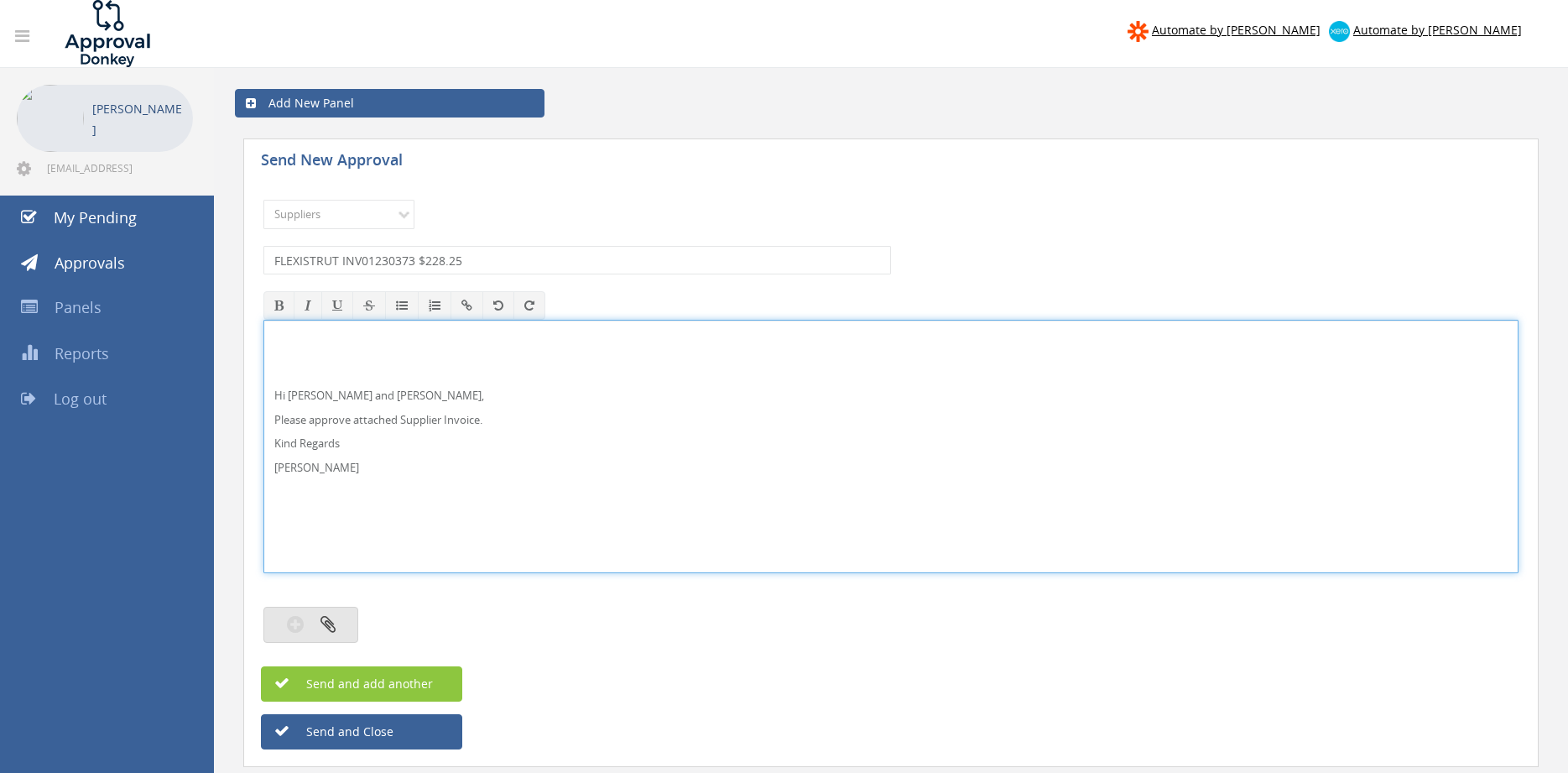
click at [331, 641] on div "Choose Panel Alarm Credits RG - 3 NZ Utilities Cable and SAI Global NZ Alarms-1…" at bounding box center [890, 420] width 1254 height 458
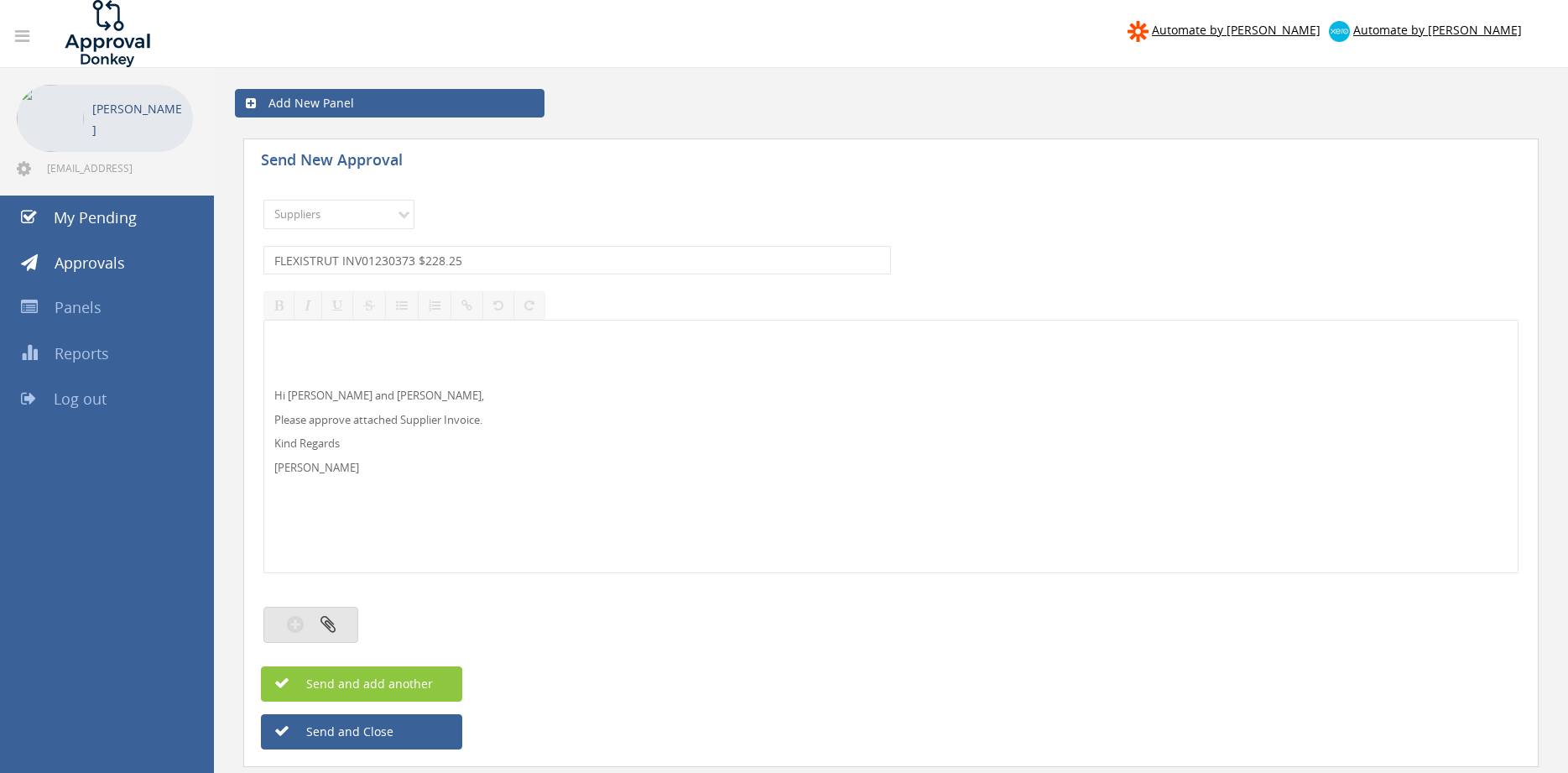
click at [339, 621] on button "button" at bounding box center [311, 625] width 95 height 36
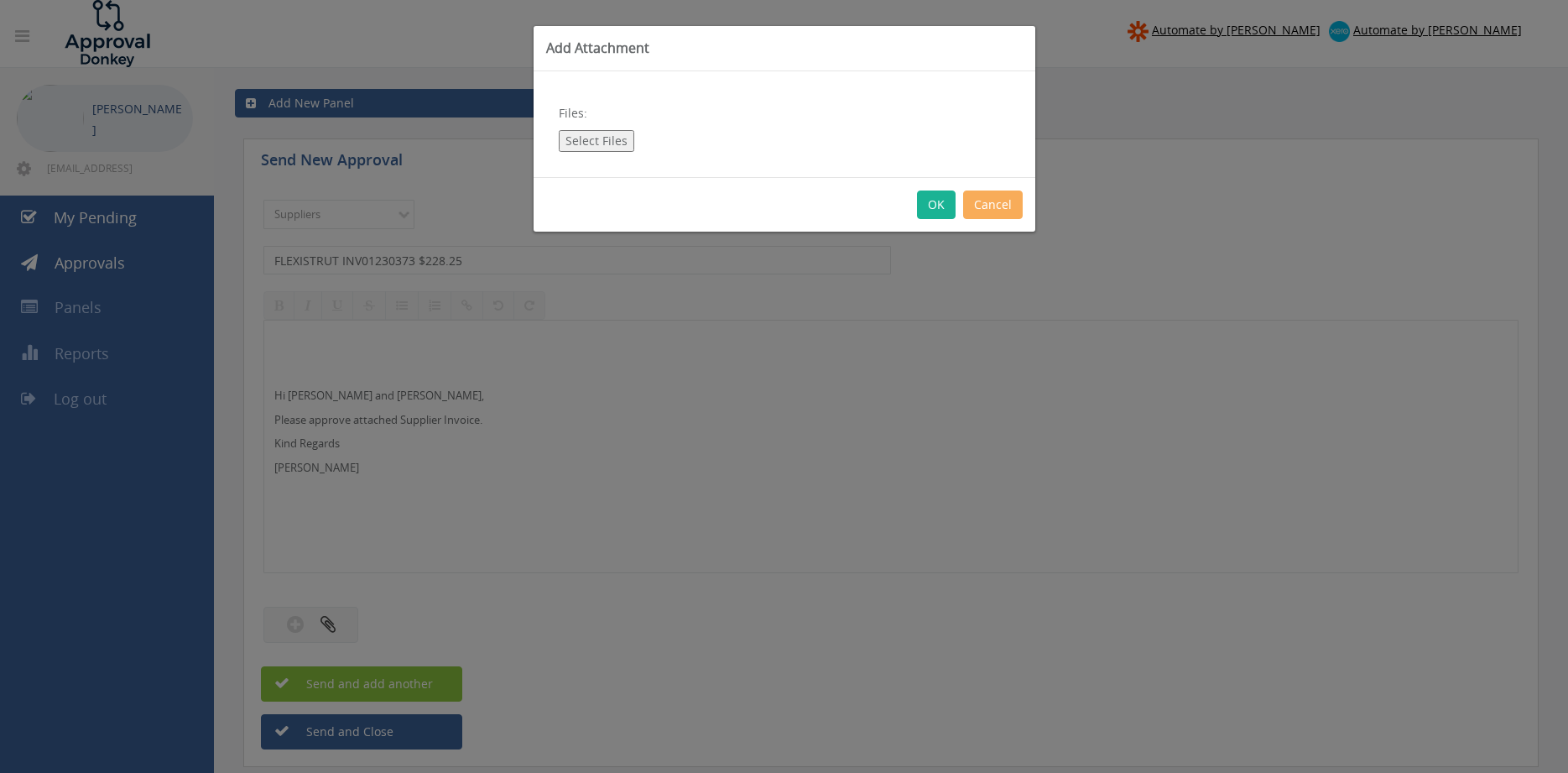
click at [604, 135] on button "Select Files" at bounding box center [596, 141] width 75 height 22
type input "C:\fakepath\FLEXISTRUT INV01230373 [DATE] PO 43075.pdf"
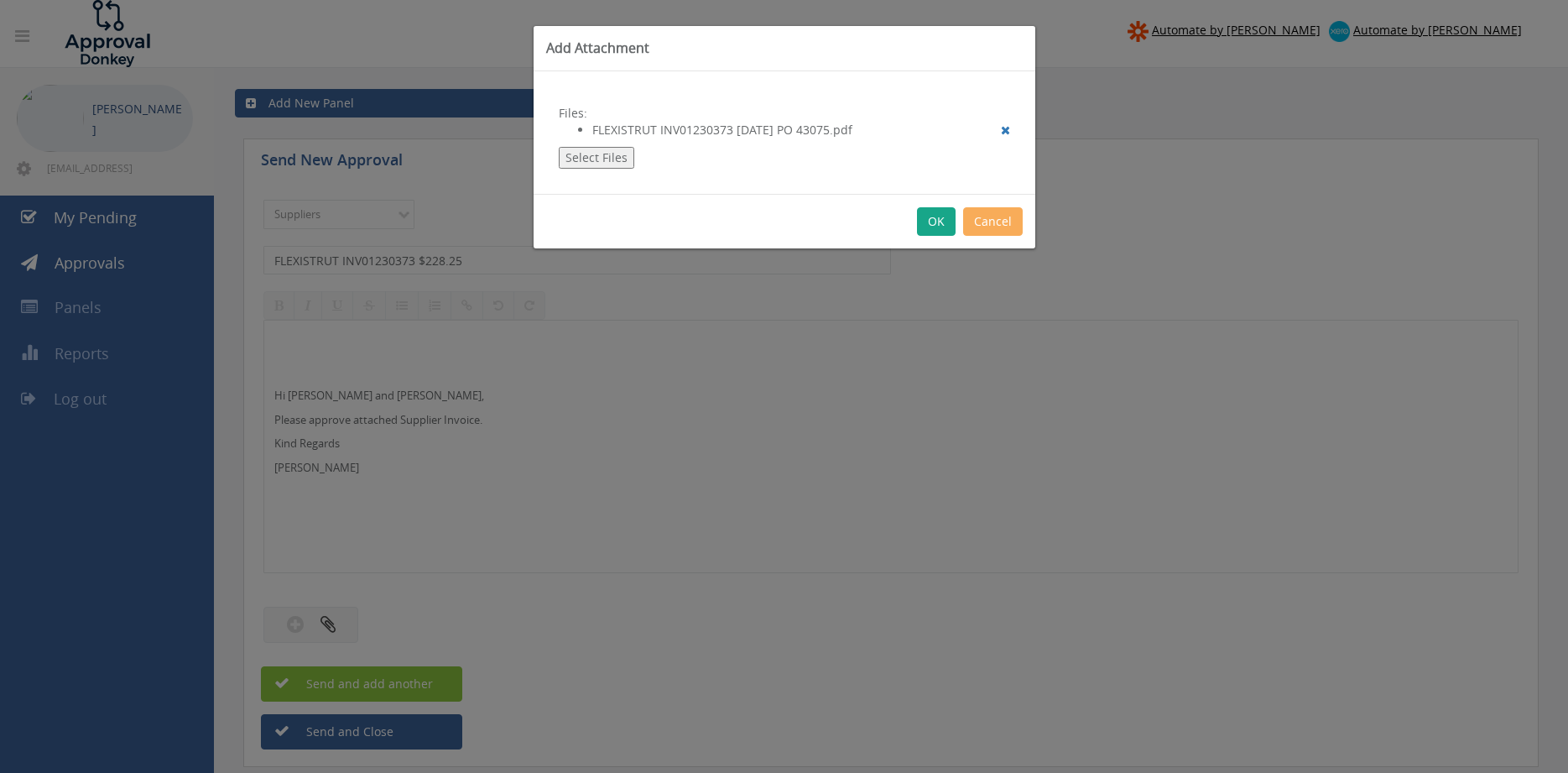
click at [935, 220] on button "OK" at bounding box center [936, 222] width 39 height 29
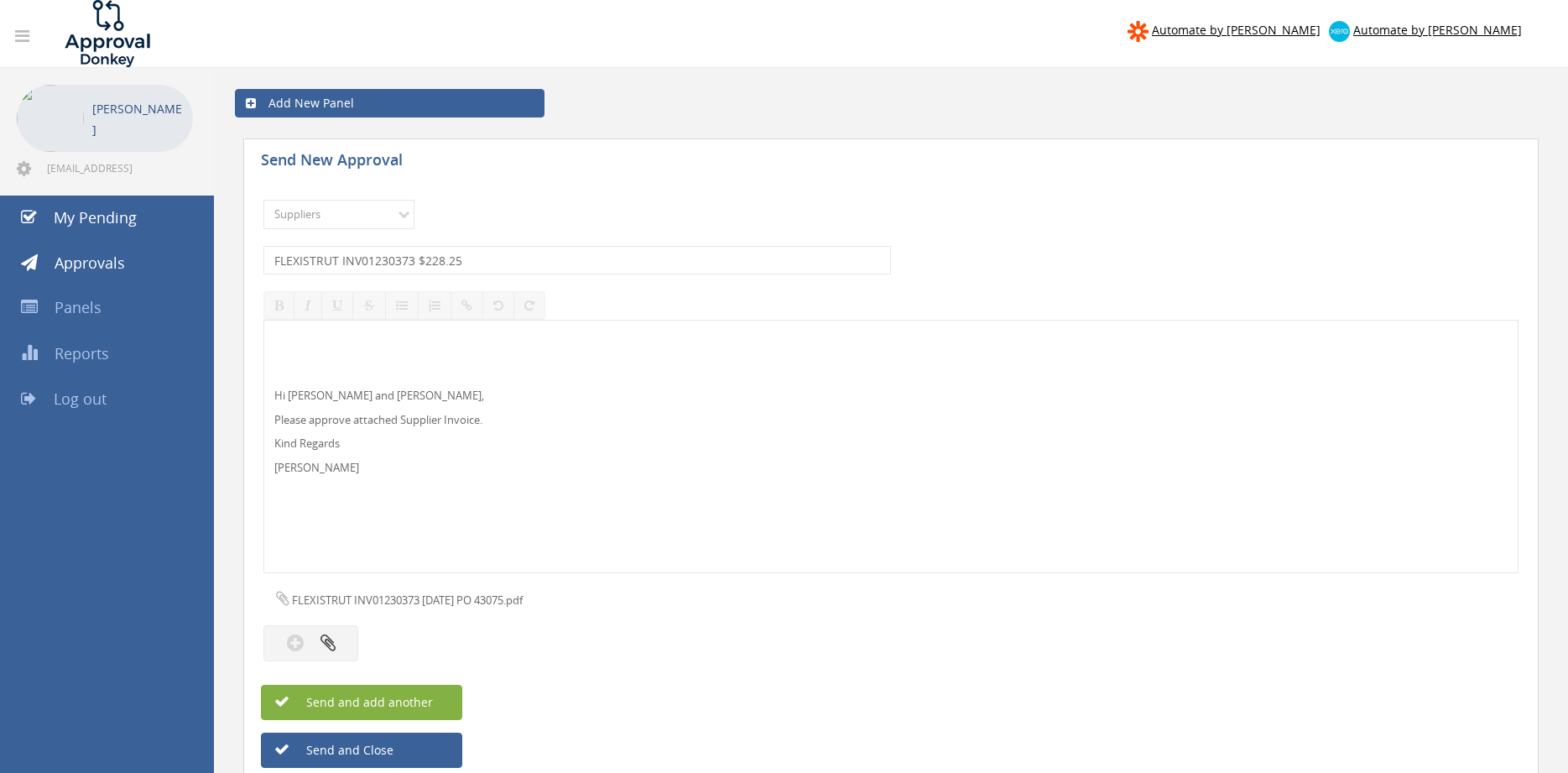
click at [439, 705] on button "Send and add another" at bounding box center [361, 702] width 201 height 35
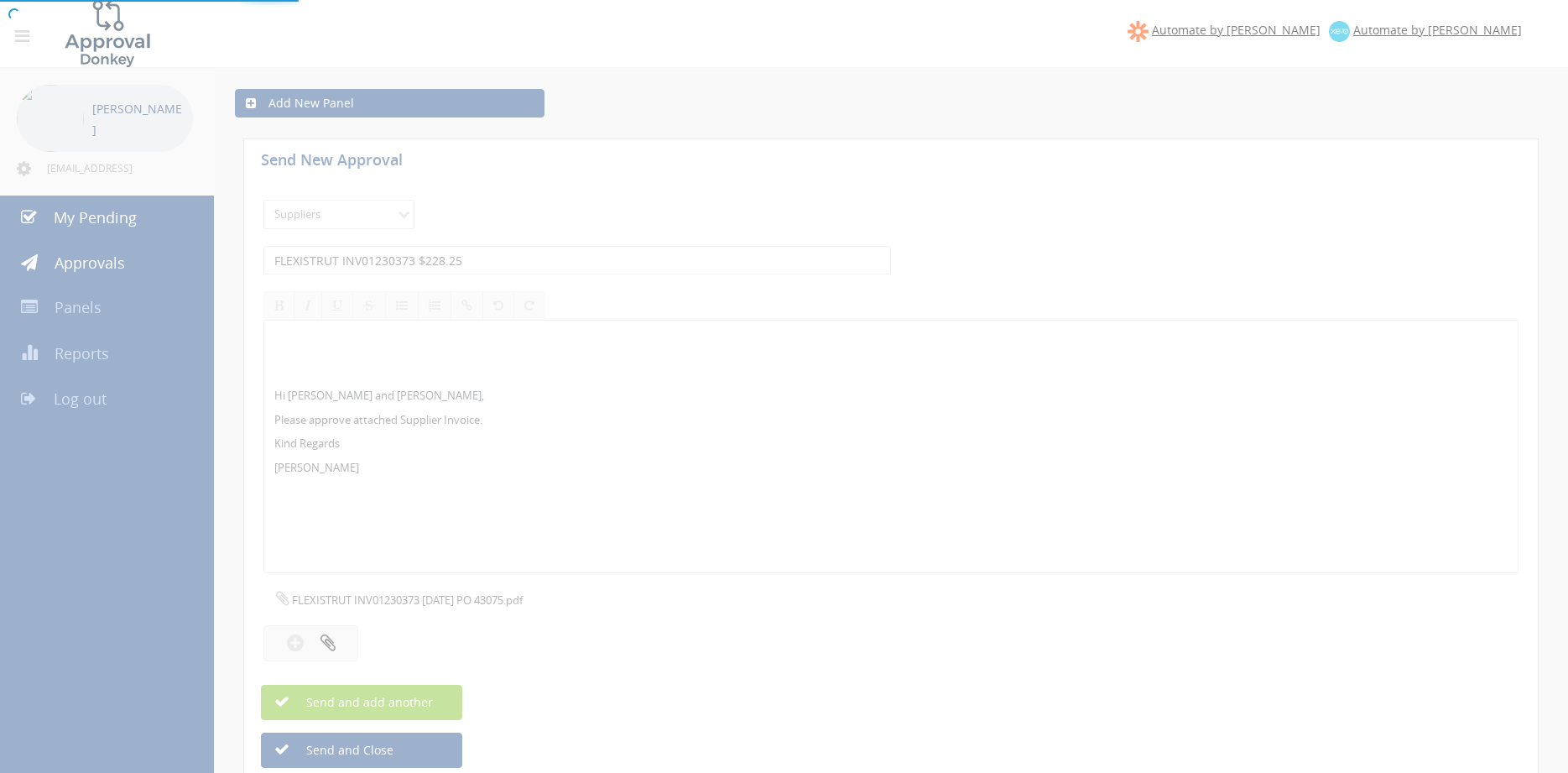
select select
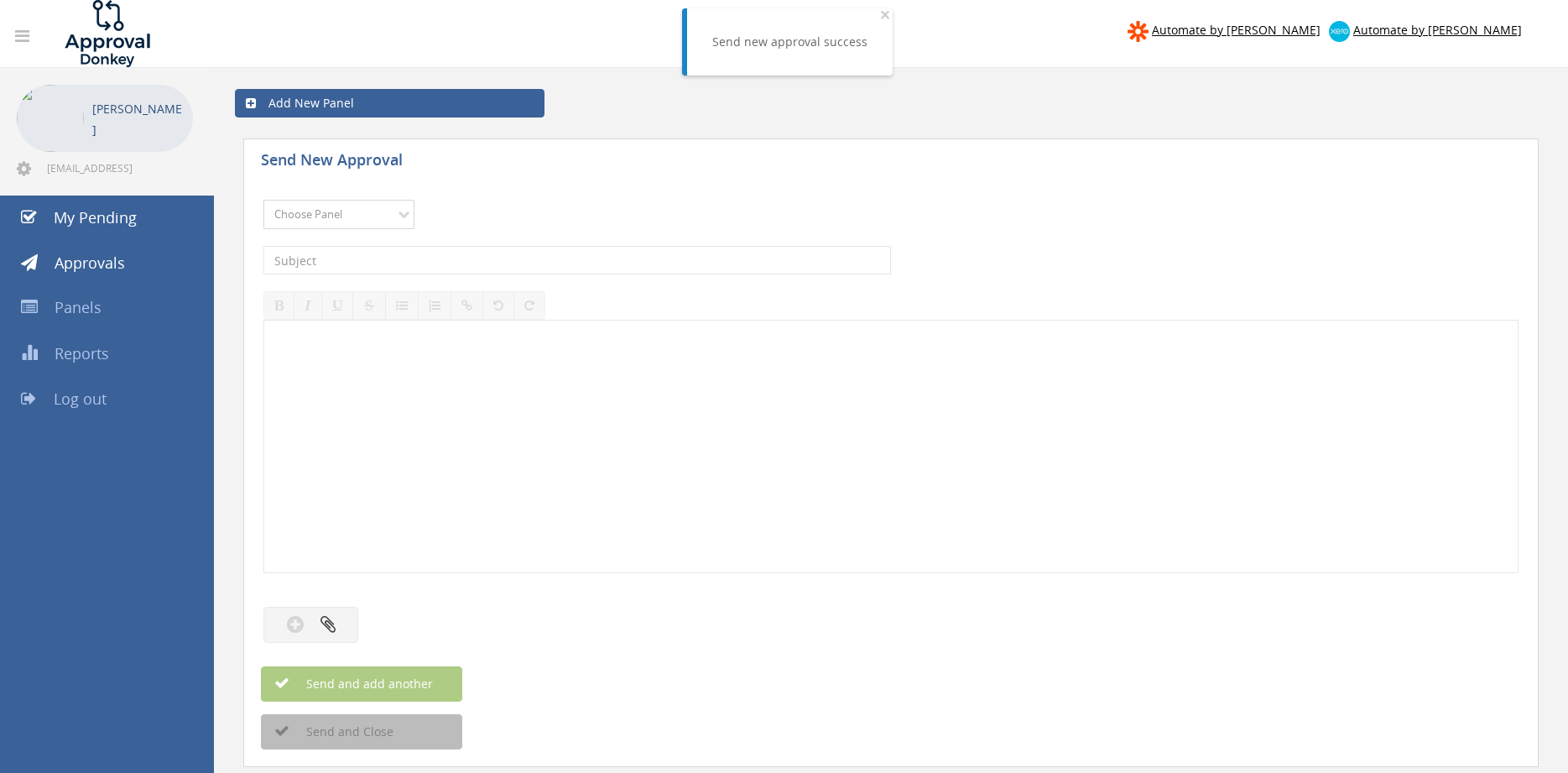
click at [263, 200] on select "Choose Panel Alarm Credits RG - 3 NZ Utilities Cable and SAI Global NZ Alarms-1…" at bounding box center [338, 214] width 151 height 29
select select "9632"
click option "Suppliers" at bounding box center [0, 0] width 0 height 0
click at [468, 259] on input "text" at bounding box center [577, 261] width 627 height 29
type input "FIS 6740 $481.80"
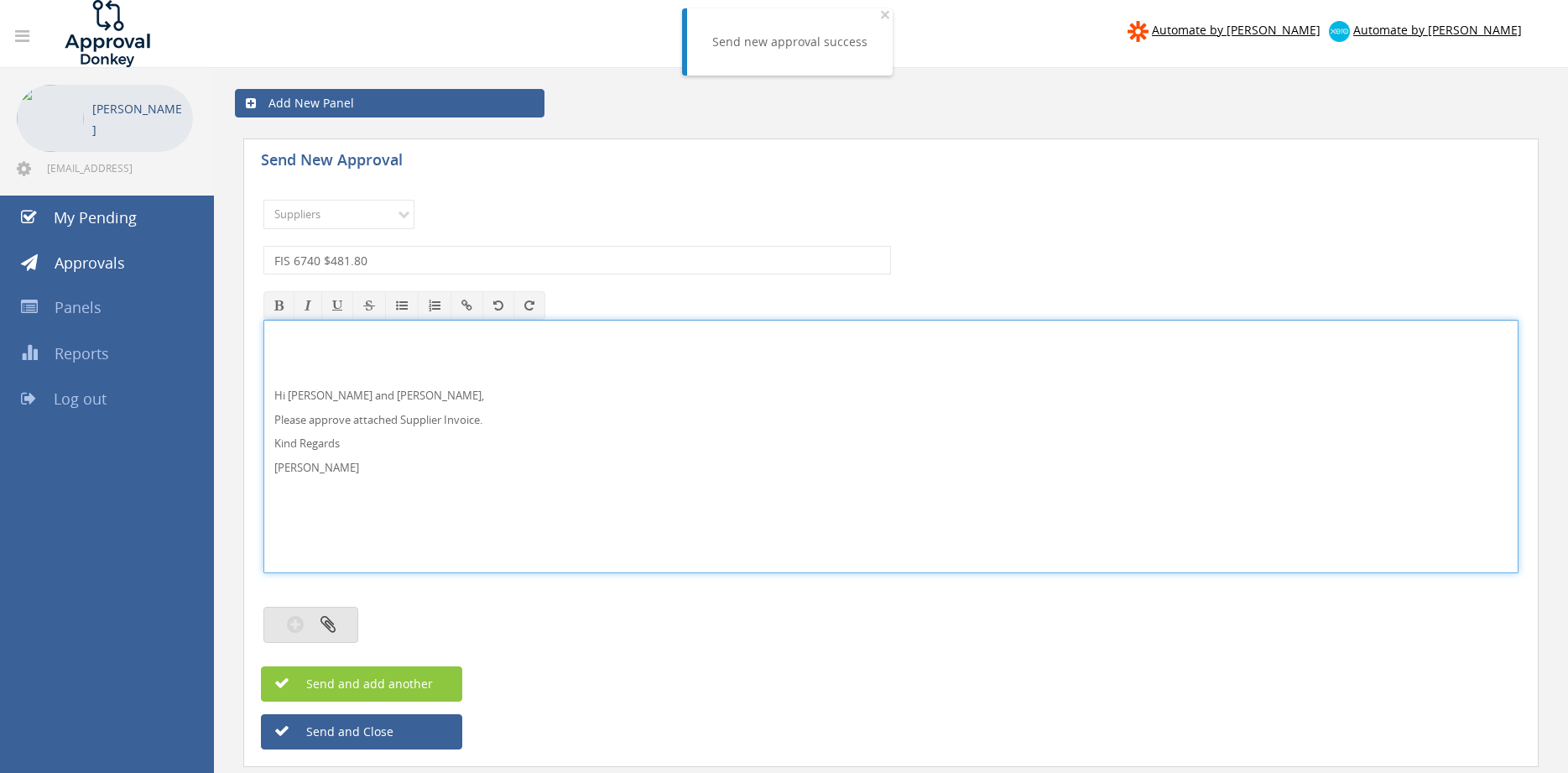
click at [347, 623] on button "button" at bounding box center [311, 625] width 95 height 36
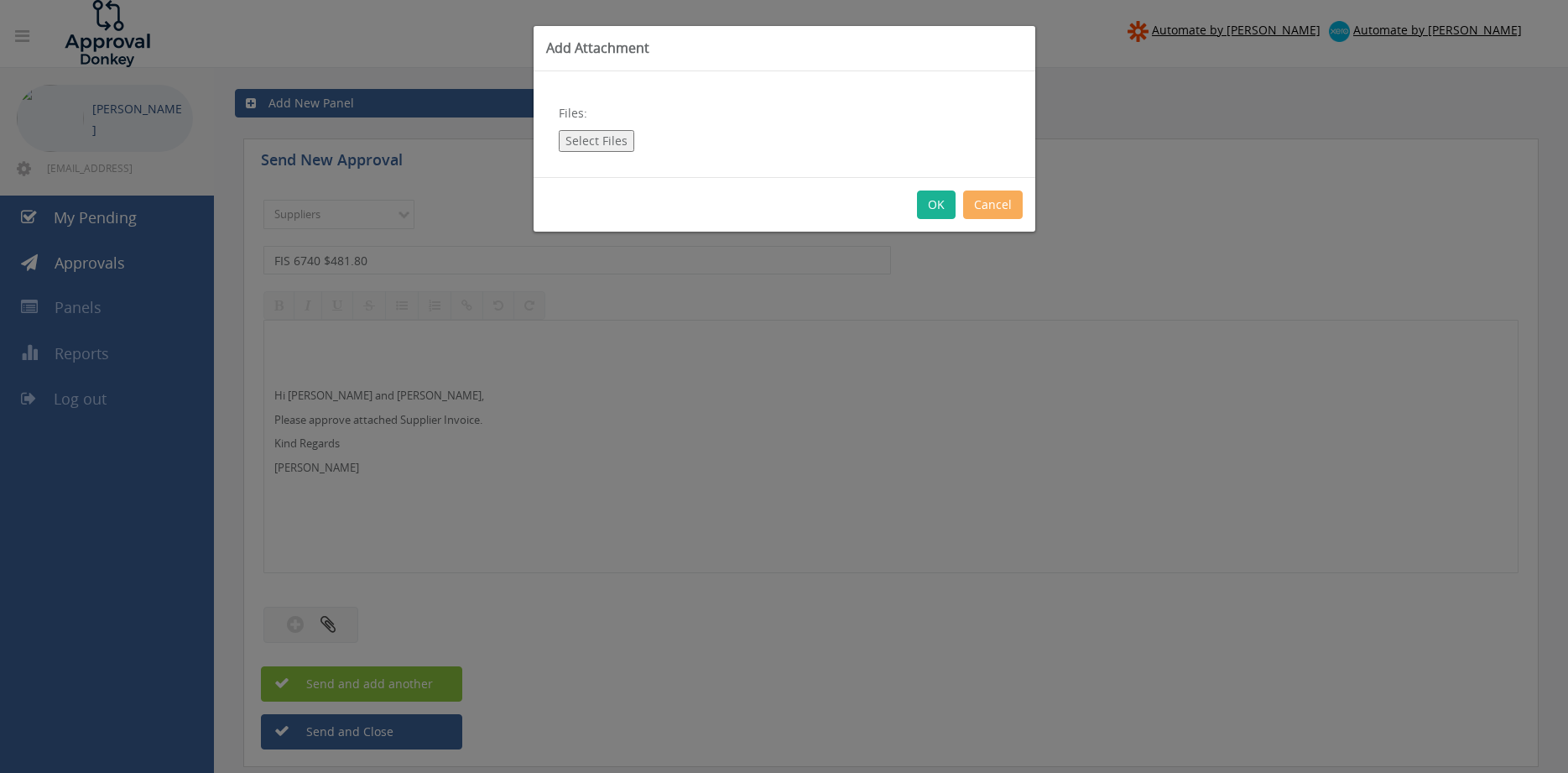
click at [607, 142] on button "Select Files" at bounding box center [596, 141] width 75 height 22
type input "C:\fakepath\FIS_[PHONE_NUMBER][DATE] PO 42059.pdf"
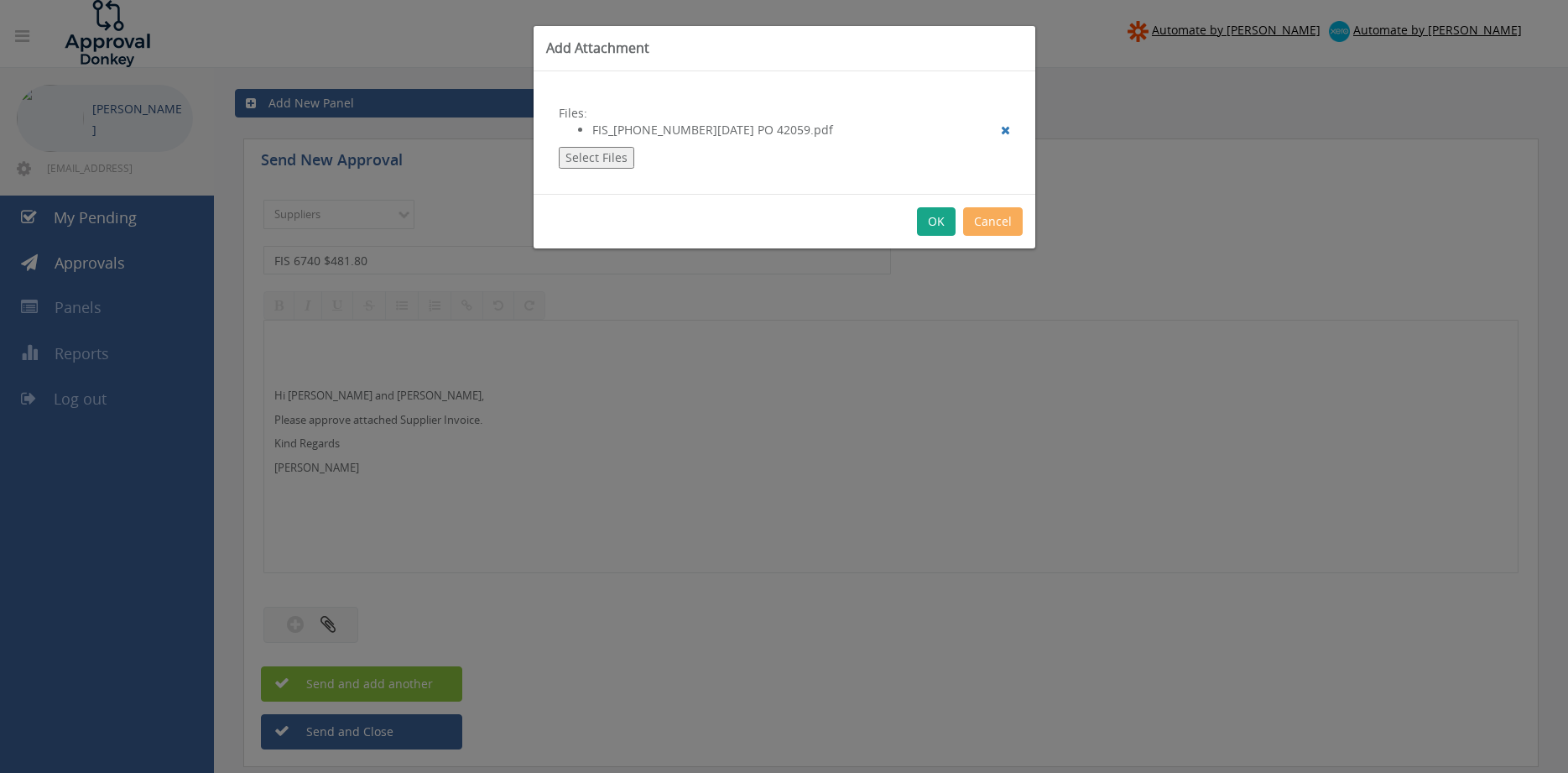
click at [926, 215] on button "OK" at bounding box center [936, 222] width 39 height 29
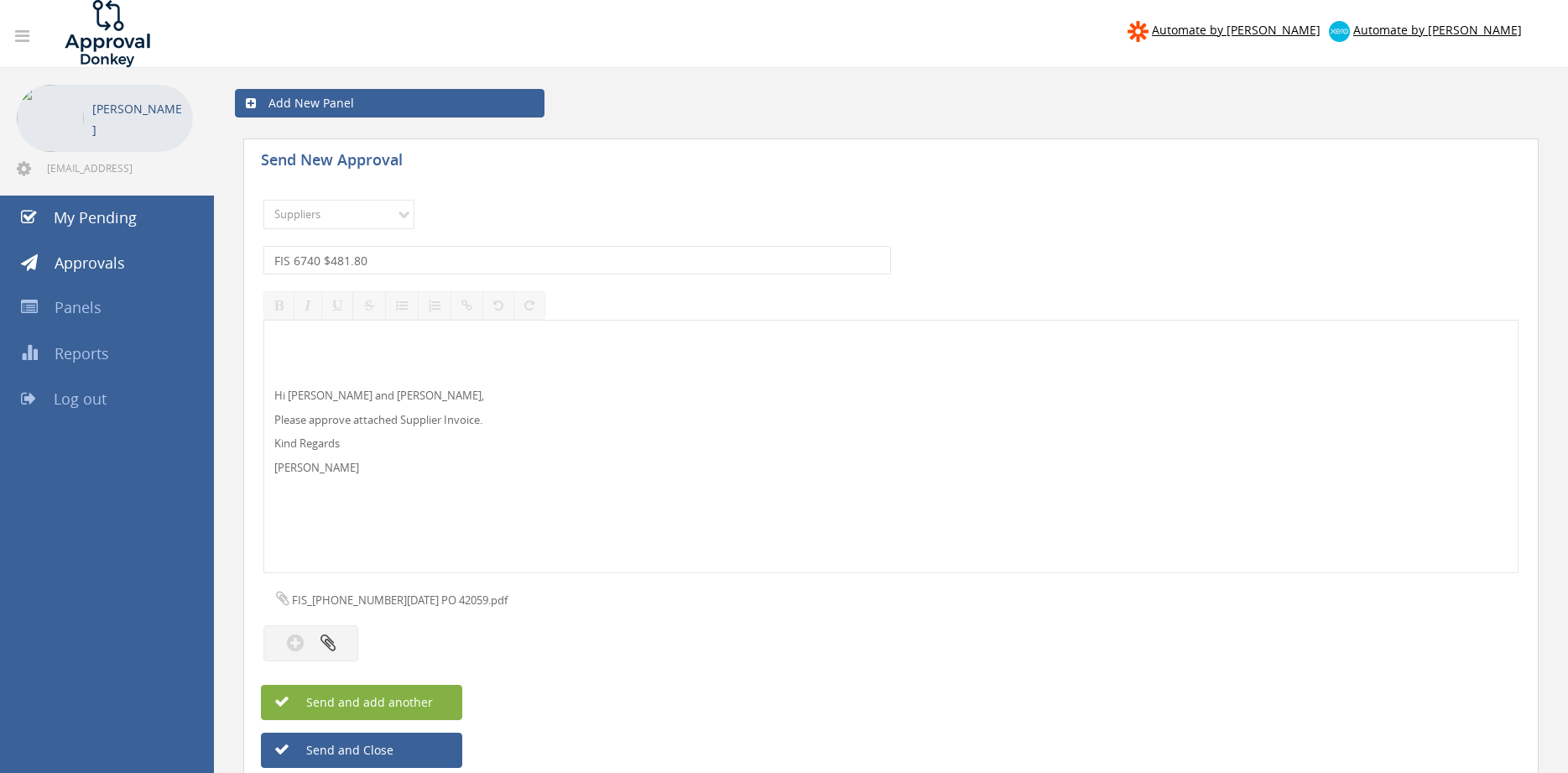
click at [439, 697] on button "Send and add another" at bounding box center [361, 702] width 201 height 35
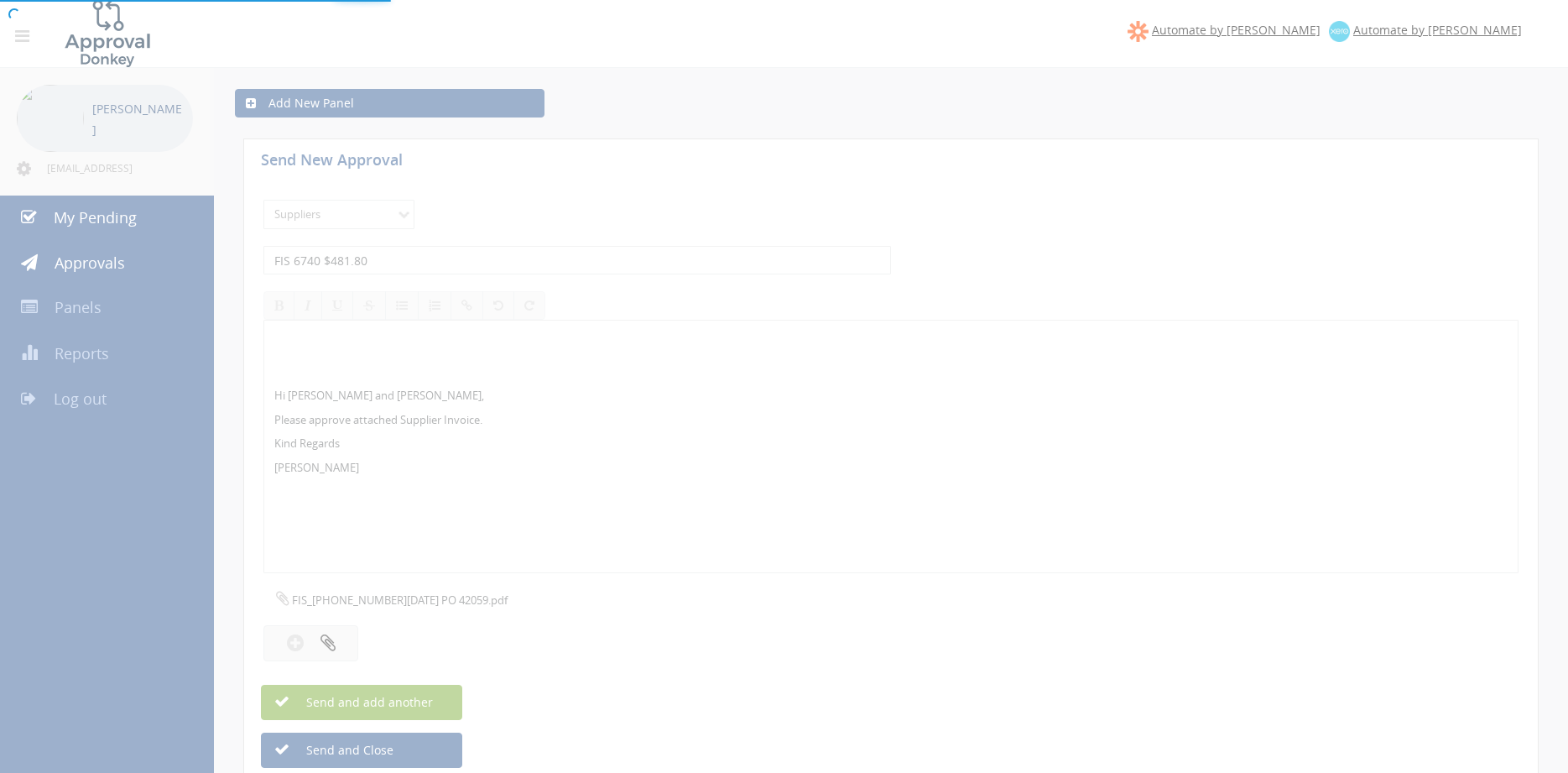
select select
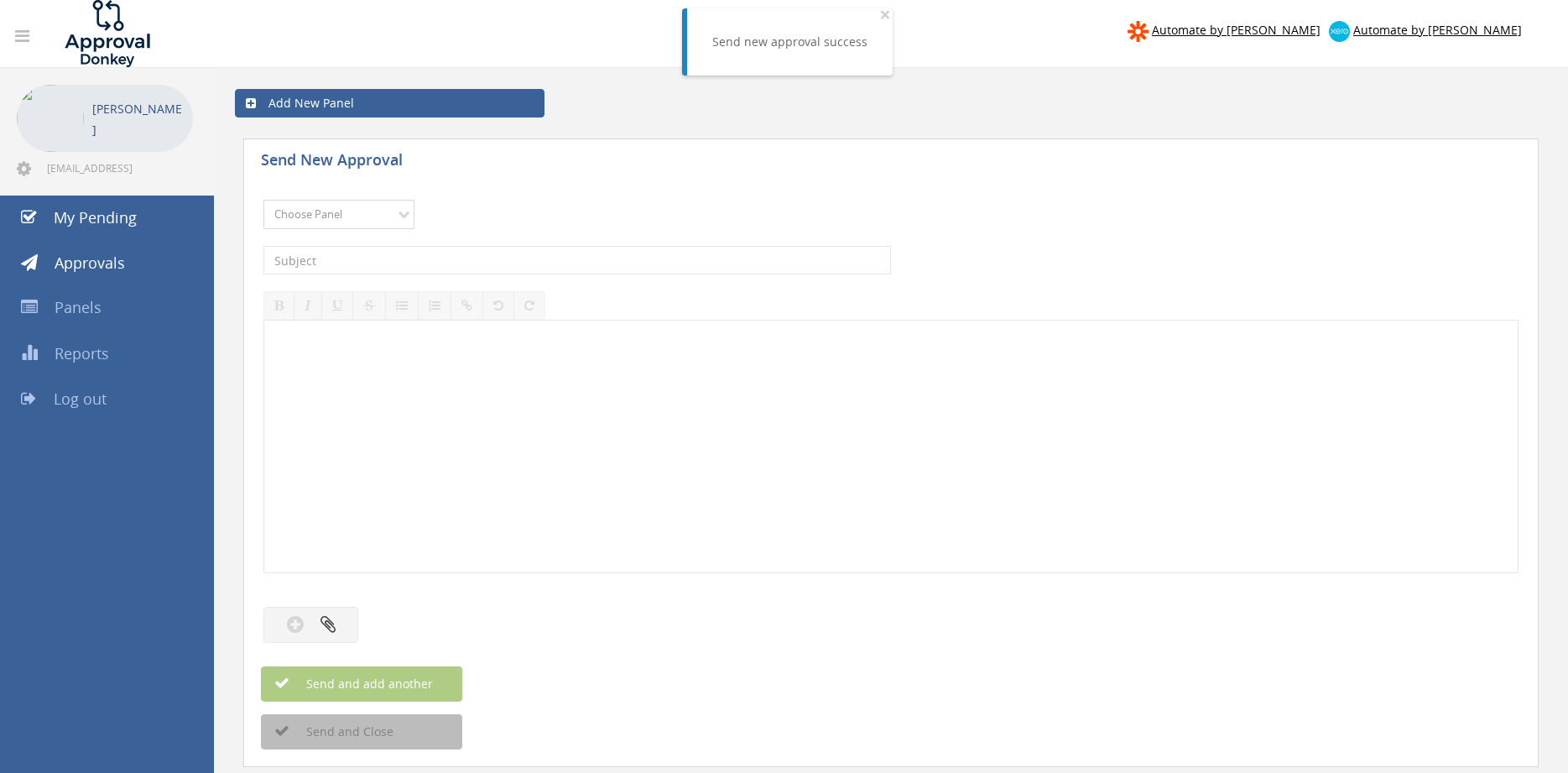
click at [263, 200] on select "Choose Panel Alarm Credits RG - 3 NZ Utilities Cable and SAI Global NZ Alarms-1…" at bounding box center [338, 214] width 151 height 29
select select "9632"
click option "Suppliers" at bounding box center [0, 0] width 0 height 0
click at [470, 261] on input "text" at bounding box center [577, 261] width 627 height 29
type input "FIREPIPE SUPPLY INV00122946 $766.15"
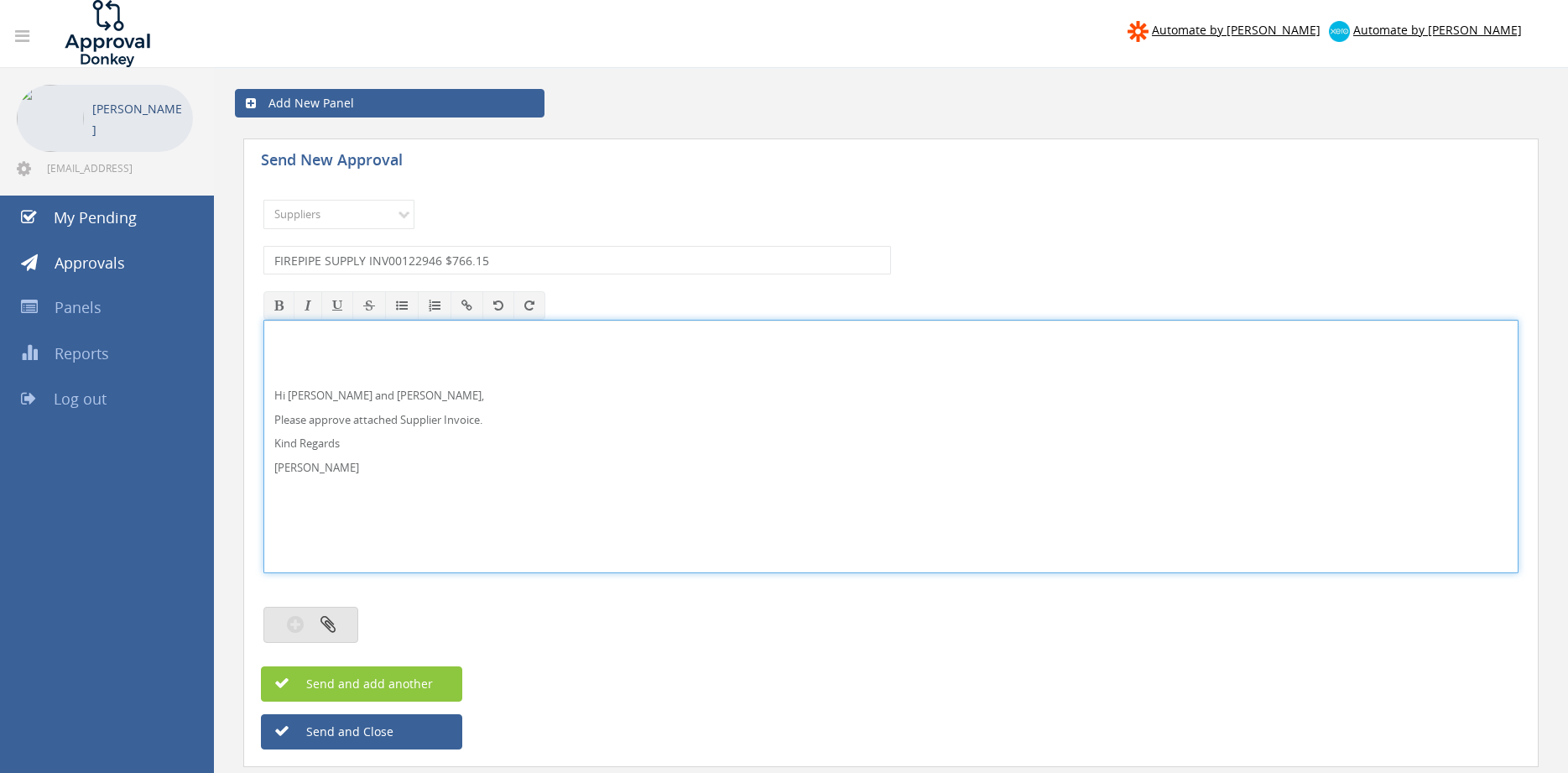
click at [336, 628] on button "button" at bounding box center [311, 625] width 95 height 36
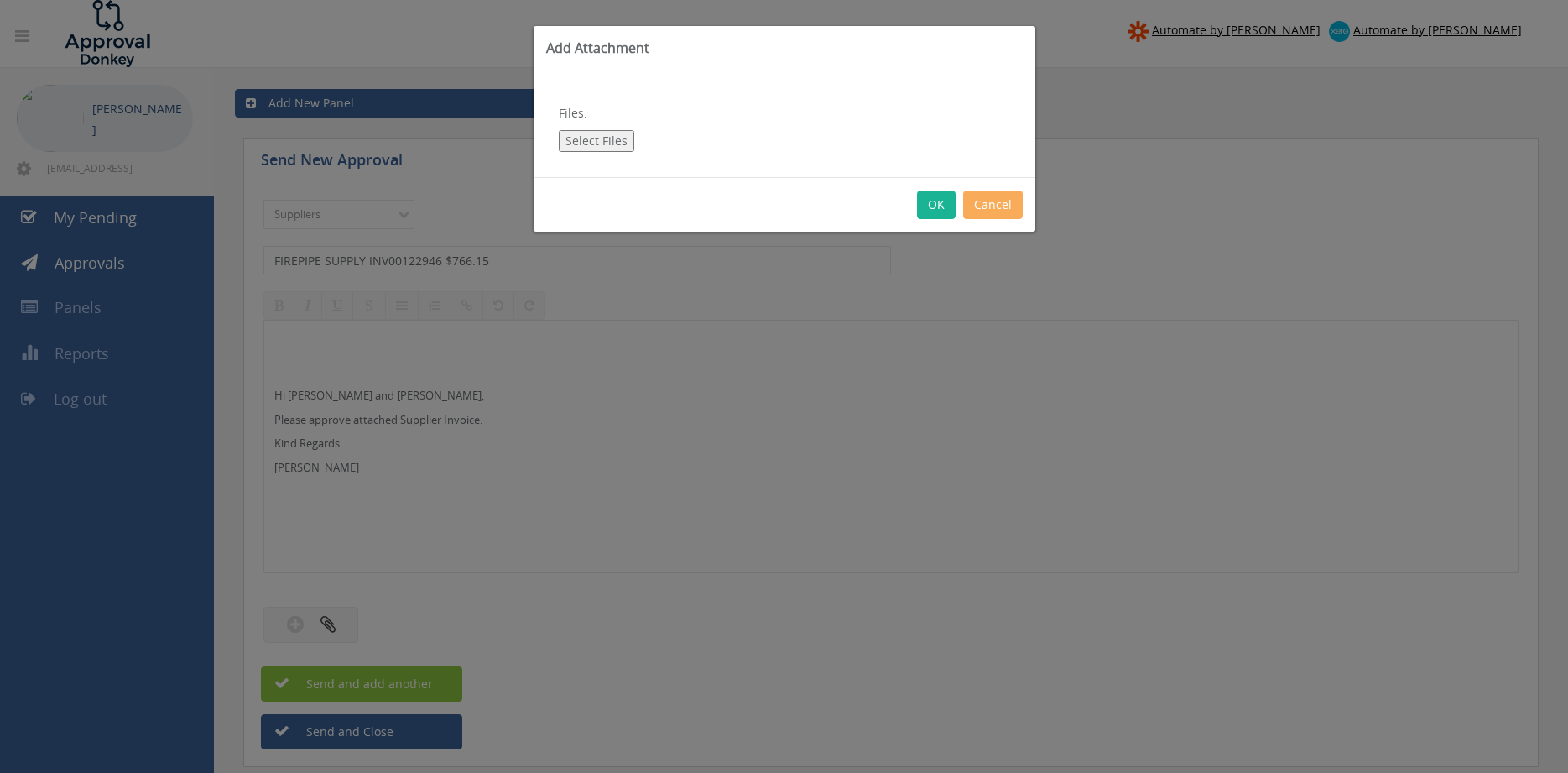
click at [611, 139] on button "Select Files" at bounding box center [596, 141] width 75 height 22
type input "C:\fakepath\FIREPIPE SUPPLY INV00122946 [DATE] PO 43167.pdf"
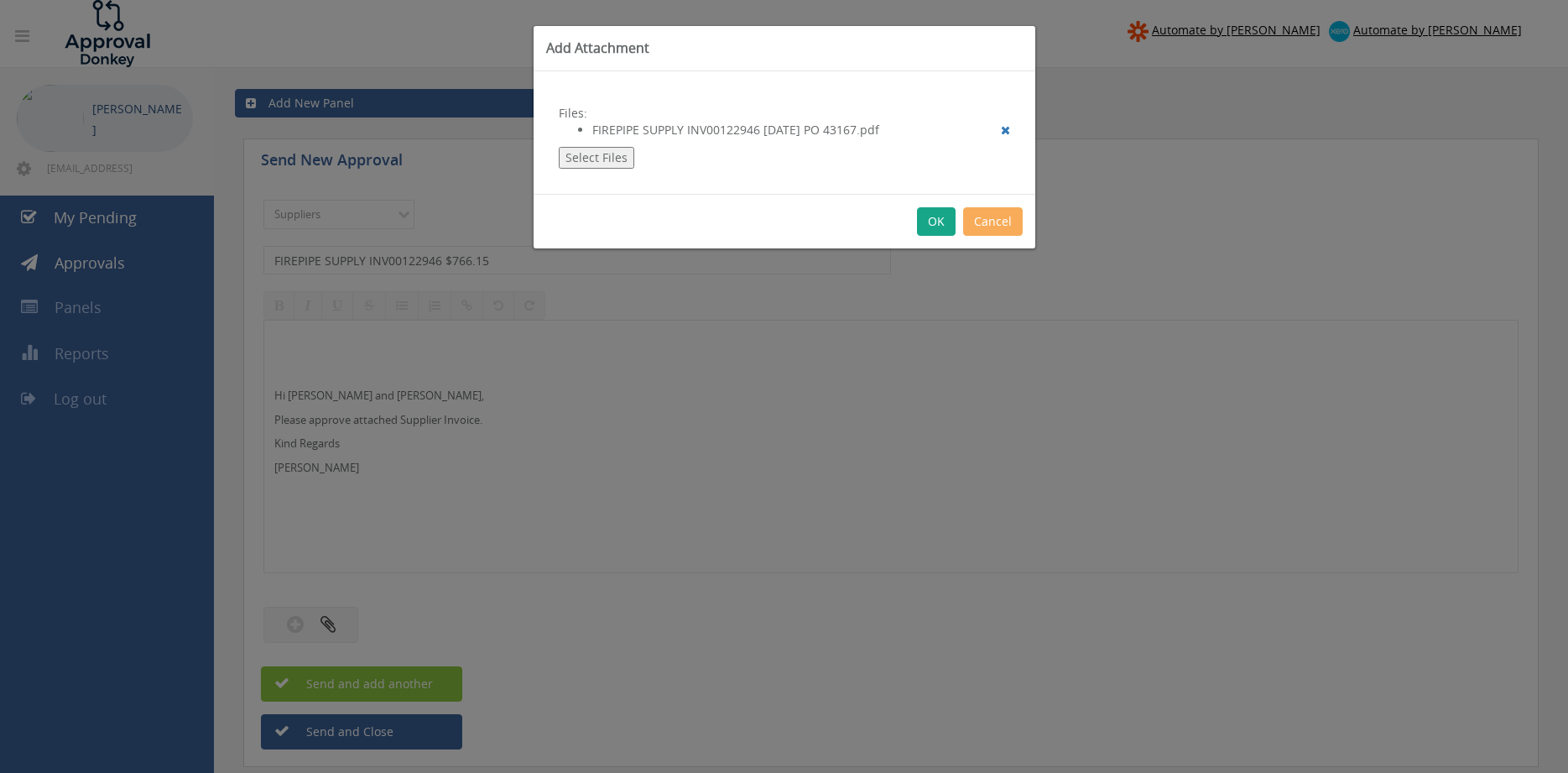
click at [933, 224] on button "OK" at bounding box center [936, 222] width 39 height 29
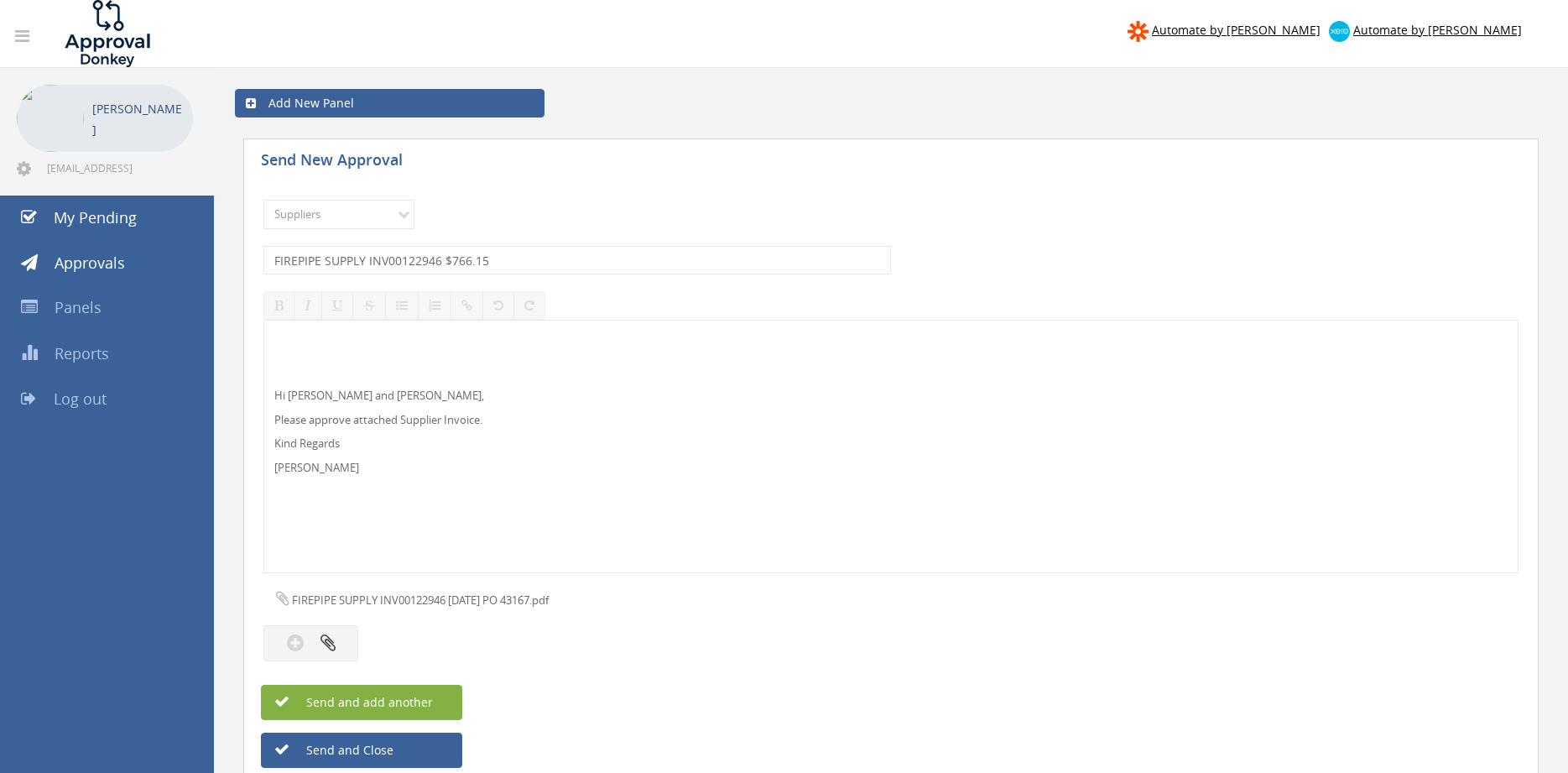
click at [434, 703] on button "Send and add another" at bounding box center [361, 702] width 201 height 35
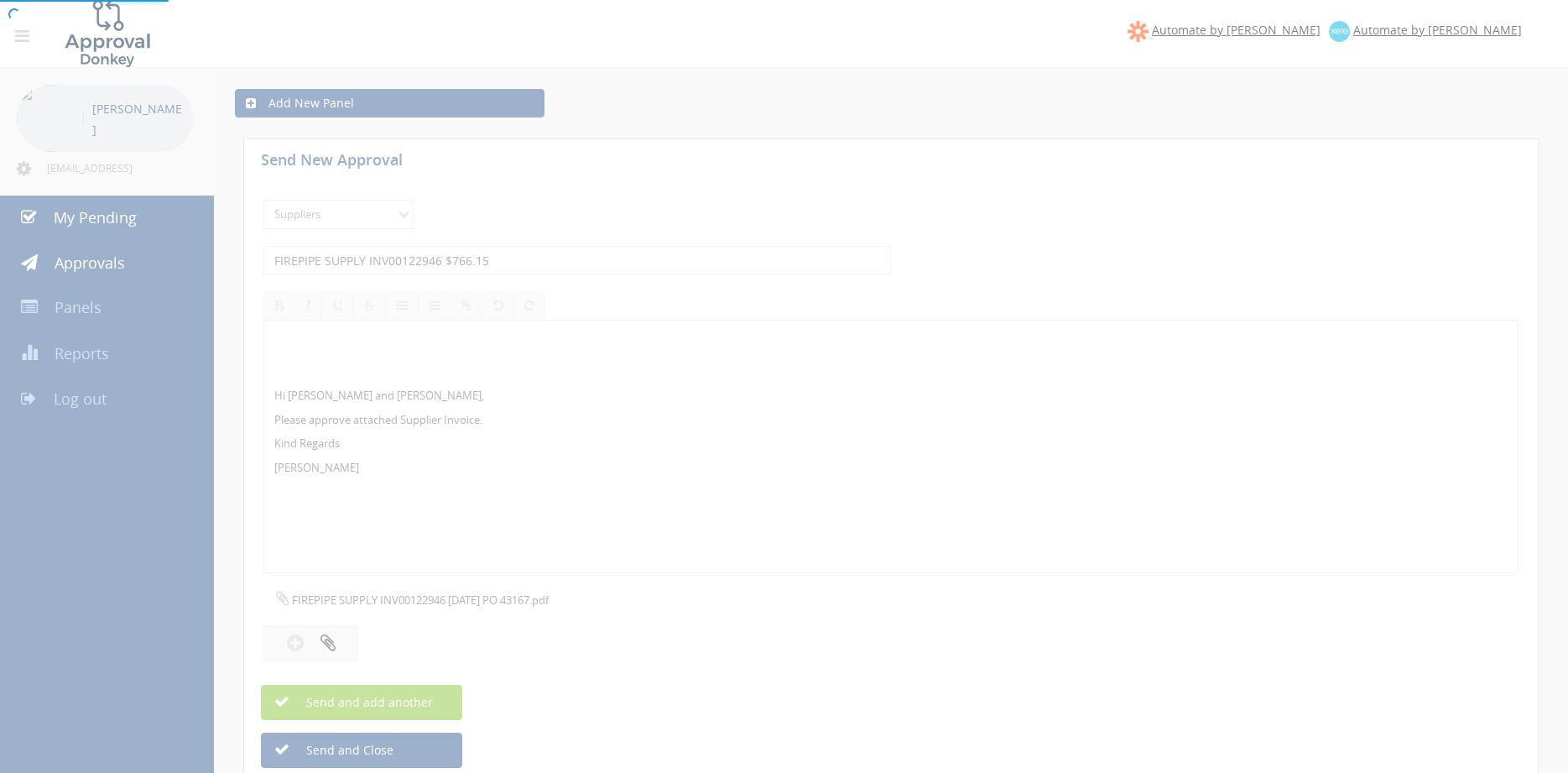
select select
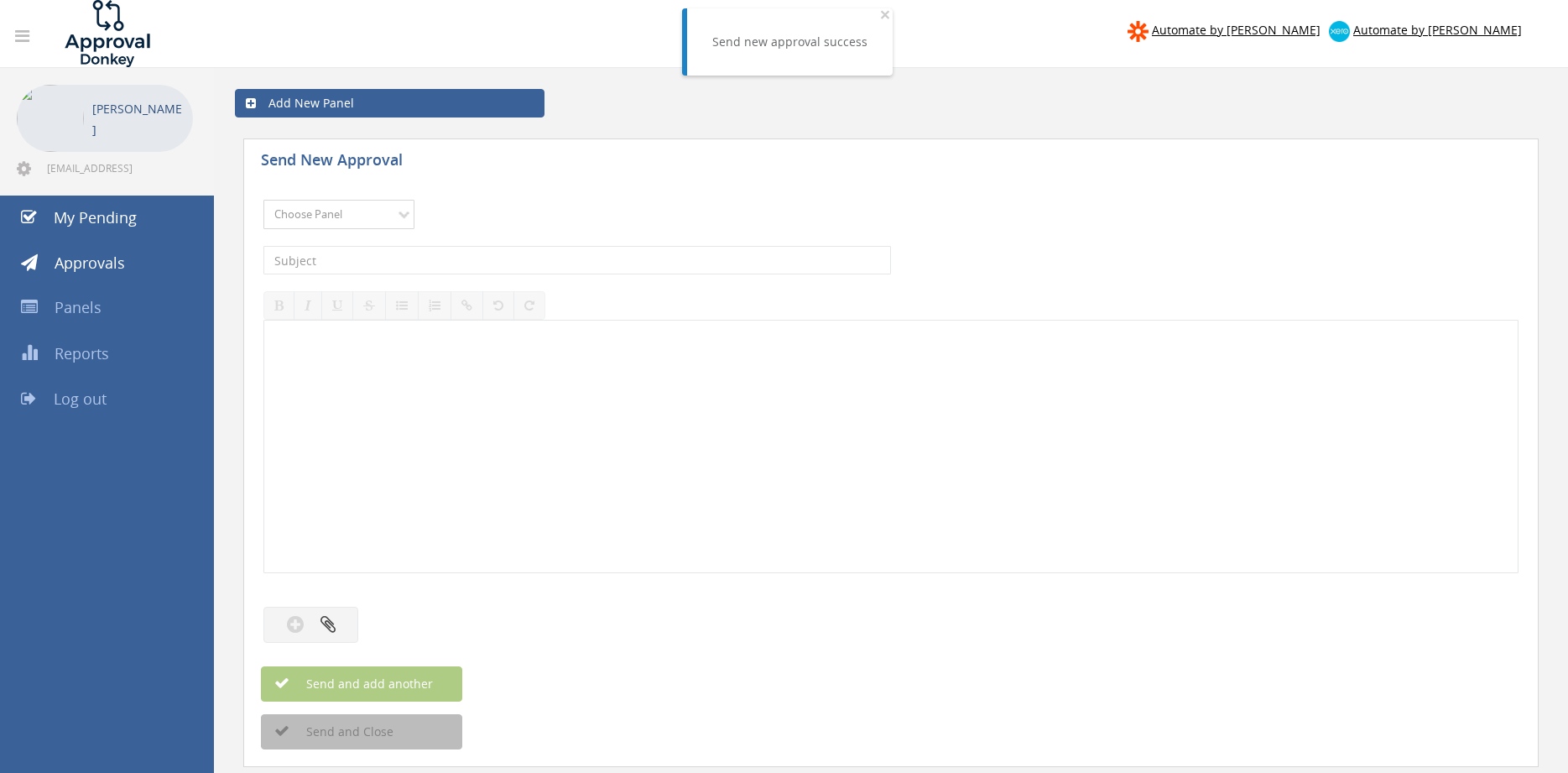
click at [263, 200] on select "Choose Panel Alarm Credits RG - 3 NZ Utilities Cable and SAI Global NZ Alarms-1…" at bounding box center [338, 214] width 151 height 29
select select "9632"
click option "Suppliers" at bounding box center [0, 0] width 0 height 0
click at [452, 262] on input "text" at bounding box center [577, 261] width 627 height 29
type input "DOBBIE DICO 279662 $492.80"
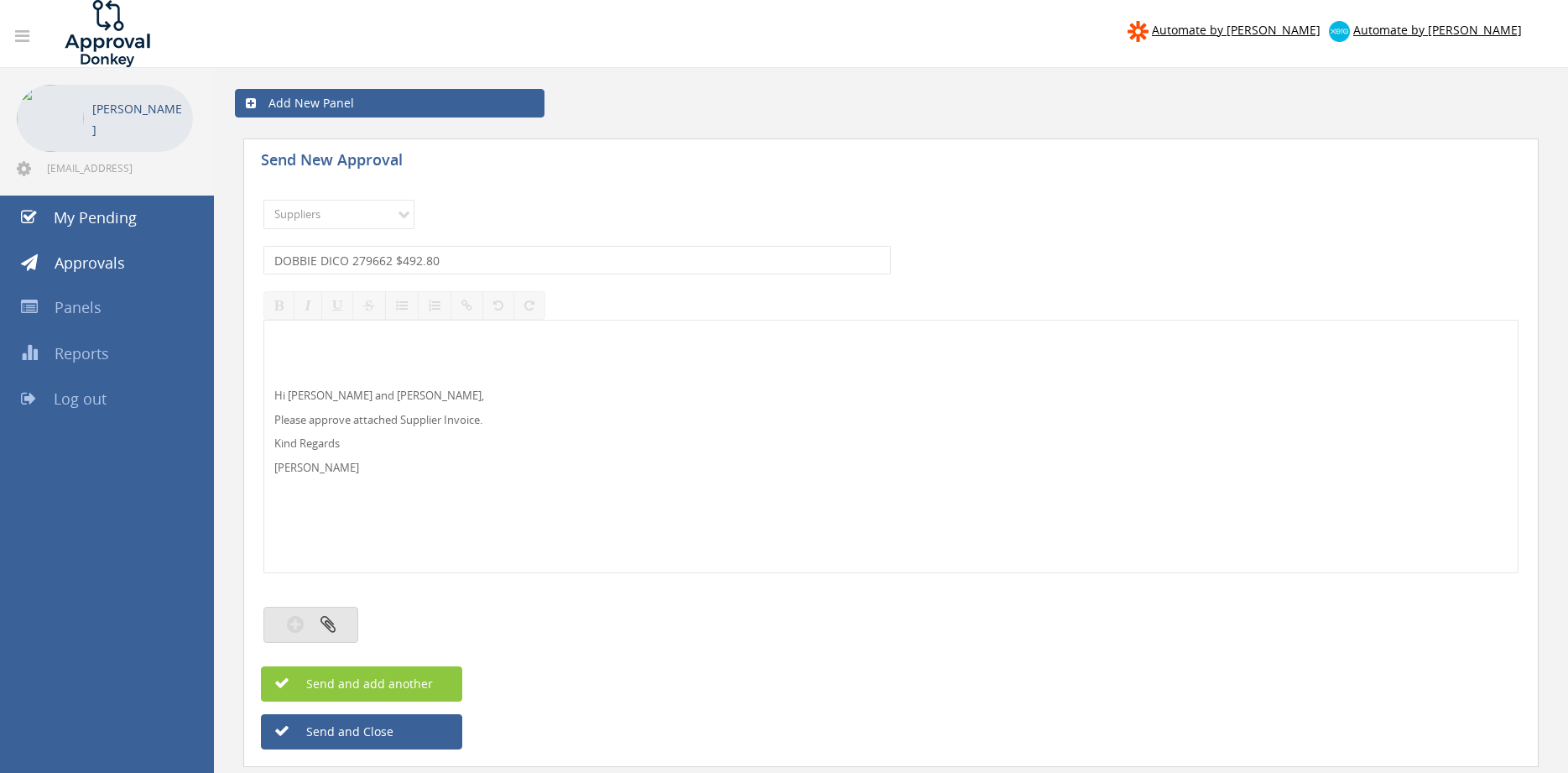
click at [340, 618] on button "button" at bounding box center [311, 625] width 95 height 36
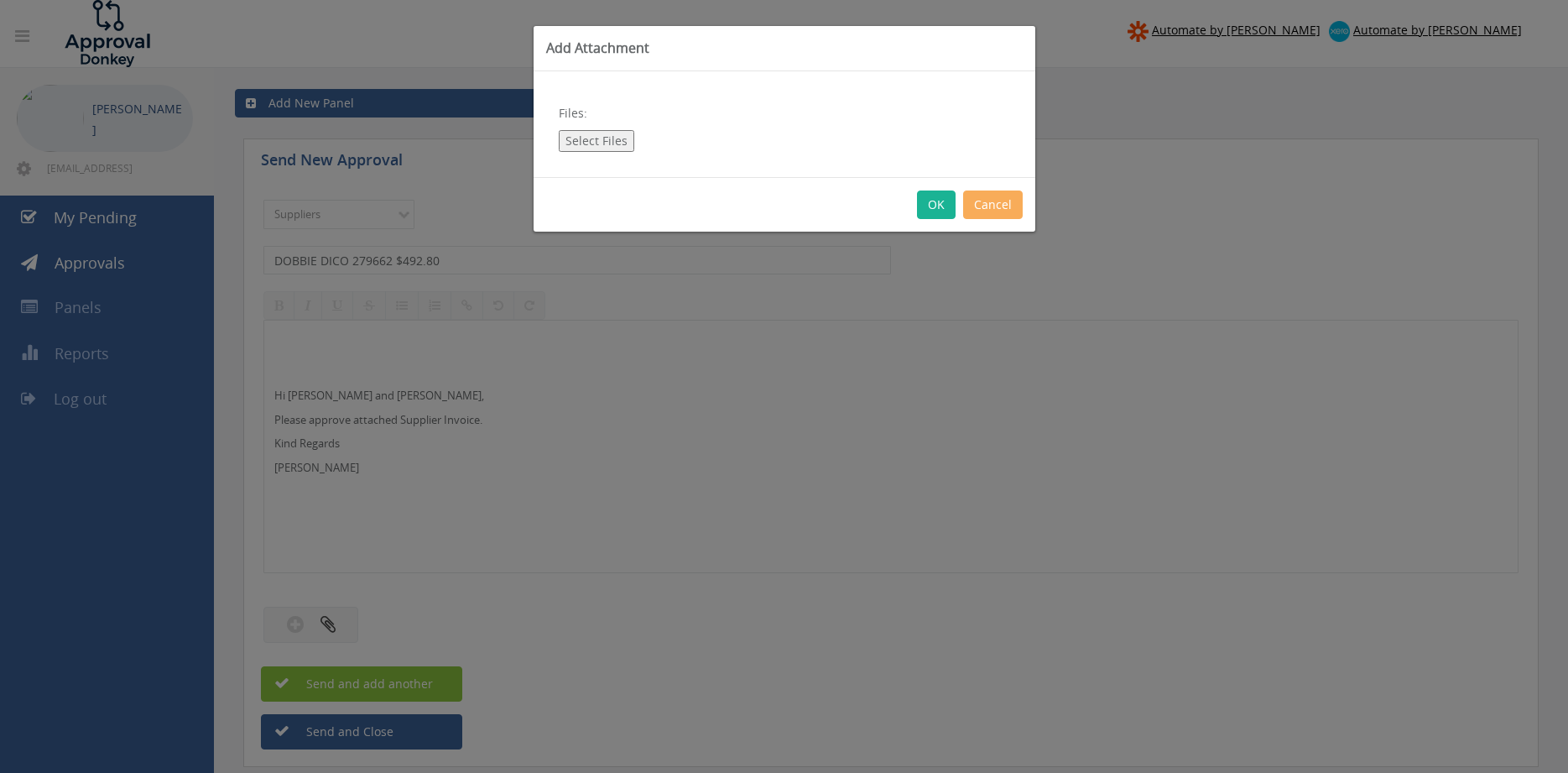
click at [594, 136] on button "Select Files" at bounding box center [596, 141] width 75 height 22
type input "C:\fakepath\DOBBIE DICO - 279662 [DATE] PO 43069.pdf"
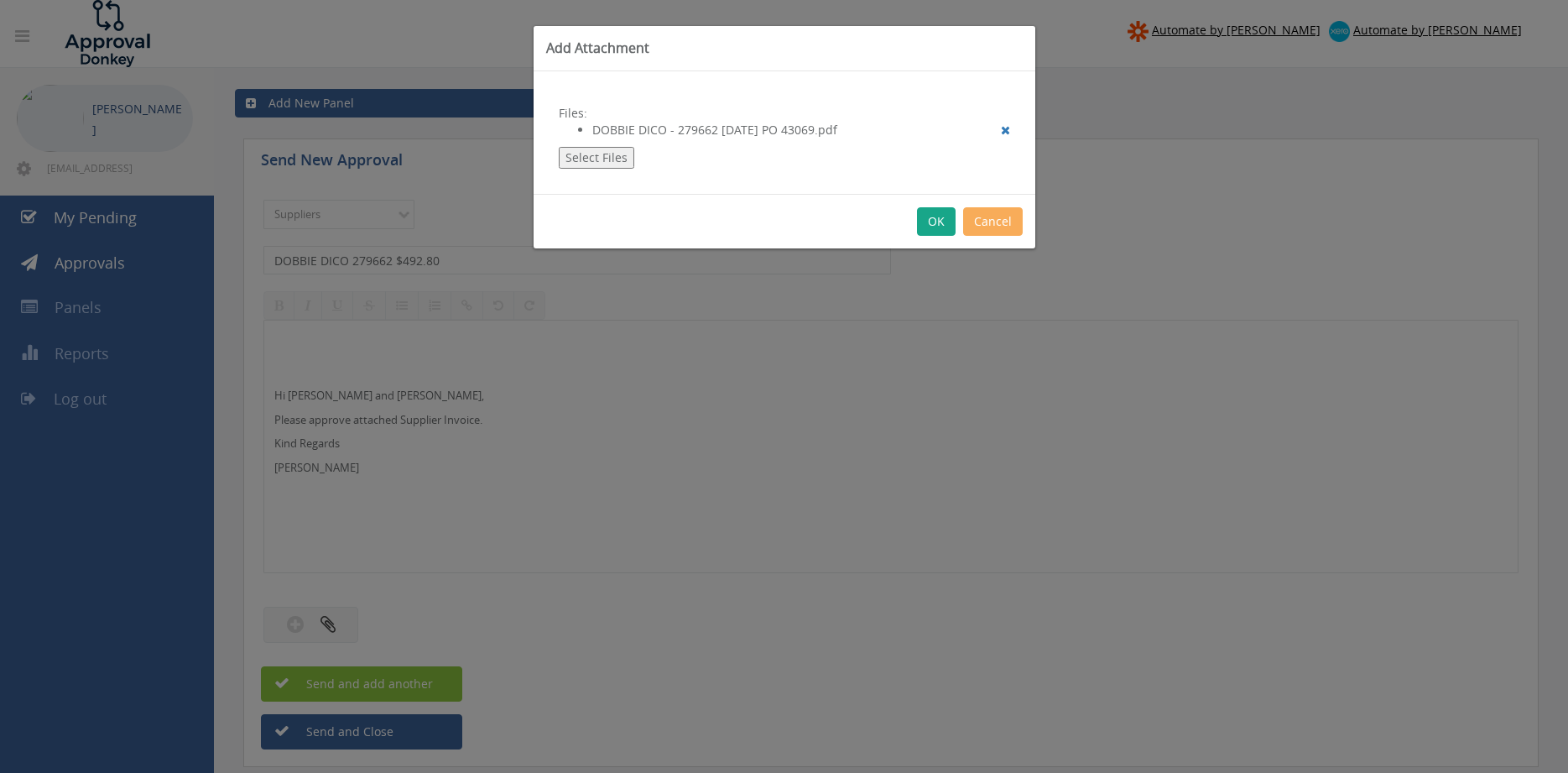
click at [939, 225] on button "OK" at bounding box center [936, 222] width 39 height 29
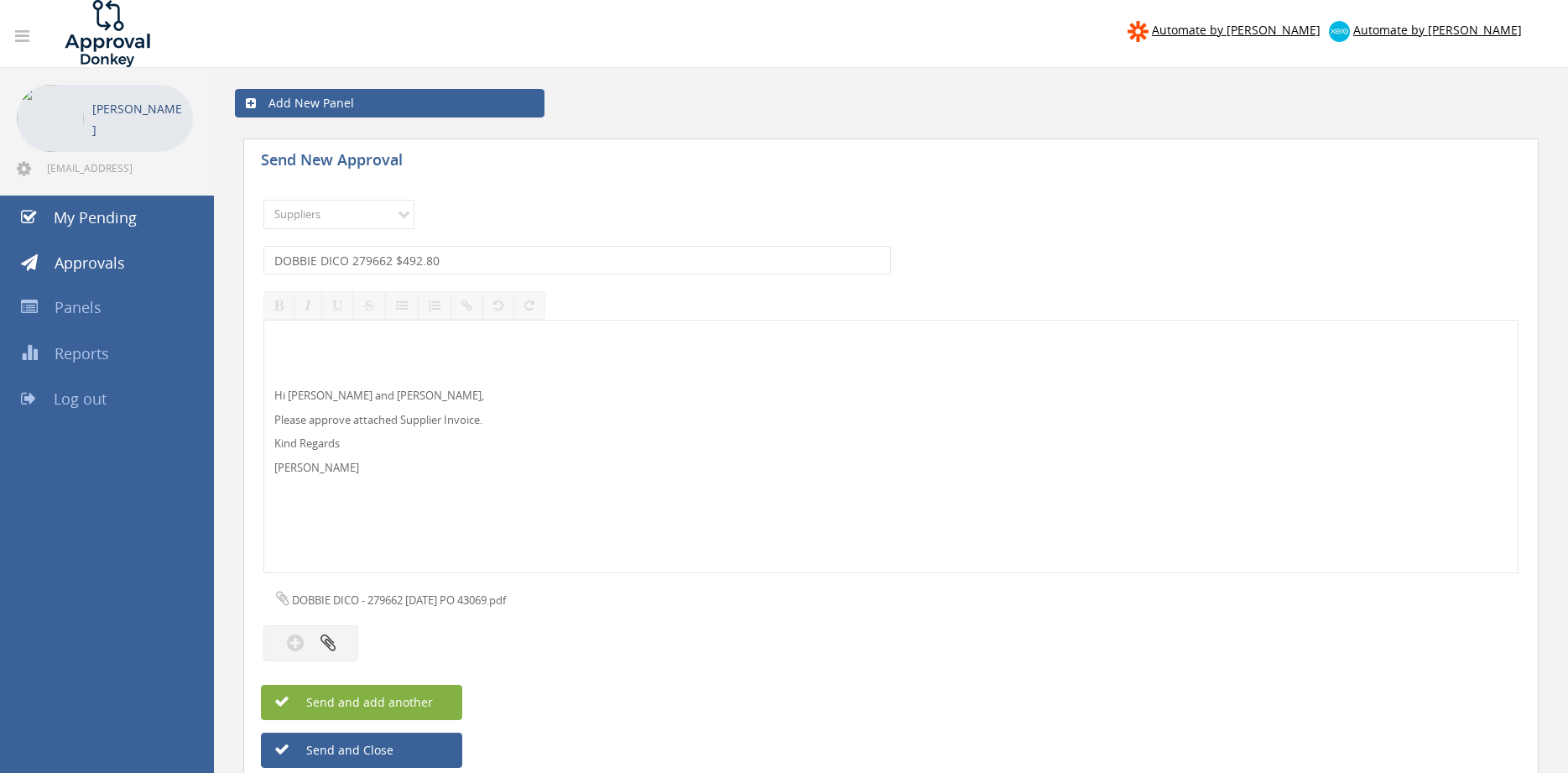
click at [432, 699] on button "Send and add another" at bounding box center [361, 702] width 201 height 35
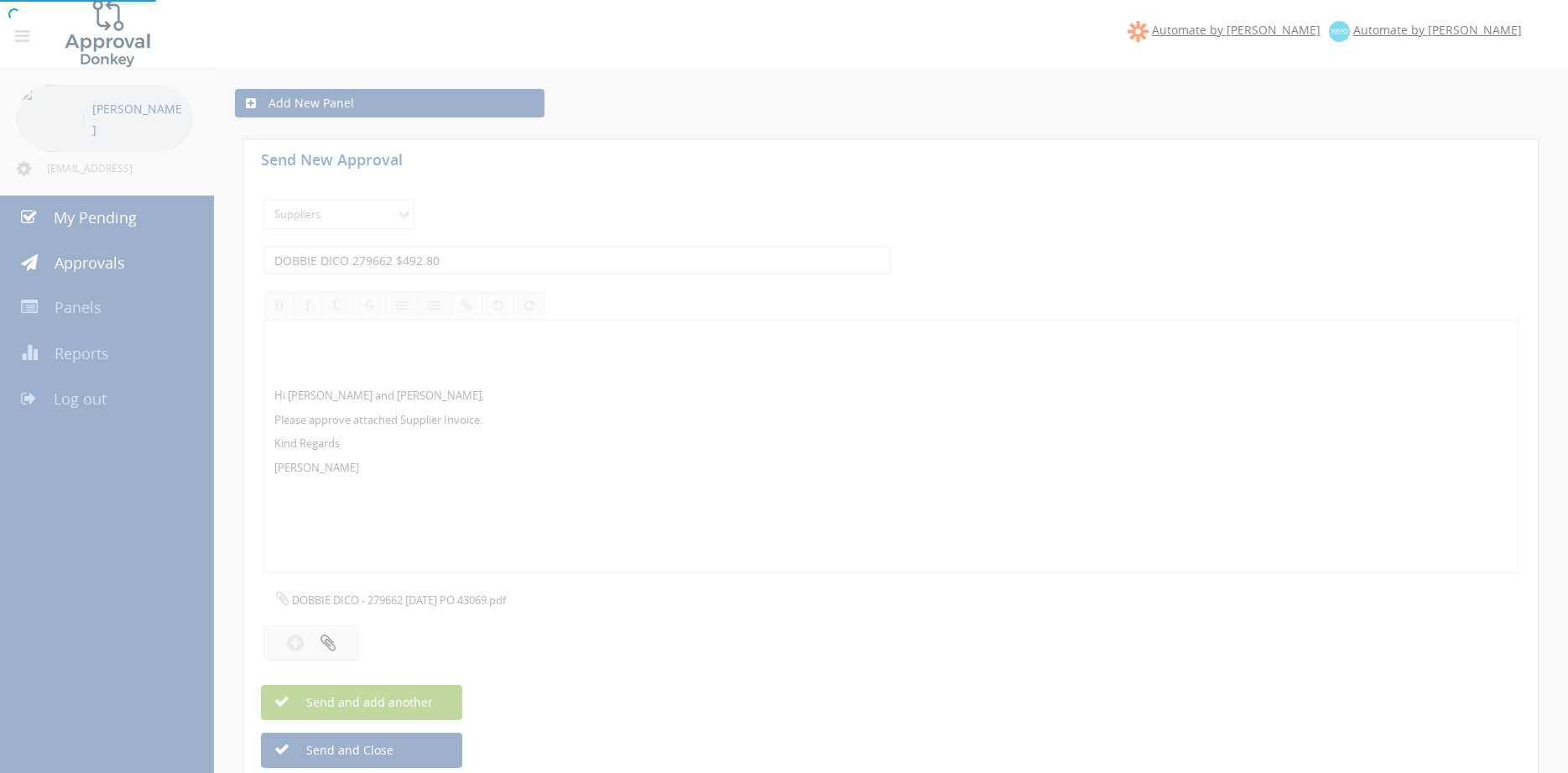
select select
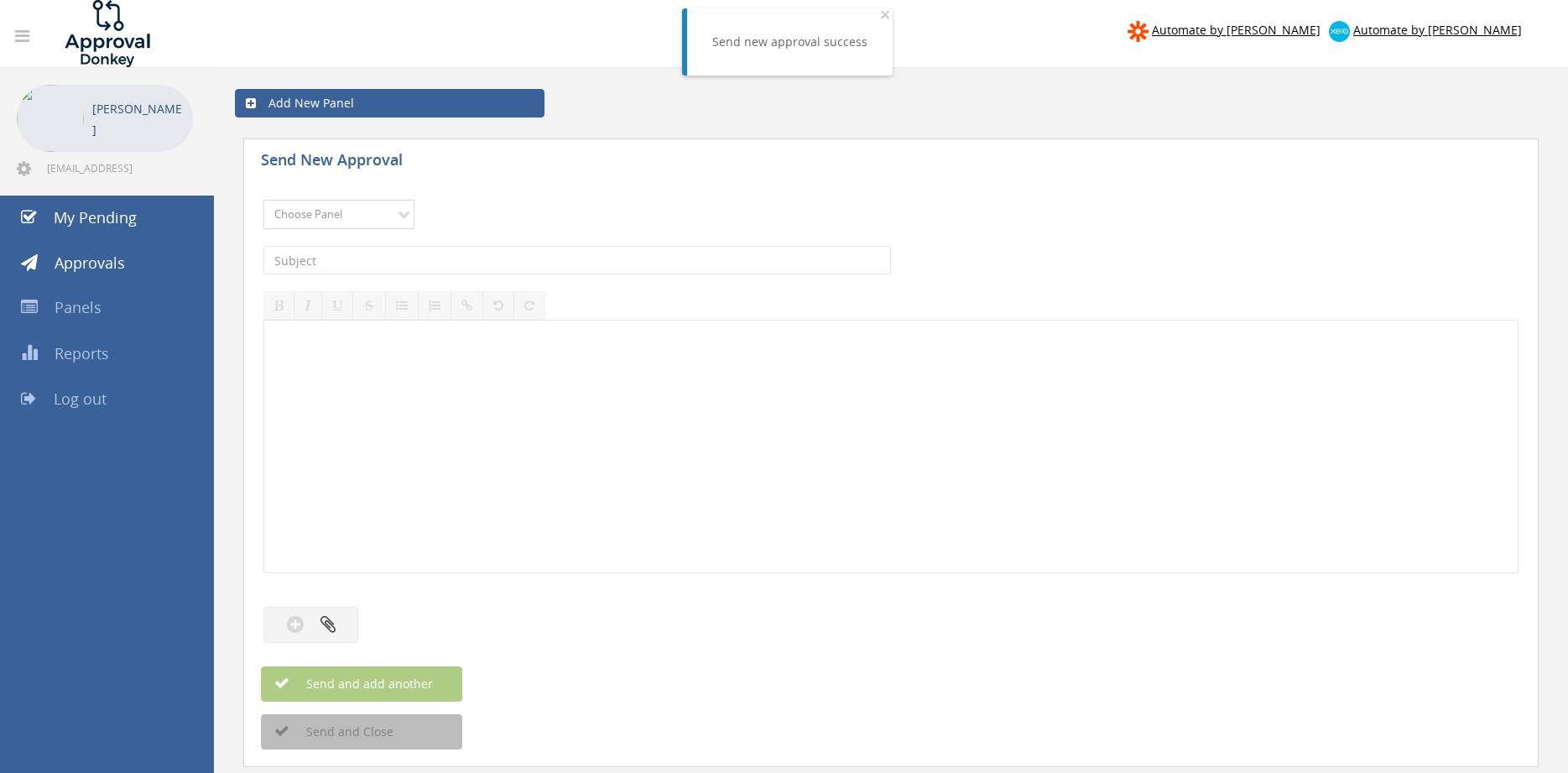
click at [263, 200] on select "Choose Panel Alarm Credits RG - 3 NZ Utilities Cable and SAI Global NZ Alarms-1…" at bounding box center [338, 214] width 151 height 29
select select "9632"
click option "Suppliers" at bounding box center [0, 0] width 0 height 0
click at [464, 261] on input "text" at bounding box center [577, 261] width 627 height 29
type input "CRUSADER HOSE 102831 $362.73"
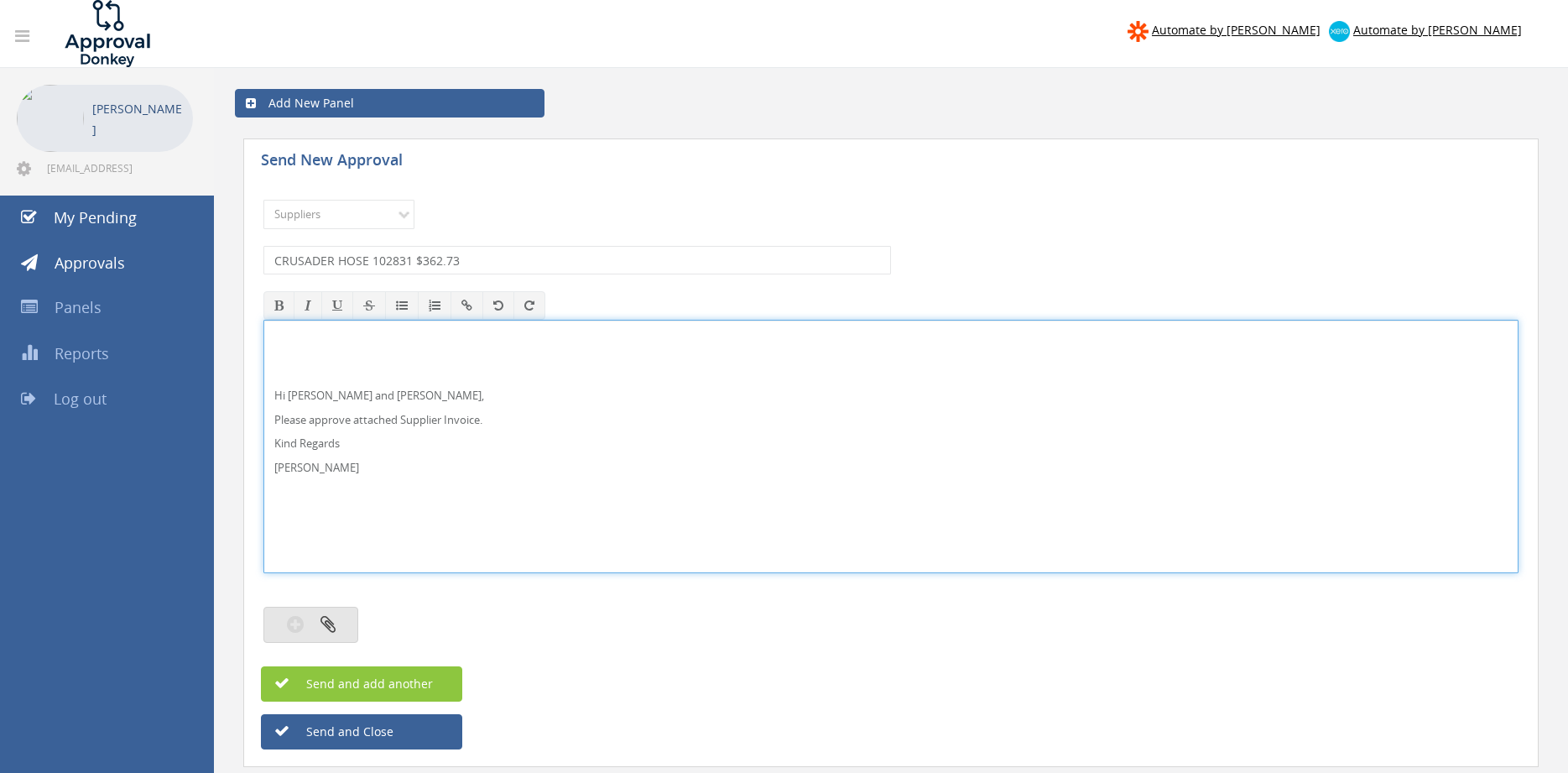
click at [325, 622] on icon "button" at bounding box center [328, 624] width 15 height 19
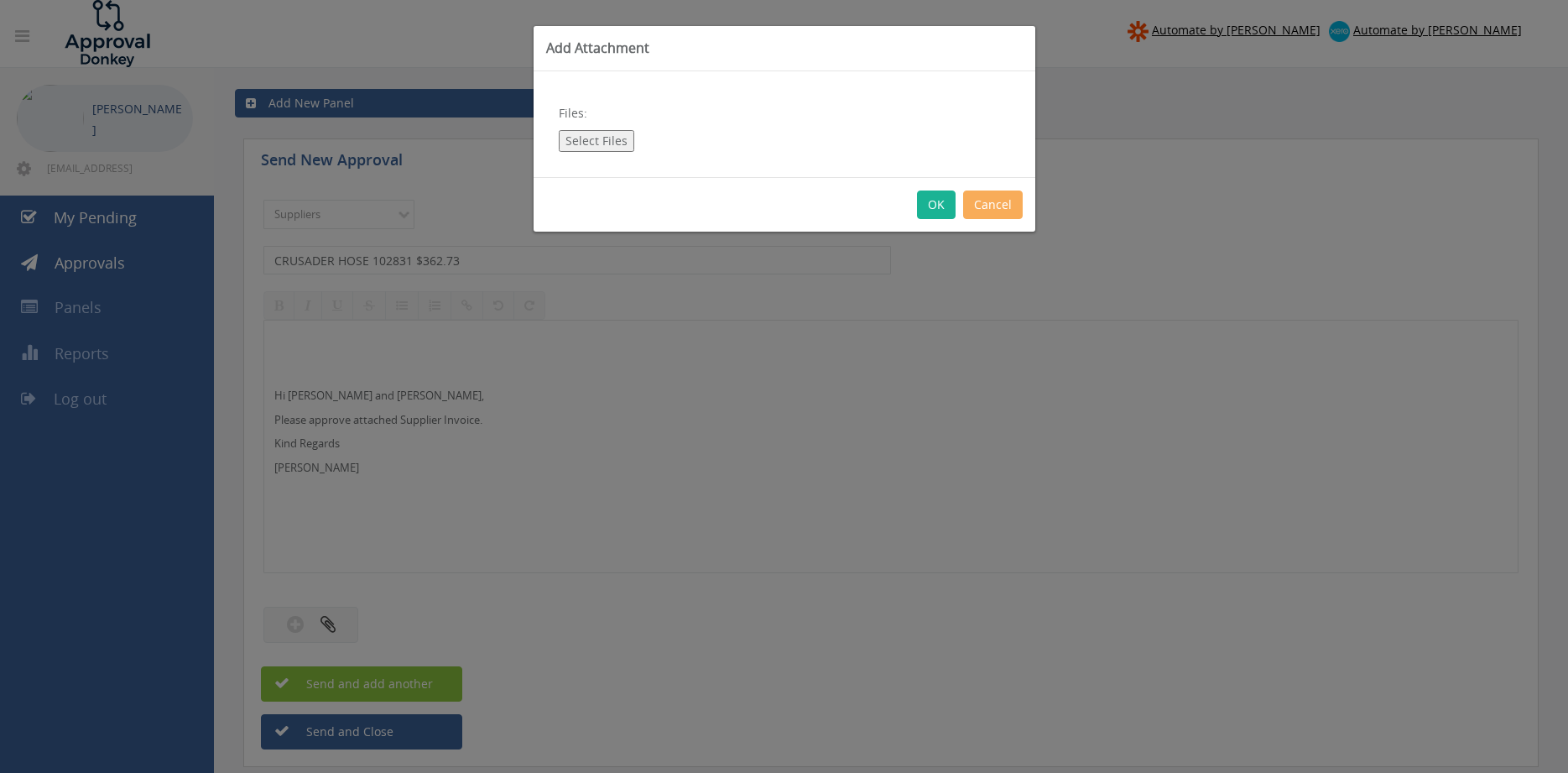
click at [605, 140] on button "Select Files" at bounding box center [596, 141] width 75 height 22
type input "C:\fakepath\CRUSADER HOSE 102831 [DATE] PO 43002.pdf"
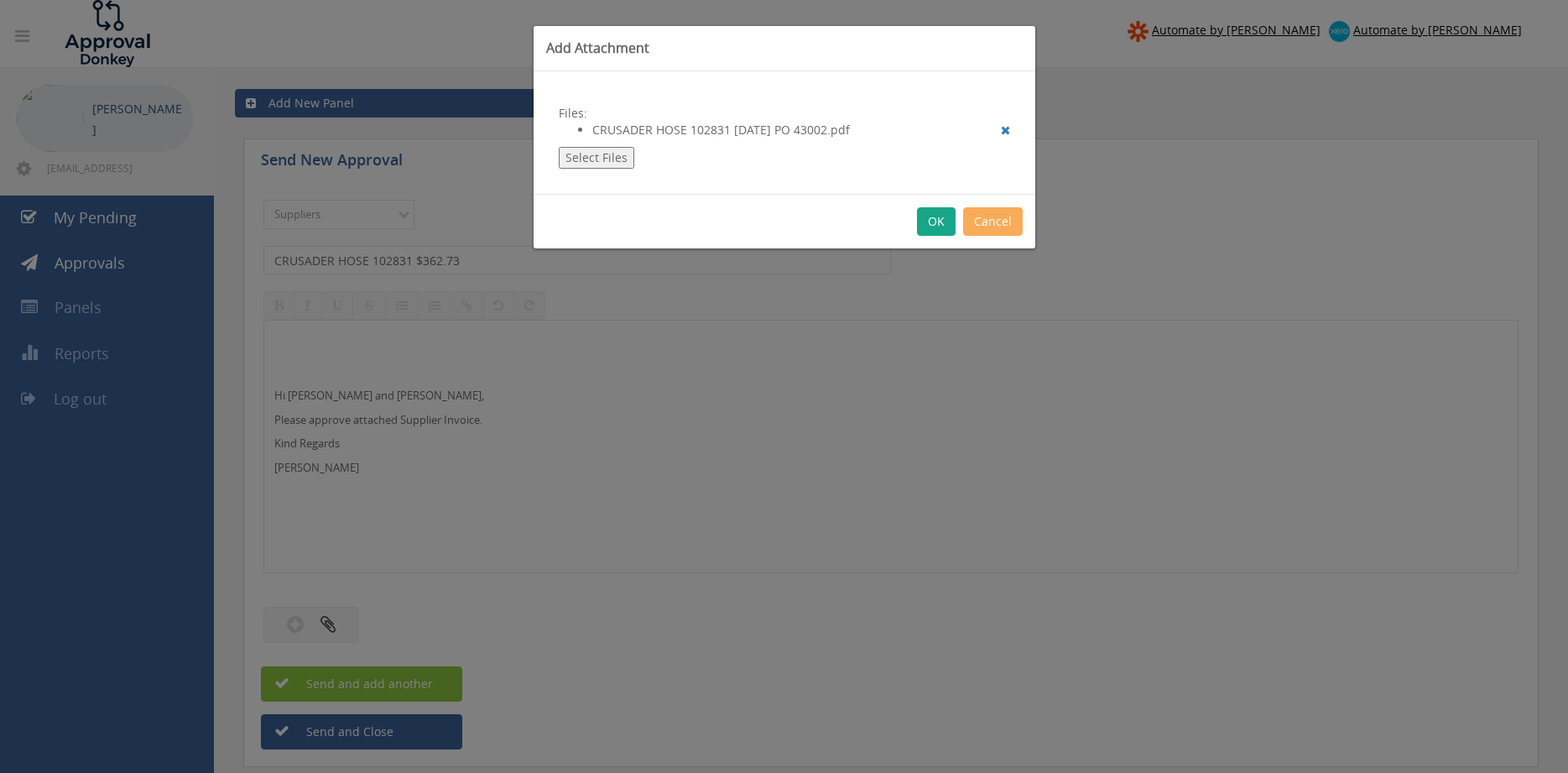
click at [942, 222] on button "OK" at bounding box center [936, 222] width 39 height 29
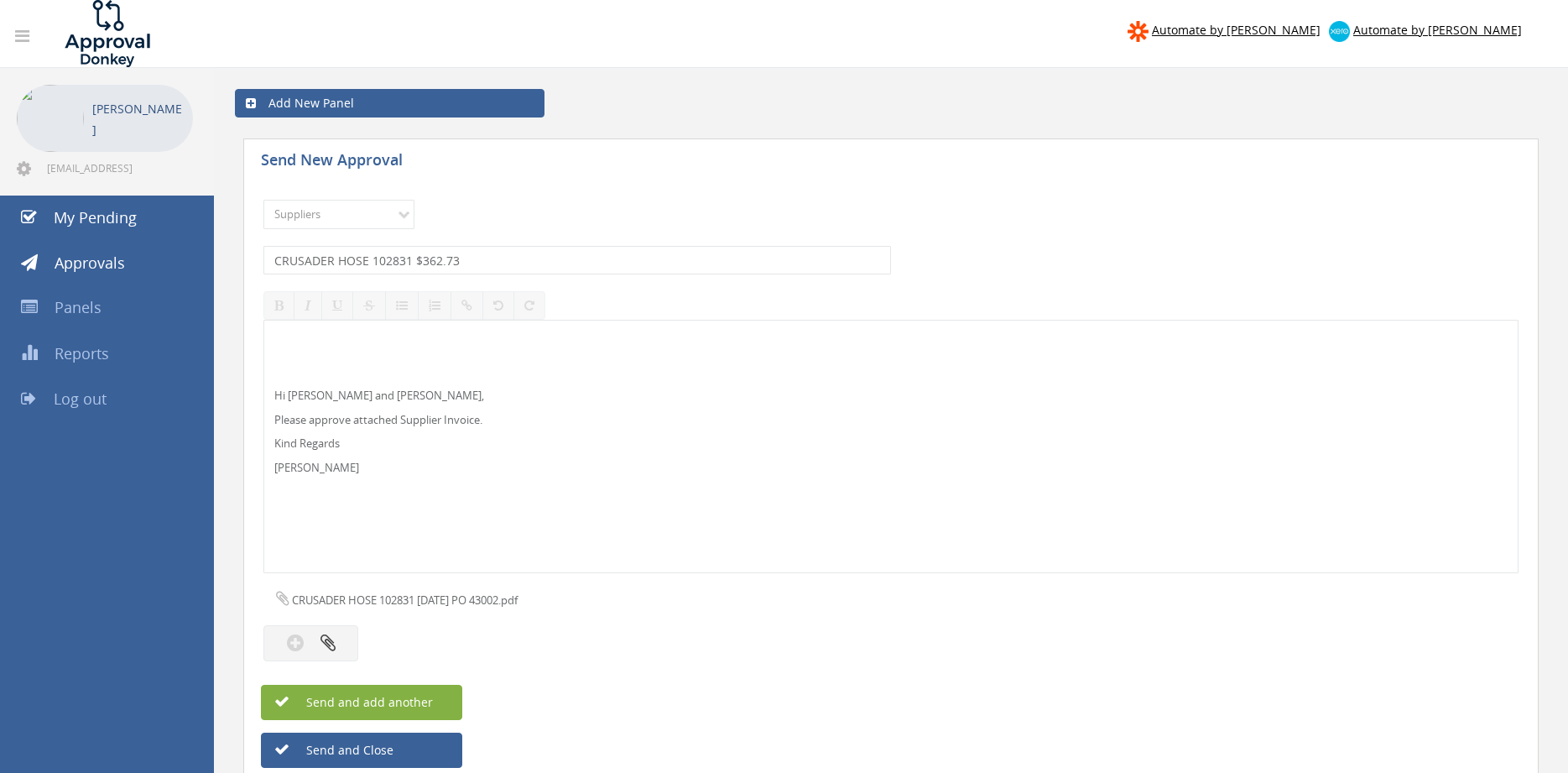
click at [445, 705] on button "Send and add another" at bounding box center [361, 702] width 201 height 35
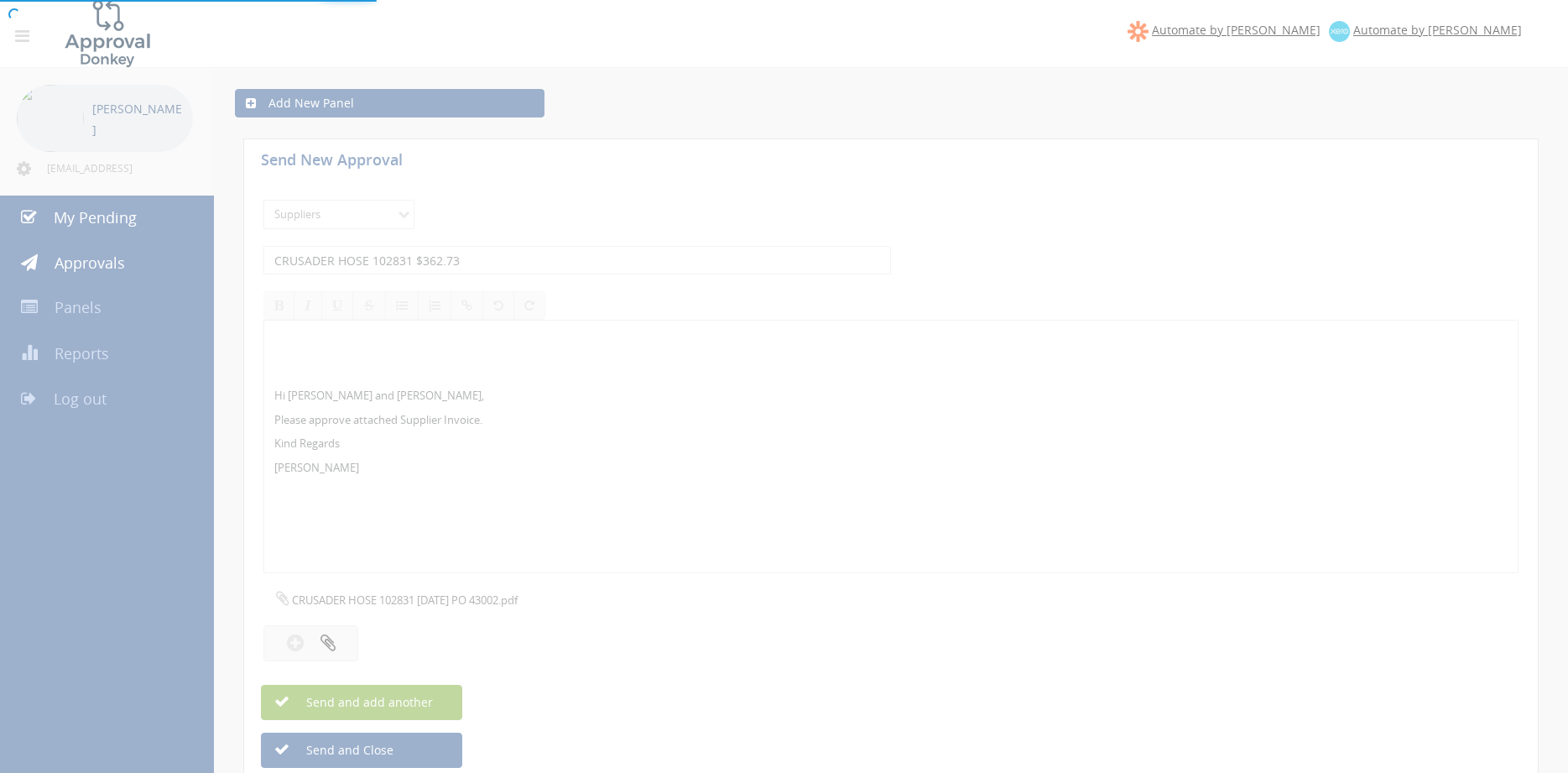
select select
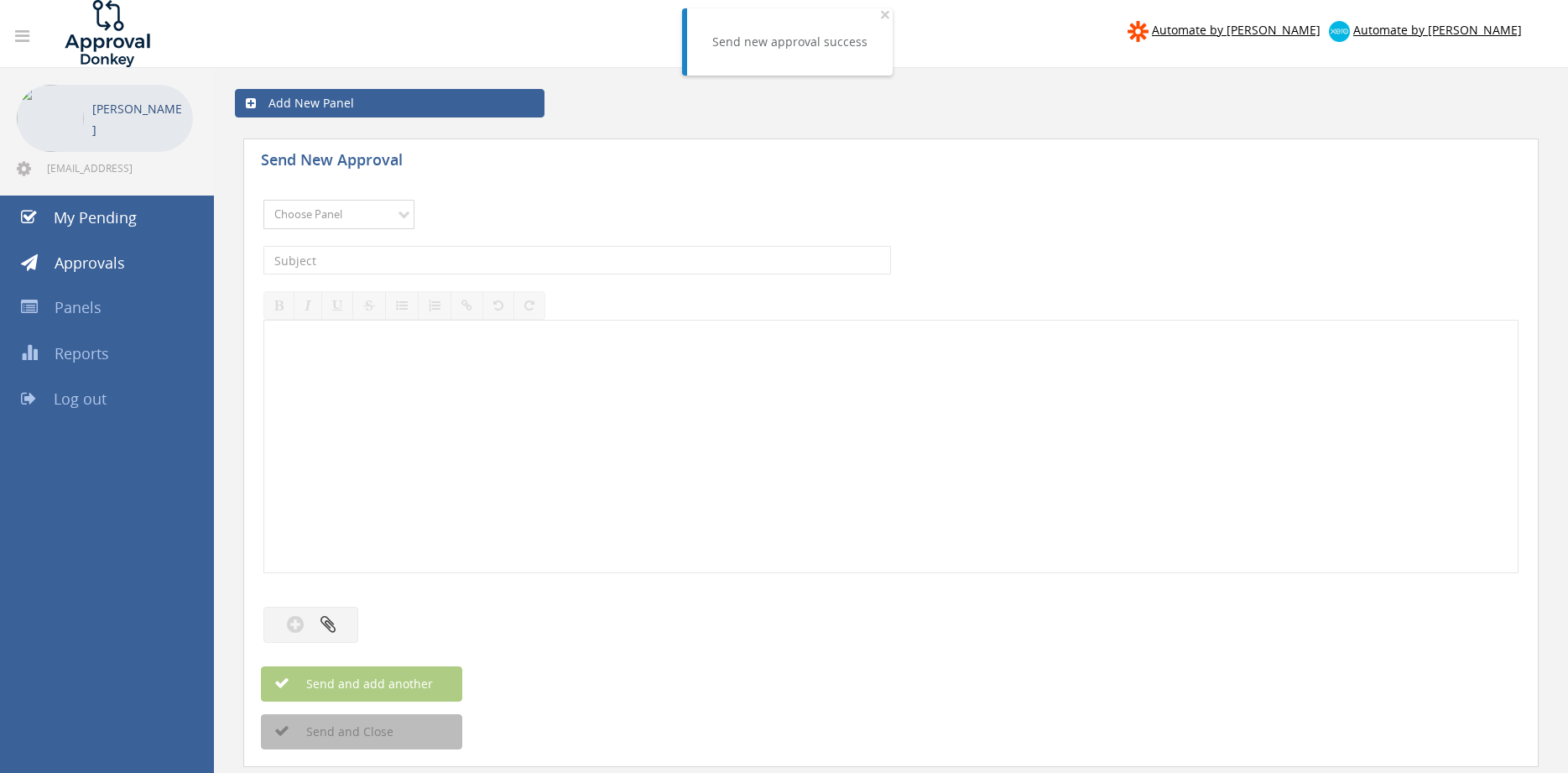
click at [263, 200] on select "Choose Panel Alarm Credits RG - 3 NZ Utilities Cable and SAI Global NZ Alarms-1…" at bounding box center [338, 214] width 151 height 29
select select "9632"
click option "Suppliers" at bounding box center [0, 0] width 0 height 0
click at [428, 266] on input "text" at bounding box center [577, 261] width 627 height 29
type input "BOSS INV00010671 $360.14"
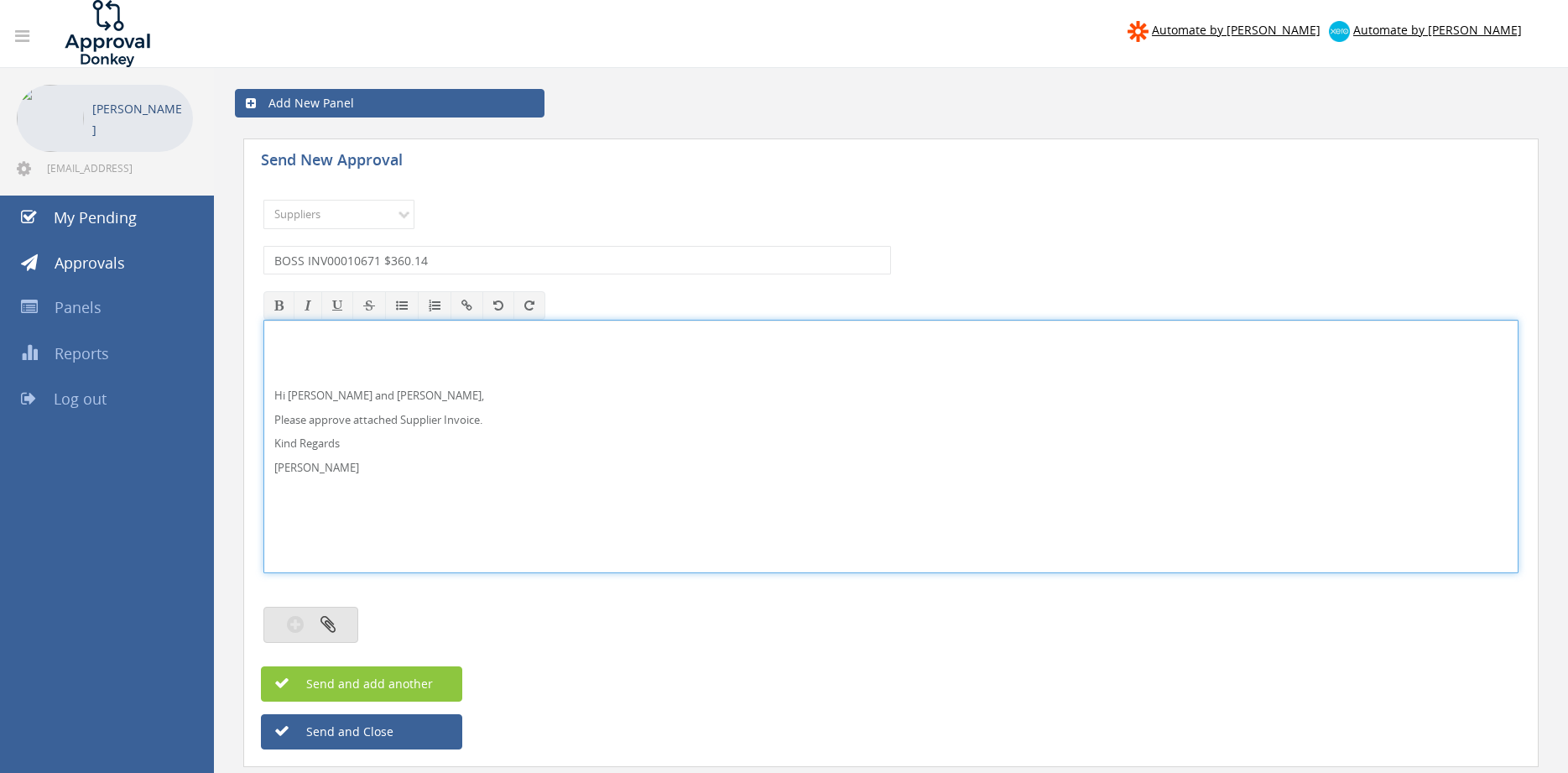
click at [332, 628] on icon "button" at bounding box center [328, 624] width 15 height 19
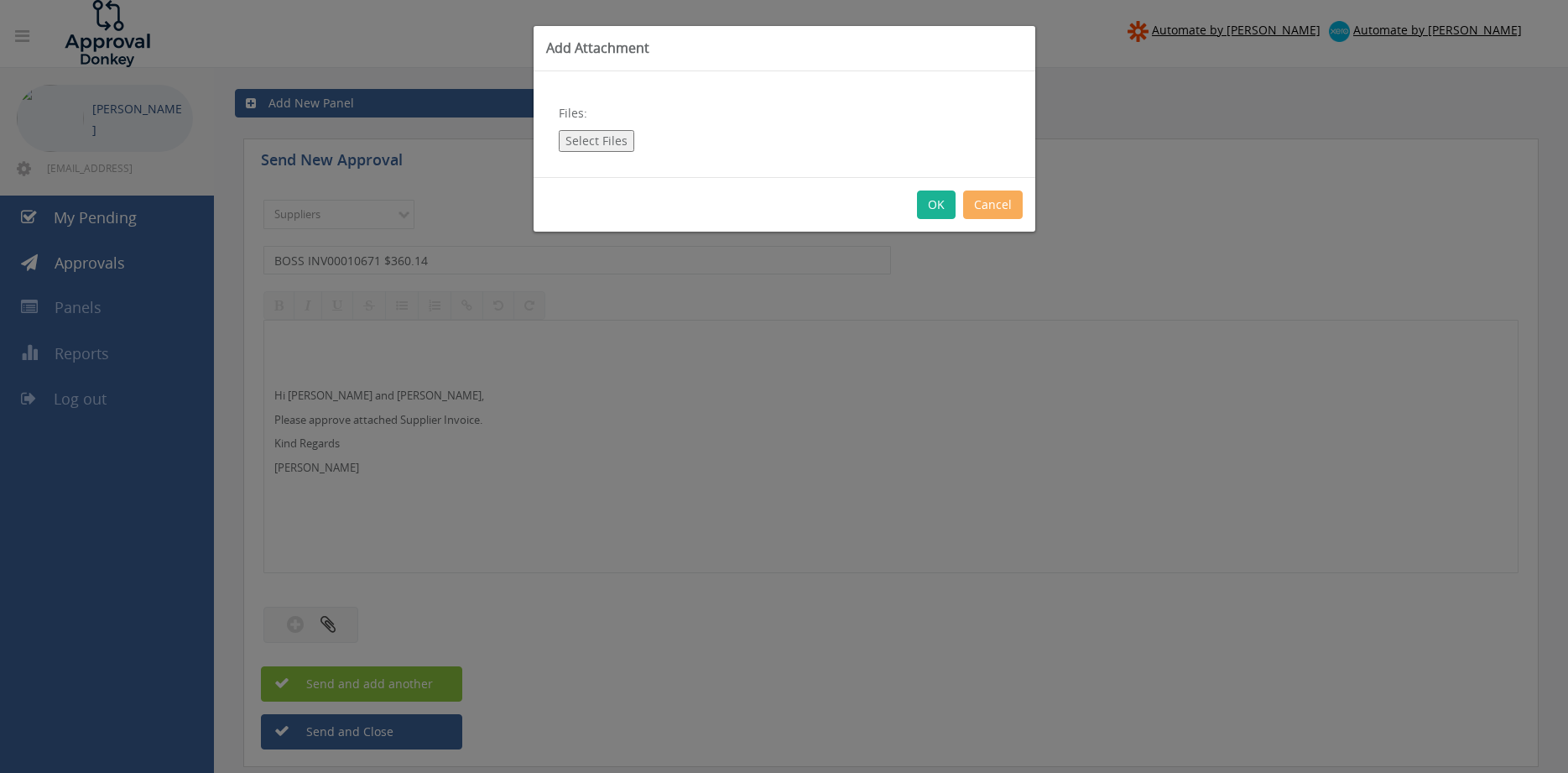
click at [582, 139] on button "Select Files" at bounding box center [596, 141] width 75 height 22
type input "C:\fakepath\BOSS INV00010671 [DATE] PO 43107.pdf"
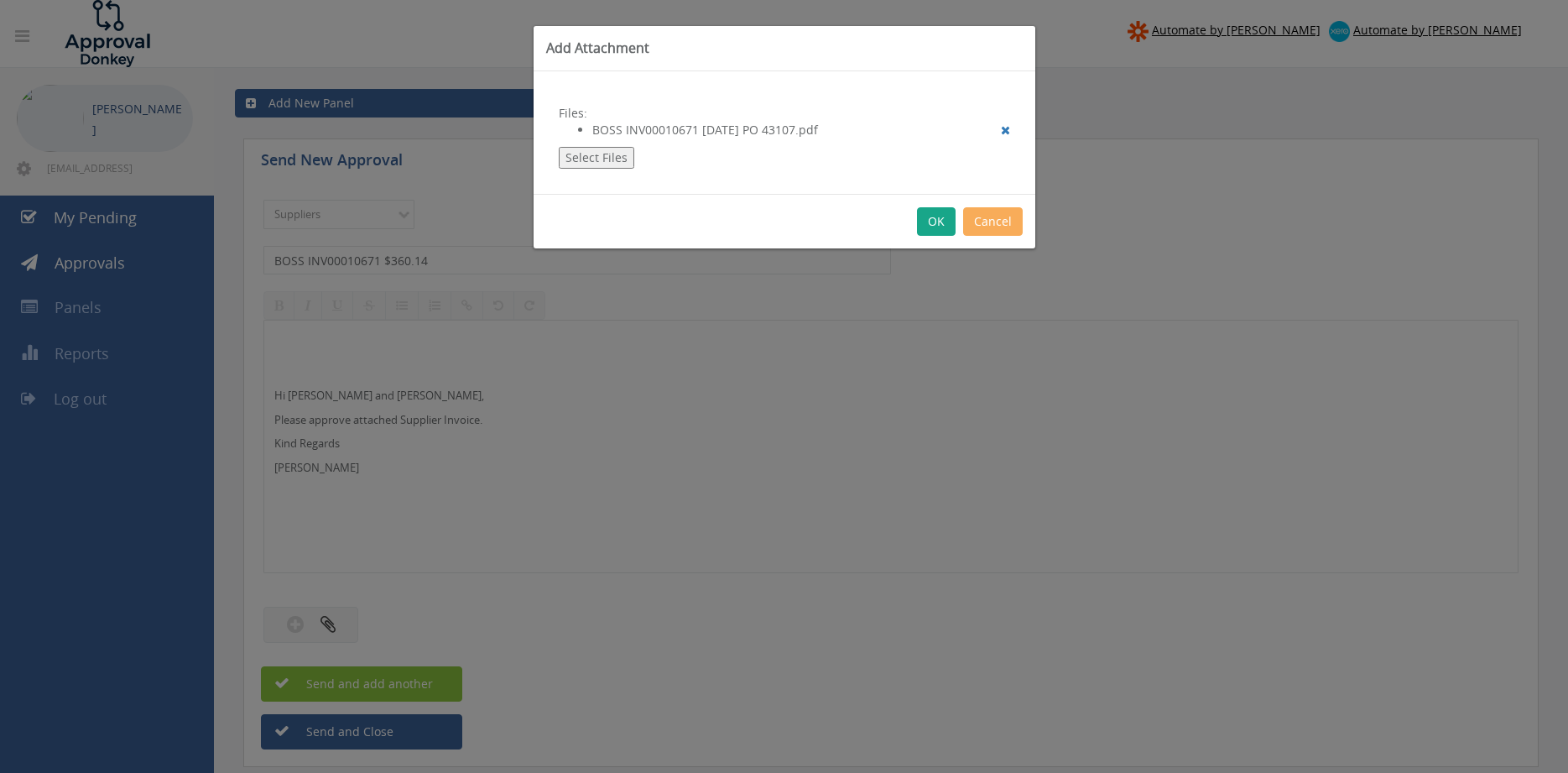
click at [933, 225] on button "OK" at bounding box center [936, 222] width 39 height 29
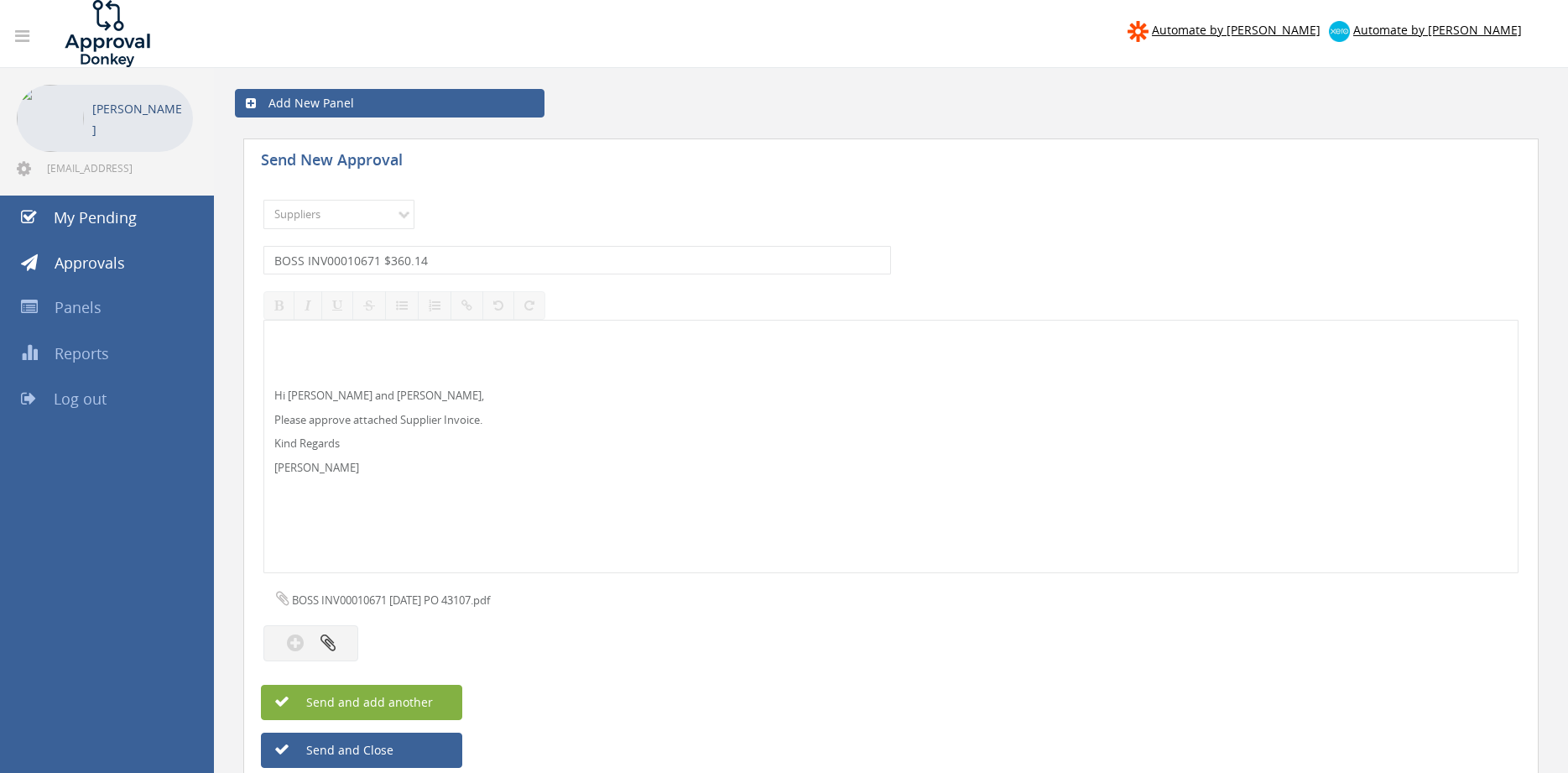
click at [430, 705] on span "Send and add another" at bounding box center [351, 702] width 163 height 16
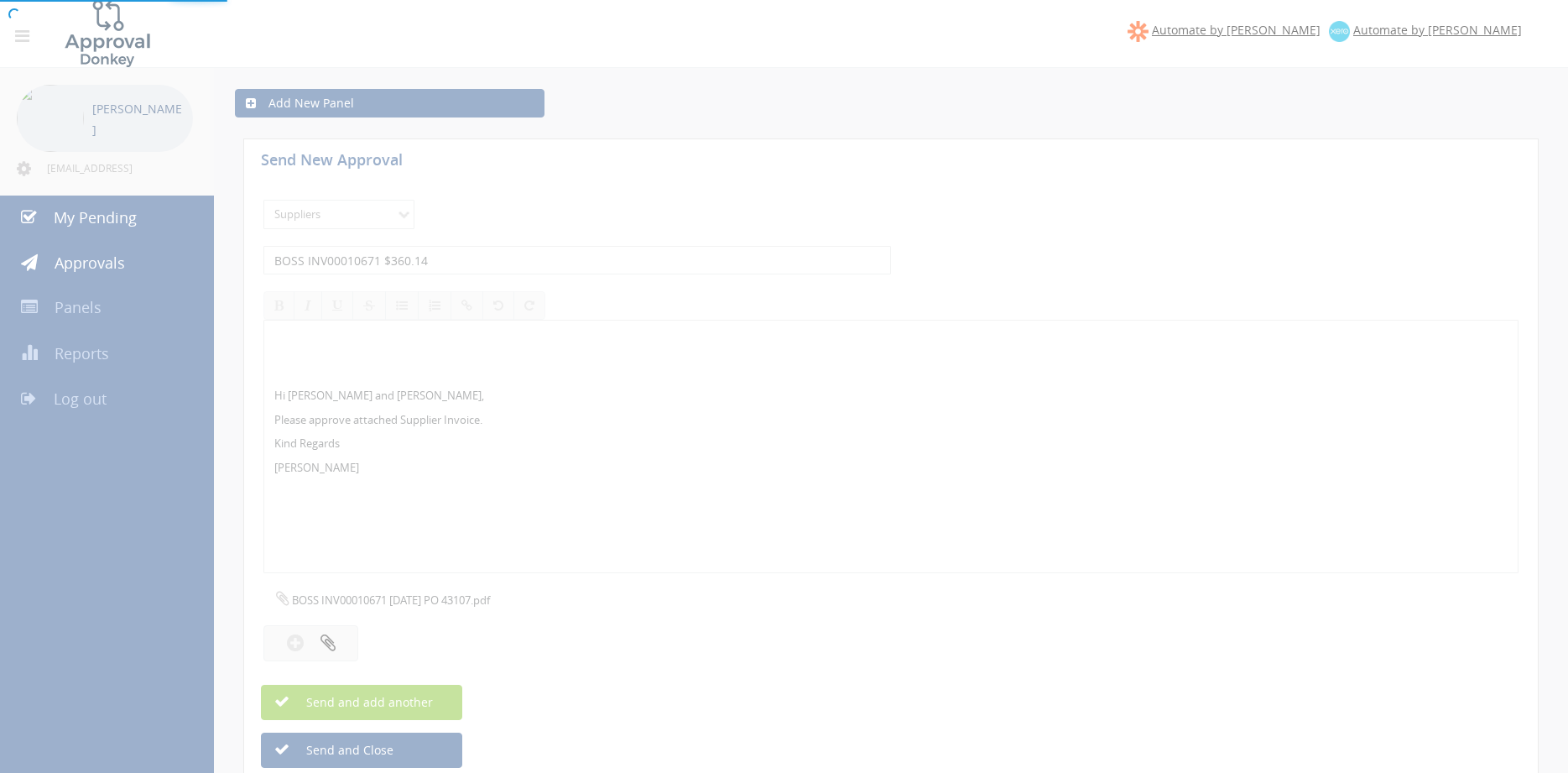
select select
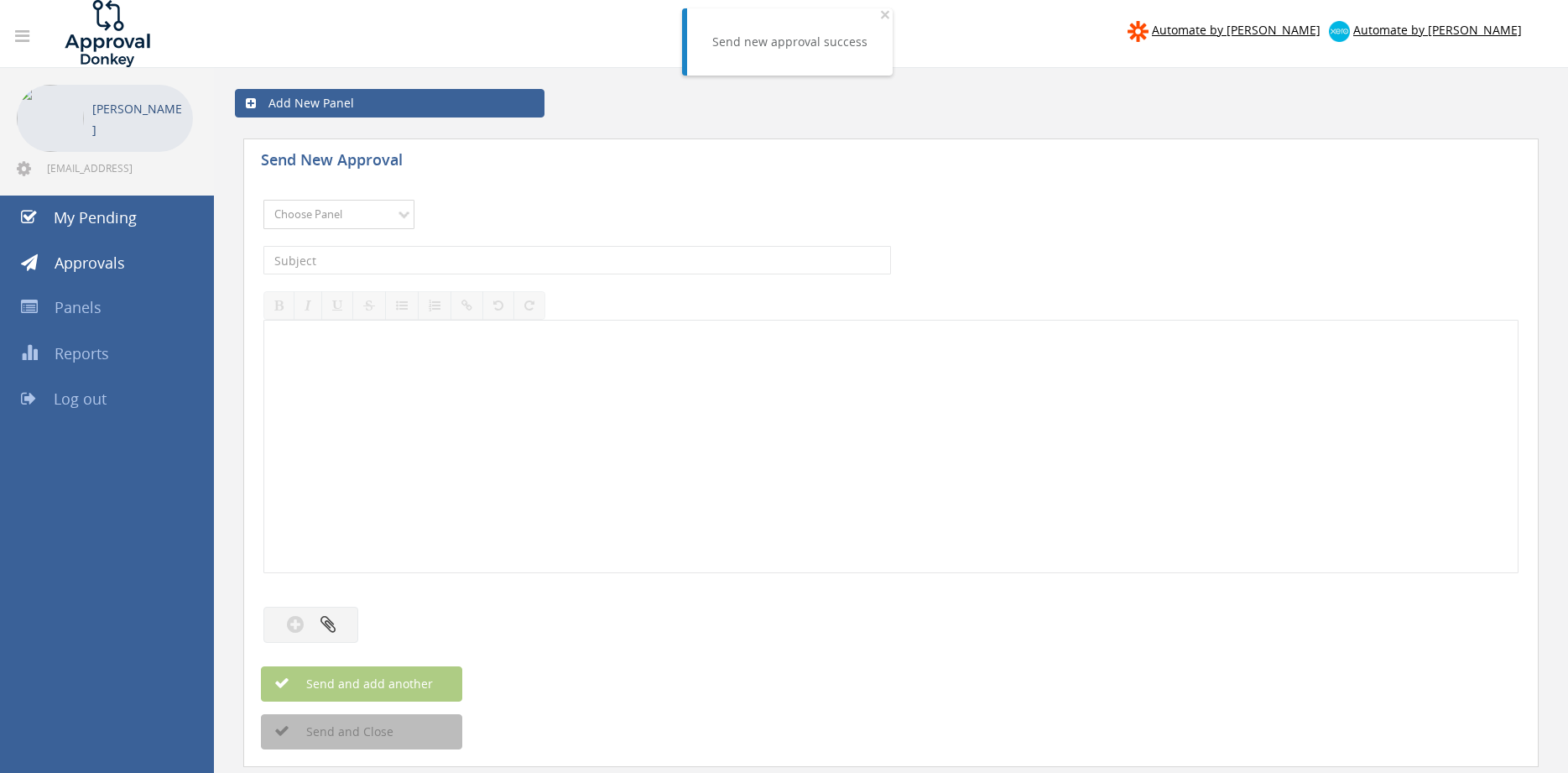
click at [263, 200] on select "Choose Panel Alarm Credits RG - 3 NZ Utilities Cable and SAI Global NZ Alarms-1…" at bounding box center [338, 214] width 151 height 29
select select "9632"
click option "Suppliers" at bounding box center [0, 0] width 0 height 0
click at [475, 268] on input "text" at bounding box center [577, 261] width 627 height 29
type input "BERMAD 15523116 $318.89"
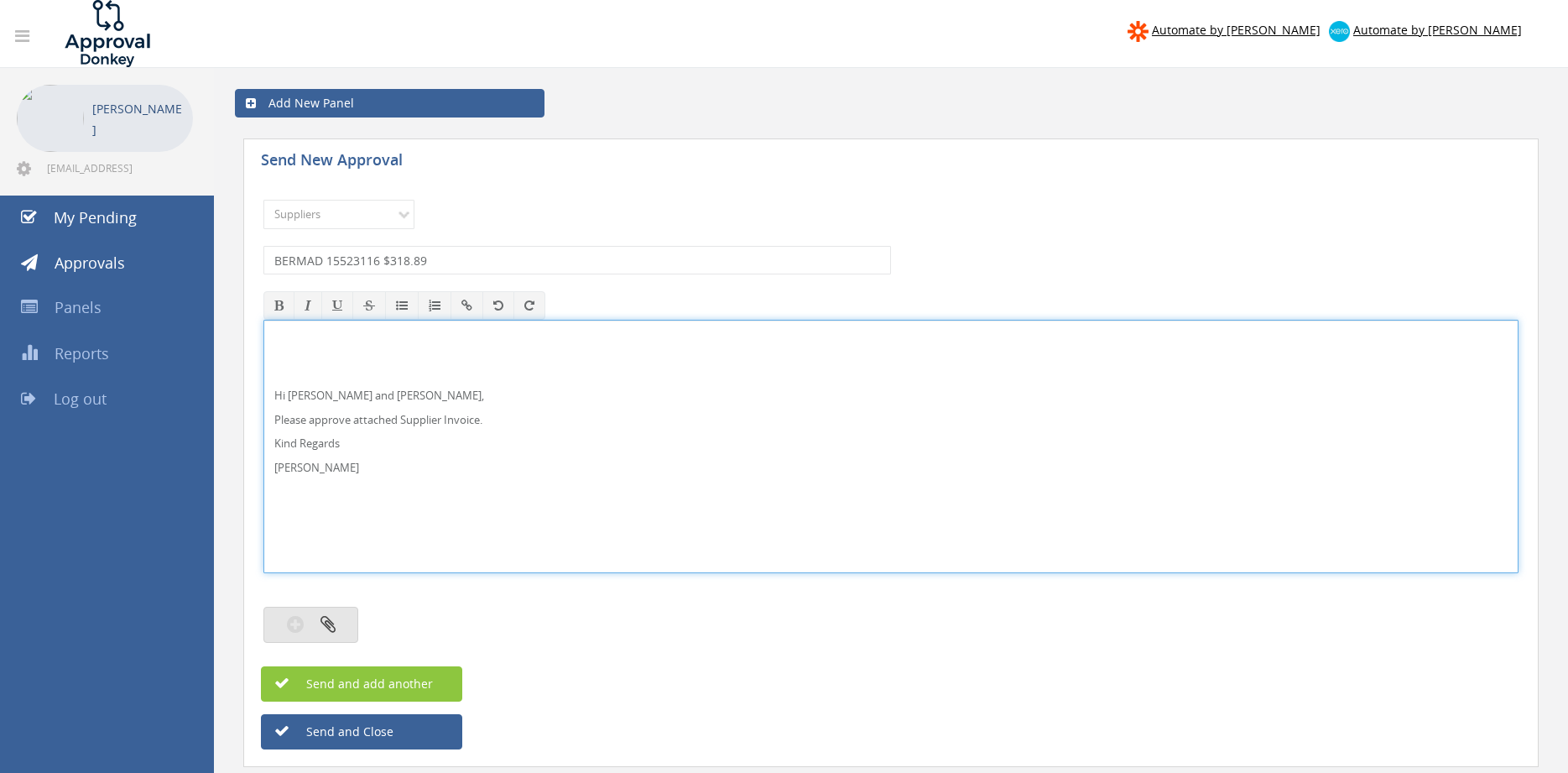
click at [332, 626] on icon "button" at bounding box center [328, 624] width 15 height 19
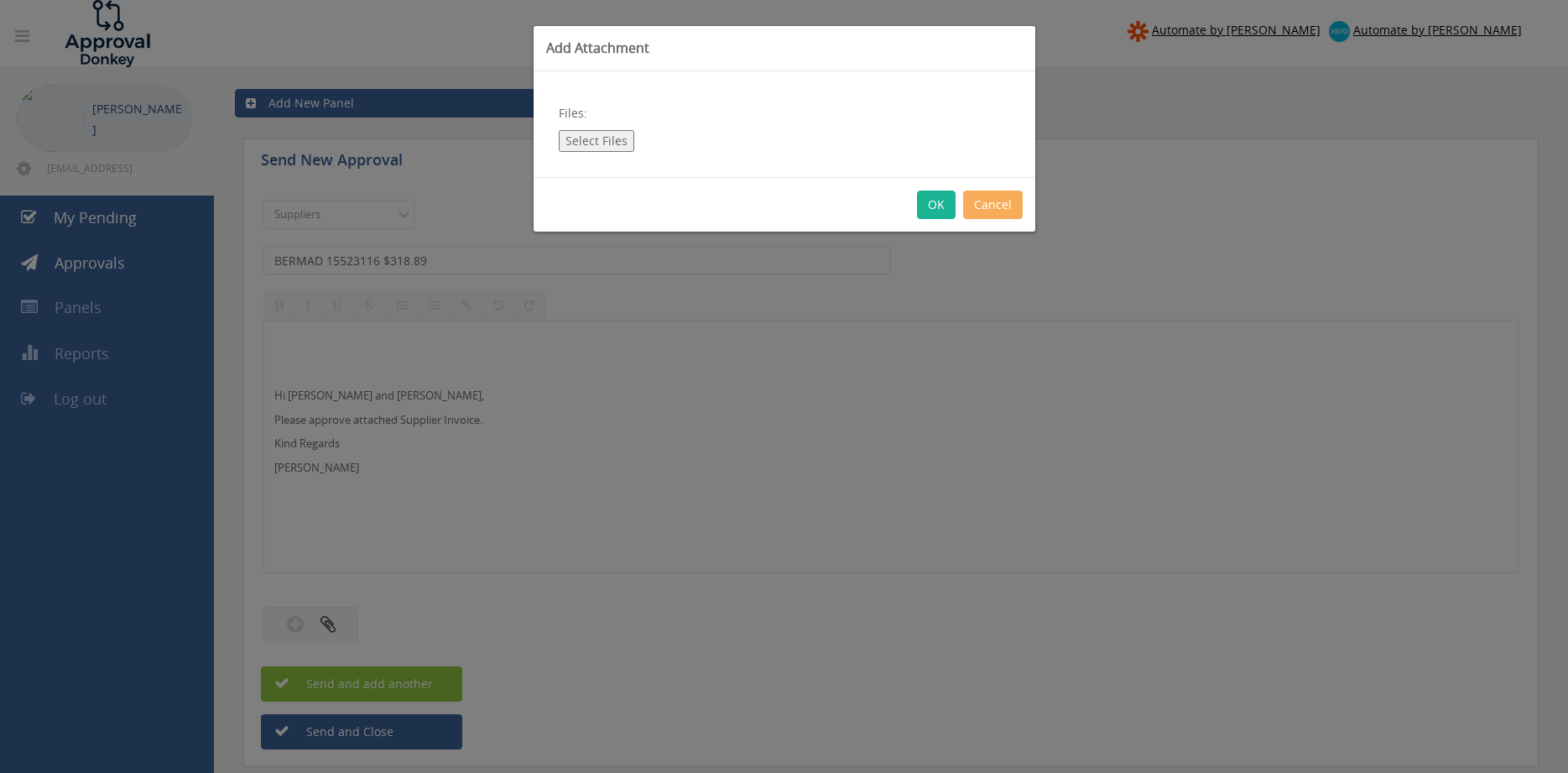
click at [589, 145] on button "Select Files" at bounding box center [596, 141] width 75 height 22
type input "C:\fakepath\BERMAD_#15523116 [DATE] PO 43100.pdf"
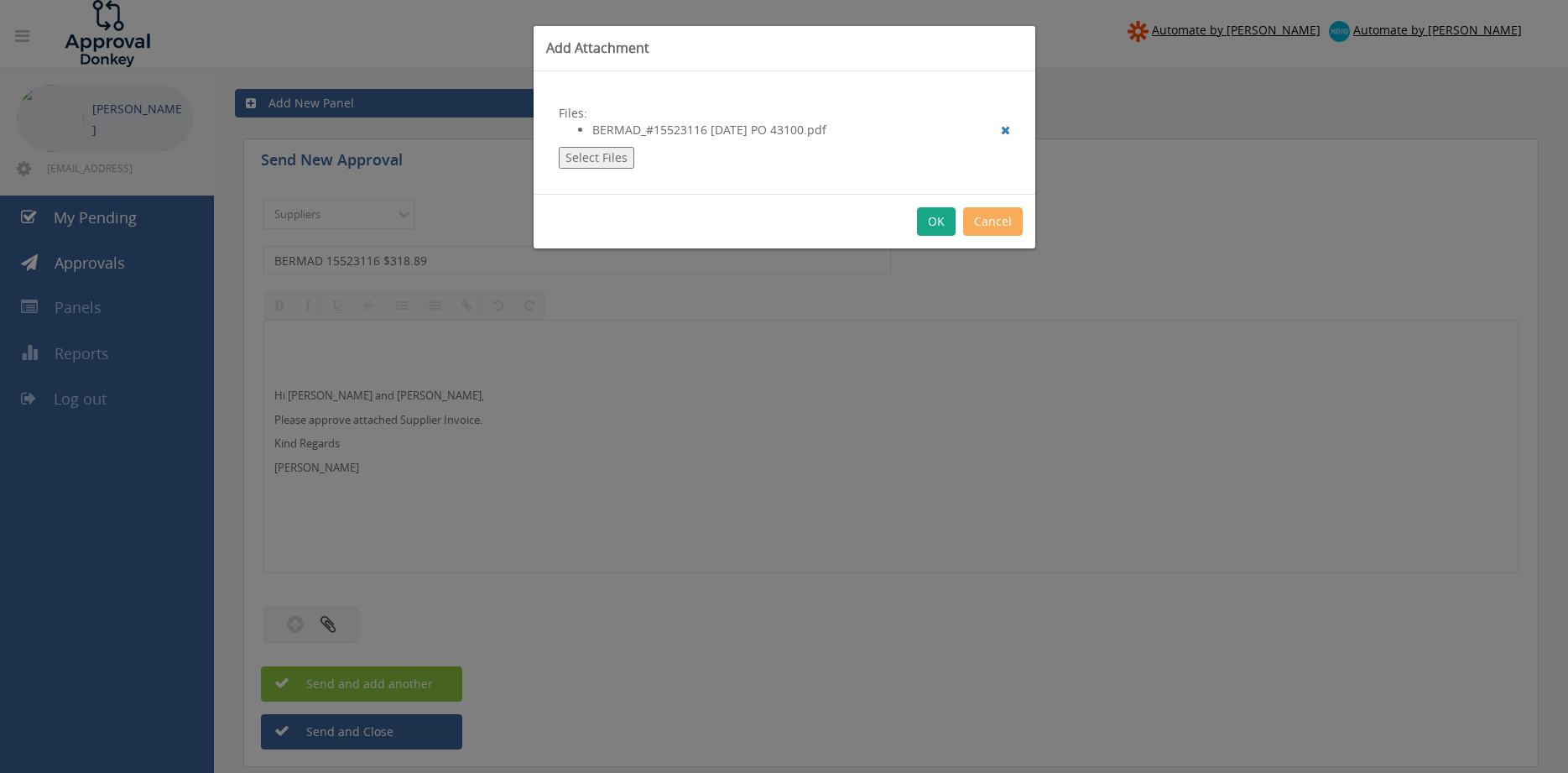
click at [942, 212] on button "OK" at bounding box center [936, 222] width 39 height 29
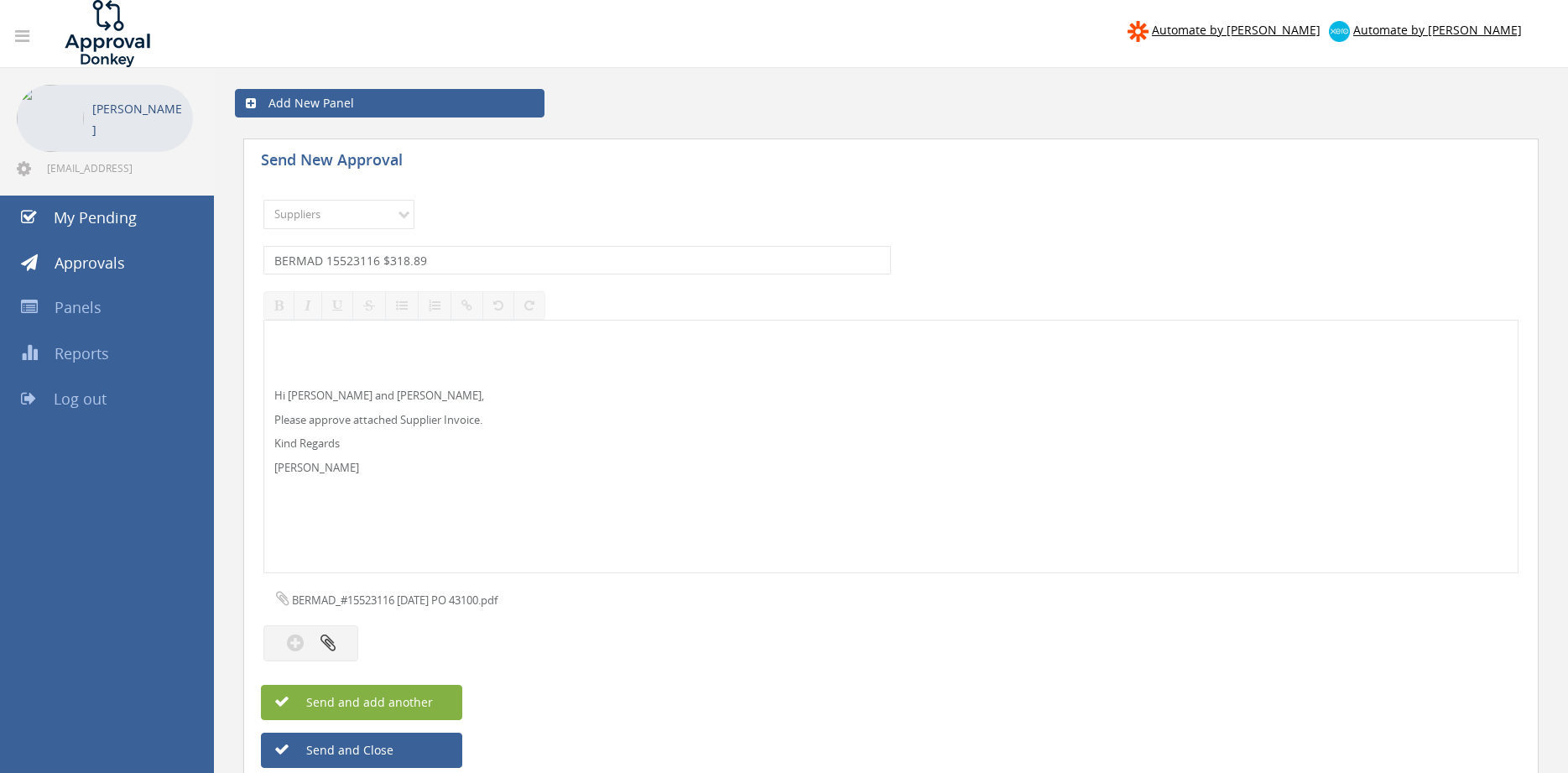
click at [450, 711] on button "Send and add another" at bounding box center [361, 702] width 201 height 35
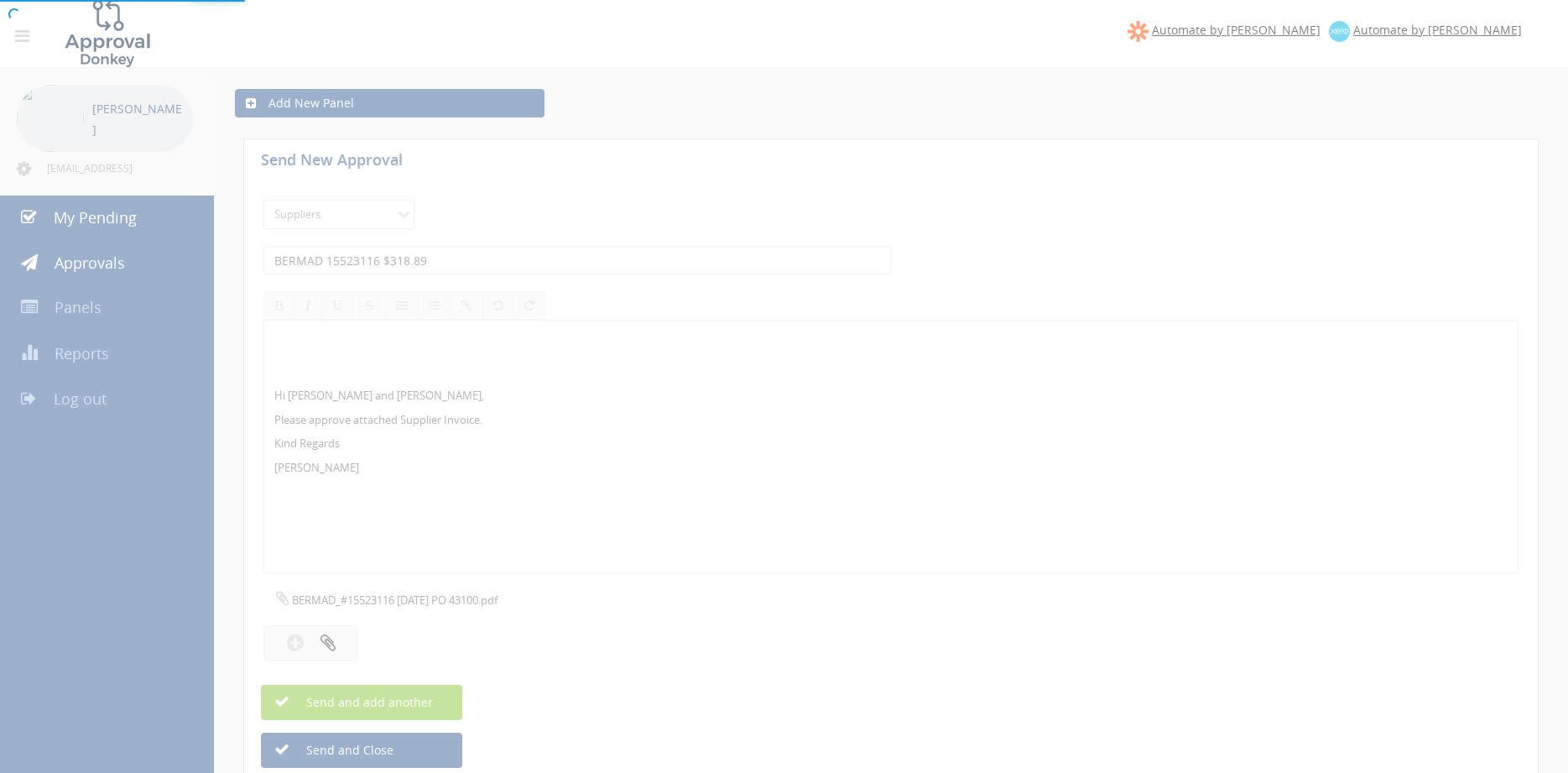
select select
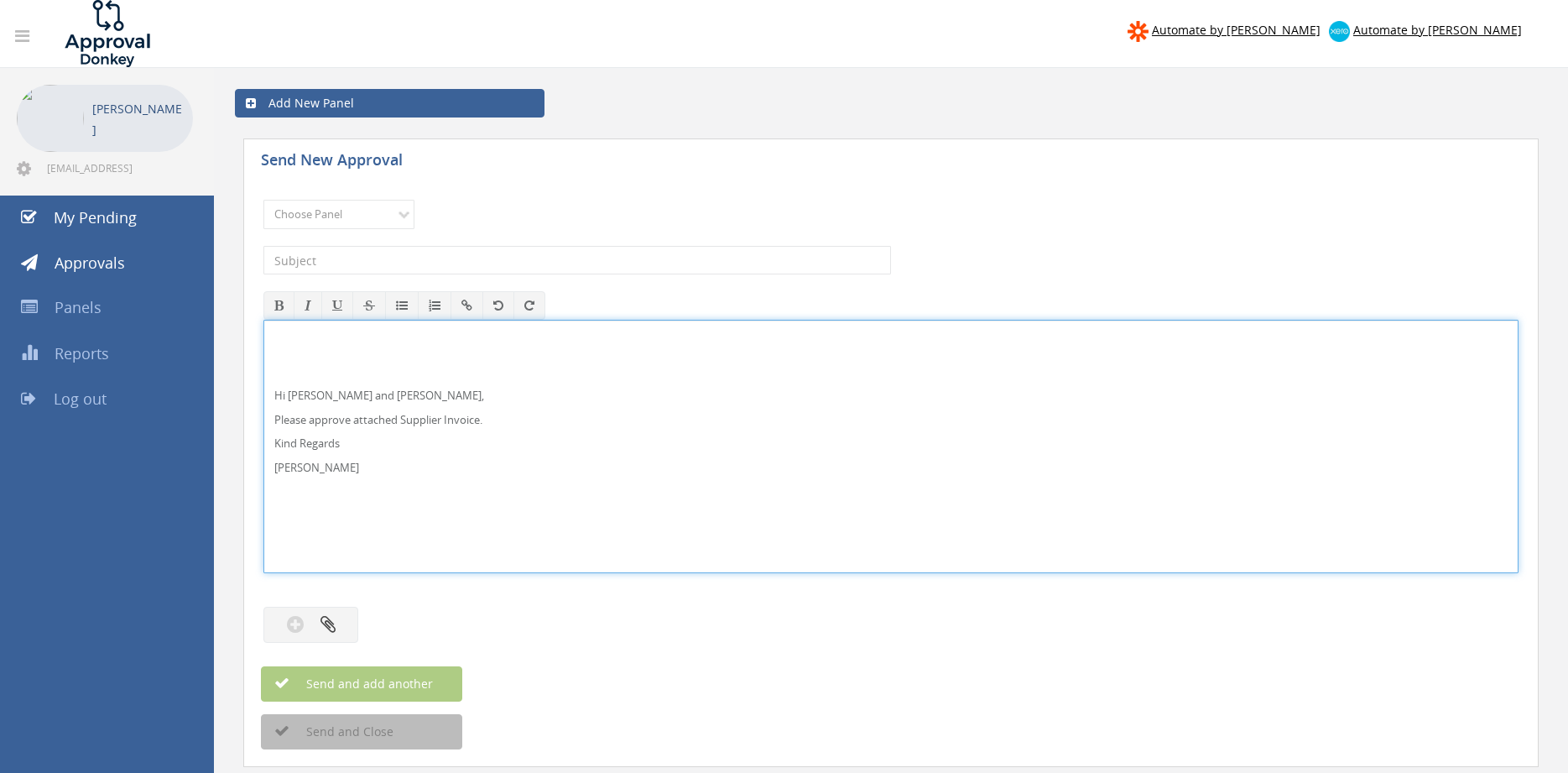
click at [325, 396] on p "Hi [PERSON_NAME] and [PERSON_NAME]," at bounding box center [890, 396] width 1233 height 16
drag, startPoint x: 287, startPoint y: 440, endPoint x: 247, endPoint y: 348, distance: 100.3
click at [263, 348] on div "Hi [PERSON_NAME] and [PERSON_NAME], Please approve attached Supplier Invoice. K…" at bounding box center [890, 446] width 1254 height 254
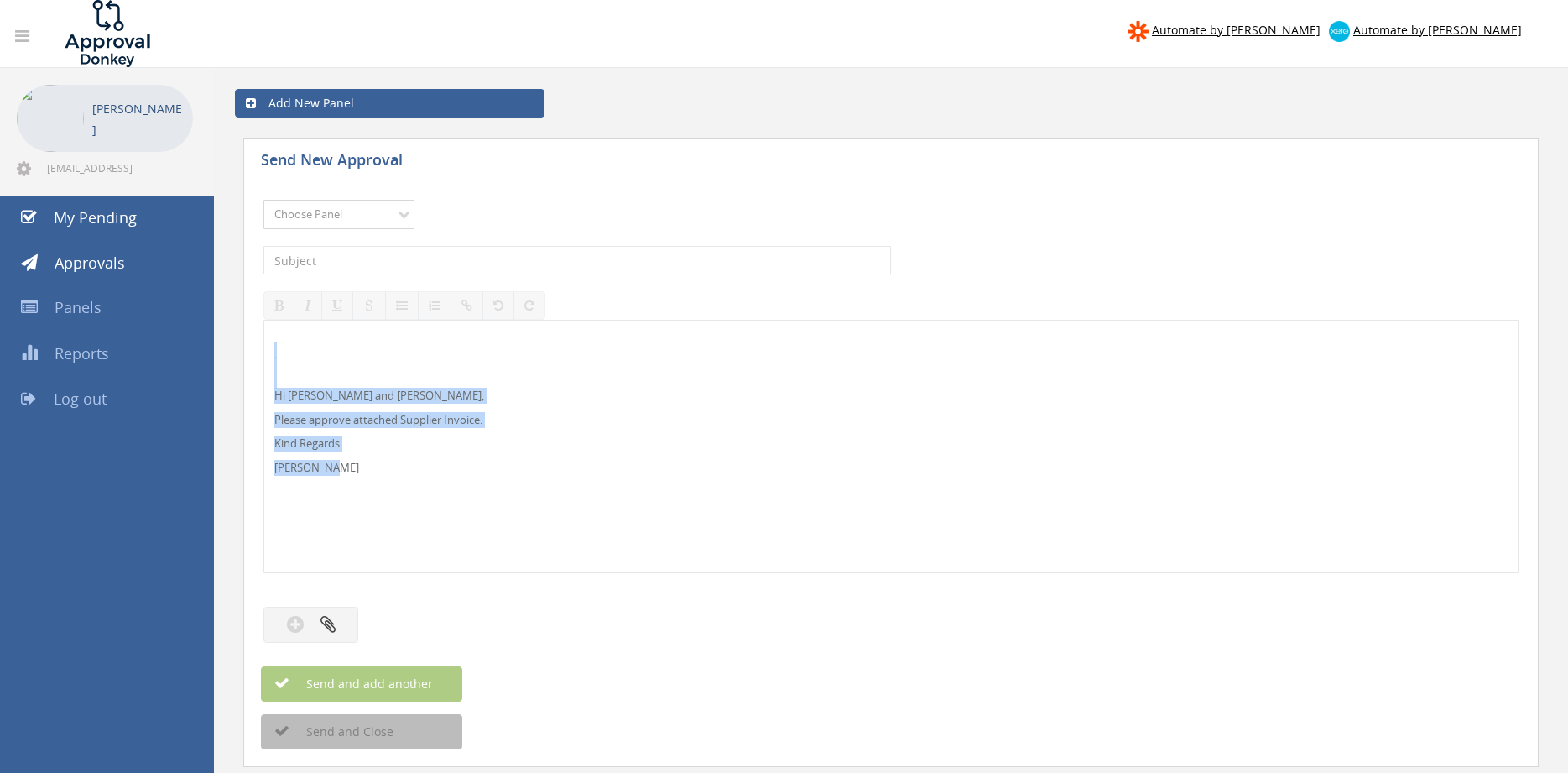
click at [263, 200] on select "Choose Panel Alarm Credits RG - 3 NZ Utilities Cable and SAI Global NZ Alarms-1…" at bounding box center [338, 214] width 151 height 29
click option "NZ FX Payables" at bounding box center [0, 0] width 0 height 0
click at [263, 200] on select "Choose Panel Alarm Credits RG - 3 NZ Utilities Cable and SAI Global NZ Alarms-1…" at bounding box center [338, 214] width 151 height 29
select select "9744"
click option "Flamestop Utilities" at bounding box center [0, 0] width 0 height 0
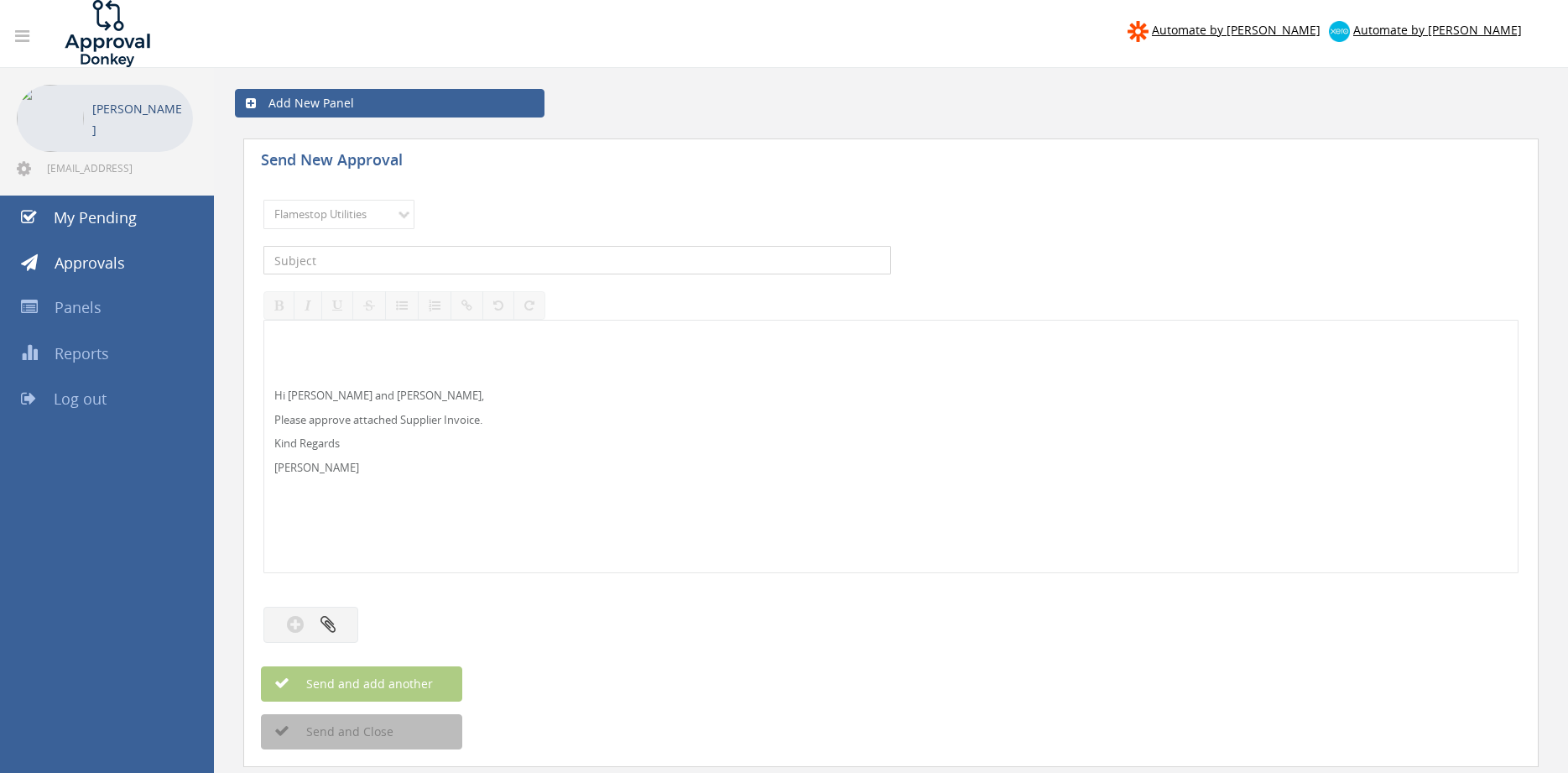
click at [400, 259] on input "text" at bounding box center [577, 261] width 627 height 29
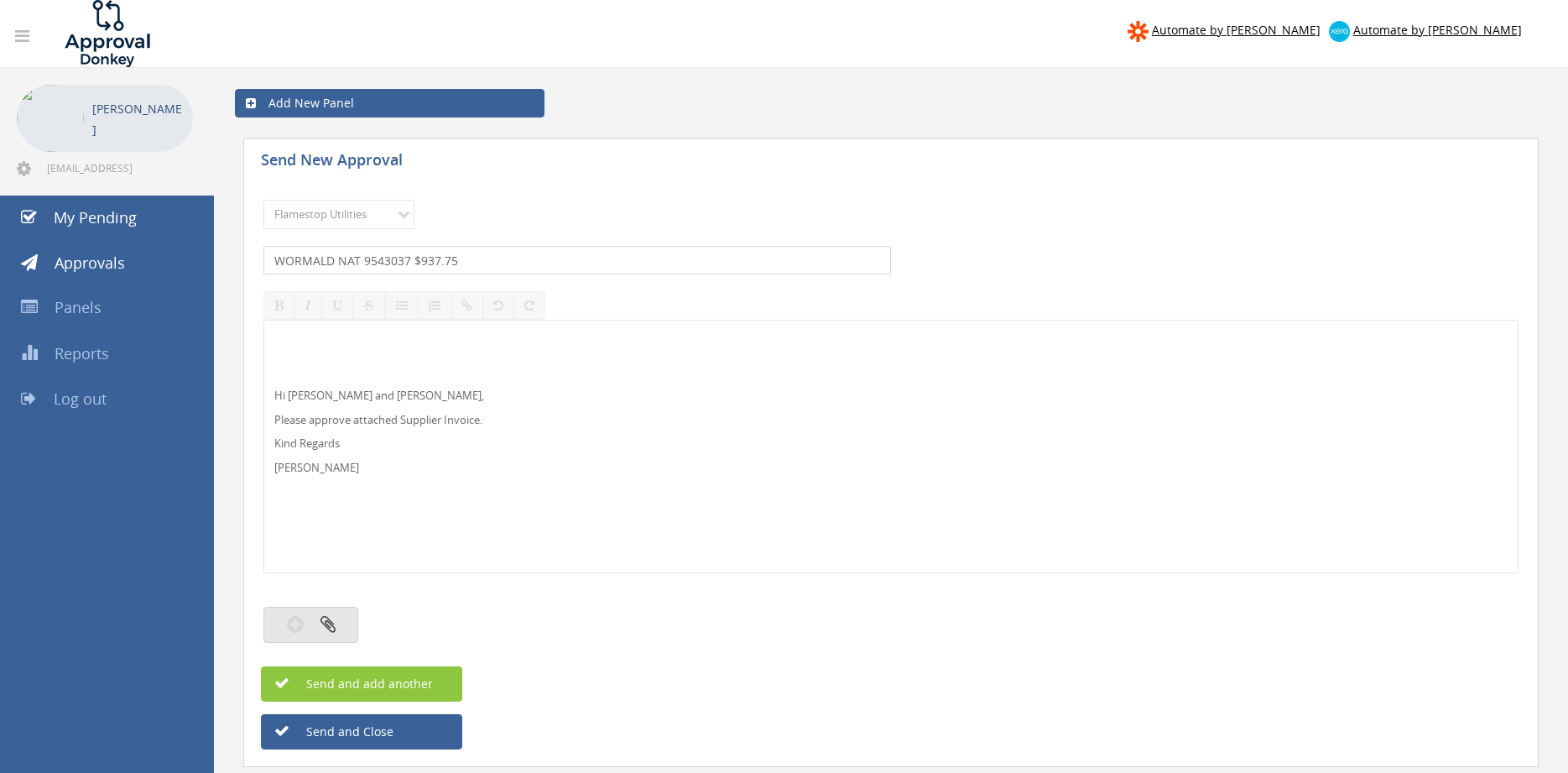
type input "WORMALD NAT 9543037 $937.75"
click at [318, 626] on button "button" at bounding box center [311, 625] width 95 height 36
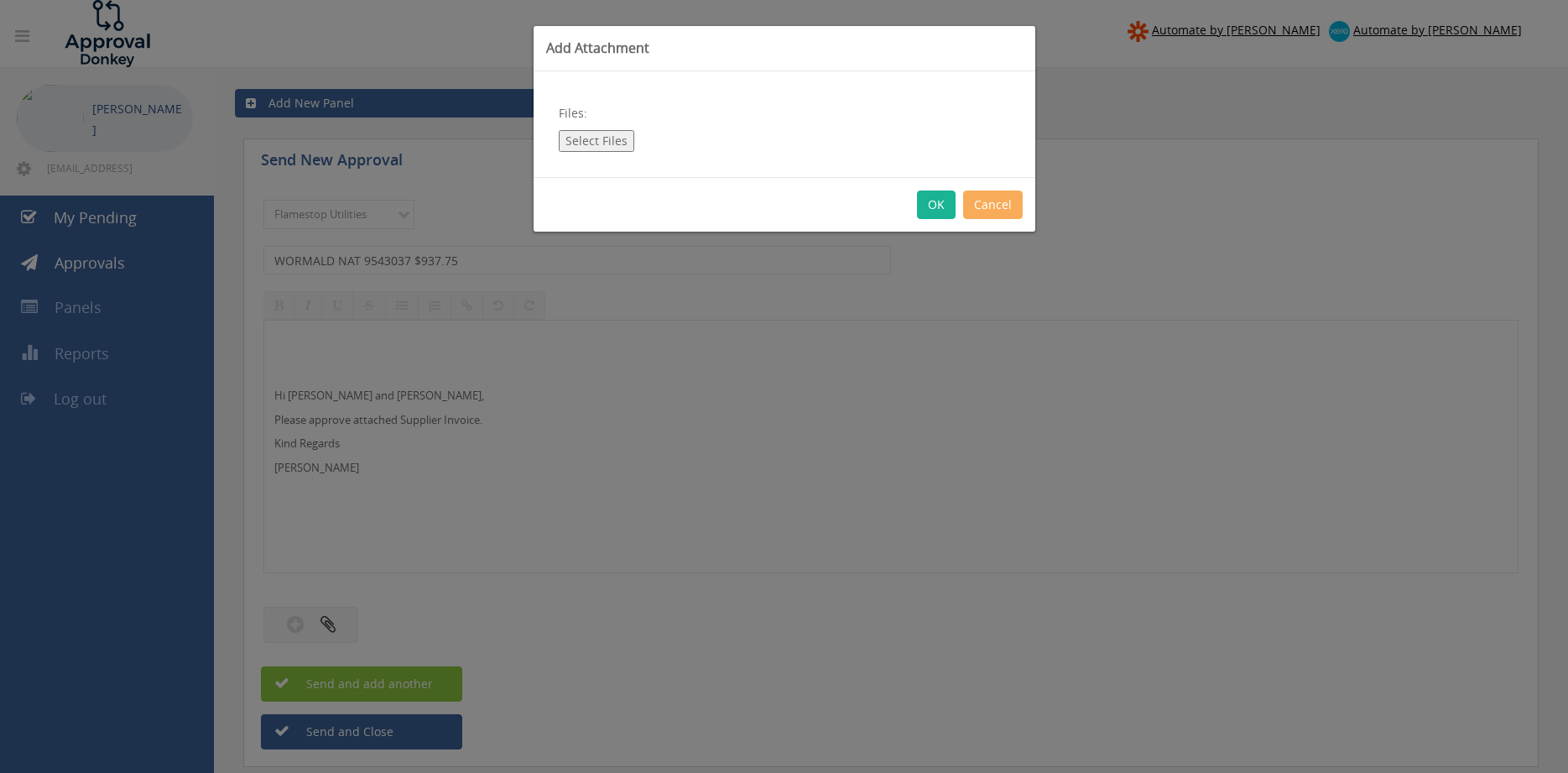
click at [599, 141] on button "Select Files" at bounding box center [596, 141] width 75 height 22
type input "C:\fakepath\WORMALD NAT DIST 9543037 [DATE].pdf"
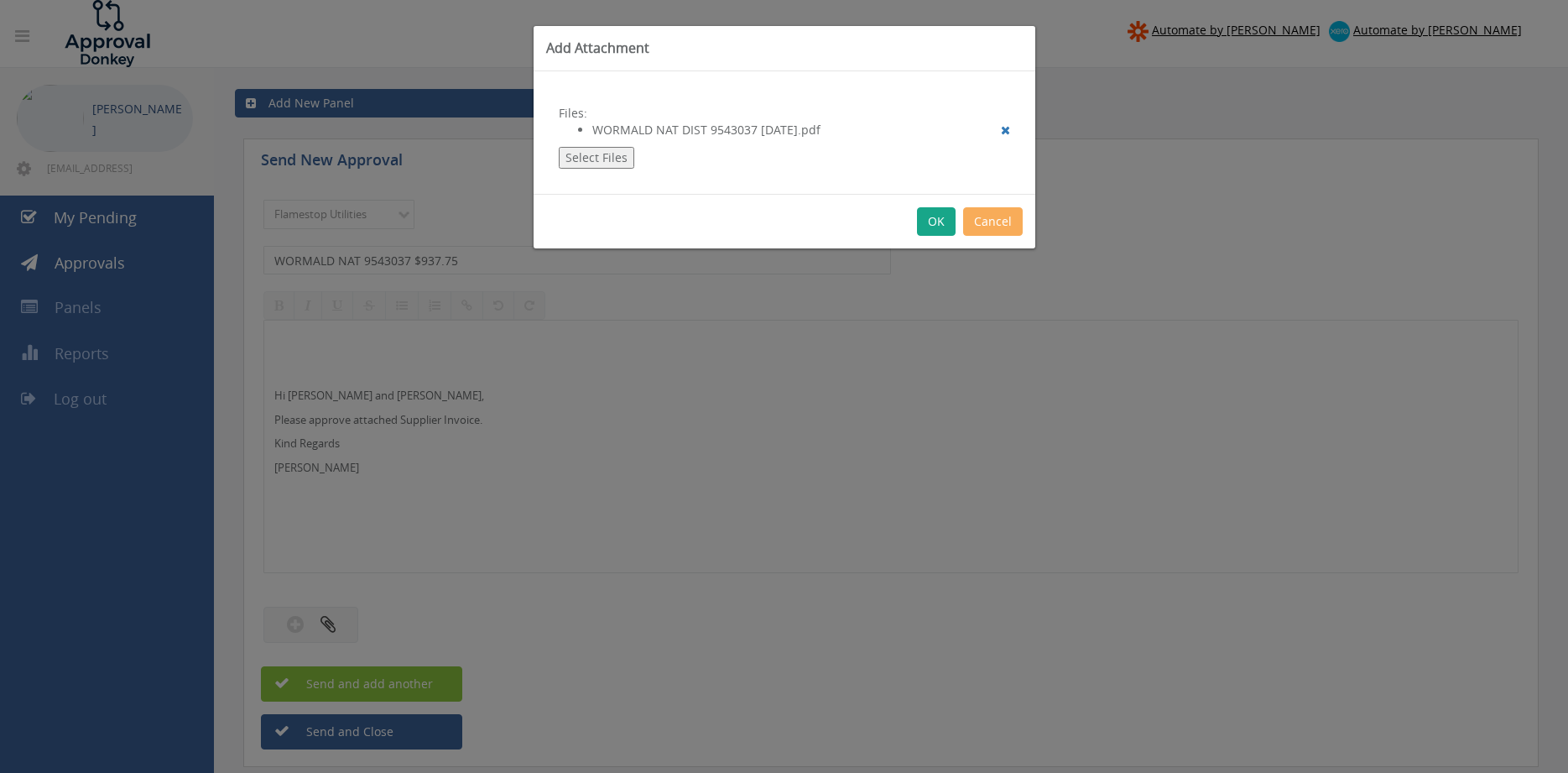
click at [932, 222] on button "OK" at bounding box center [936, 222] width 39 height 29
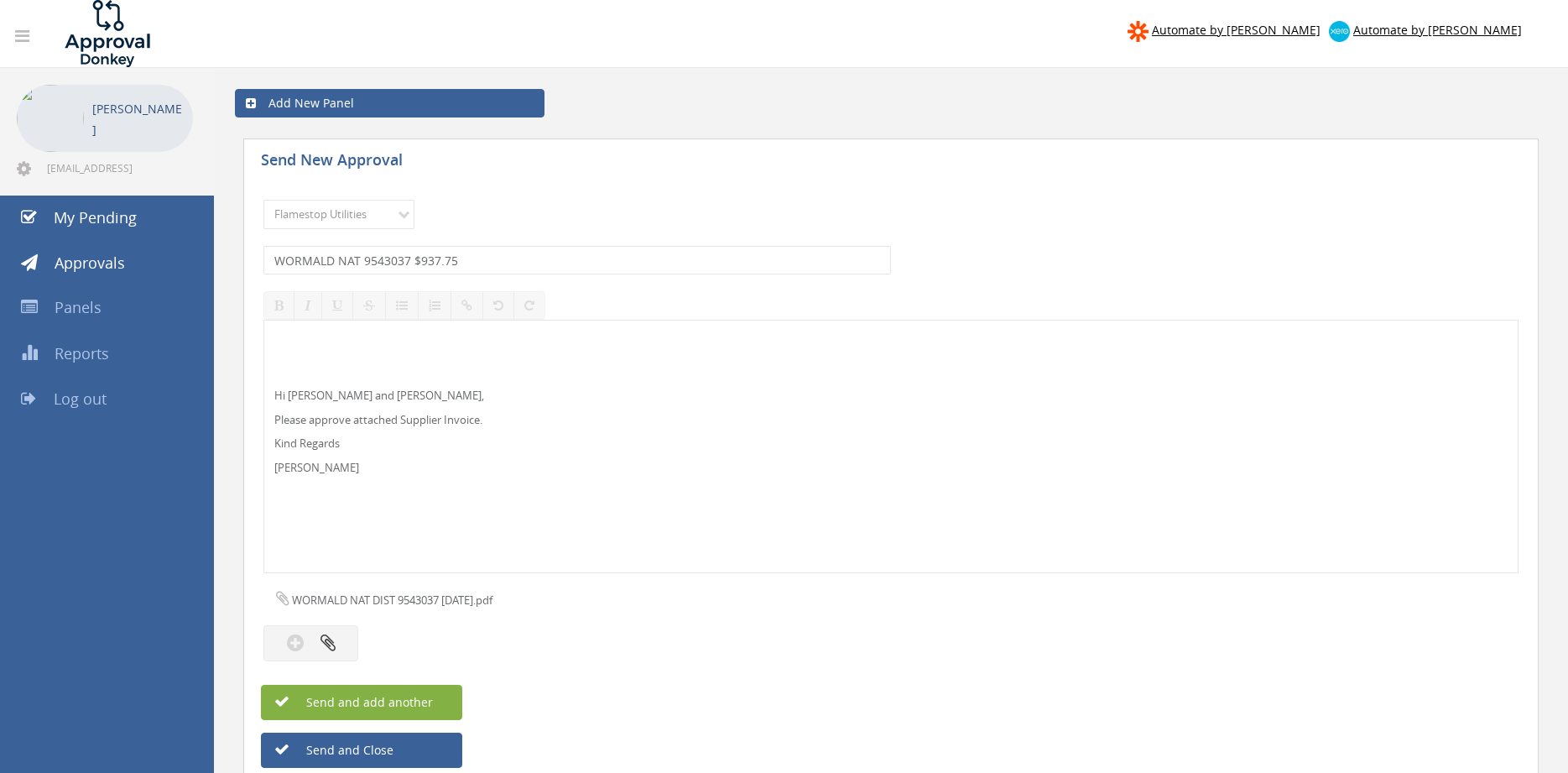
click at [461, 702] on div "Send and add another" at bounding box center [890, 702] width 1260 height 35
click at [439, 702] on button "Send and add another" at bounding box center [361, 702] width 201 height 35
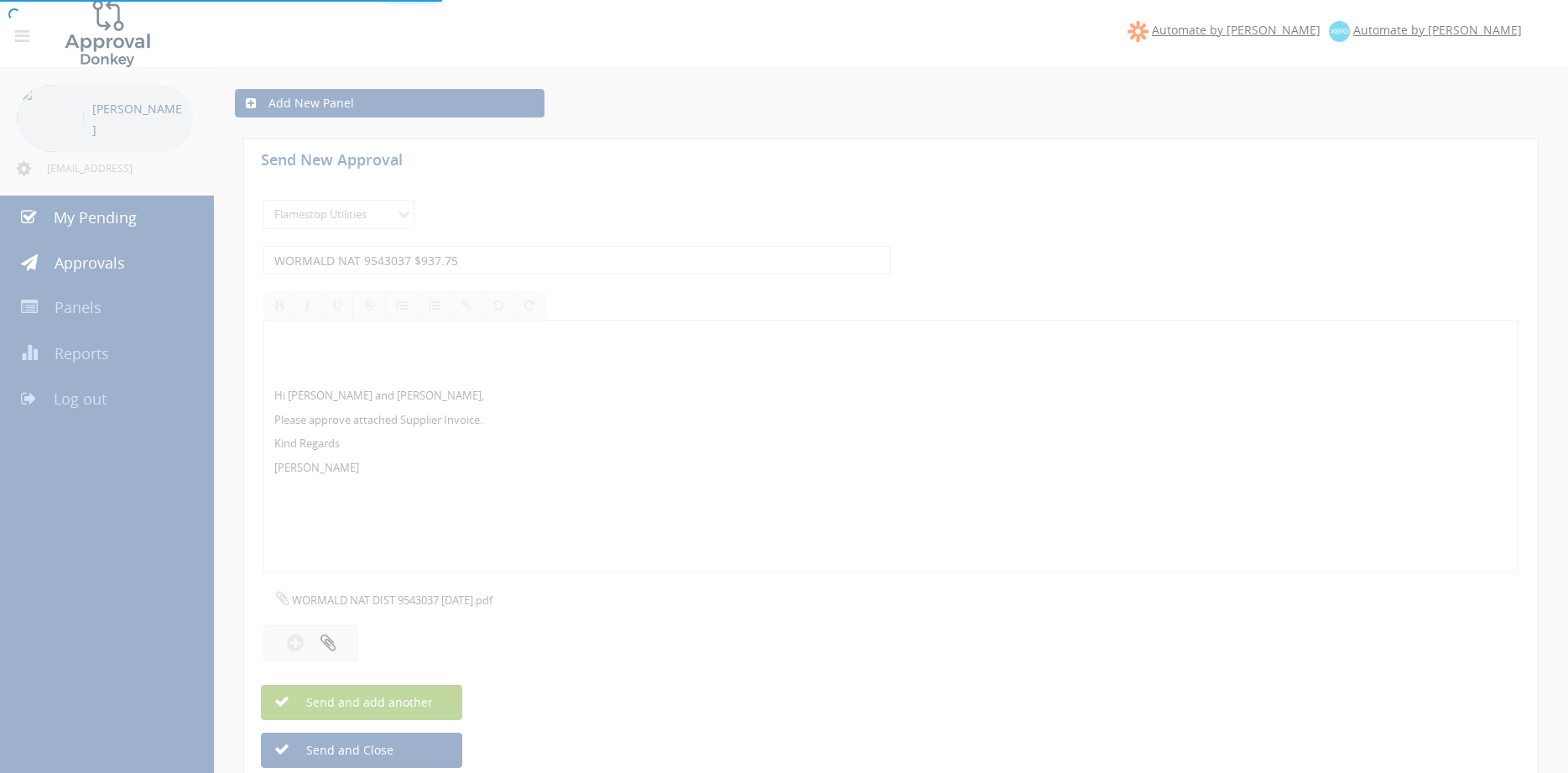
select select
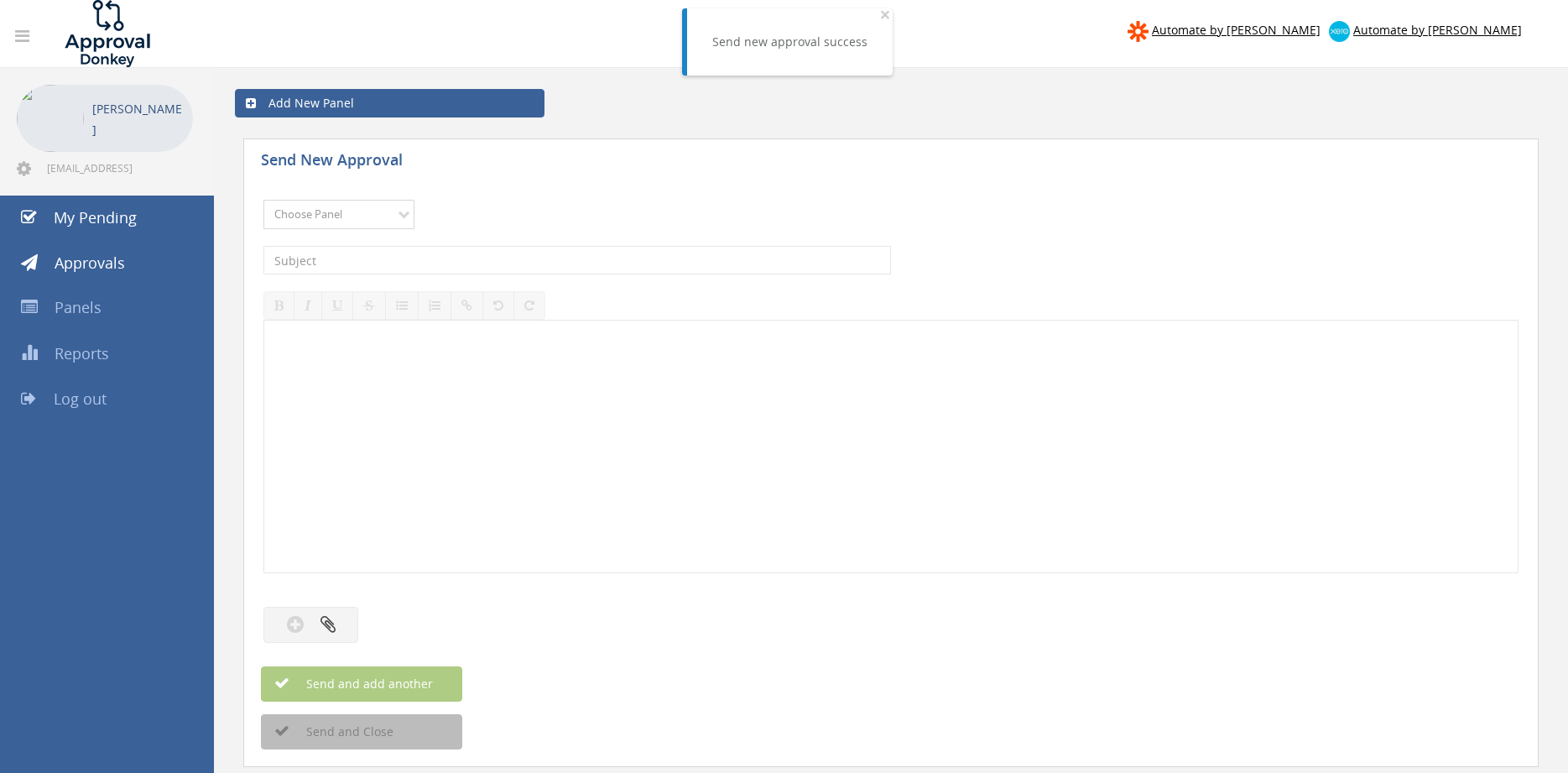
click at [263, 200] on select "Choose Panel Alarm Credits RG - 3 NZ Utilities Cable and SAI Global NZ Alarms-1…" at bounding box center [338, 214] width 151 height 29
select select "9744"
click option "Flamestop Utilities" at bounding box center [0, 0] width 0 height 0
click at [433, 260] on input "text" at bounding box center [577, 261] width 627 height 29
type input "GREEN HILLS INV-28 $10,988.00"
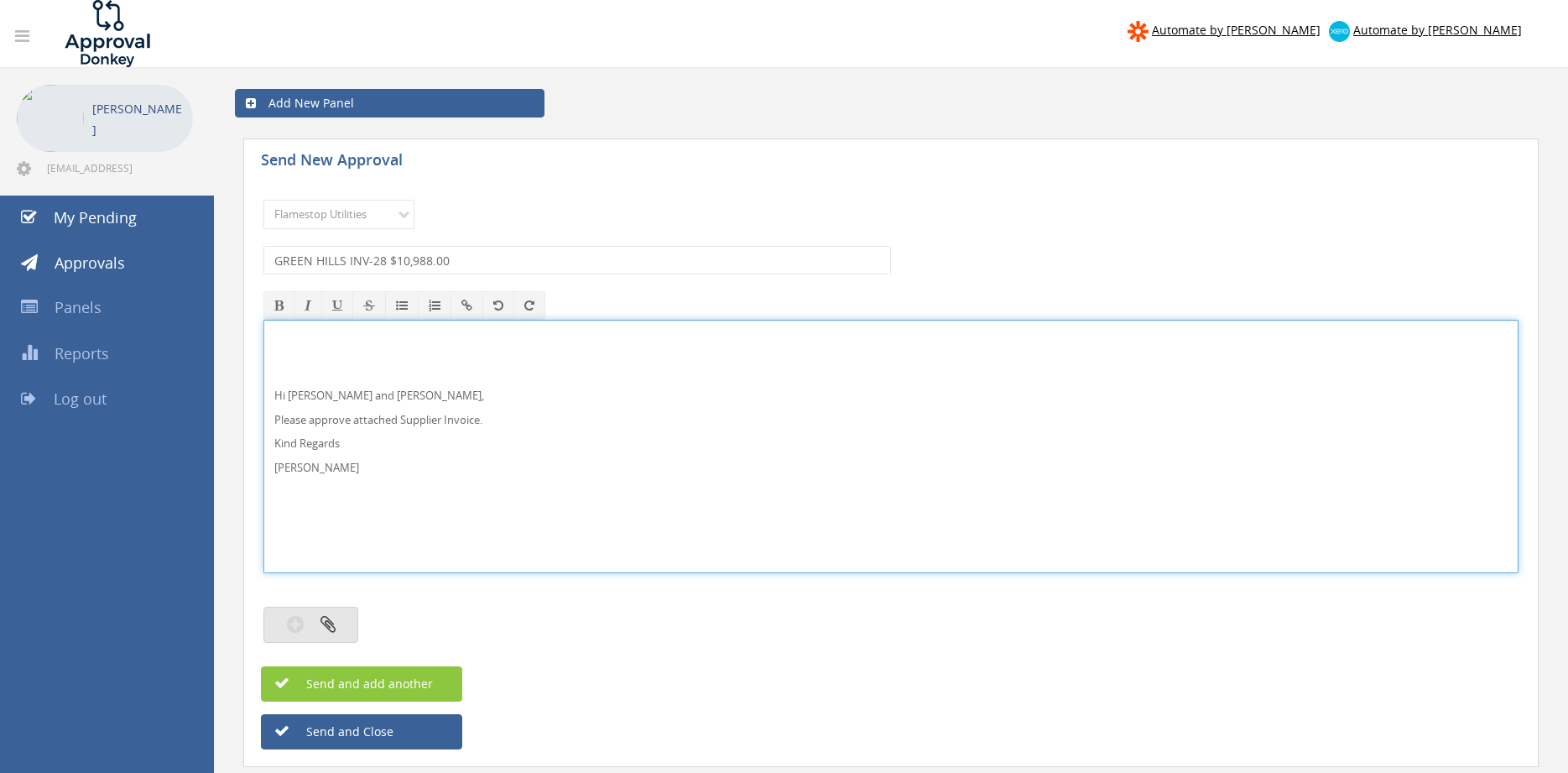
click at [314, 628] on button "button" at bounding box center [311, 625] width 95 height 36
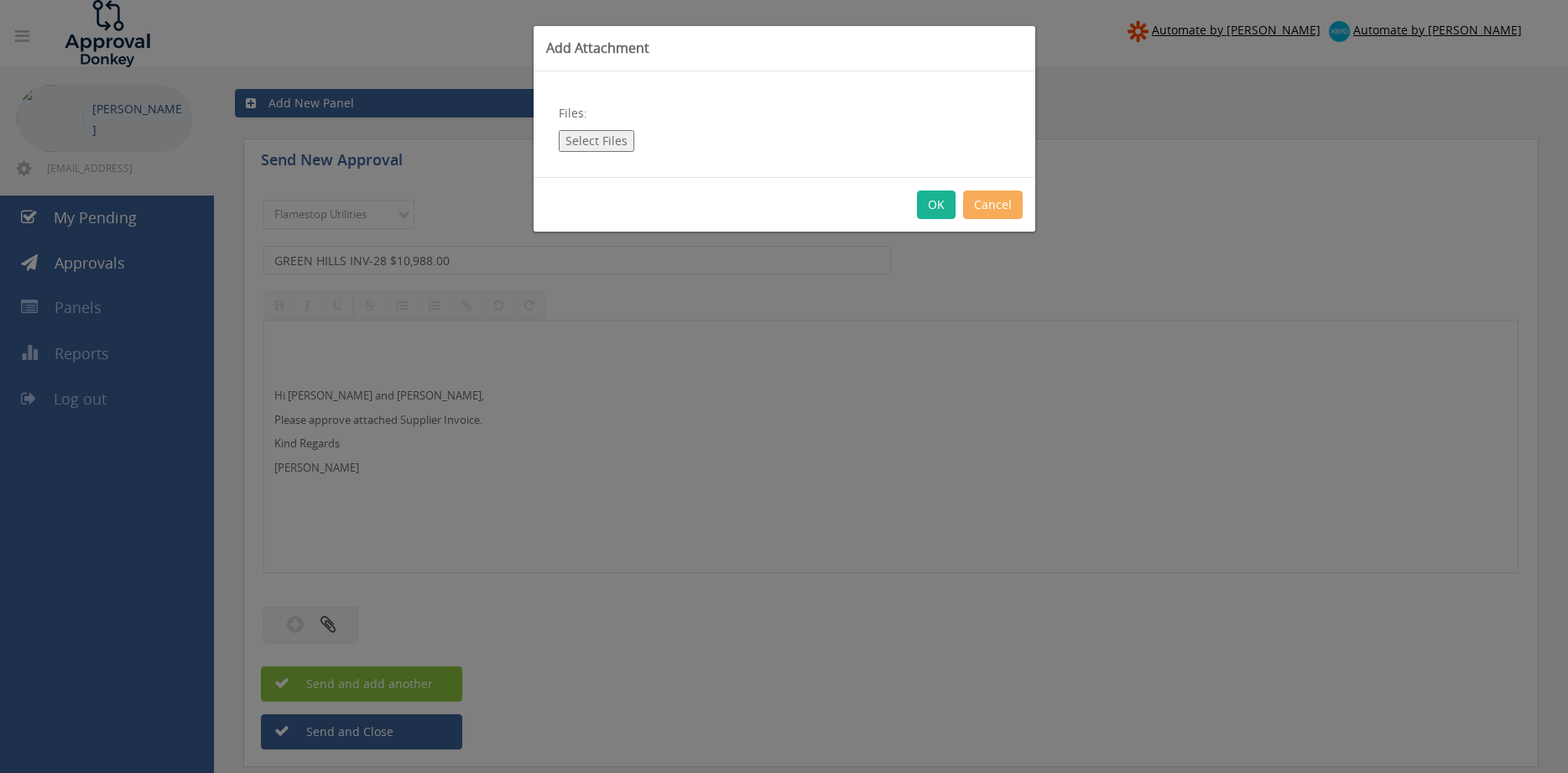
click at [591, 133] on button "Select Files" at bounding box center [596, 141] width 75 height 22
type input "C:\fakepath\GREEN HILLS INV-00000028 [DATE].pdf"
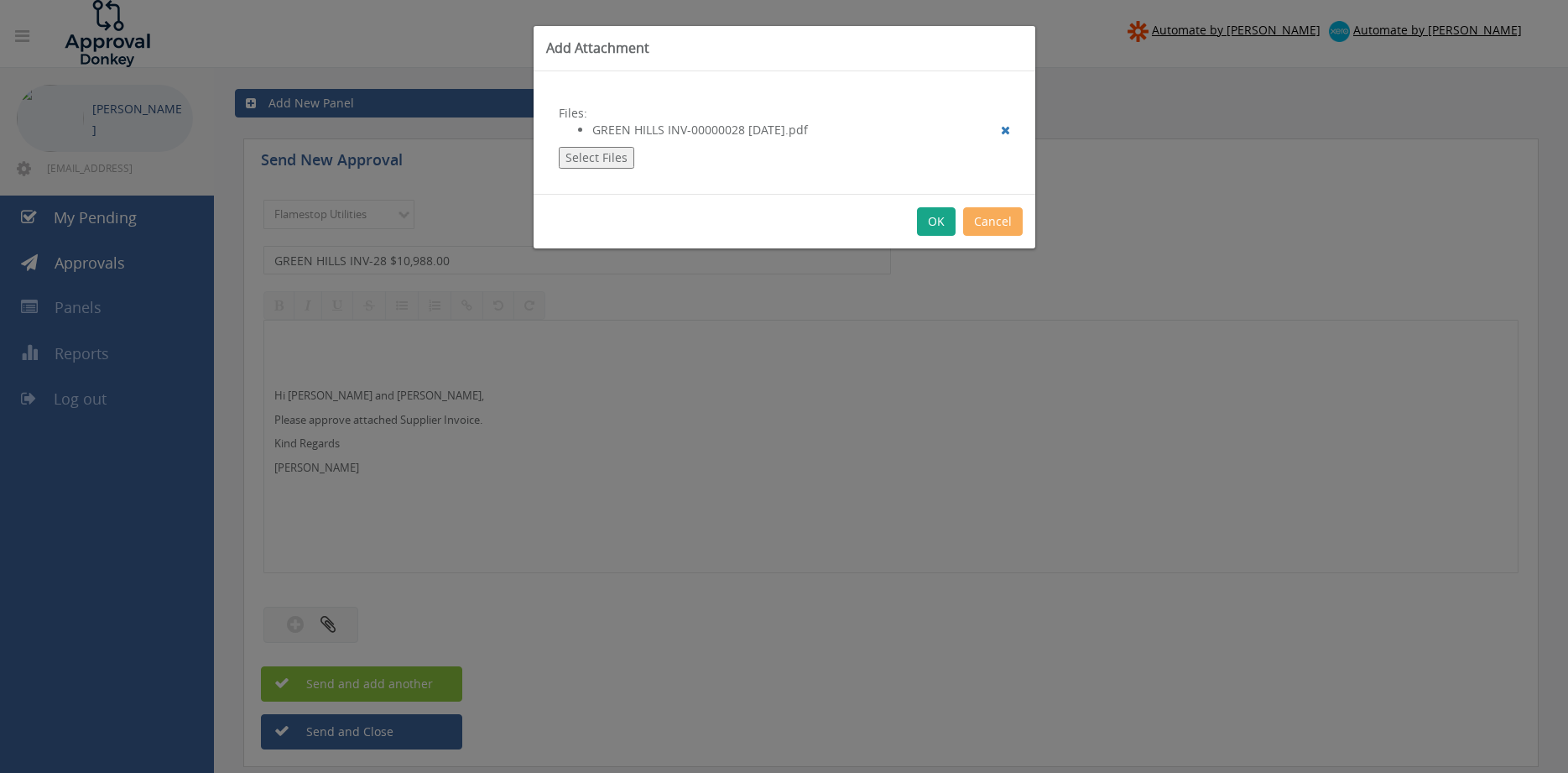
click at [932, 221] on button "OK" at bounding box center [936, 222] width 39 height 29
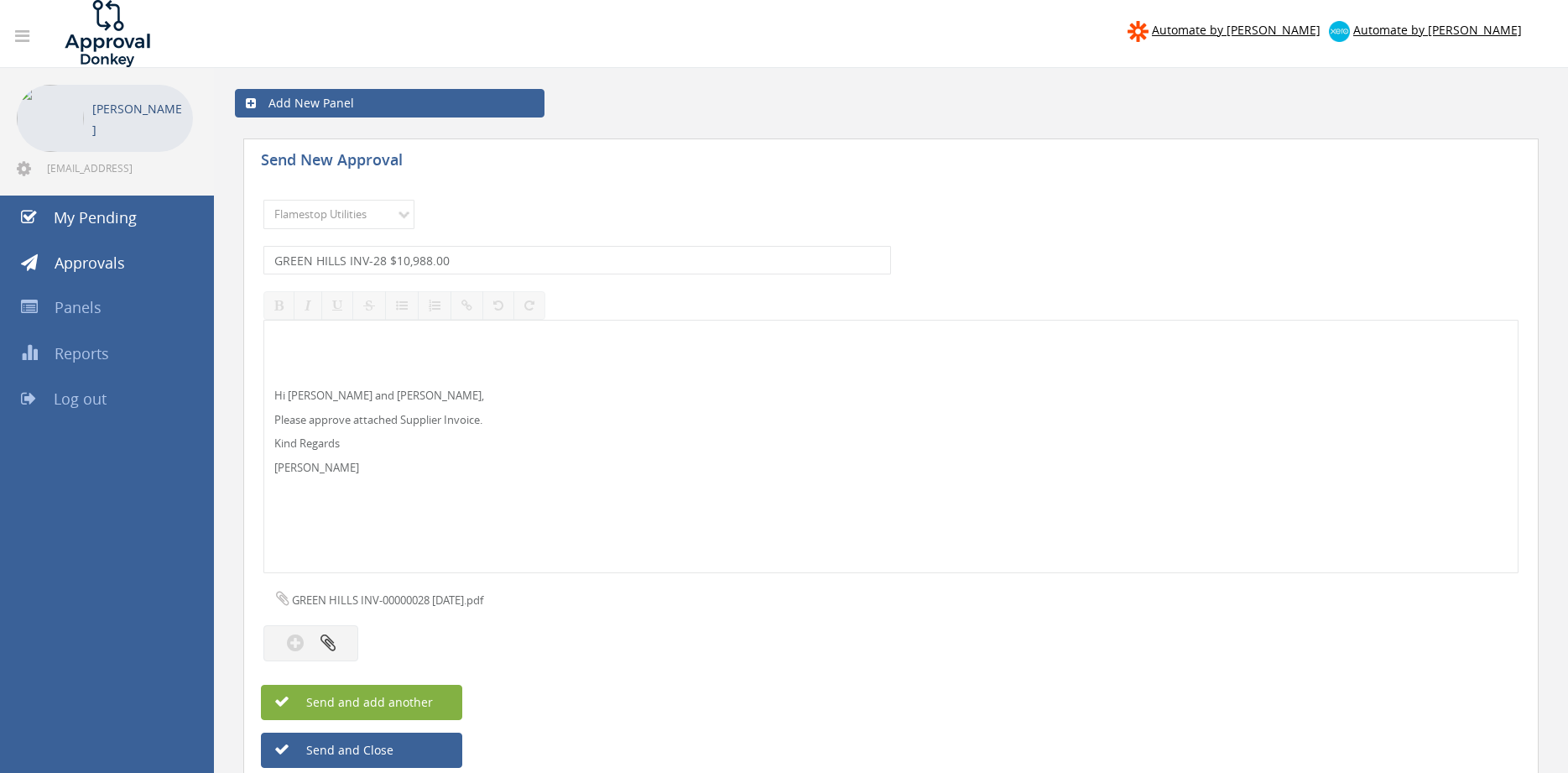
click at [441, 705] on button "Send and add another" at bounding box center [361, 702] width 201 height 35
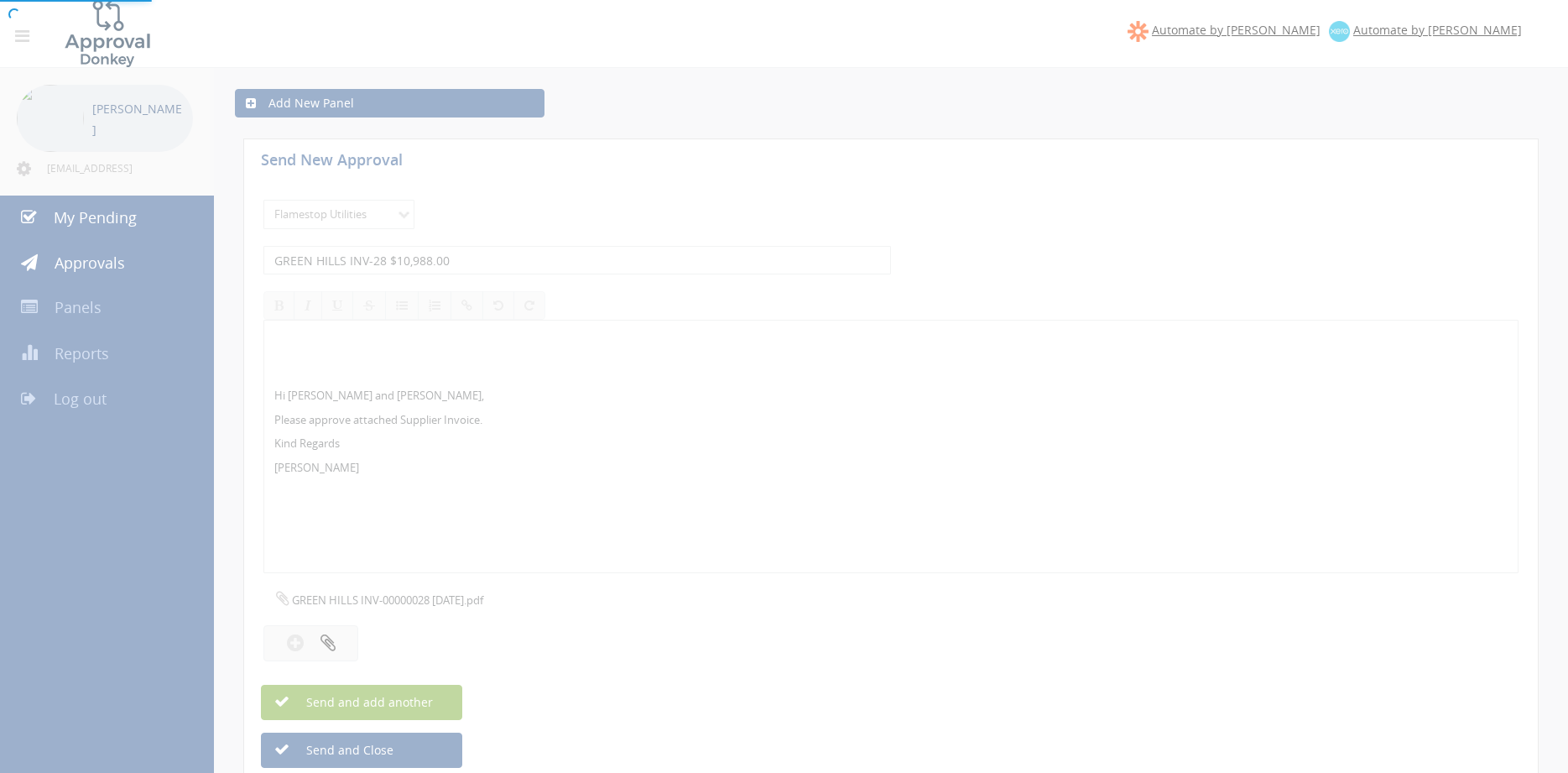
select select
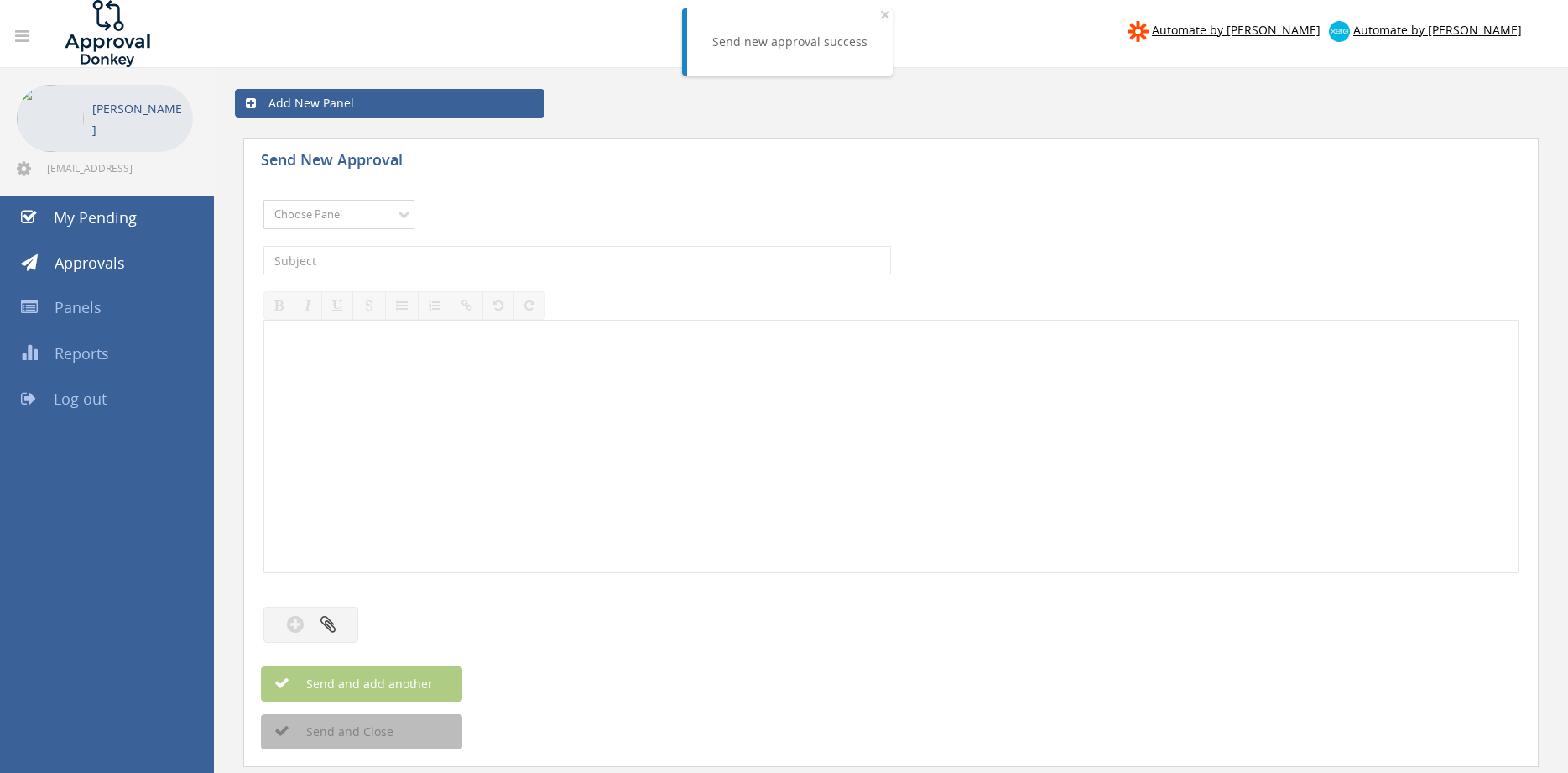
click at [263, 200] on select "Choose Panel Alarm Credits RG - 3 NZ Utilities Cable and SAI Global NZ Alarms-1…" at bounding box center [338, 214] width 151 height 29
select select "9744"
click option "Flamestop Utilities" at bounding box center [0, 0] width 0 height 0
click at [441, 260] on input "text" at bounding box center [577, 261] width 627 height 29
type input "BUNNINGS 6011/90362702 $98.70"
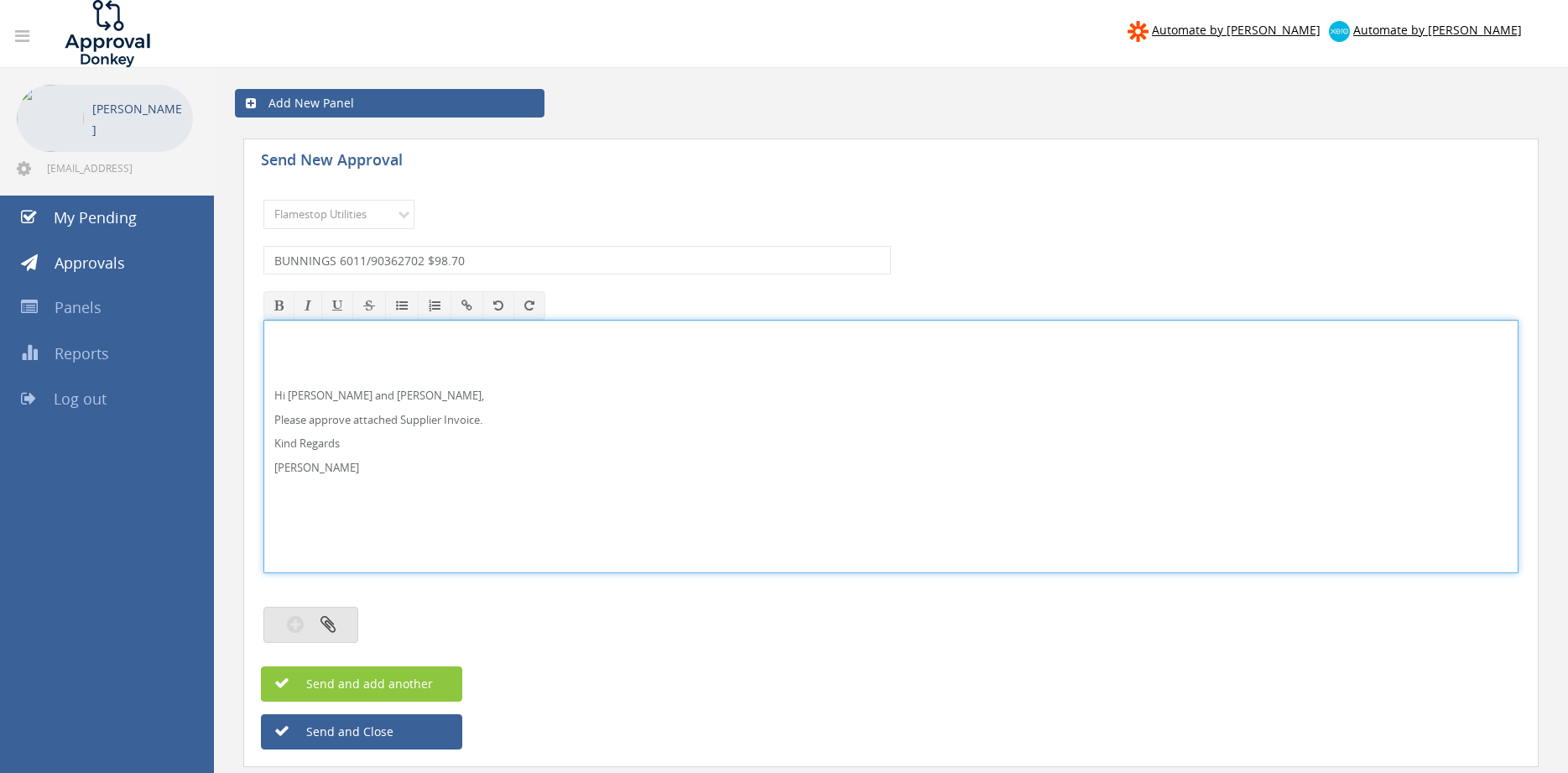
click at [349, 624] on button "button" at bounding box center [311, 625] width 95 height 36
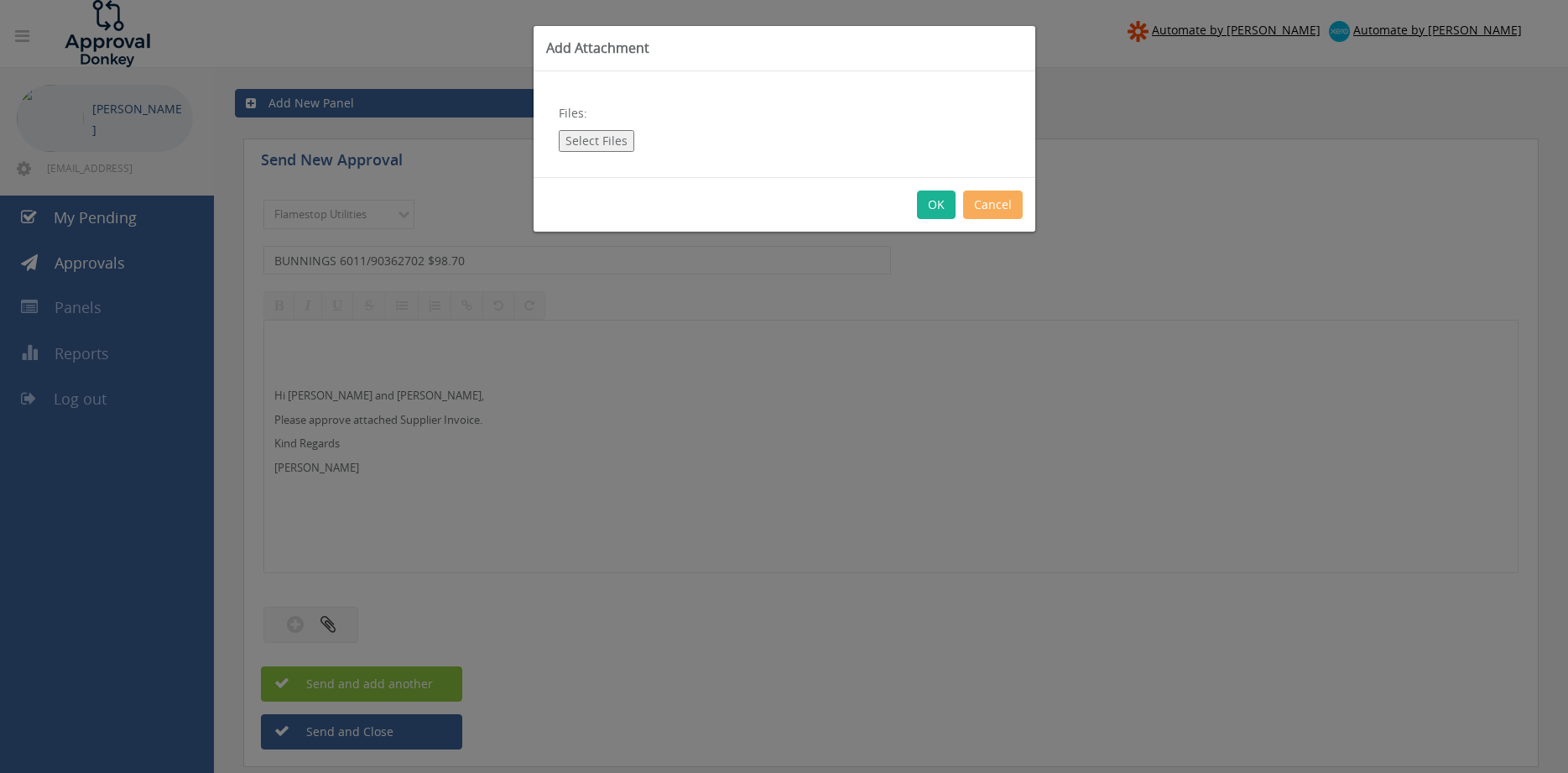
click at [619, 139] on button "Select Files" at bounding box center [596, 141] width 75 height 22
type input "C:\fakepath\BUNNINGS 6011-90362702 [DATE].pdf"
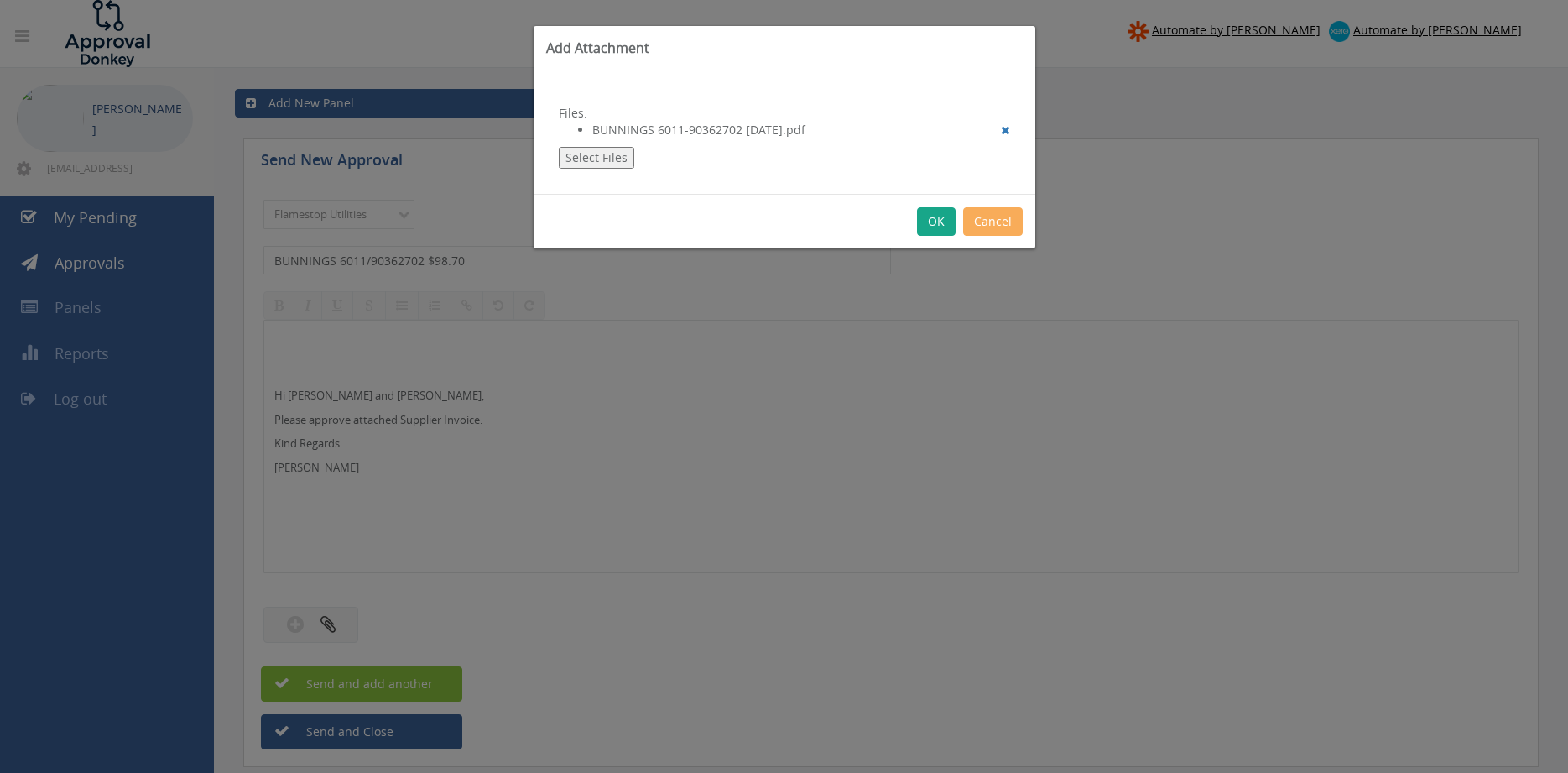
click at [931, 226] on button "OK" at bounding box center [936, 222] width 39 height 29
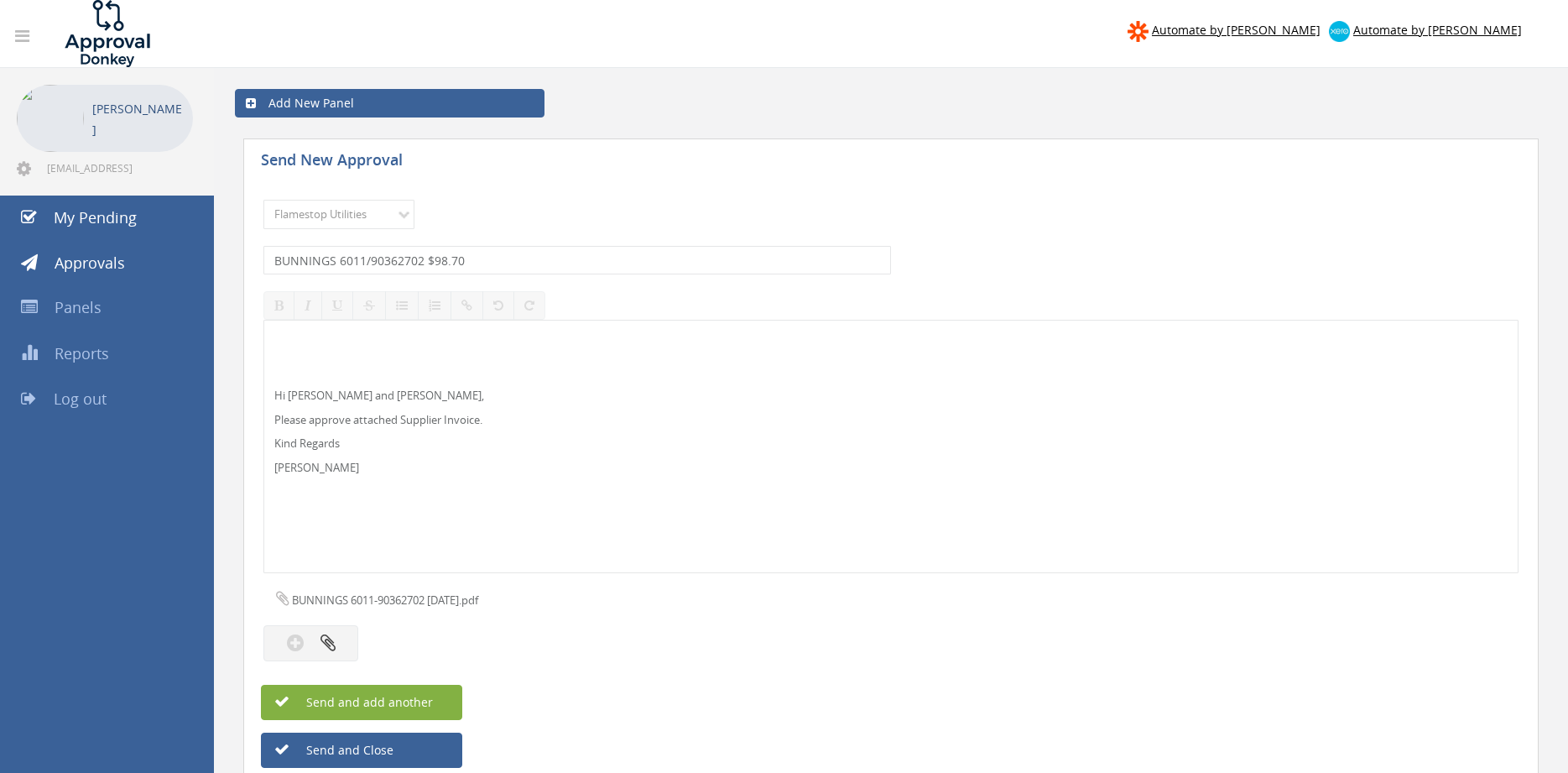
click at [417, 705] on span "Send and add another" at bounding box center [351, 702] width 163 height 16
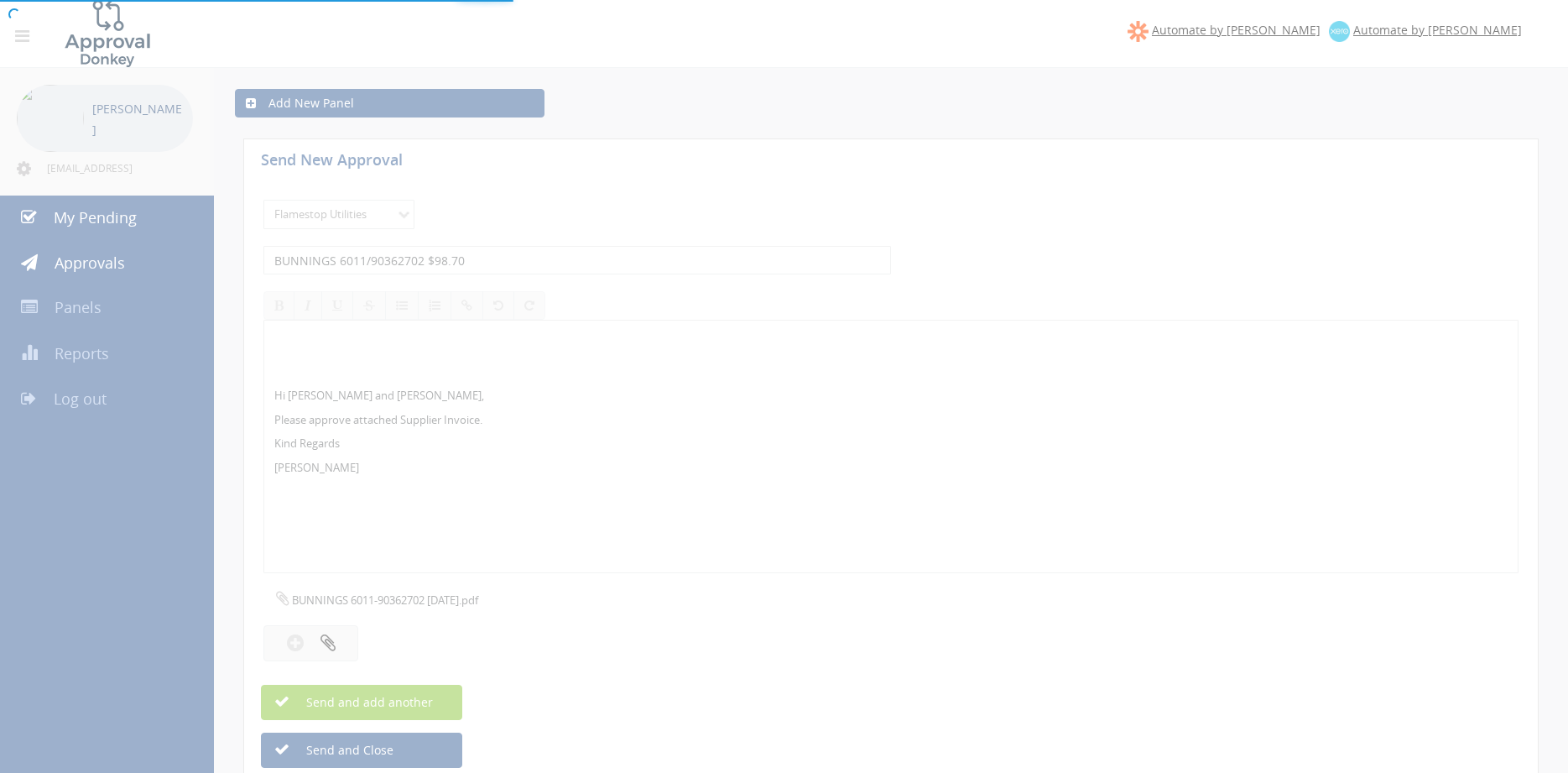
select select
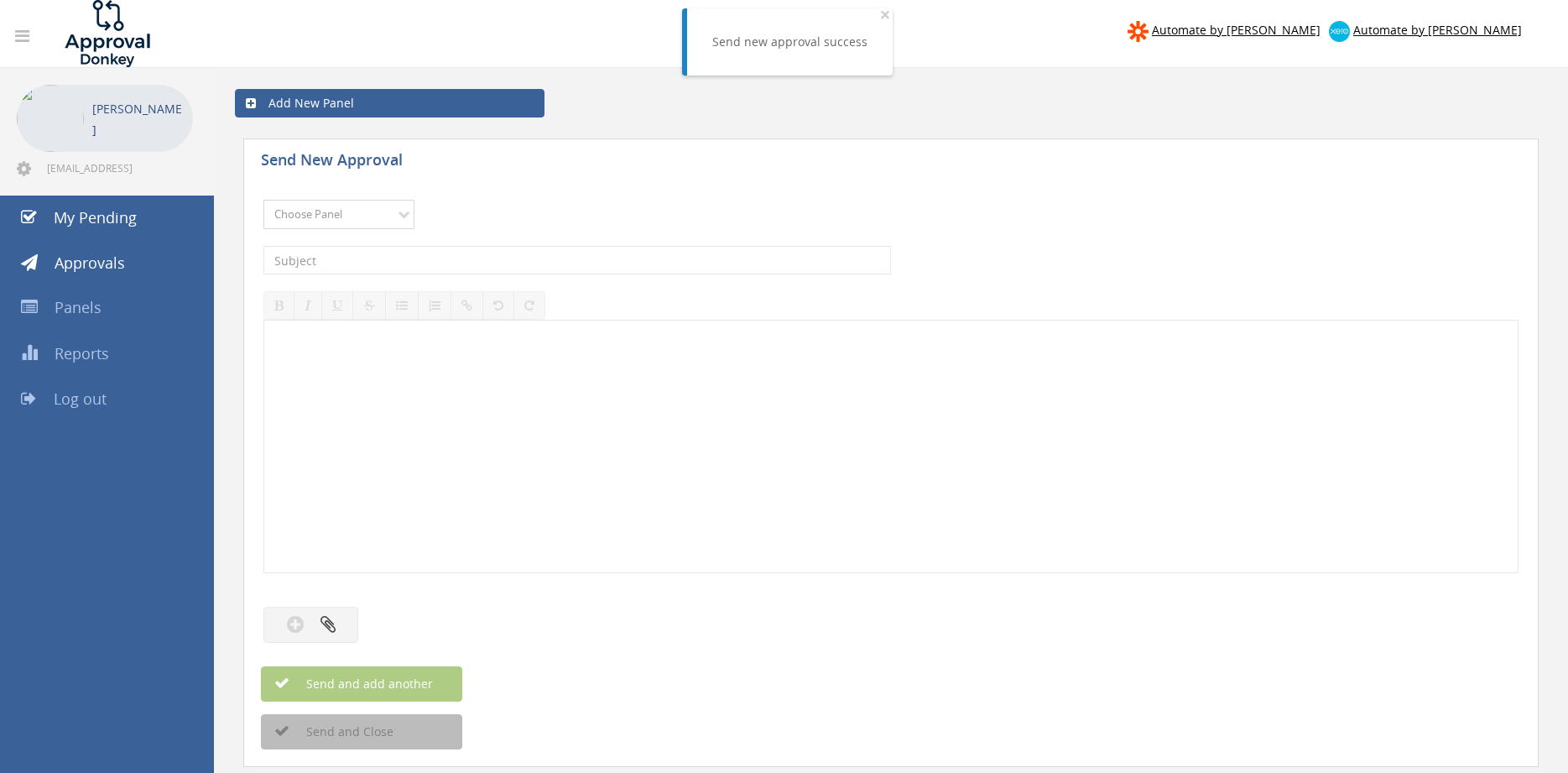
click at [263, 200] on select "Choose Panel Alarm Credits RG - 3 NZ Utilities Cable and SAI Global NZ Alarms-1…" at bounding box center [338, 214] width 151 height 29
select select "9744"
click option "Flamestop Utilities" at bounding box center [0, 0] width 0 height 0
click at [433, 266] on input "text" at bounding box center [577, 261] width 627 height 29
type input "BUNNINGS 6011/90362624 $154.98"
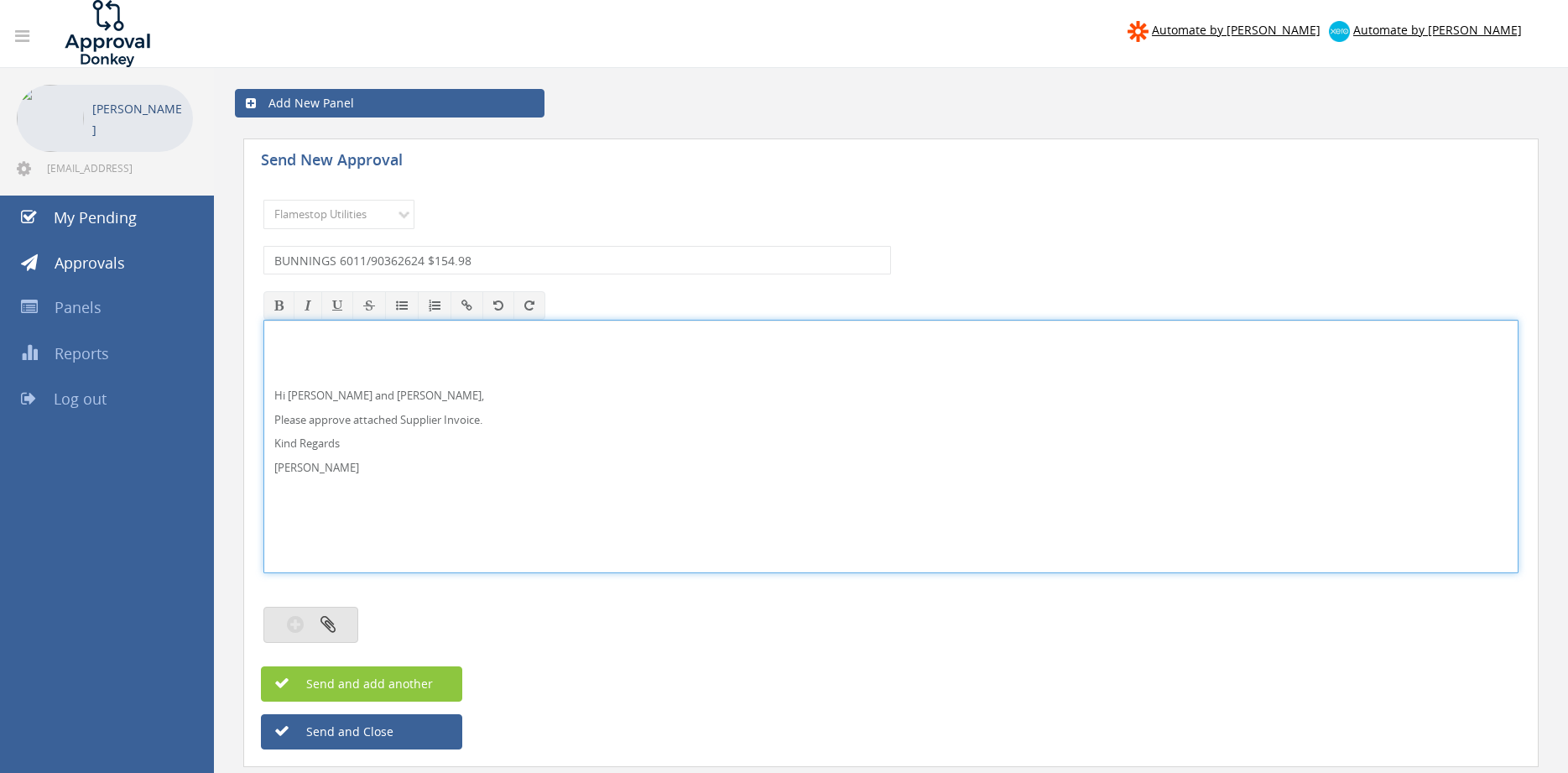
click at [339, 625] on button "button" at bounding box center [311, 625] width 95 height 36
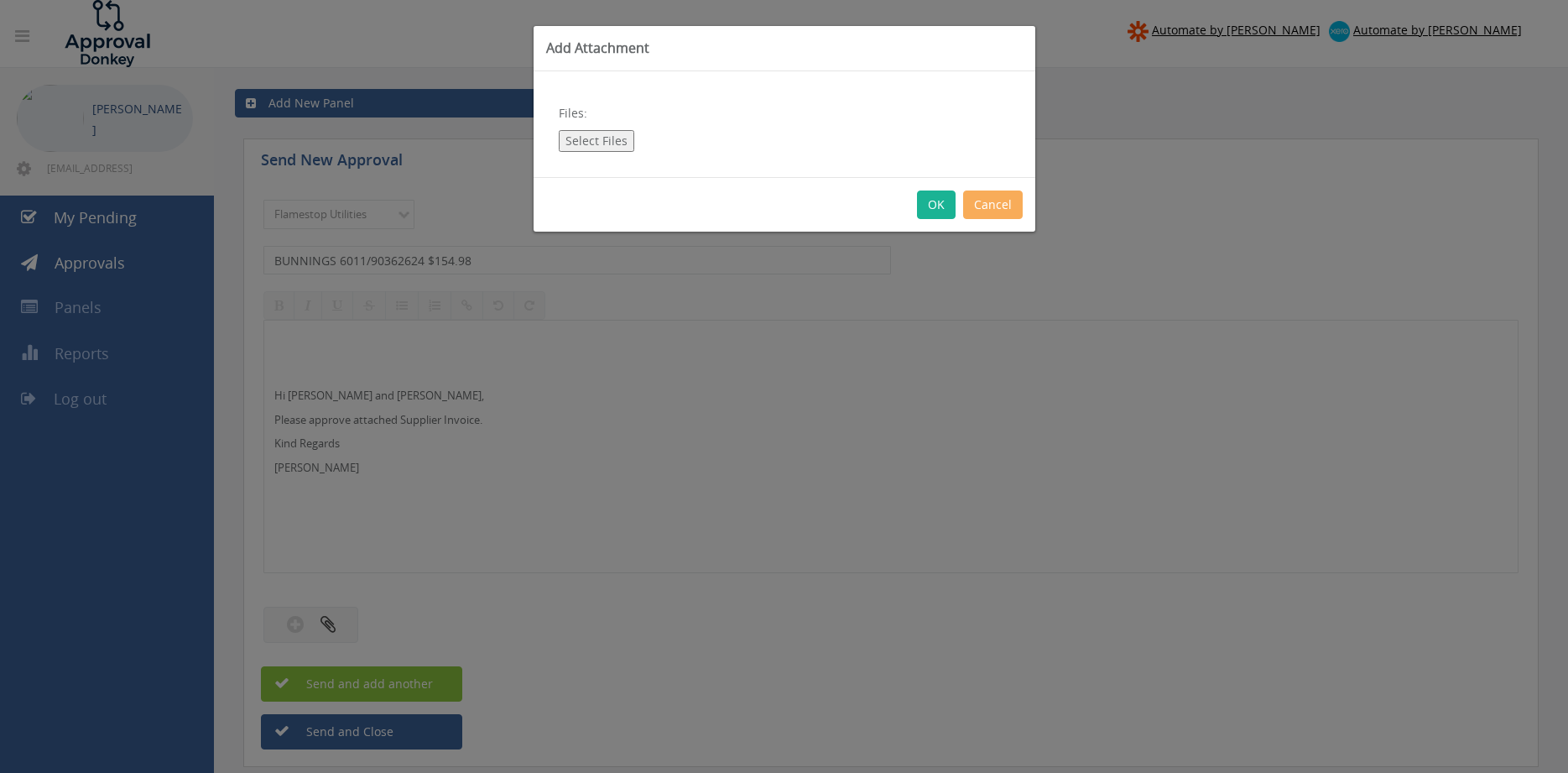
click at [609, 141] on button "Select Files" at bounding box center [596, 141] width 75 height 22
type input "C:\fakepath\BUNNINGS 6011-90362624 [DATE].pdf"
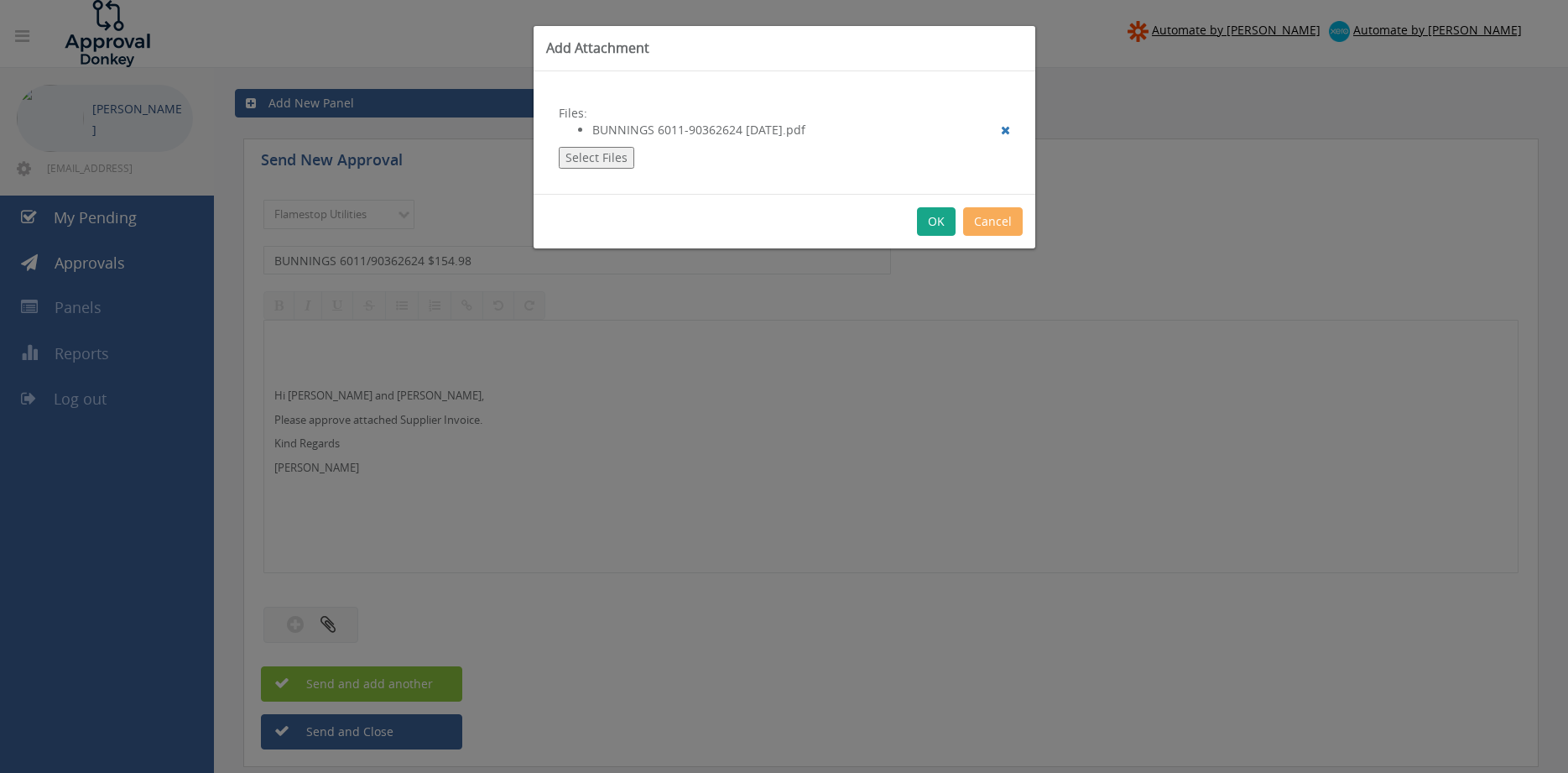
click at [937, 225] on button "OK" at bounding box center [936, 222] width 39 height 29
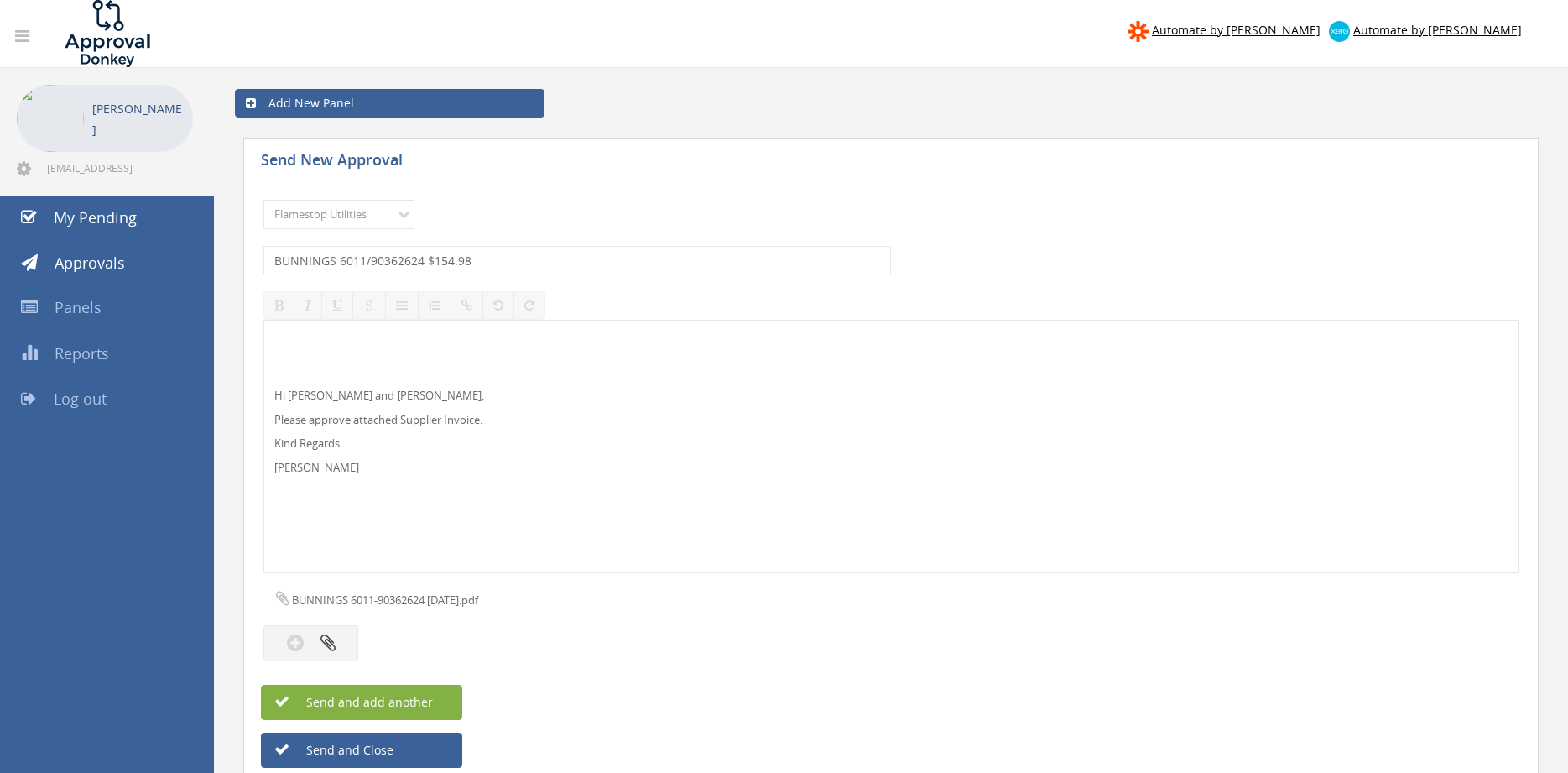
click at [445, 698] on button "Send and add another" at bounding box center [361, 702] width 201 height 35
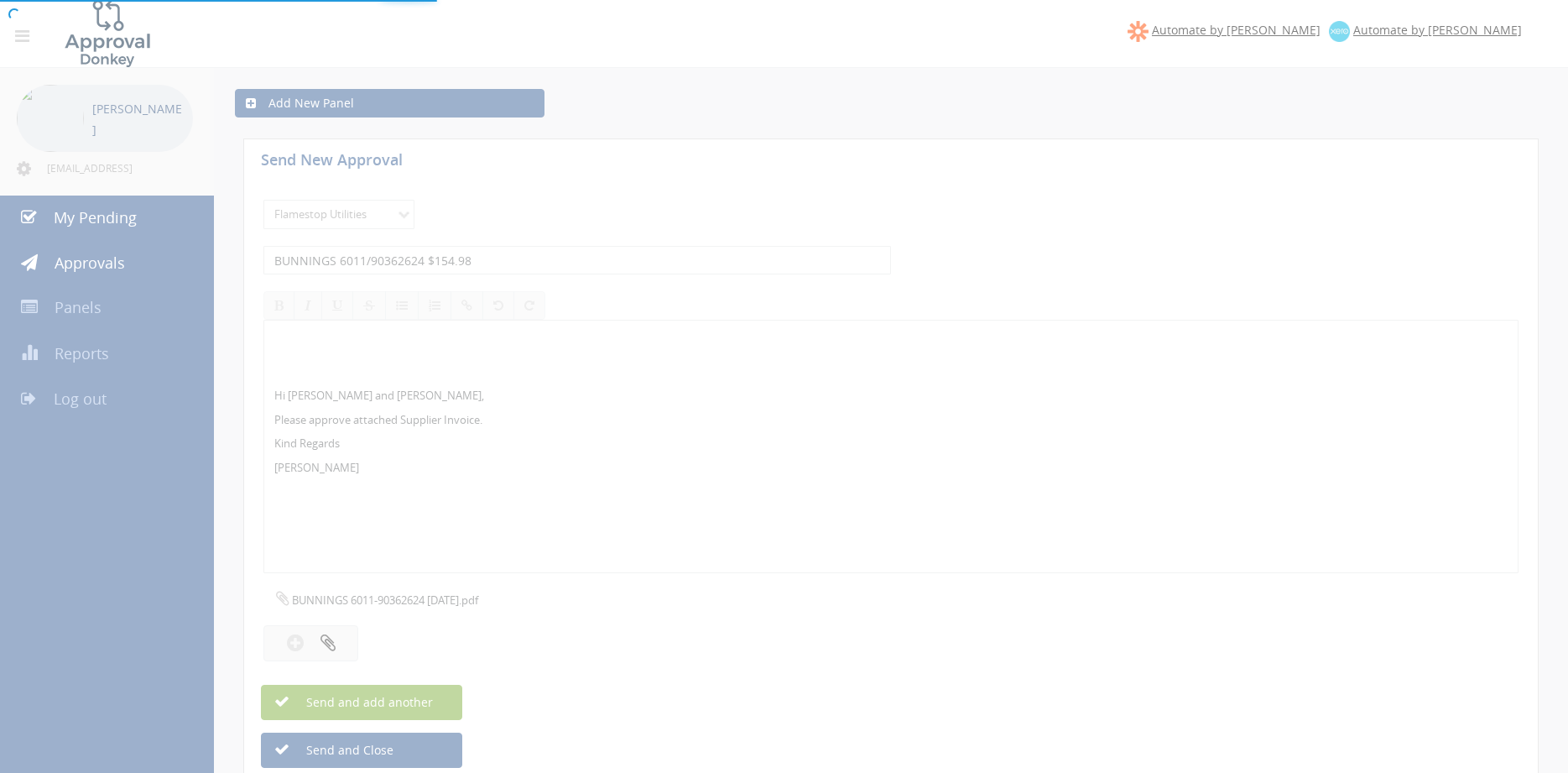
select select
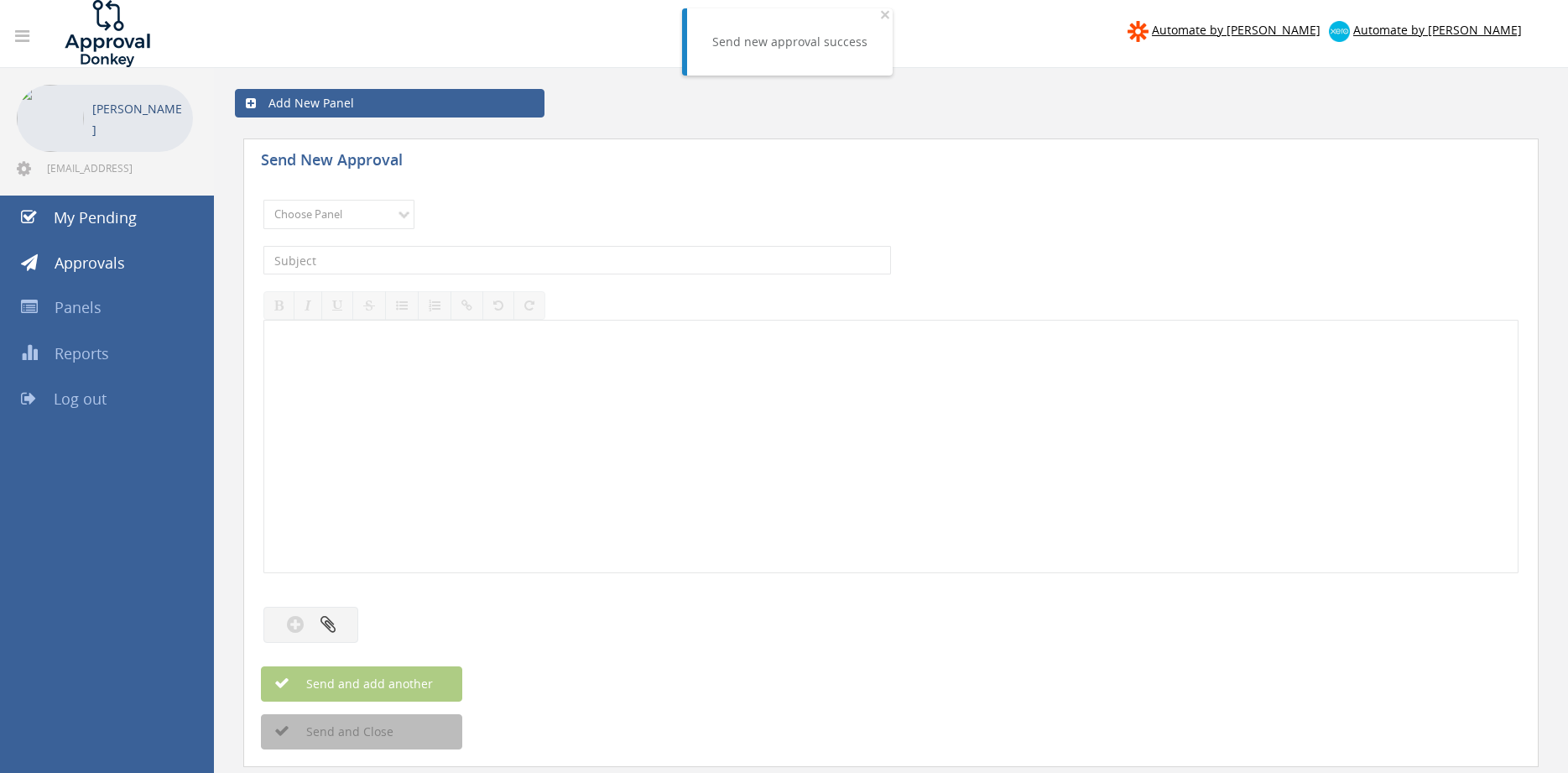
click at [387, 231] on div "Choose Panel Alarm Credits RG - 3 NZ Utilities Cable and SAI Global NZ Alarms-1…" at bounding box center [890, 214] width 1254 height 47
click at [263, 200] on select "Choose Panel Alarm Credits RG - 3 NZ Utilities Cable and SAI Global NZ Alarms-1…" at bounding box center [338, 214] width 151 height 29
select select "9744"
click option "Flamestop Utilities" at bounding box center [0, 0] width 0 height 0
click at [438, 260] on input "text" at bounding box center [577, 261] width 627 height 29
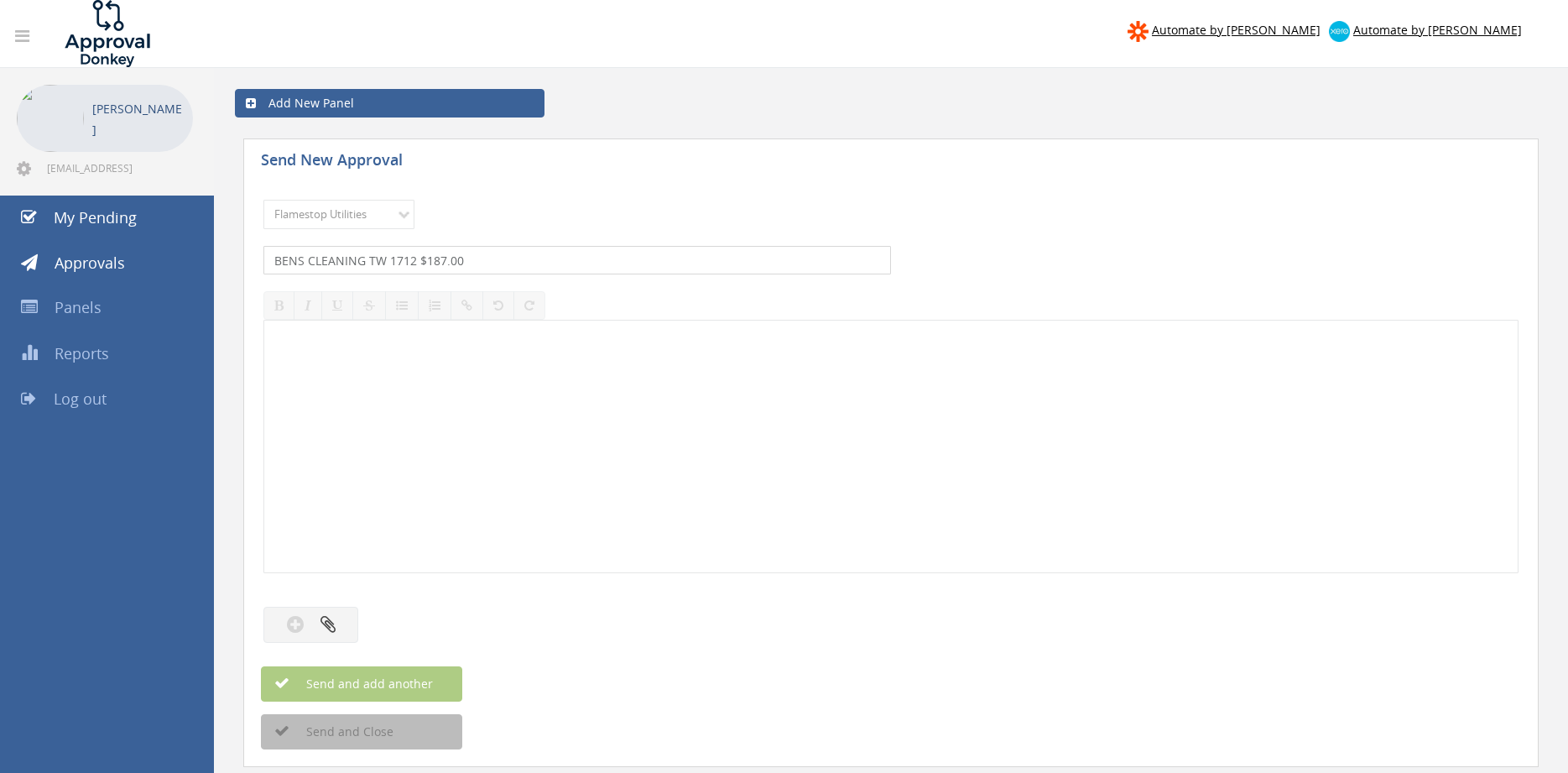
type input "BENS CLEANING TW 1712 $187.00"
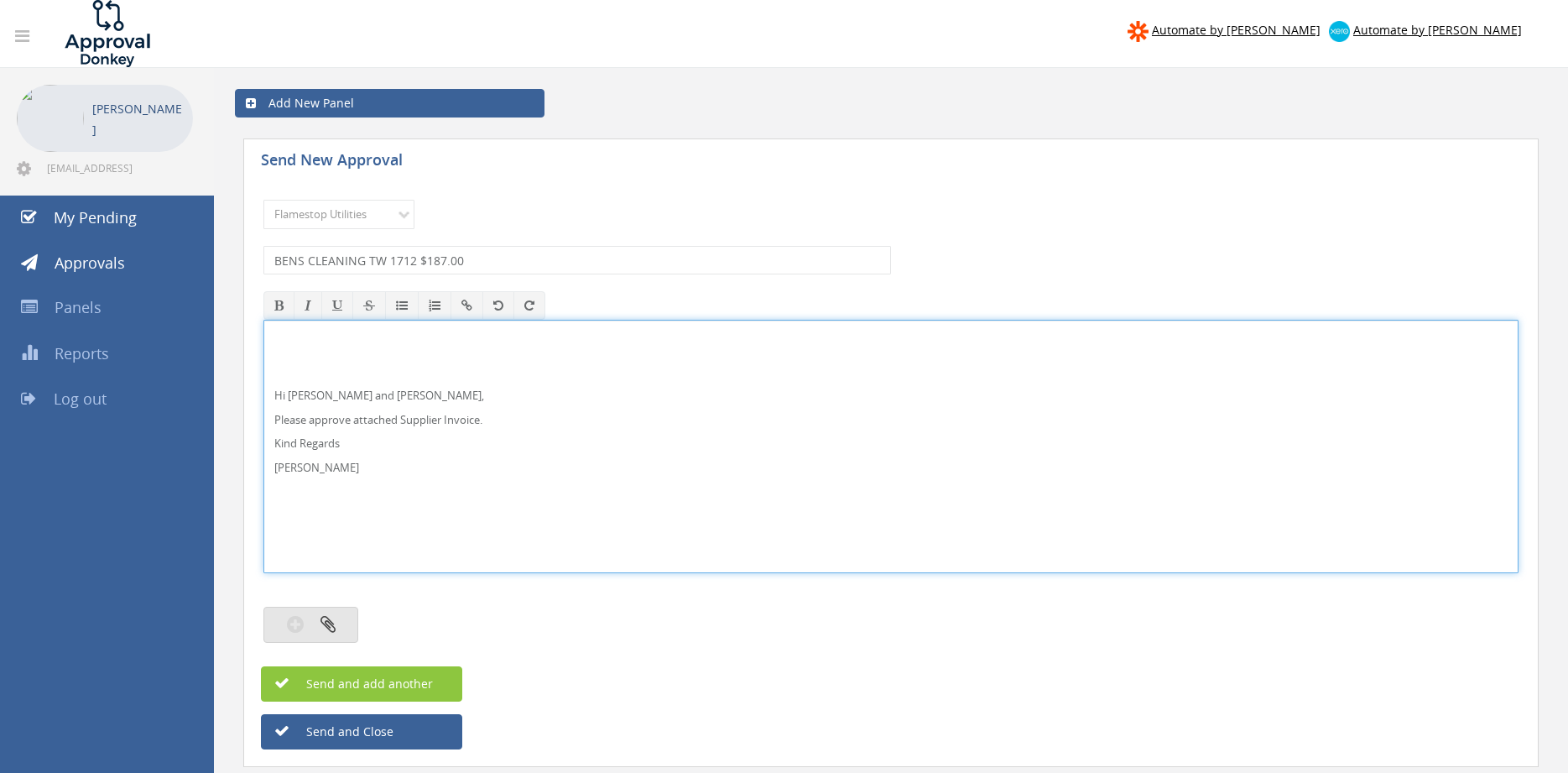
click at [335, 620] on button "button" at bounding box center [311, 625] width 95 height 36
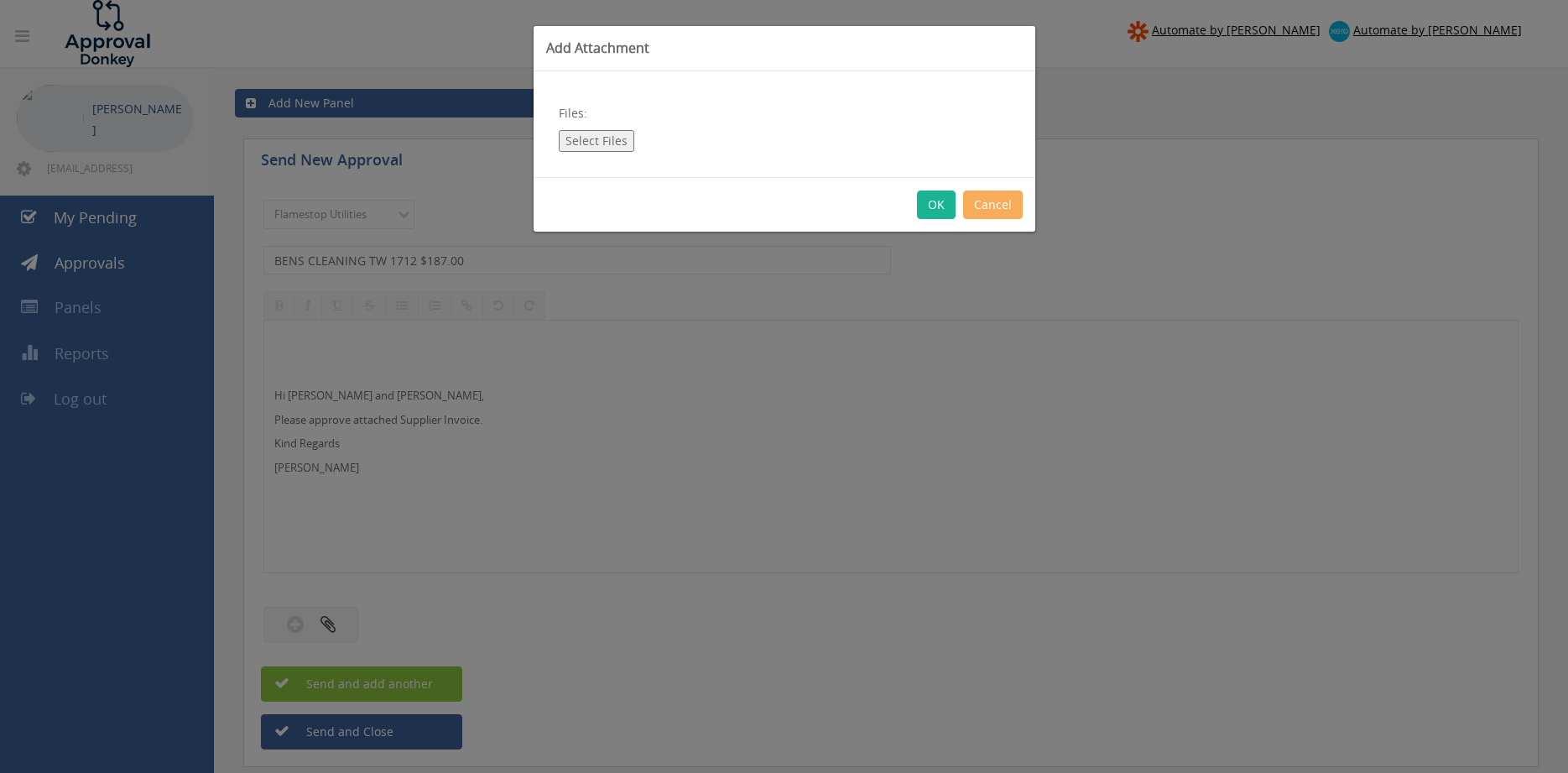
click at [588, 142] on button "Select Files" at bounding box center [596, 141] width 75 height 22
type input "C:\fakepath\BEN'S CLEANING TW_[PHONE_NUMBER][DATE].pdf"
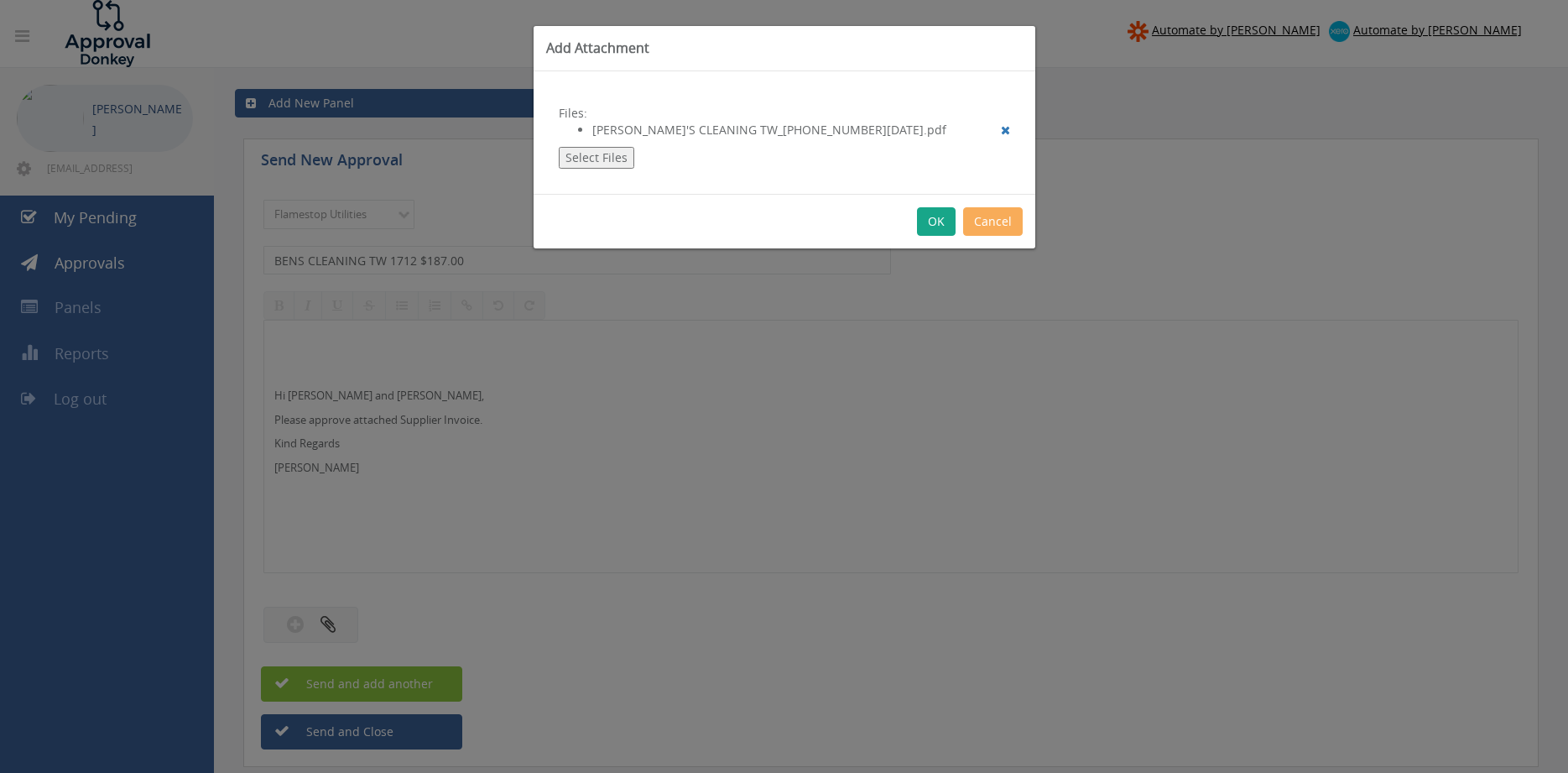
click at [941, 220] on button "OK" at bounding box center [936, 222] width 39 height 29
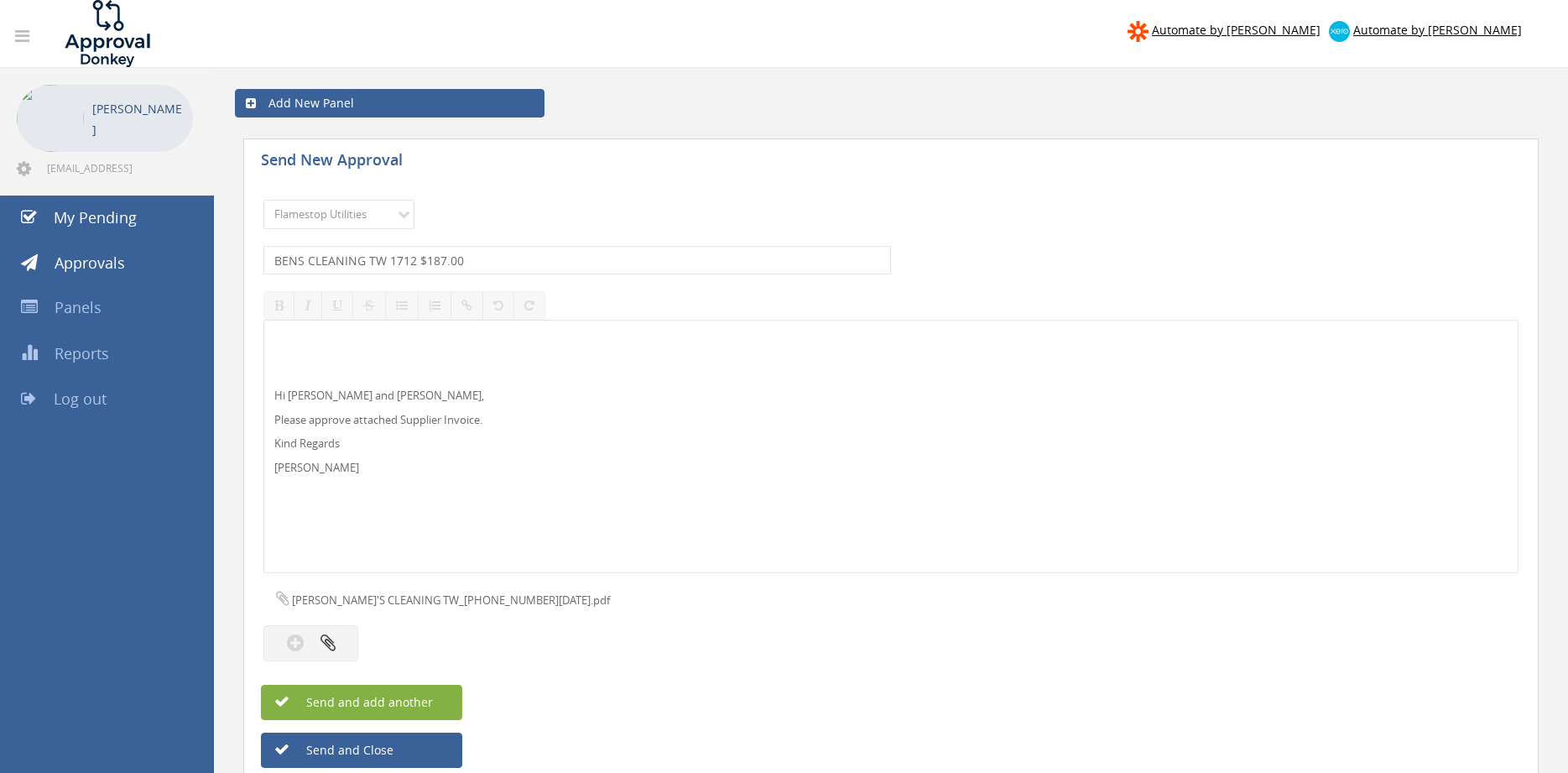
click at [443, 705] on button "Send and add another" at bounding box center [361, 702] width 201 height 35
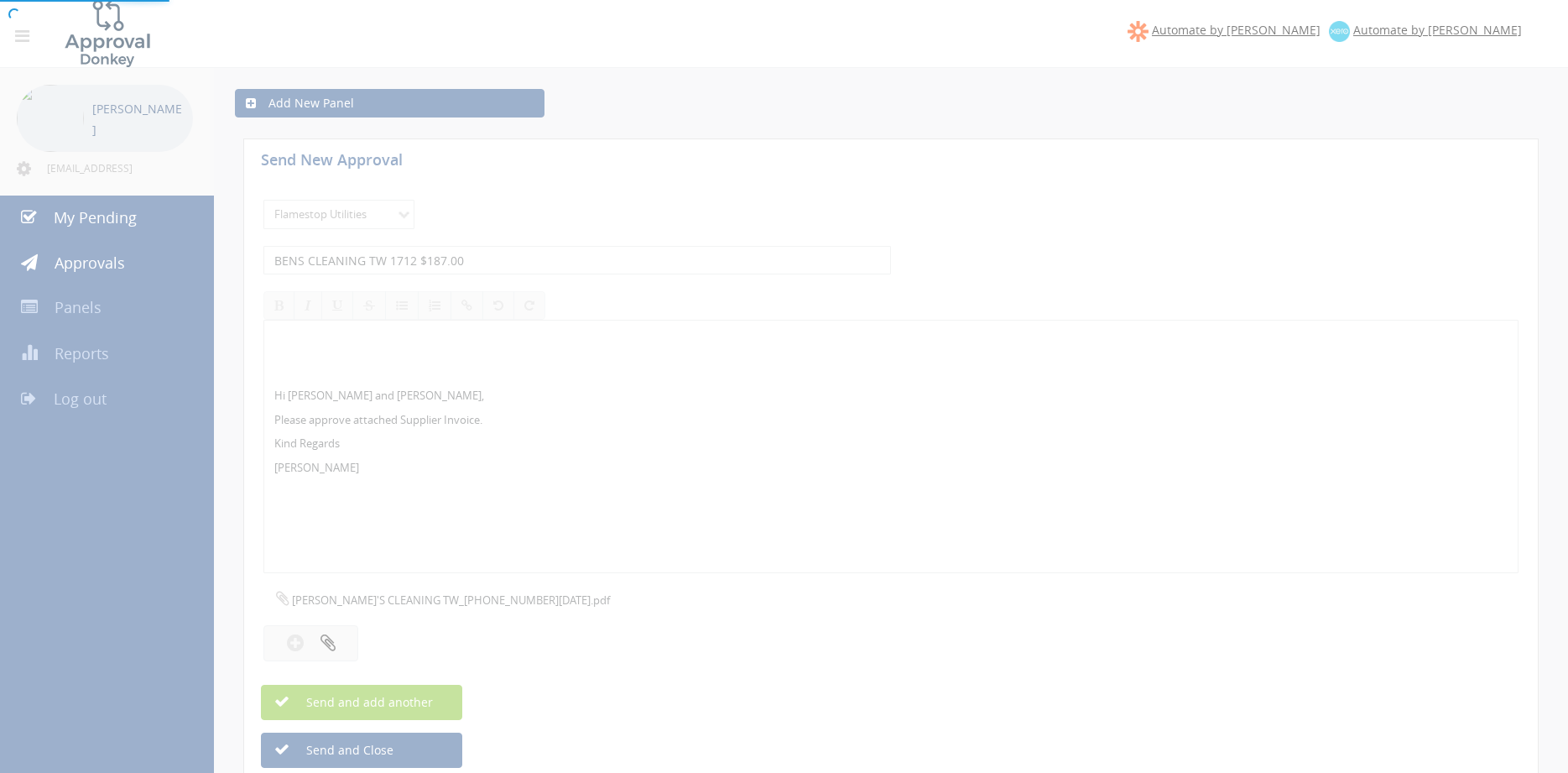
select select
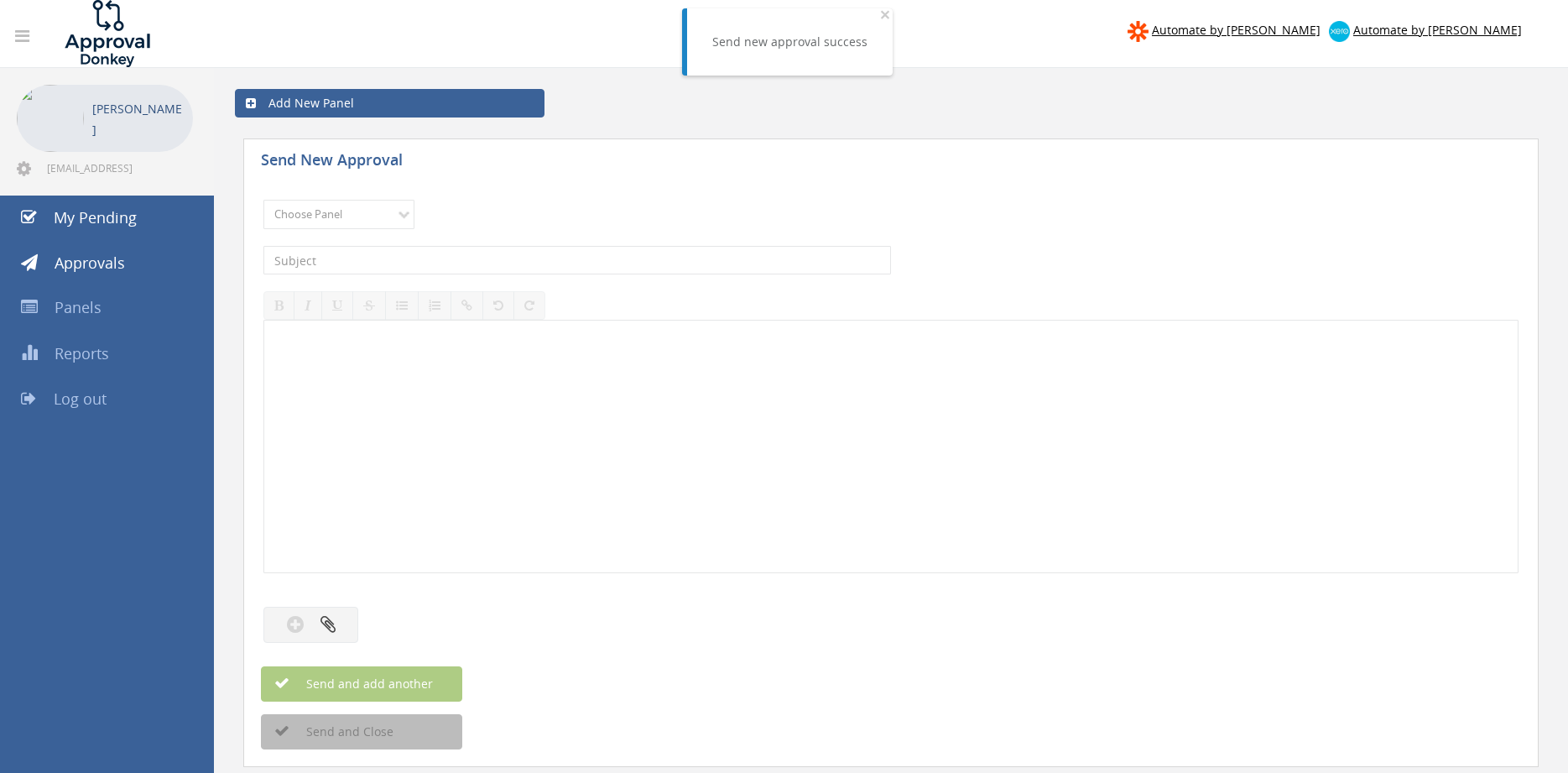
click at [354, 234] on div "Choose Panel Alarm Credits RG - 3 NZ Utilities Cable and SAI Global NZ Alarms-1…" at bounding box center [890, 214] width 1254 height 47
click at [263, 200] on select "Choose Panel Alarm Credits RG - 3 NZ Utilities Cable and SAI Global NZ Alarms-1…" at bounding box center [338, 214] width 151 height 29
select select "9744"
click option "Flamestop Utilities" at bounding box center [0, 0] width 0 height 0
click at [431, 263] on input "text" at bounding box center [577, 261] width 627 height 29
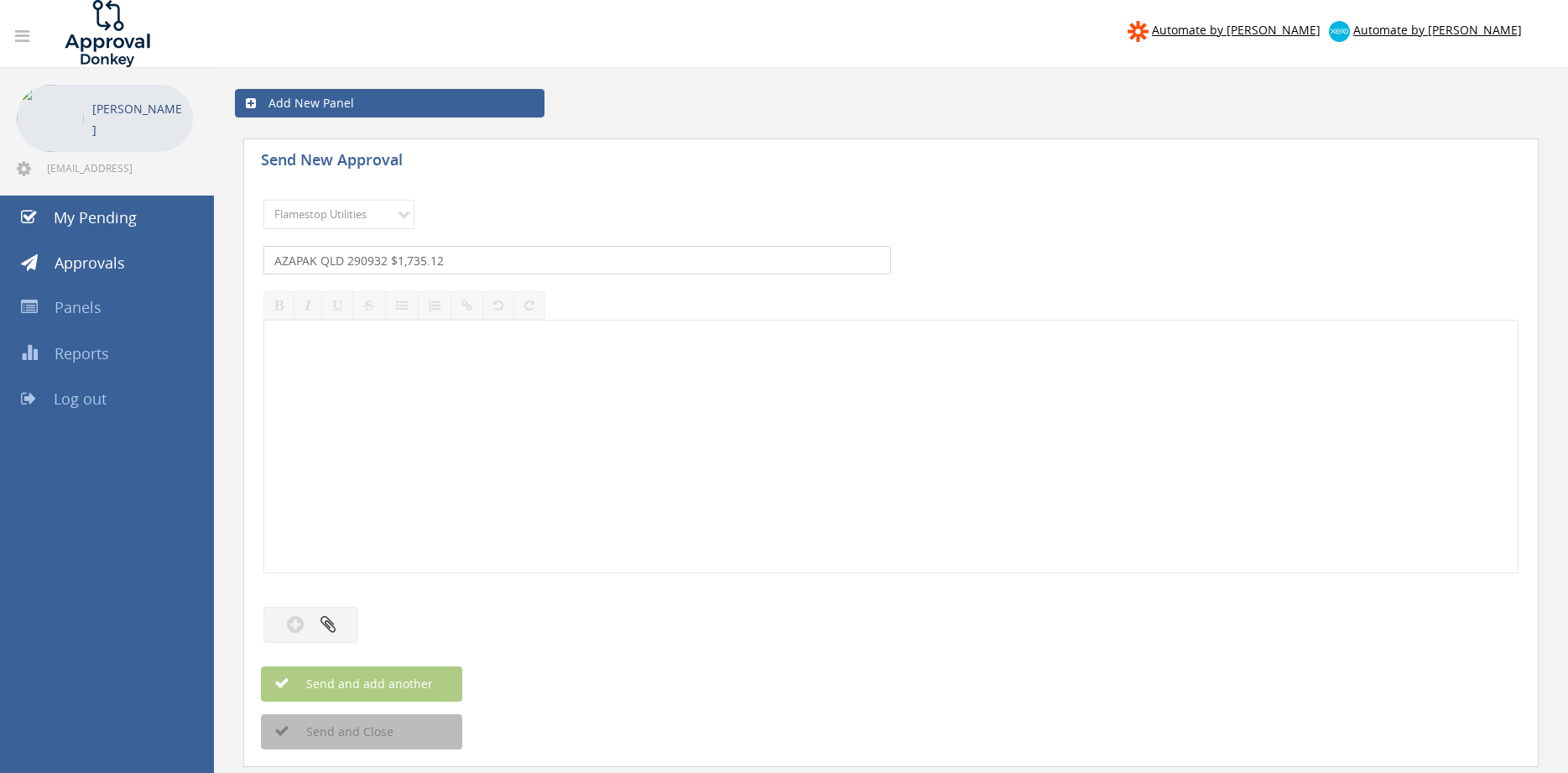
type input "AZAPAK QLD 290932 $1,735.12"
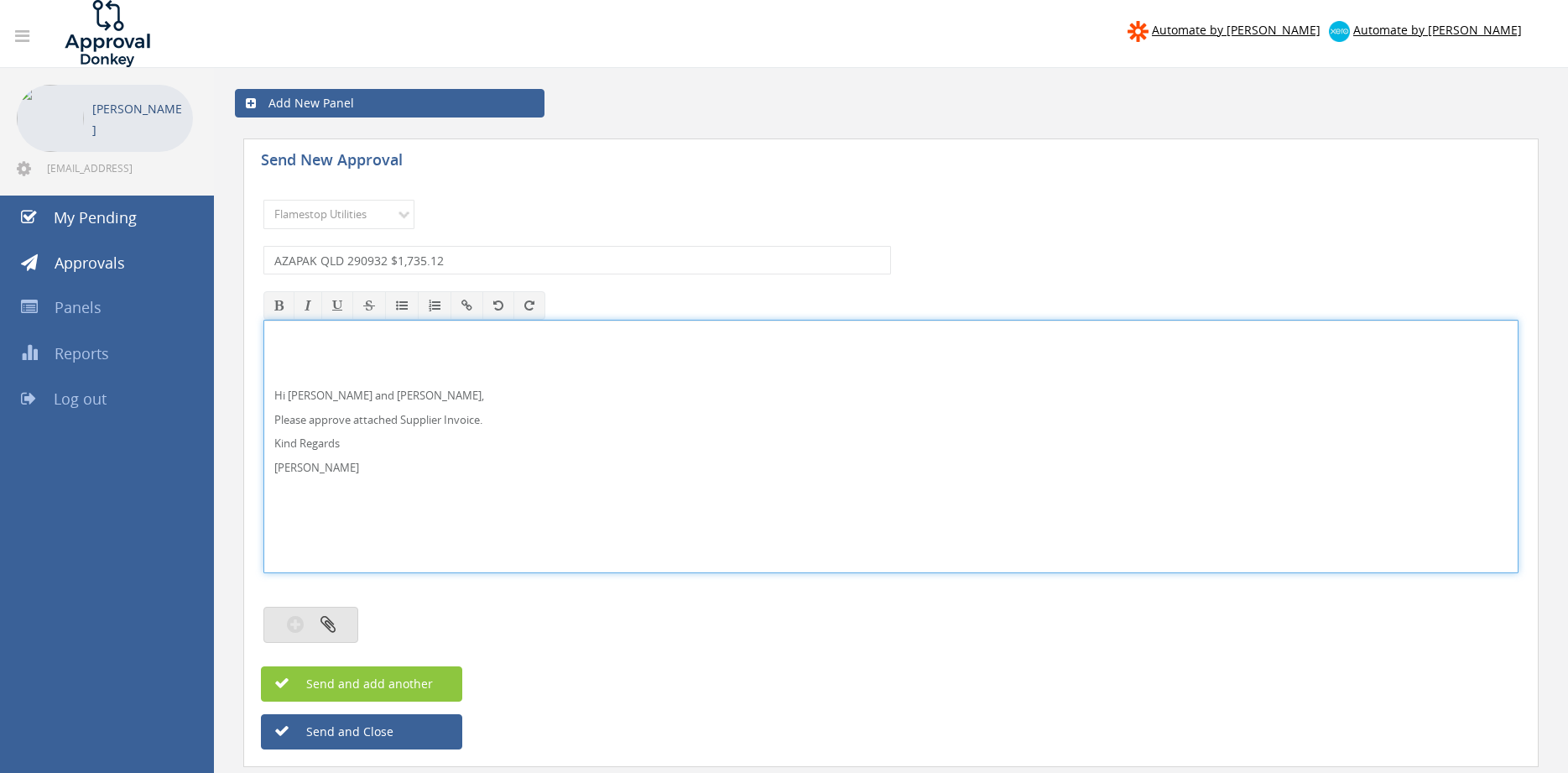
click at [335, 619] on icon "button" at bounding box center [328, 624] width 15 height 19
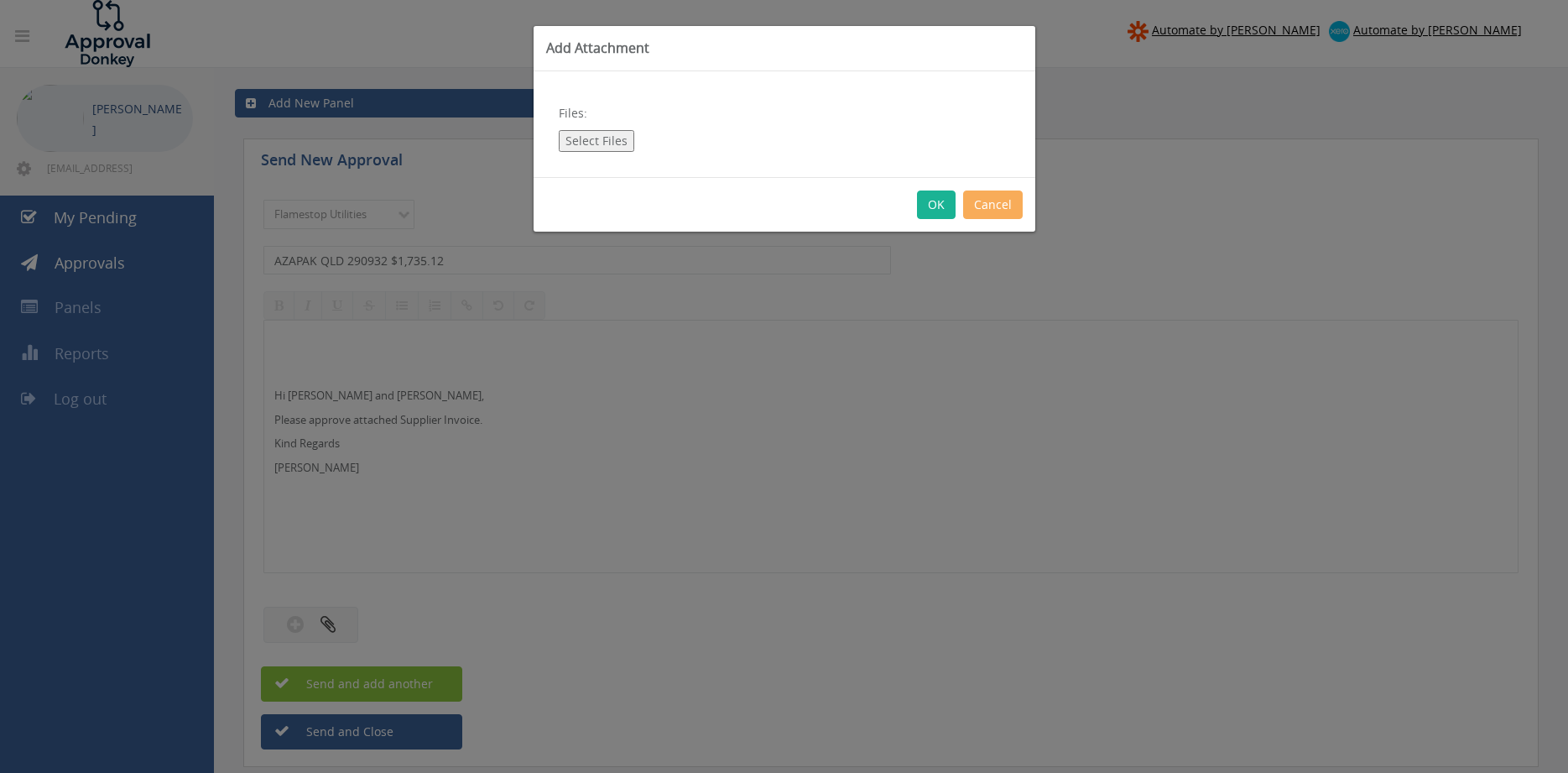
click at [603, 144] on button "Select Files" at bounding box center [596, 141] width 75 height 22
type input "C:\fakepath\AZAPAK QLD_290932-01 [DATE].pdf"
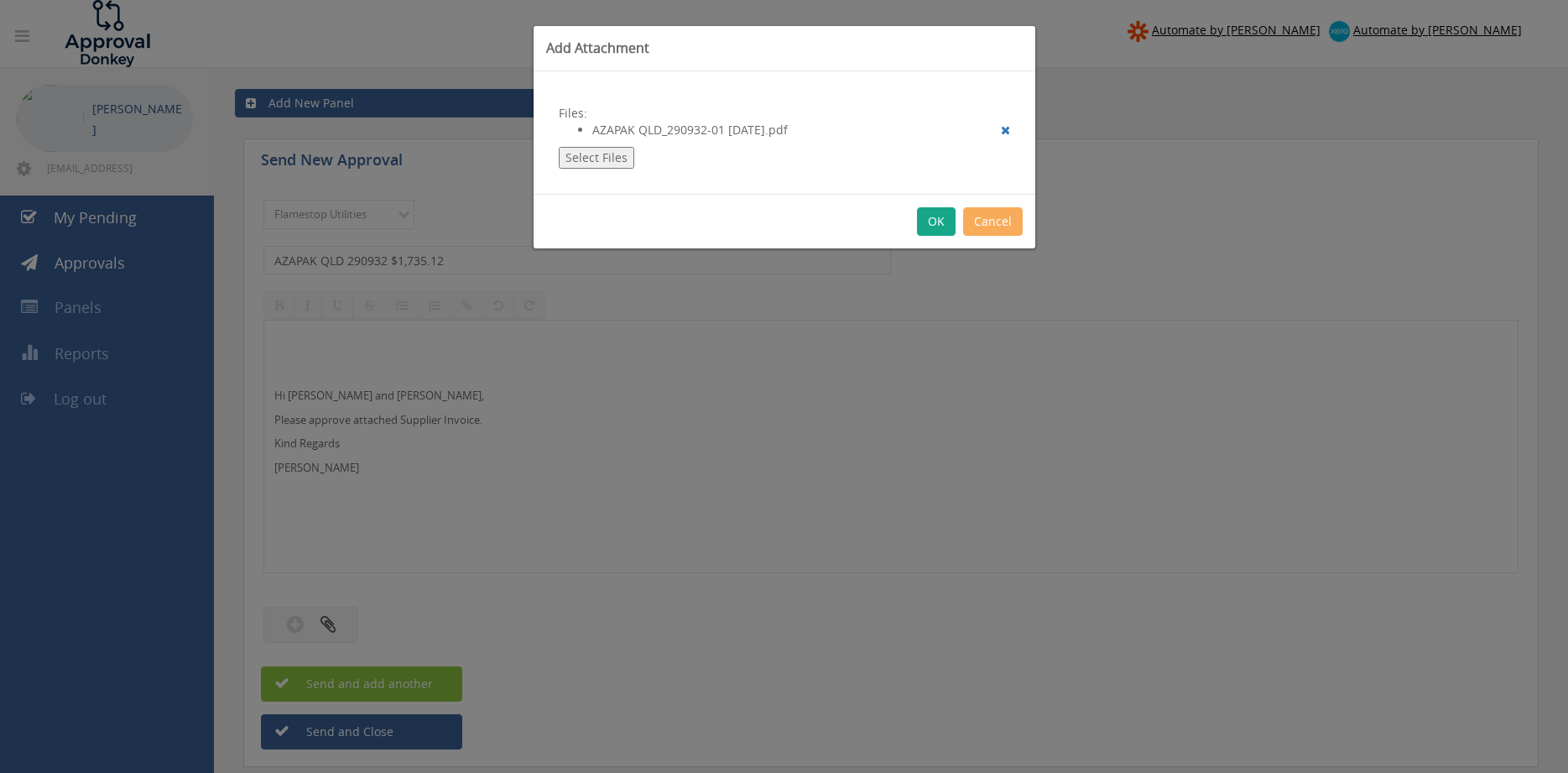
click at [933, 222] on button "OK" at bounding box center [936, 222] width 39 height 29
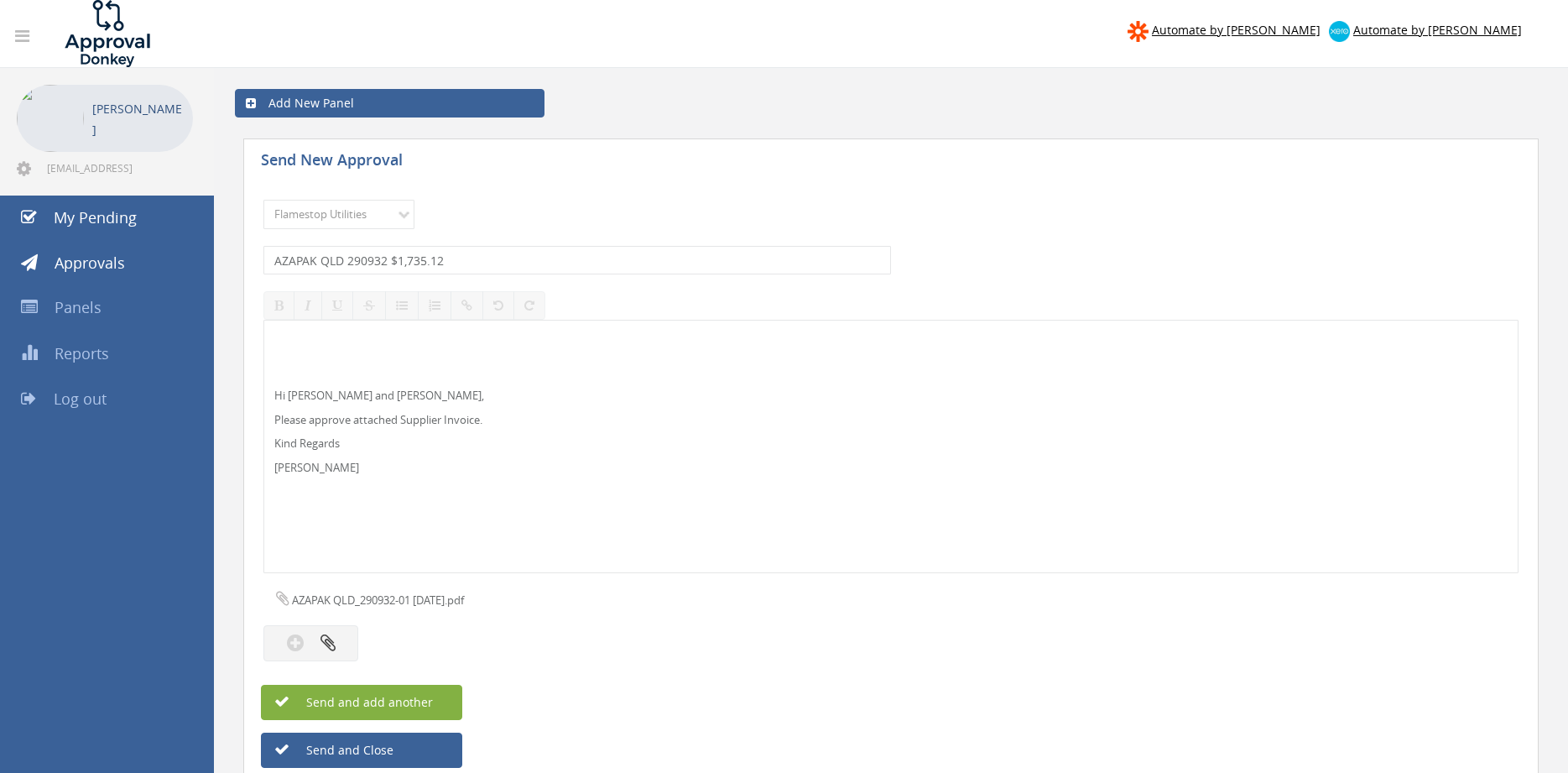
click at [433, 695] on button "Send and add another" at bounding box center [361, 702] width 201 height 35
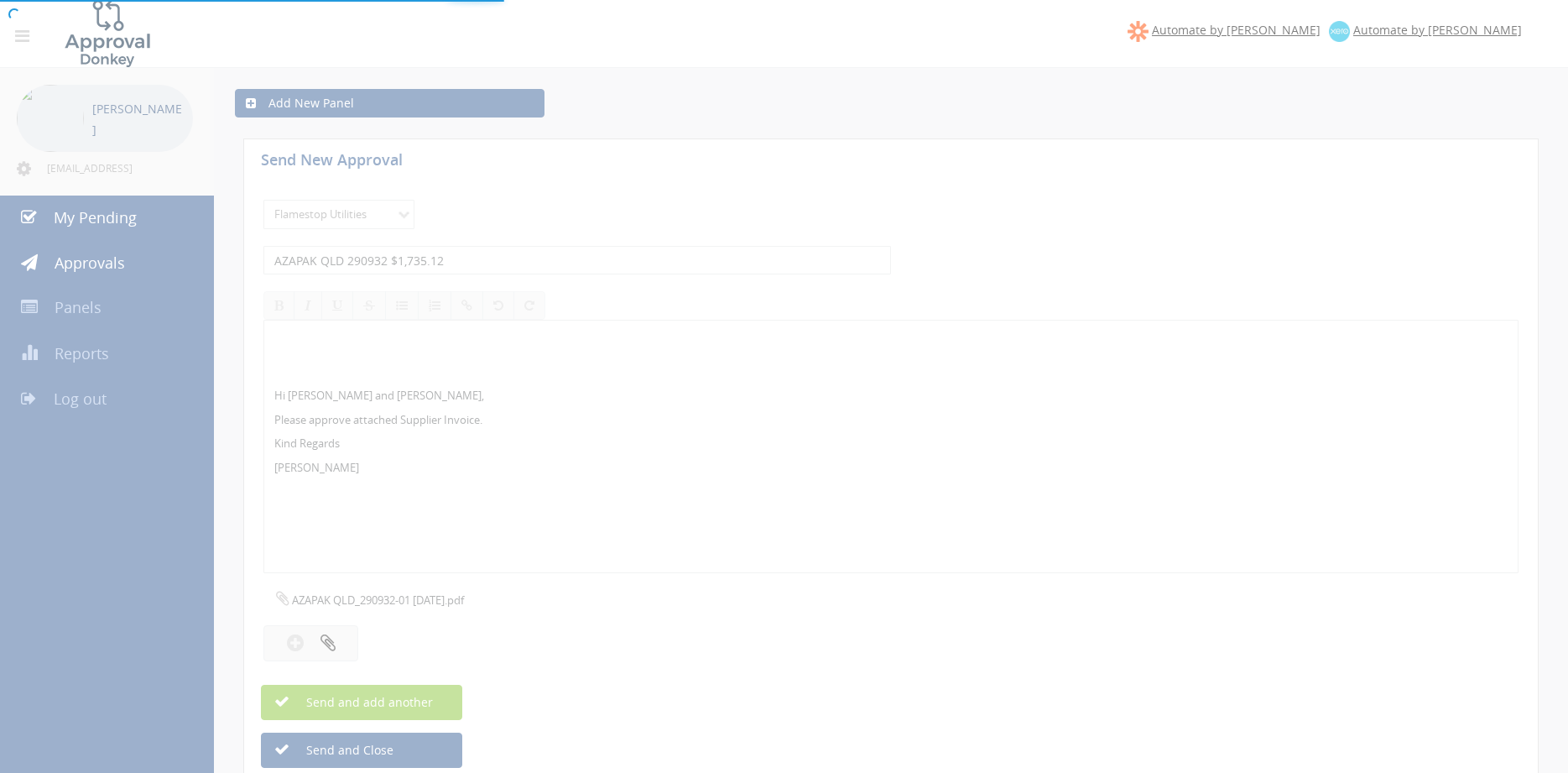
select select
